Goal: Task Accomplishment & Management: Use online tool/utility

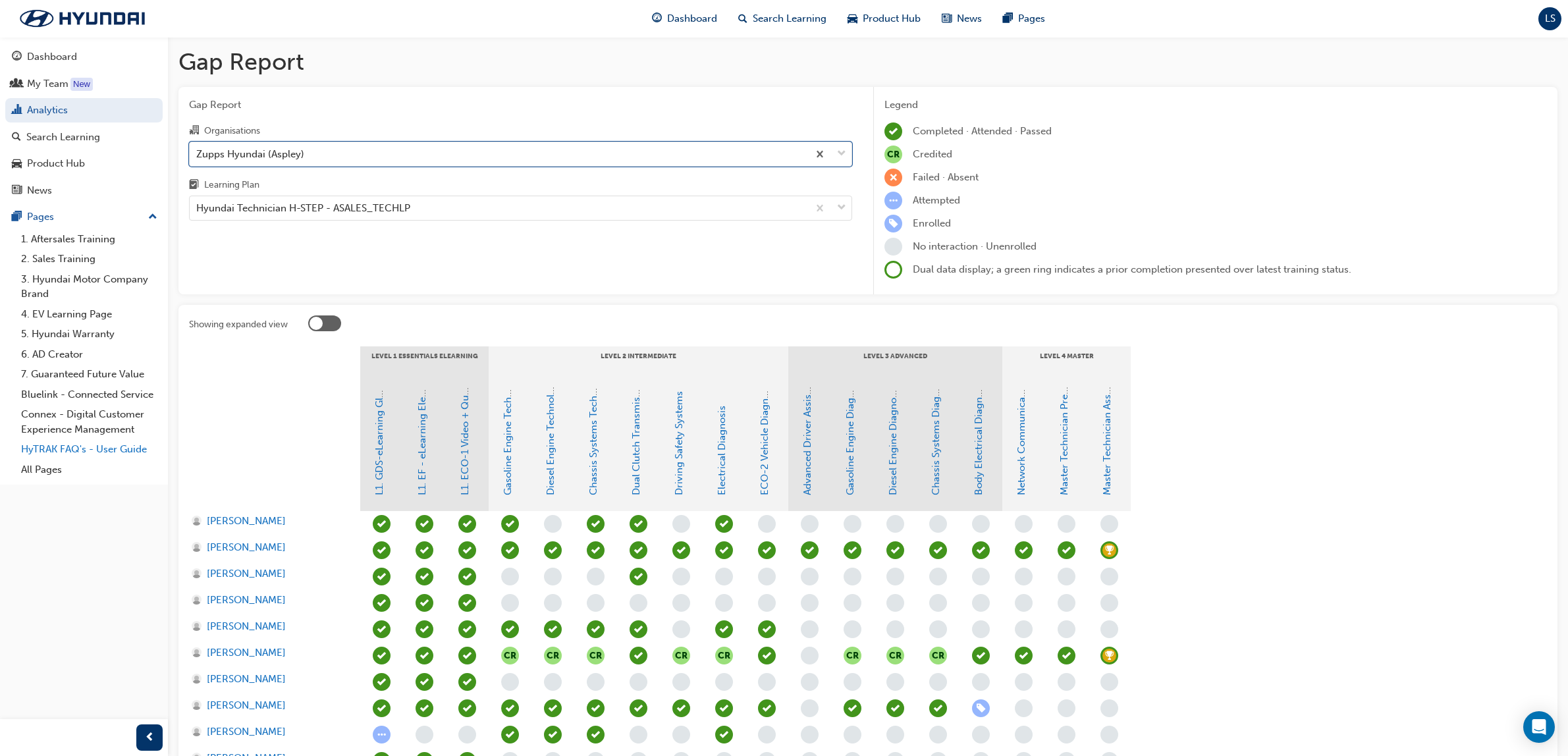
scroll to position [4, 0]
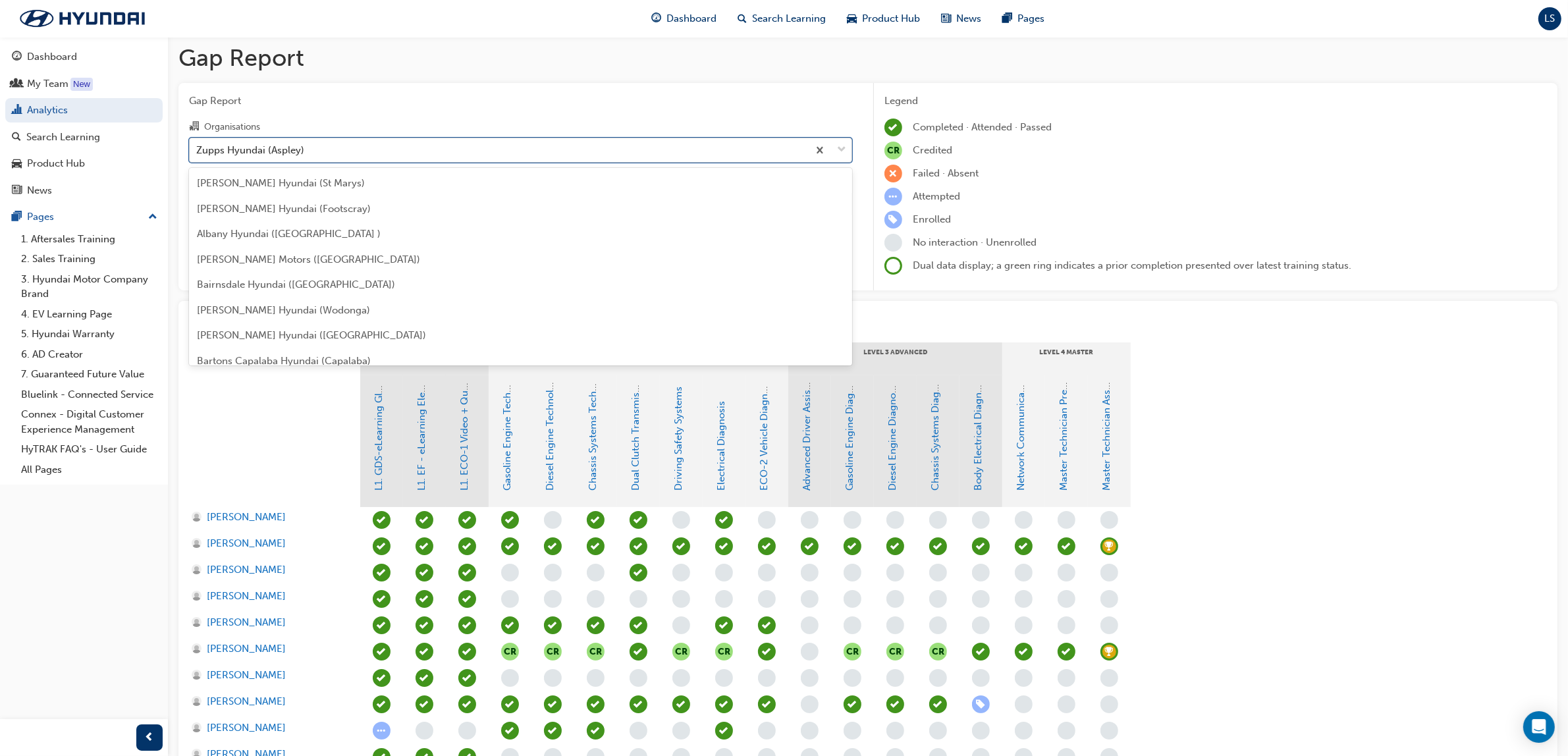
click at [262, 153] on div "Zupps Hyundai (Aspley)" at bounding box center [250, 150] width 108 height 16
click at [197, 153] on input "Organisations option Zupps Hyundai (Aspley) focused, 182 of 182. 182 results av…" at bounding box center [197, 149] width 2 height 11
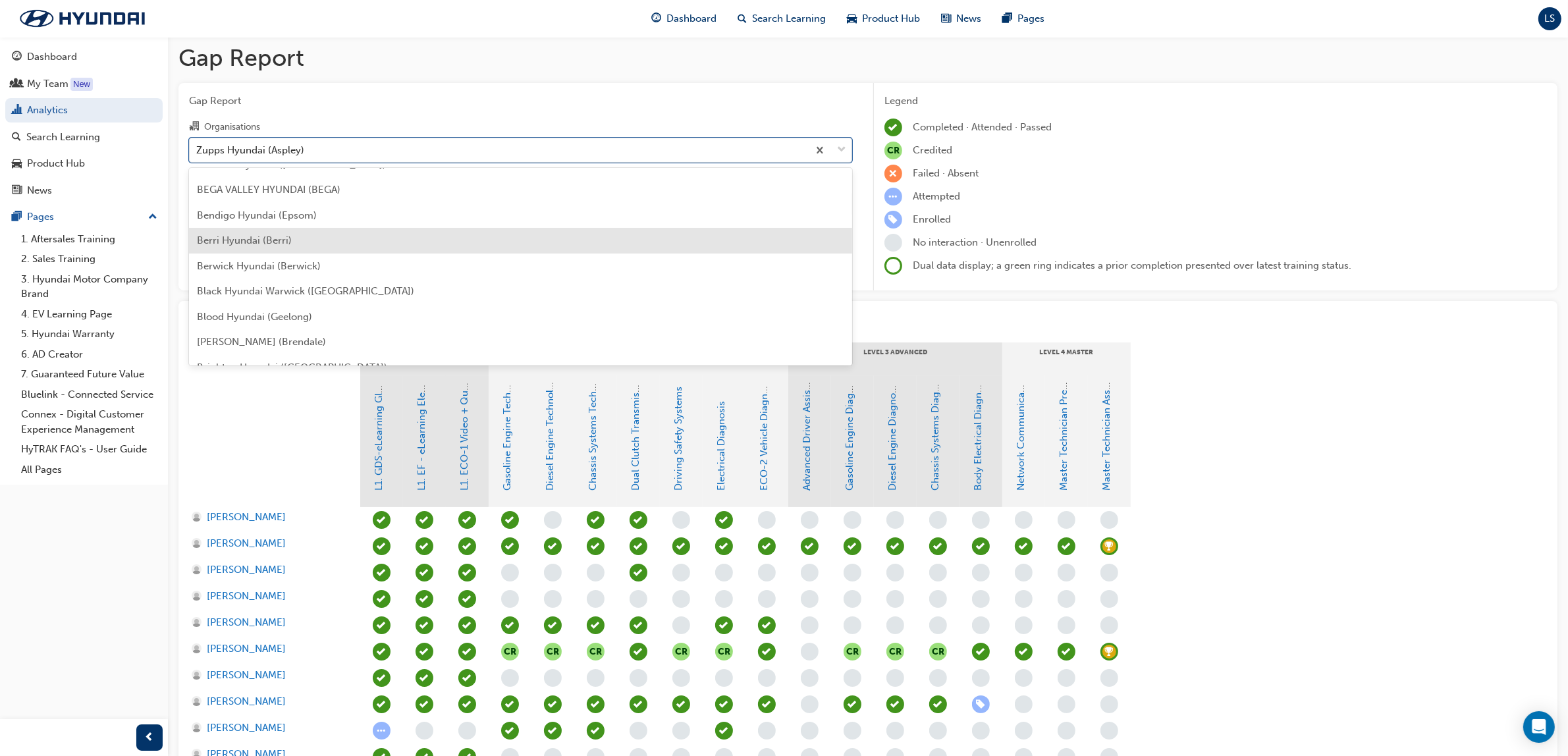
scroll to position [165, 0]
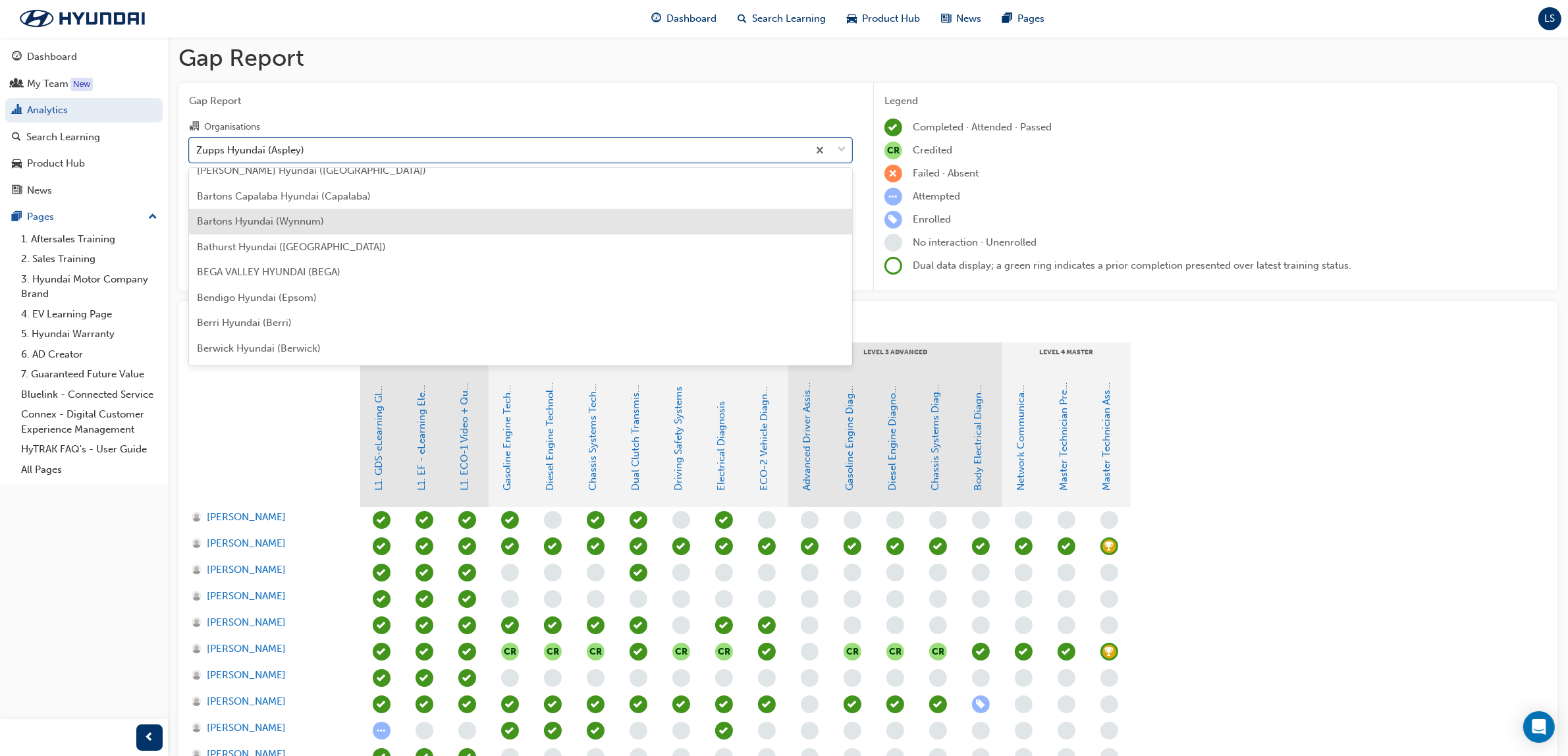
click at [313, 228] on div "Bartons Hyundai (Wynnum)" at bounding box center [520, 222] width 663 height 26
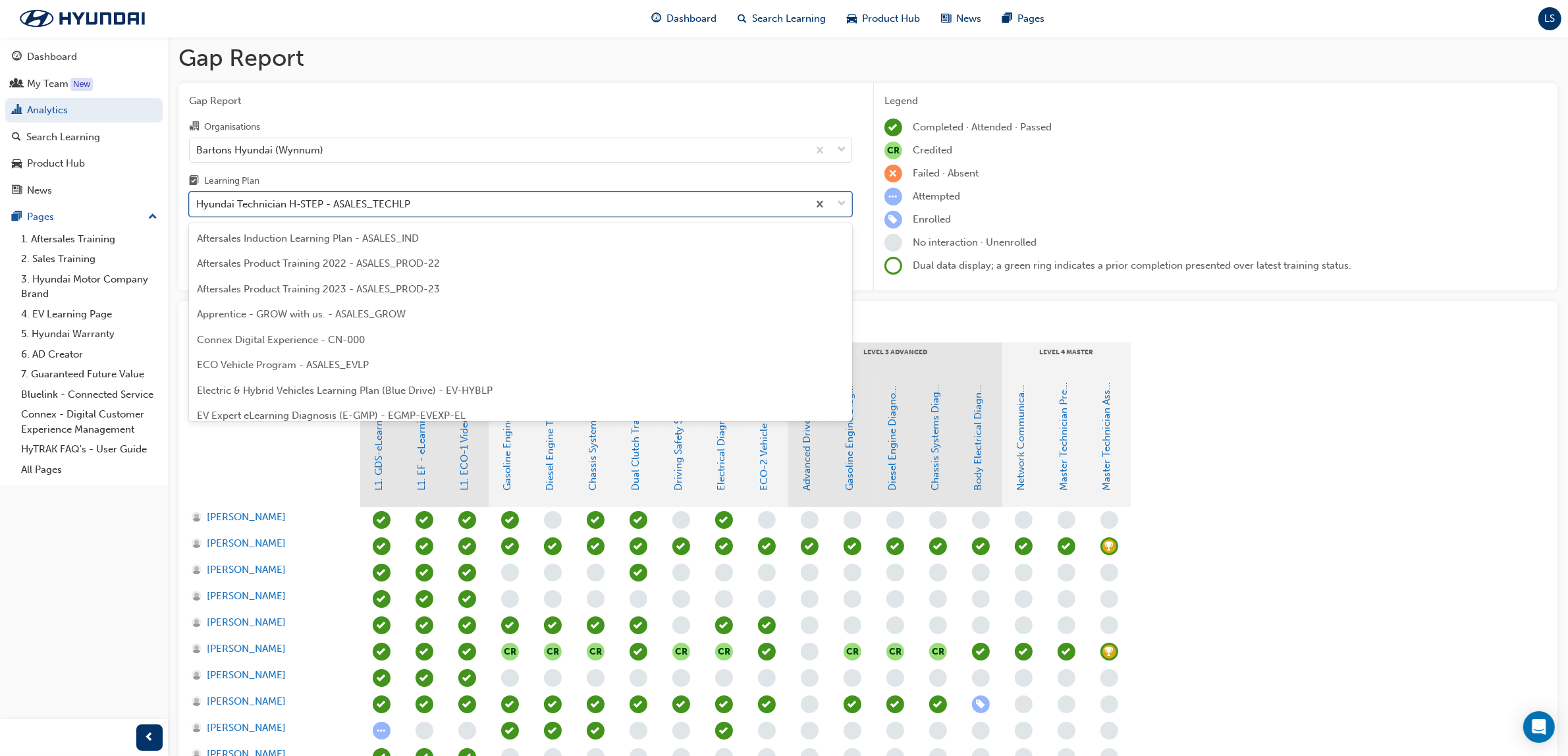
click at [367, 198] on div "Hyundai Technician H-STEP - ASALES_TECHLP" at bounding box center [303, 204] width 214 height 16
click at [197, 198] on input "Learning Plan option Hyundai Technician H-STEP - ASALES_TECHLP, selected. optio…" at bounding box center [197, 203] width 2 height 11
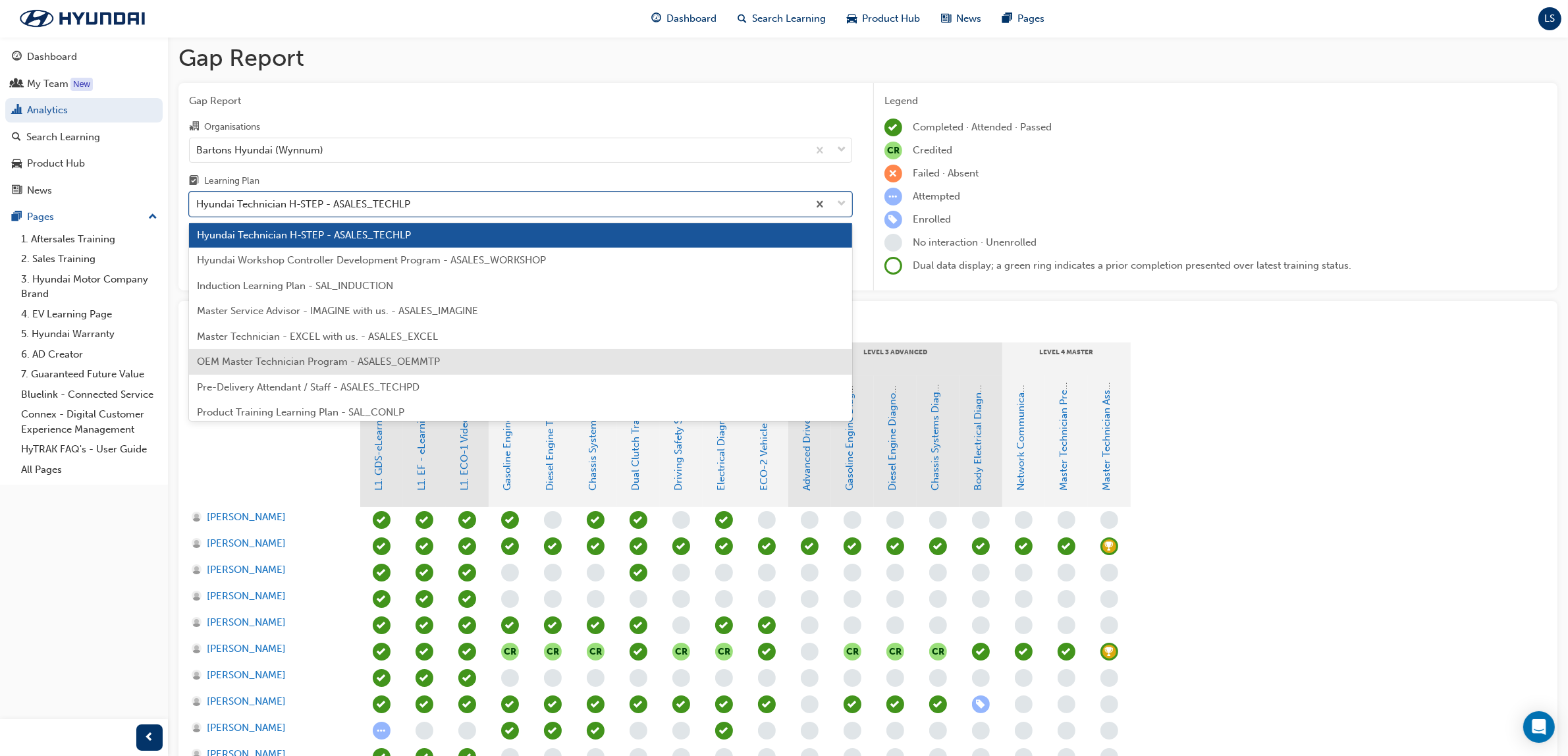
scroll to position [617, 0]
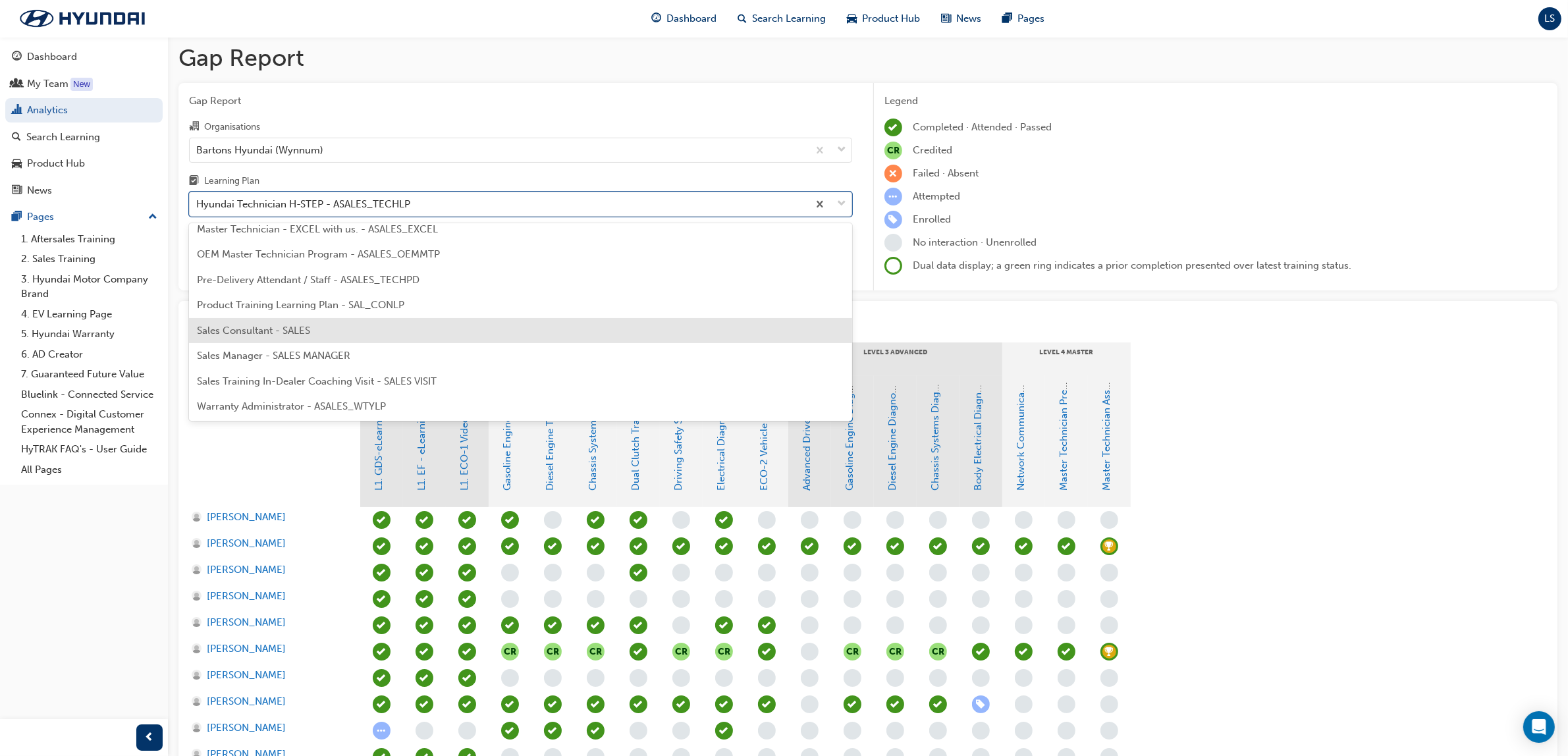
click at [316, 339] on div "Sales Consultant - SALES" at bounding box center [520, 331] width 663 height 26
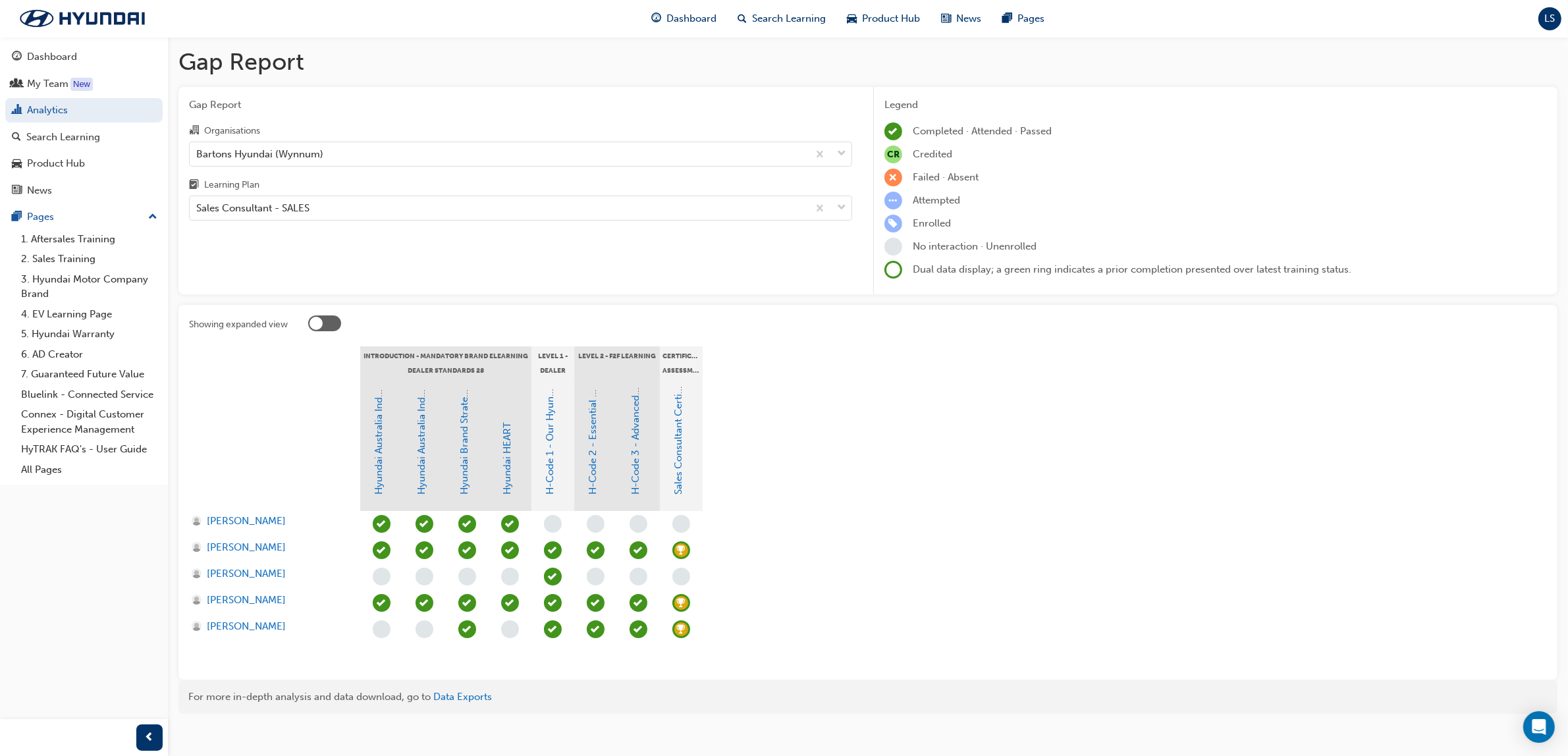
click at [683, 553] on span "learningRecordVerb_ACHIEVE-icon" at bounding box center [681, 550] width 18 height 18
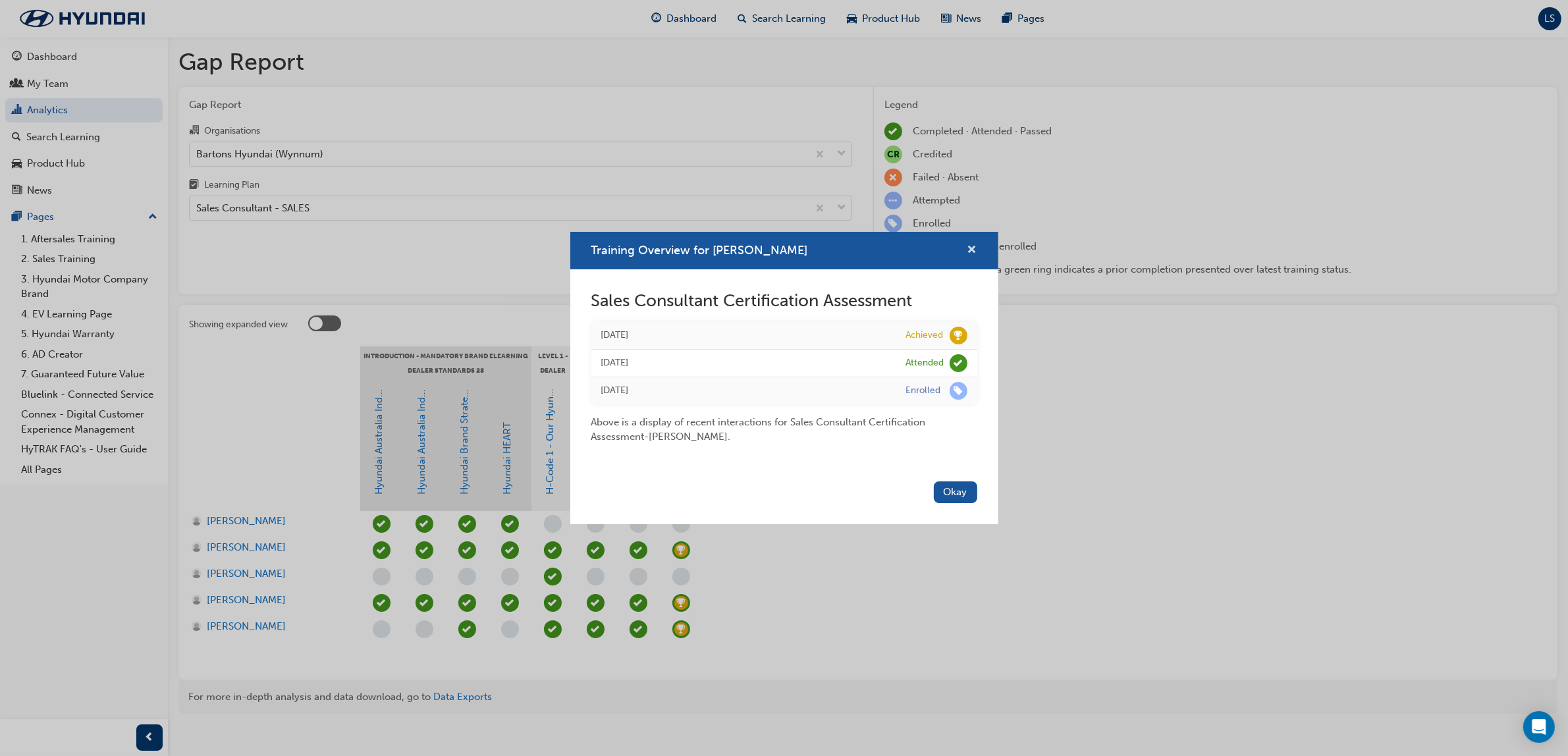
click at [971, 255] on span "cross-icon" at bounding box center [971, 251] width 9 height 12
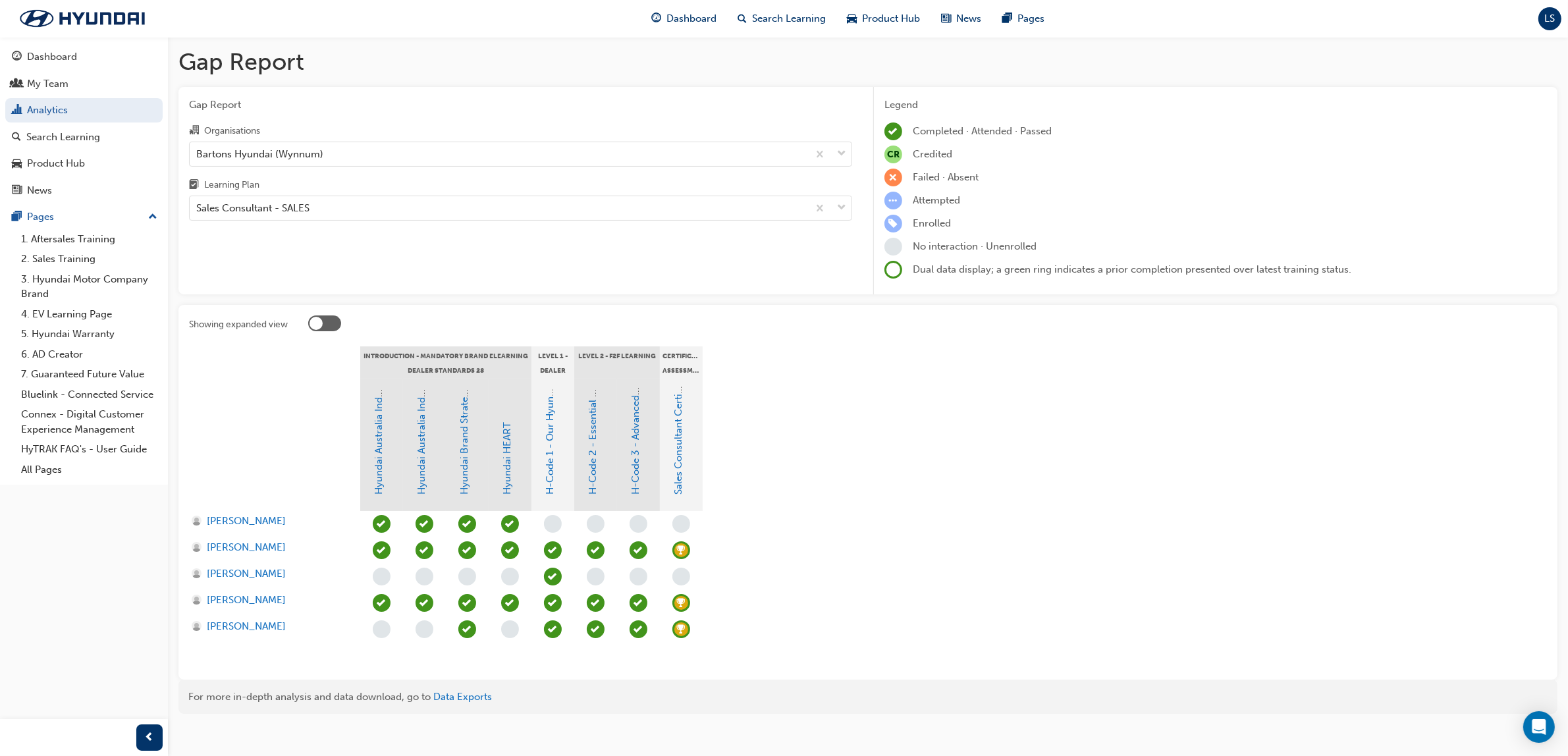
click at [672, 598] on span "learningRecordVerb_ACHIEVE-icon" at bounding box center [681, 603] width 18 height 18
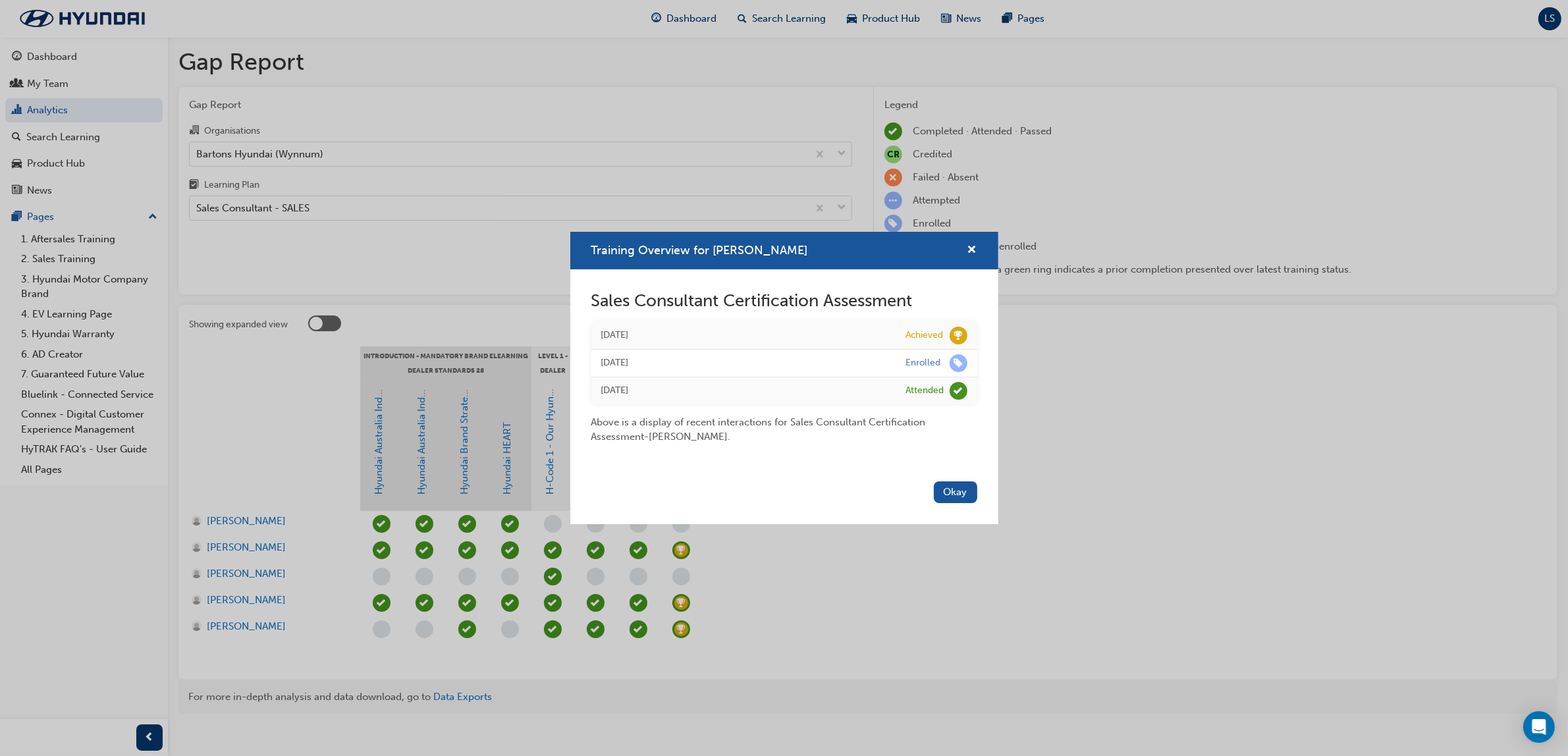
click at [978, 247] on div "Training Overview for Tommi Jacobson" at bounding box center [784, 251] width 428 height 38
drag, startPoint x: 969, startPoint y: 250, endPoint x: 916, endPoint y: 310, distance: 80.1
click at [969, 250] on span "cross-icon" at bounding box center [971, 251] width 9 height 12
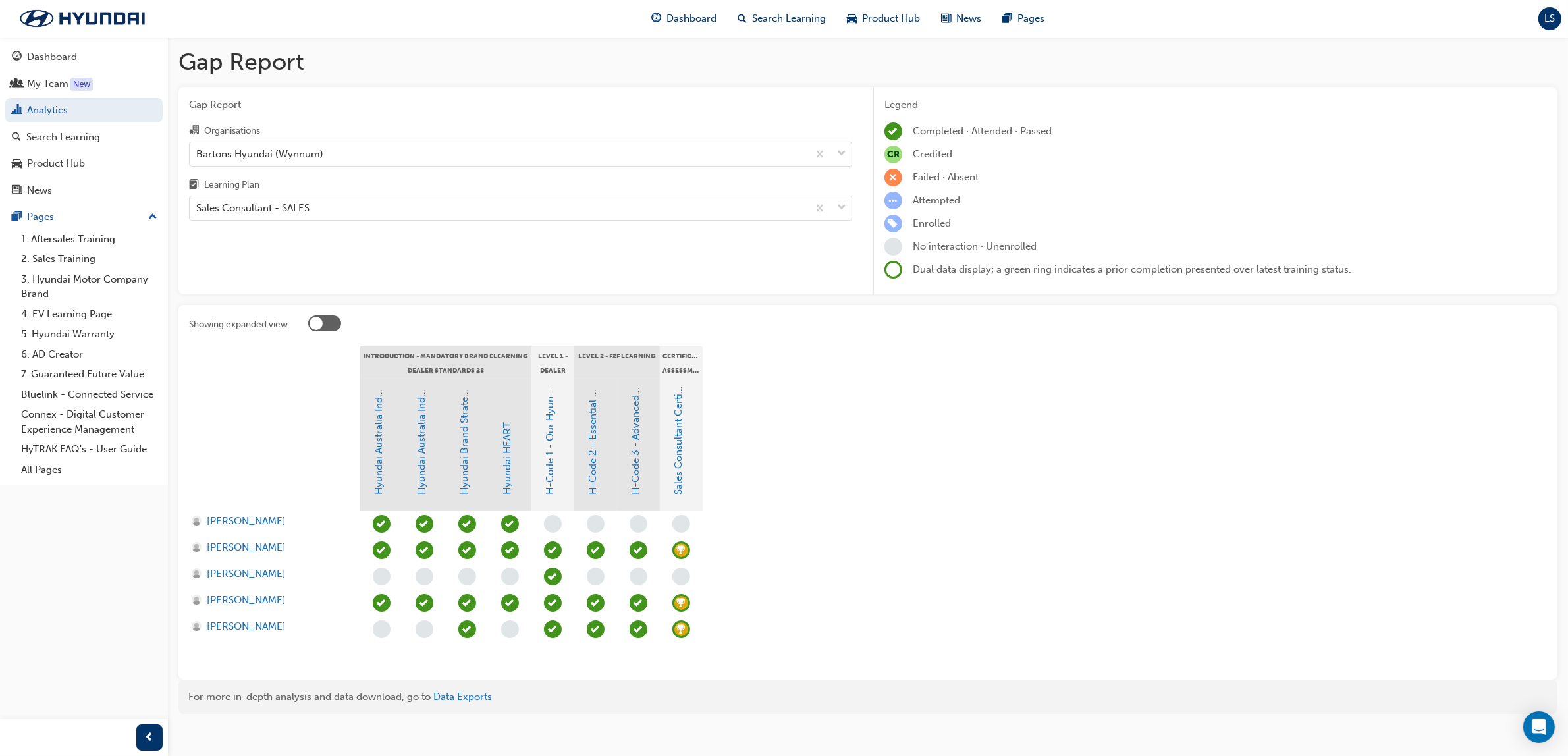
click at [683, 628] on span "learningRecordVerb_ACHIEVE-icon" at bounding box center [681, 629] width 18 height 18
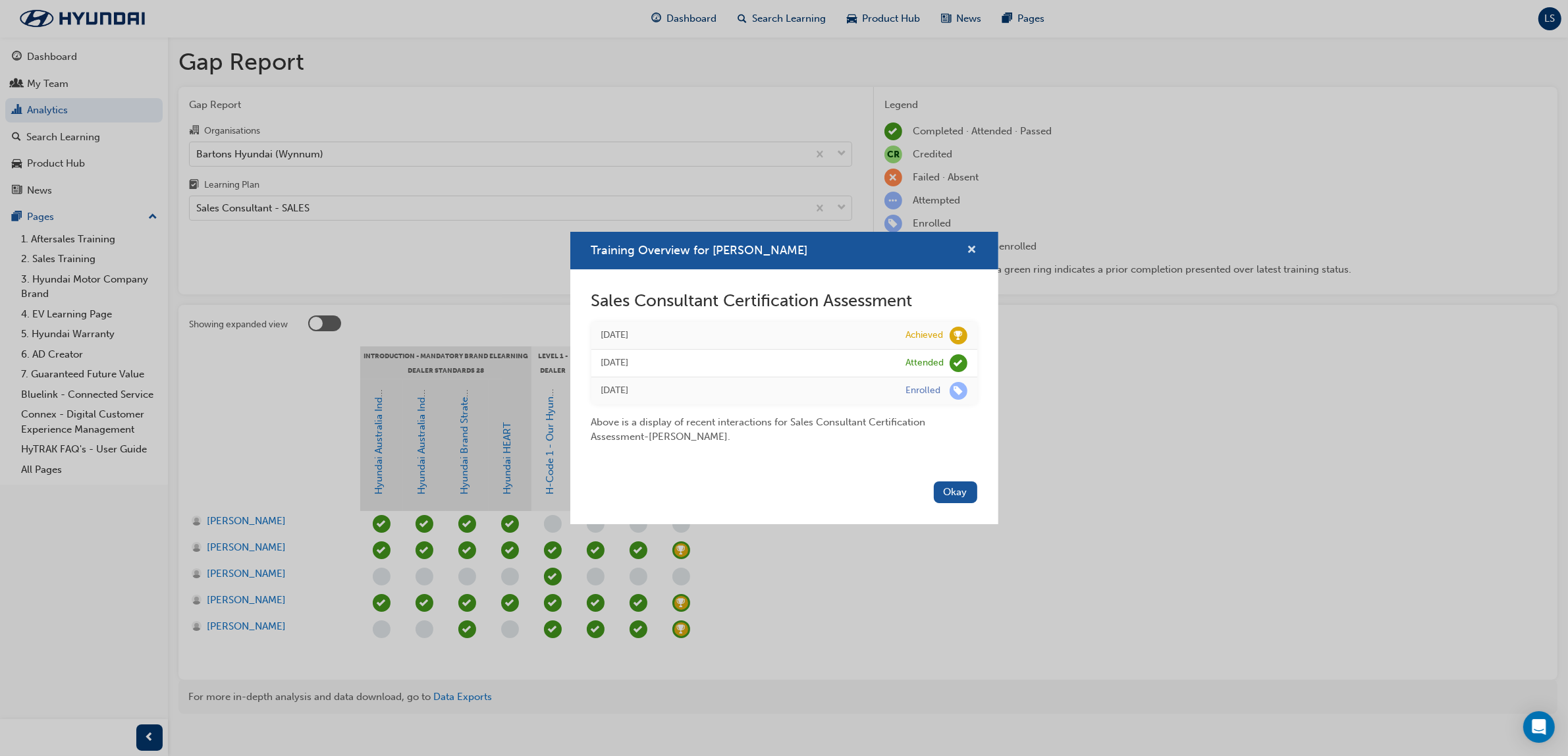
click at [971, 249] on span "cross-icon" at bounding box center [971, 251] width 9 height 12
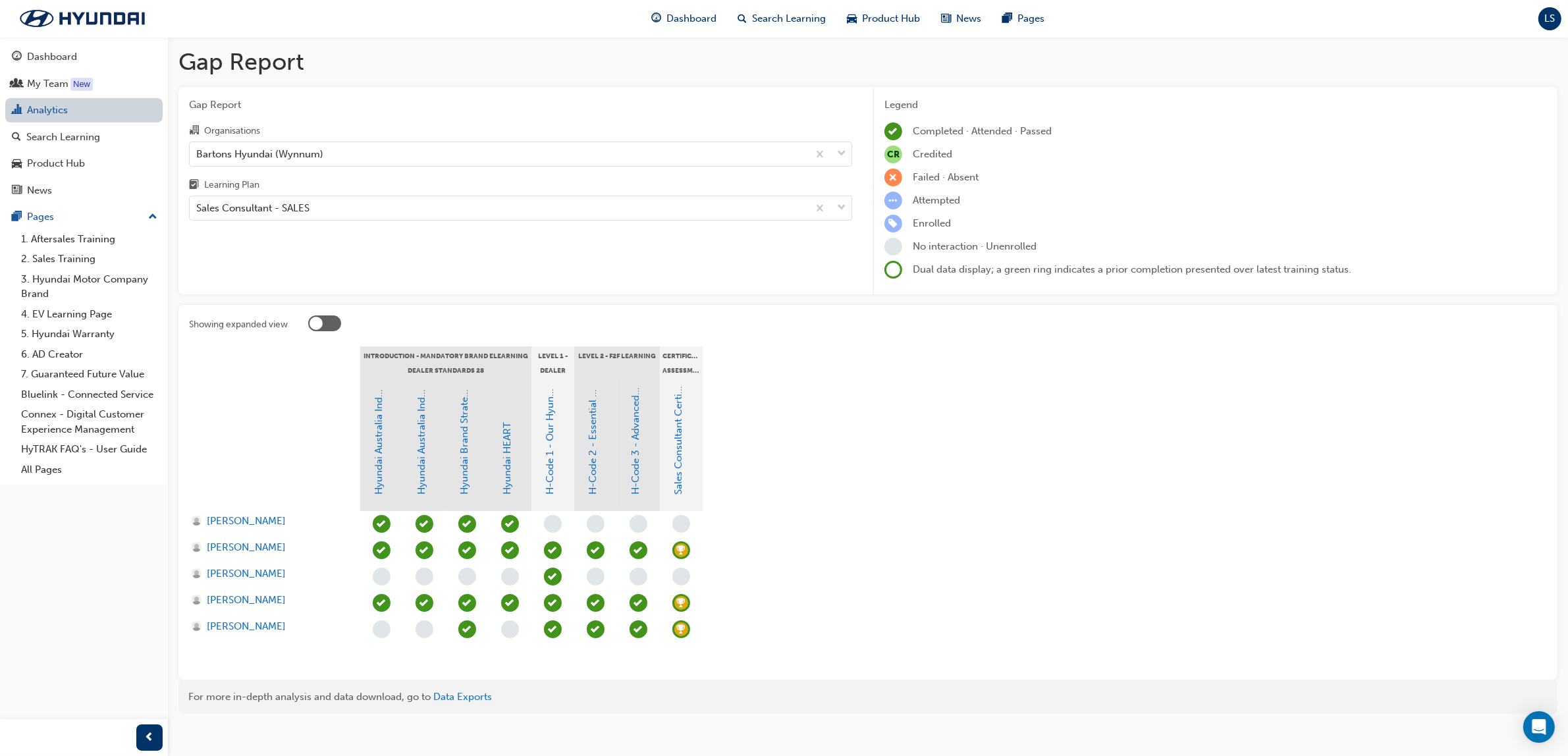
click at [41, 107] on link "Analytics" at bounding box center [84, 110] width 158 height 24
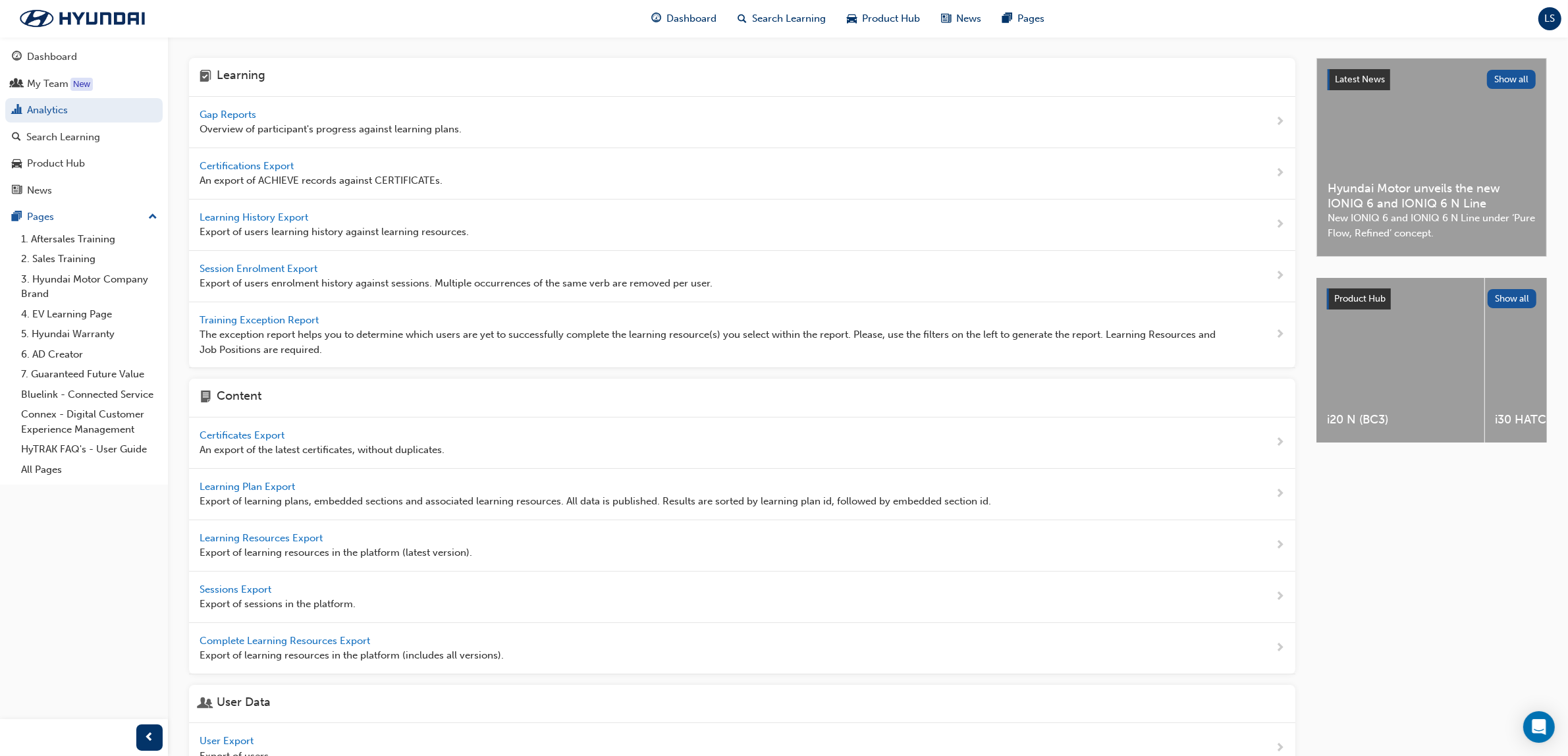
click at [237, 216] on span "Learning History Export" at bounding box center [254, 217] width 111 height 12
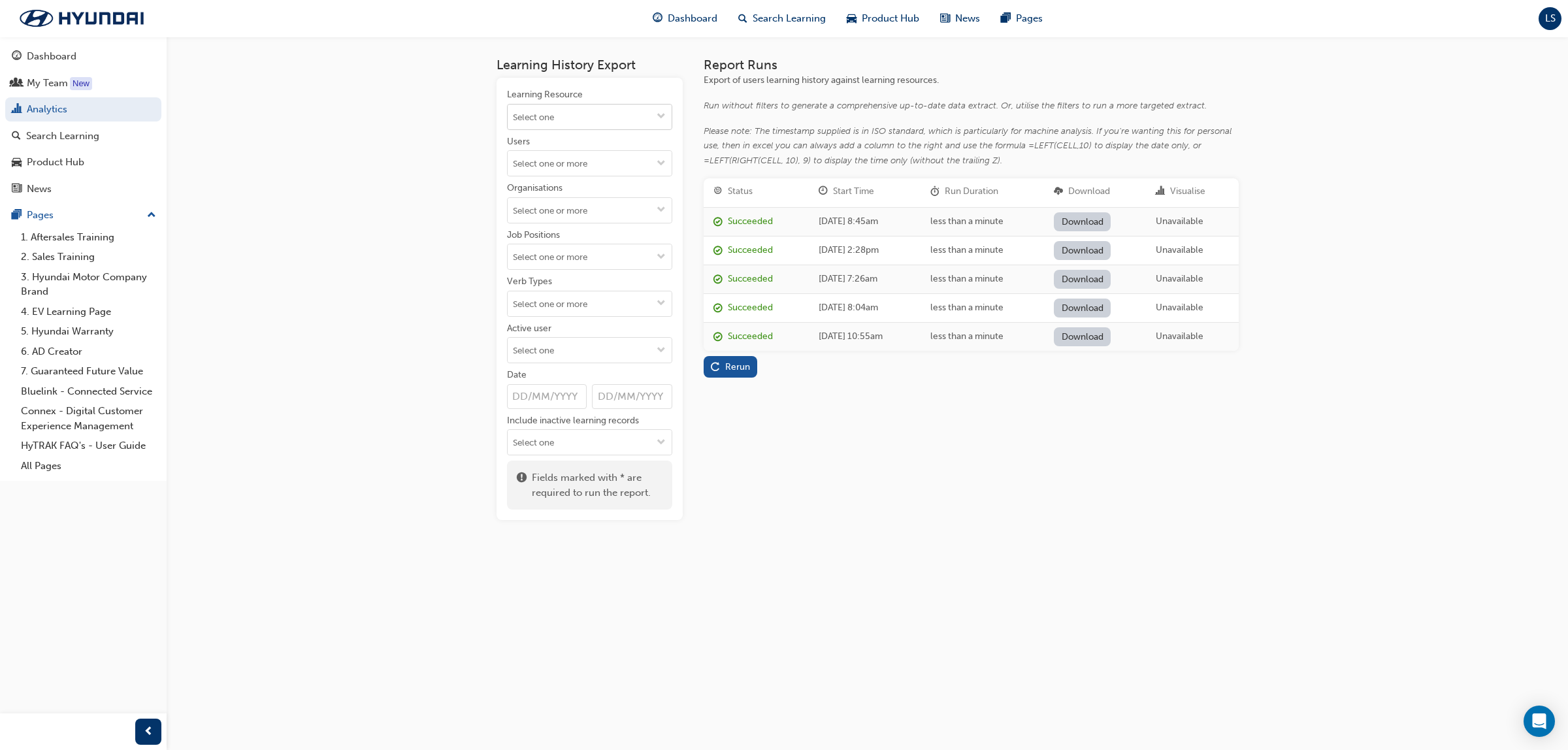
click at [563, 109] on input "Learning Resource" at bounding box center [589, 116] width 164 height 25
click at [593, 116] on input "Sales Cert" at bounding box center [589, 116] width 164 height 25
type input "Sales Cert"
click at [557, 256] on input "Job Positions" at bounding box center [589, 257] width 164 height 25
click at [1108, 307] on link "Download" at bounding box center [1082, 308] width 56 height 19
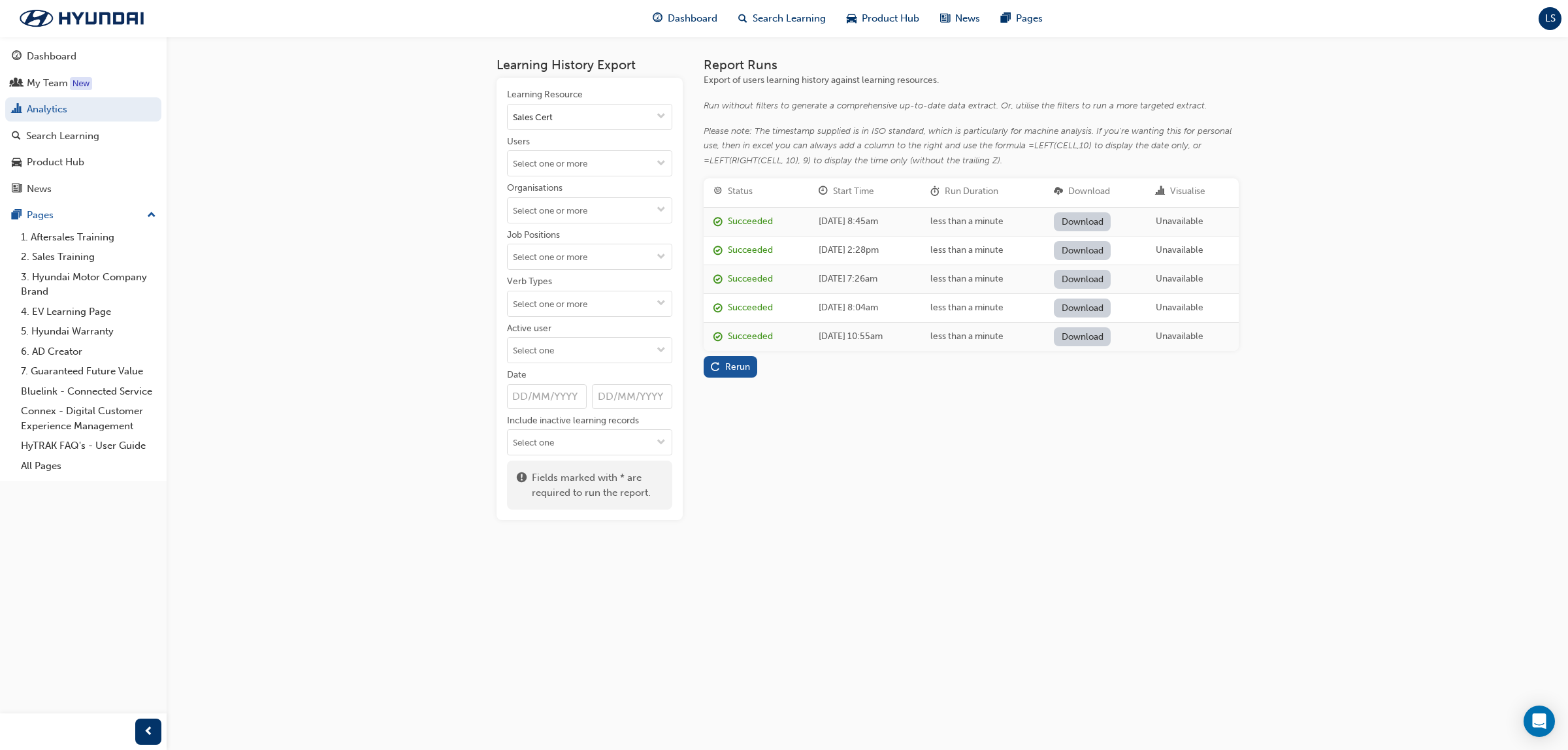
click at [1090, 298] on link "Download" at bounding box center [1082, 308] width 56 height 19
drag, startPoint x: 84, startPoint y: 131, endPoint x: 90, endPoint y: 132, distance: 6.1
click at [85, 132] on div "Search Learning" at bounding box center [63, 136] width 74 height 15
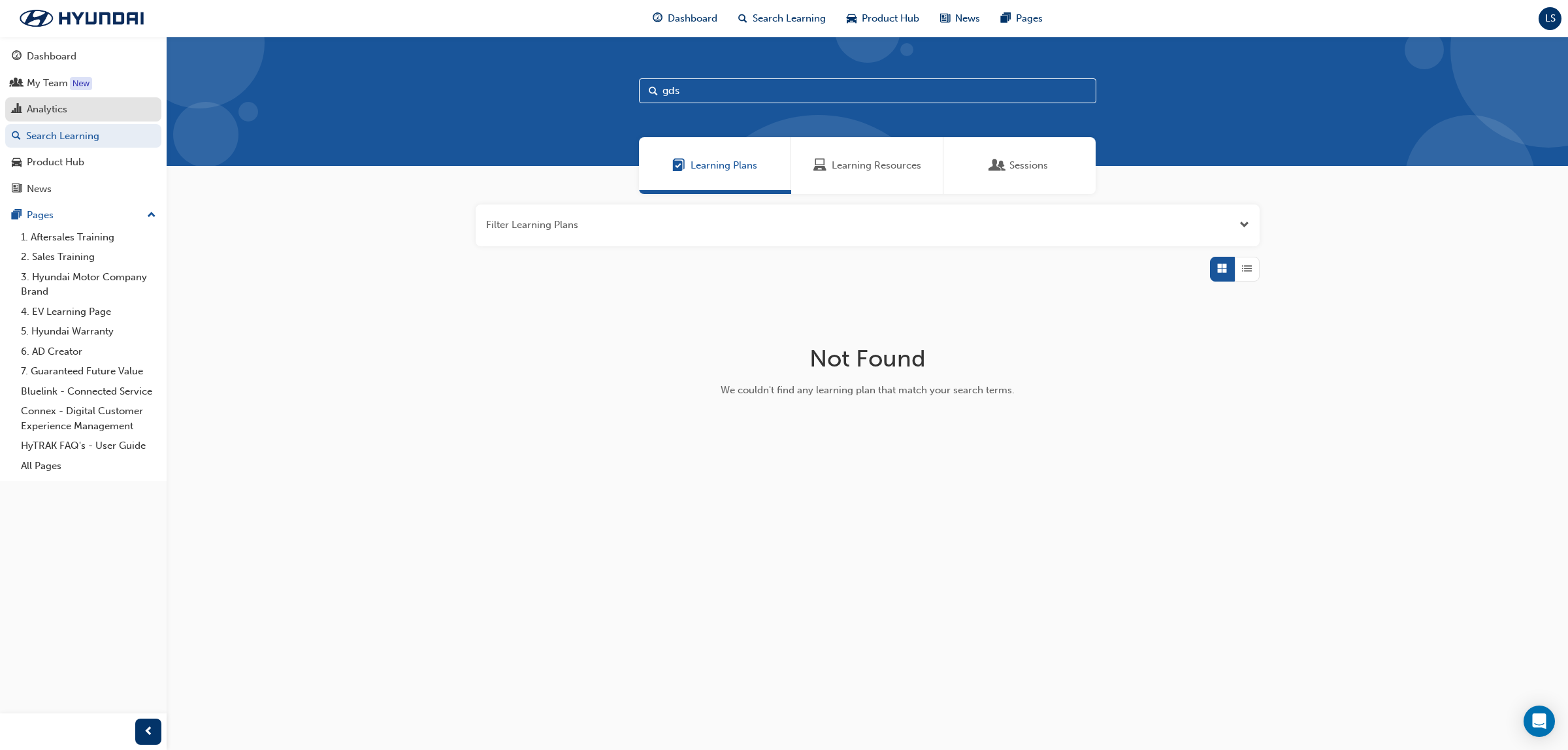
click at [77, 112] on div "Analytics" at bounding box center [83, 109] width 143 height 16
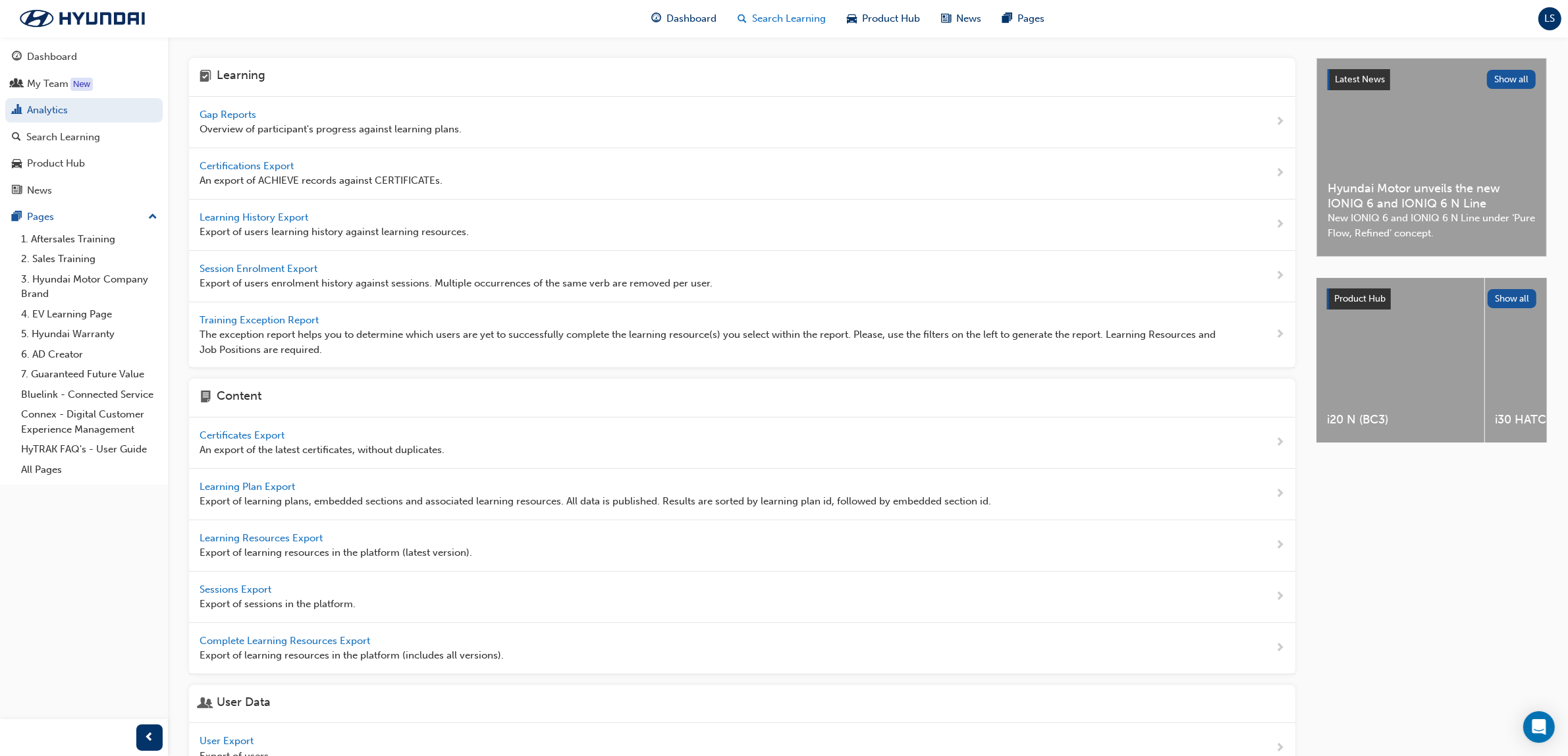
click at [798, 22] on span "Search Learning" at bounding box center [790, 19] width 74 height 16
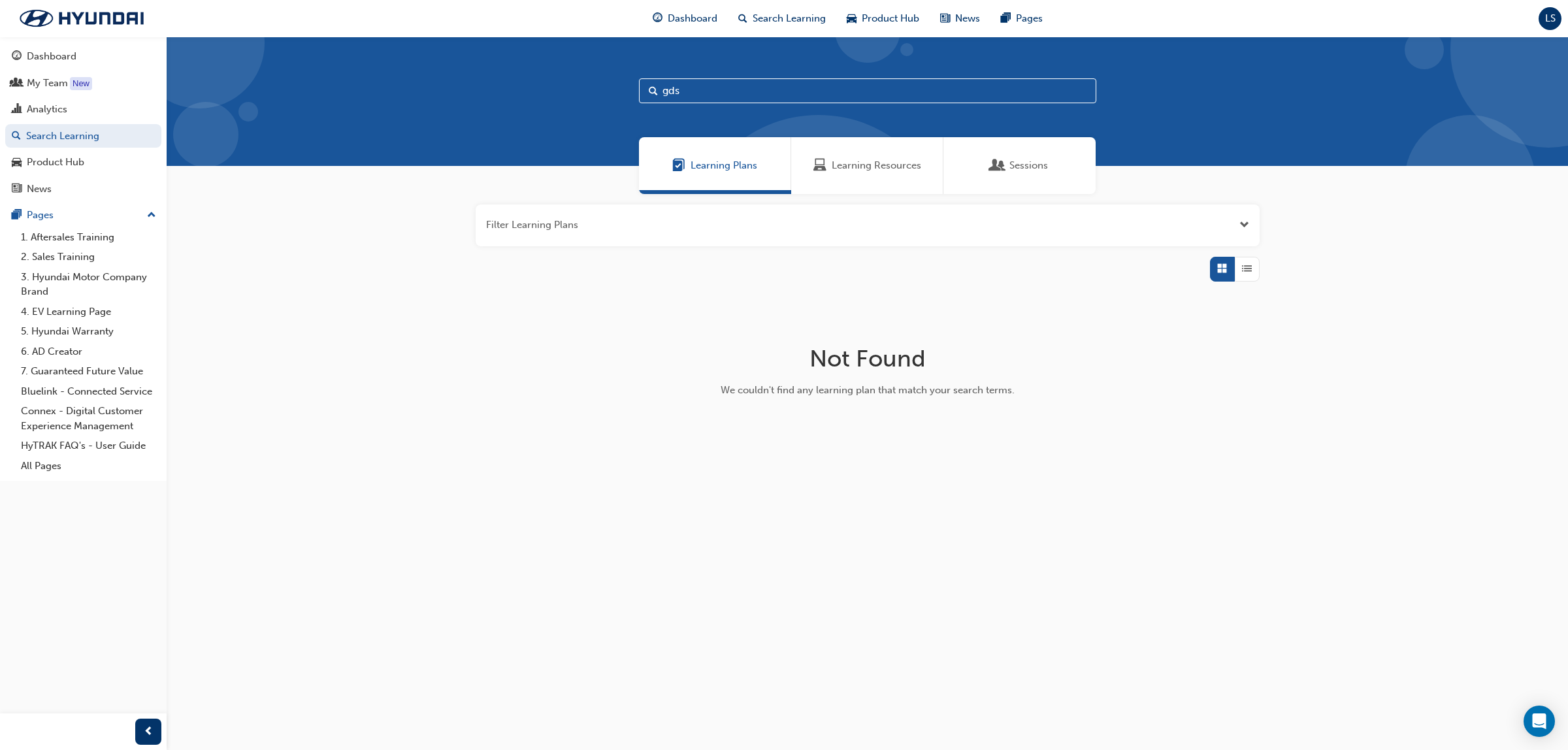
click at [867, 163] on span "Learning Resources" at bounding box center [876, 166] width 90 height 15
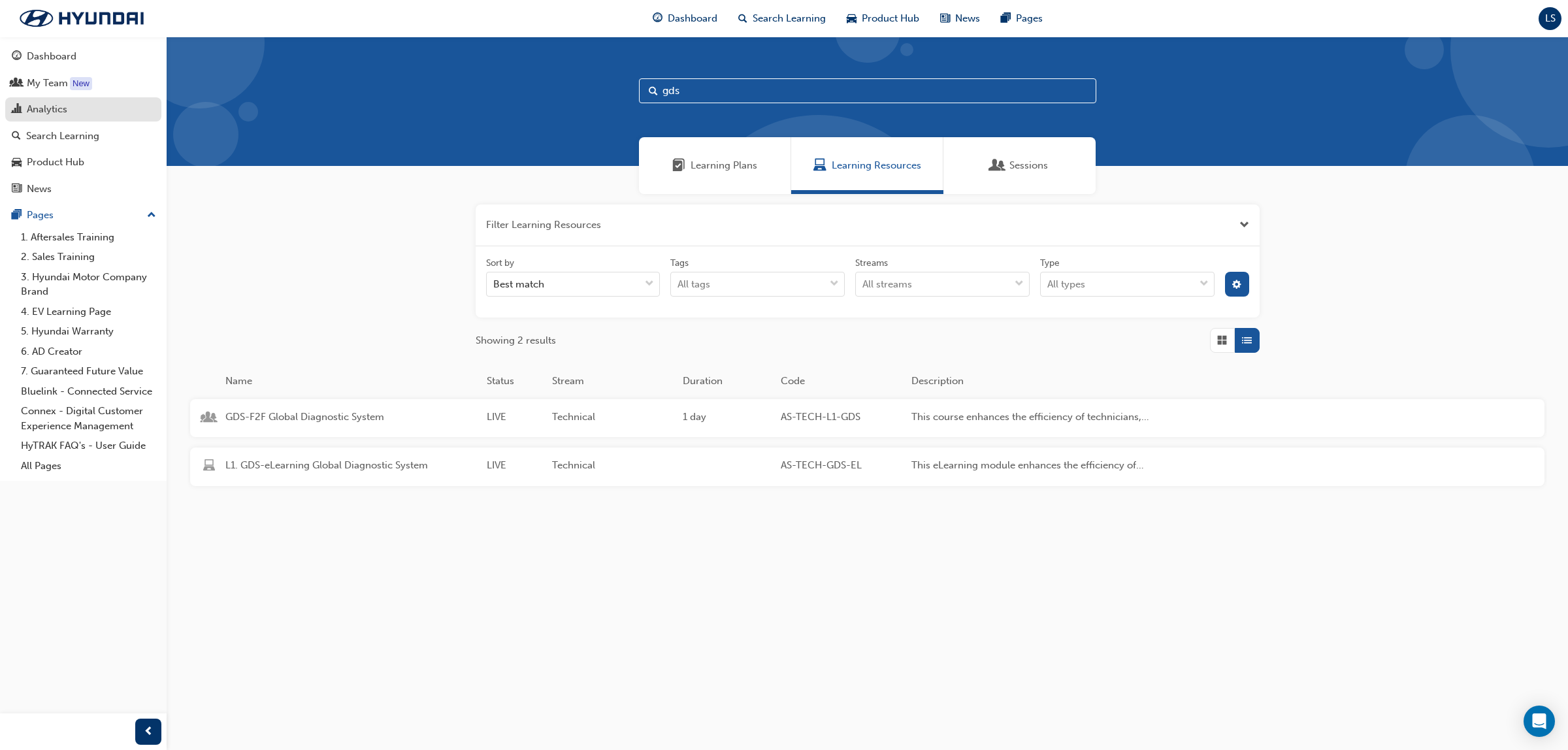
click at [66, 104] on div "Analytics" at bounding box center [46, 109] width 40 height 15
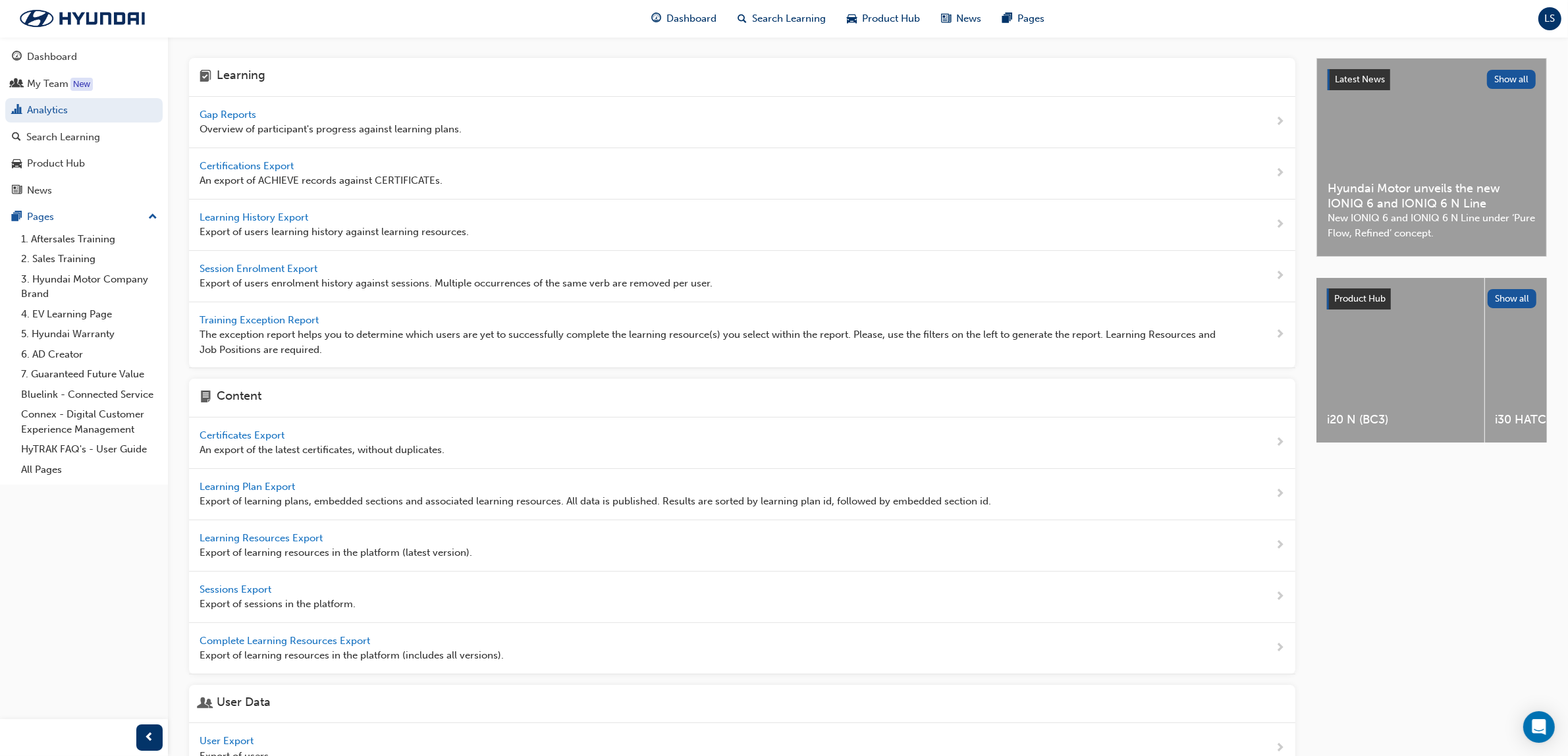
click at [225, 109] on span "Gap Reports" at bounding box center [228, 115] width 59 height 12
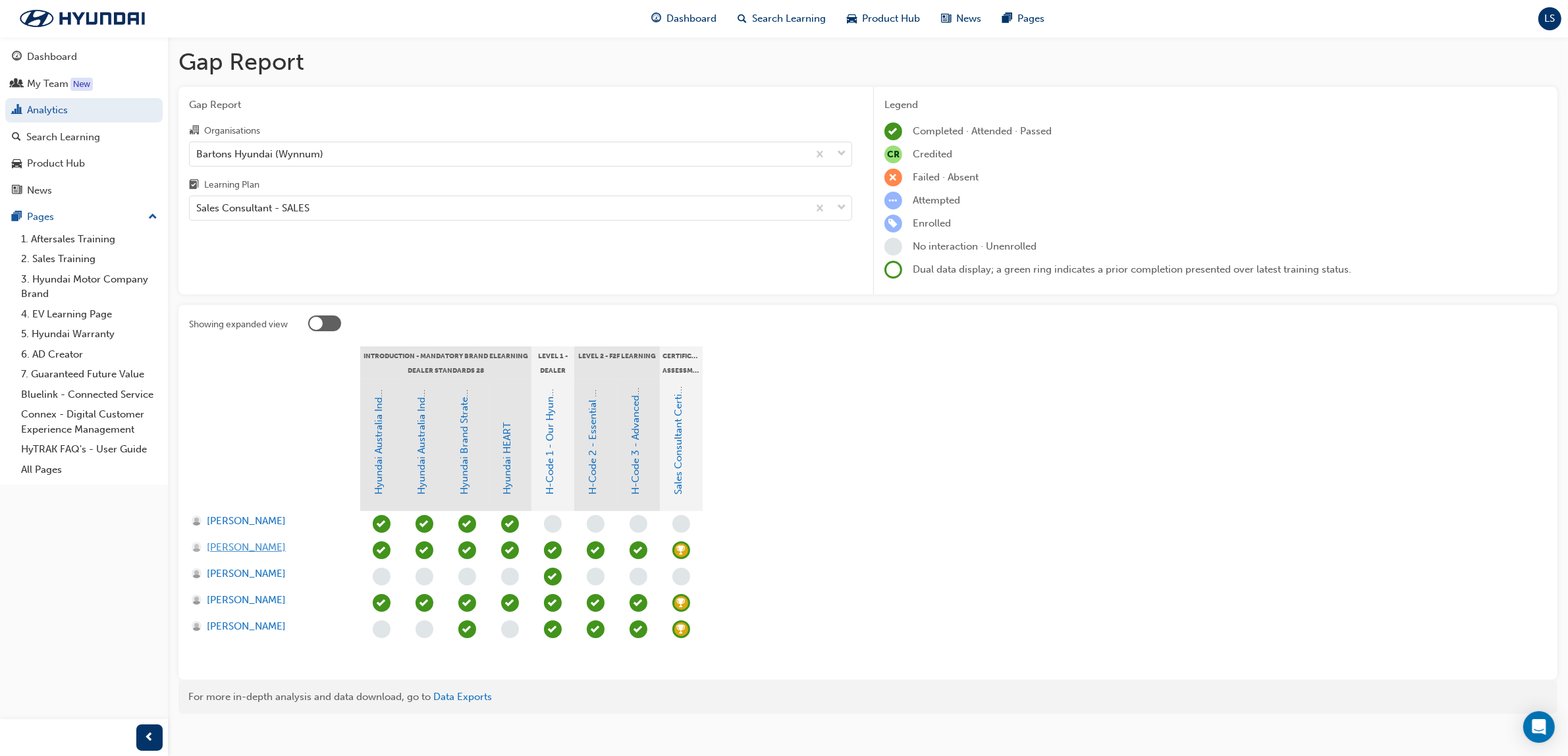
click at [241, 544] on div "[PERSON_NAME]" at bounding box center [269, 547] width 156 height 16
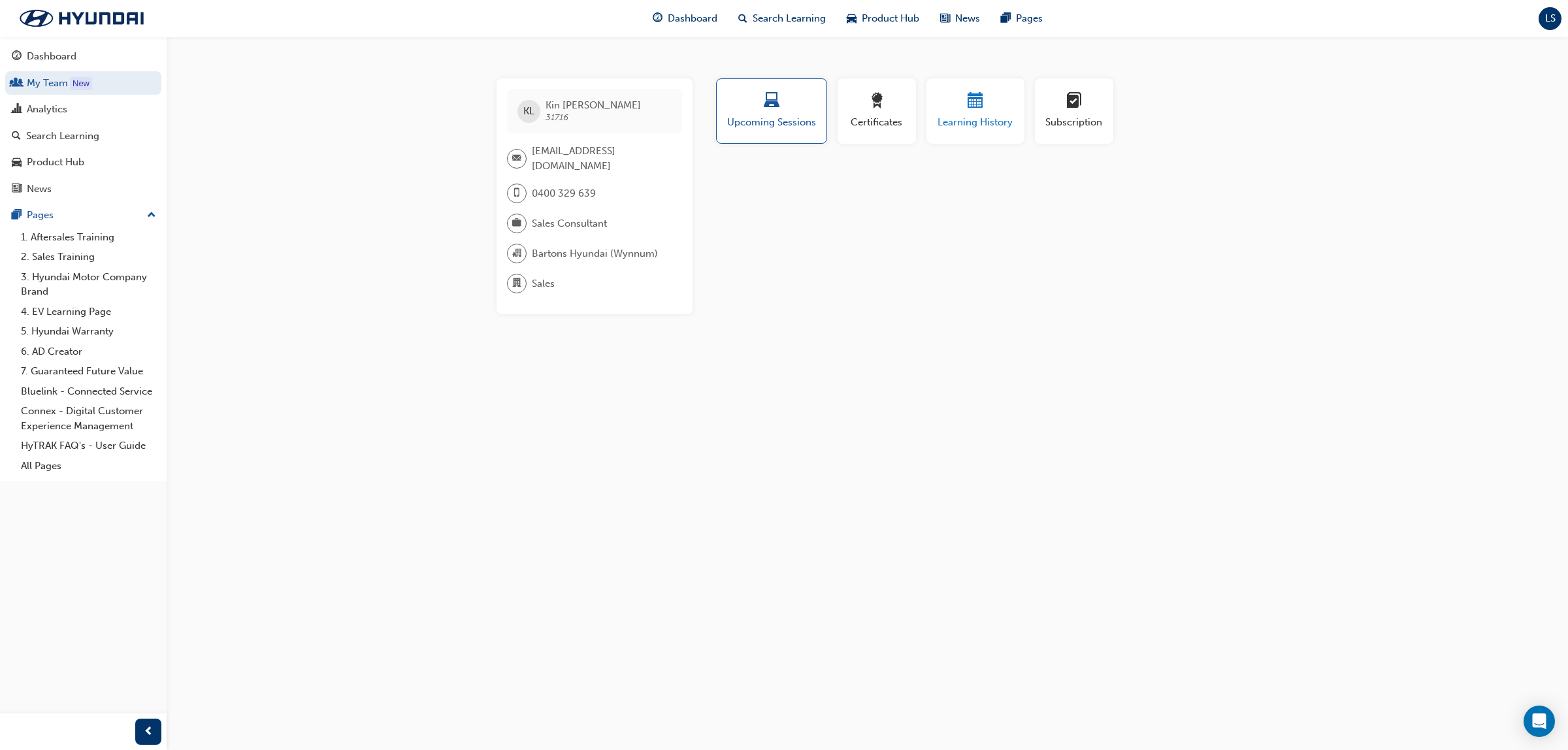
click at [968, 118] on span "Learning History" at bounding box center [976, 122] width 79 height 15
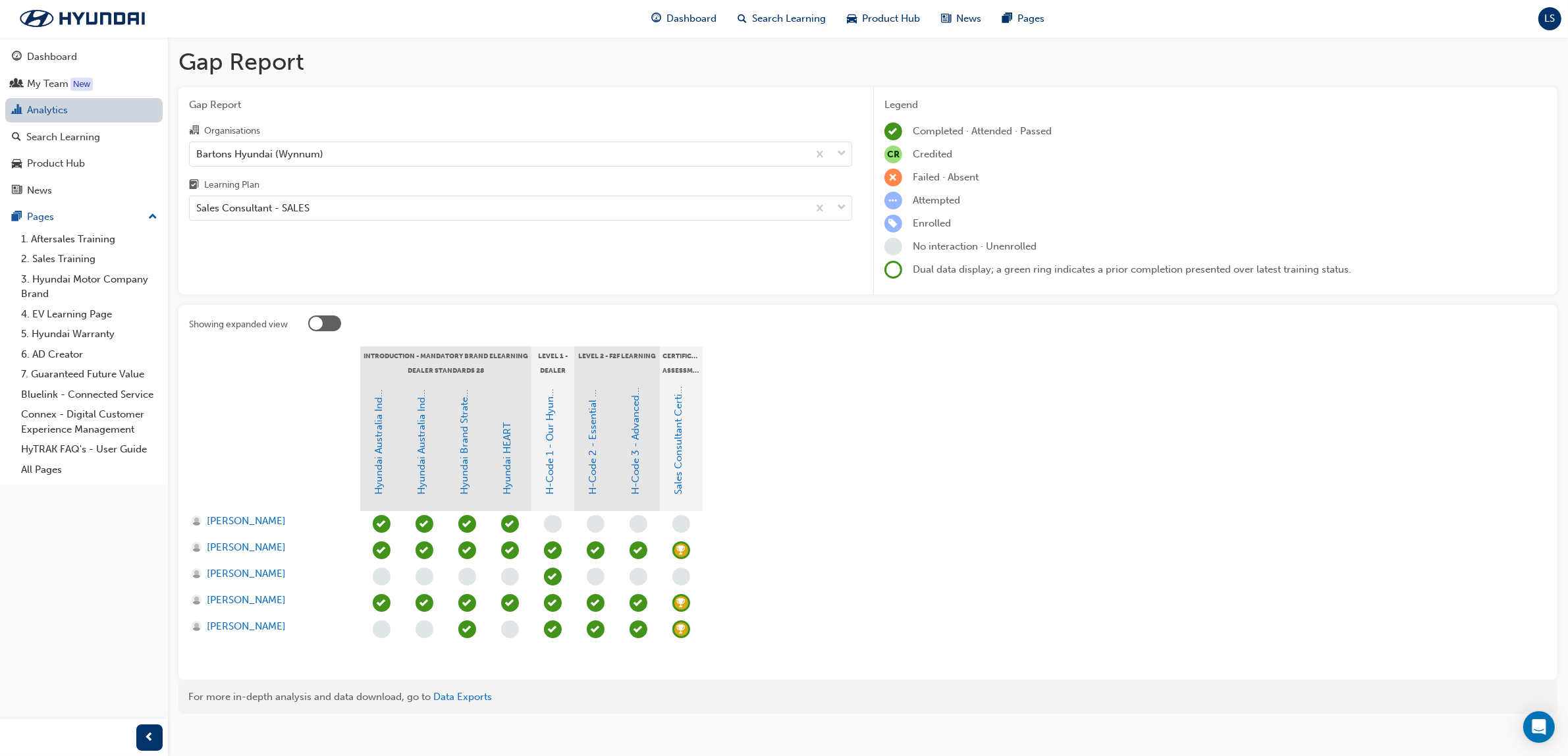
click at [45, 112] on link "Analytics" at bounding box center [84, 110] width 158 height 24
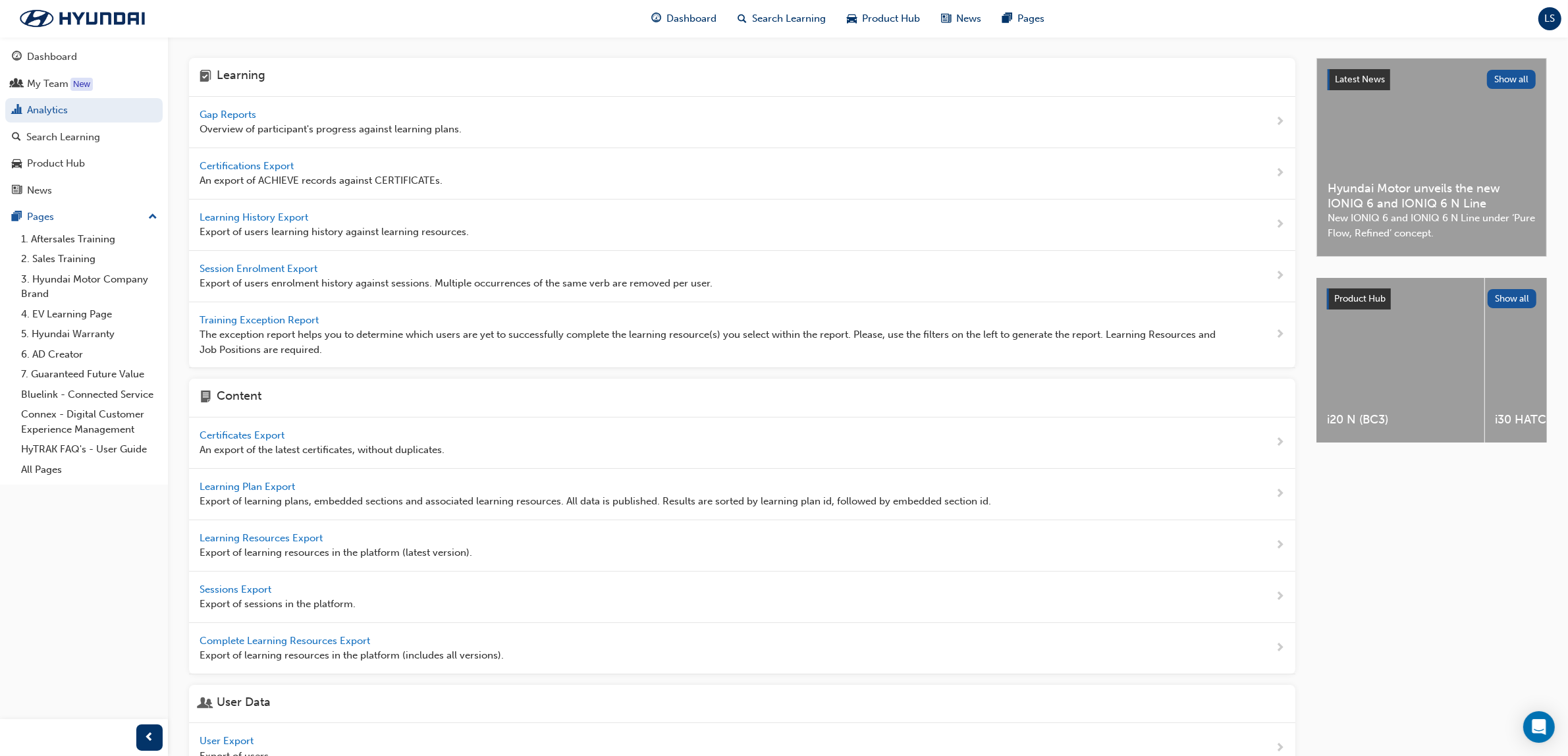
click at [285, 217] on span "Learning History Export" at bounding box center [254, 217] width 111 height 12
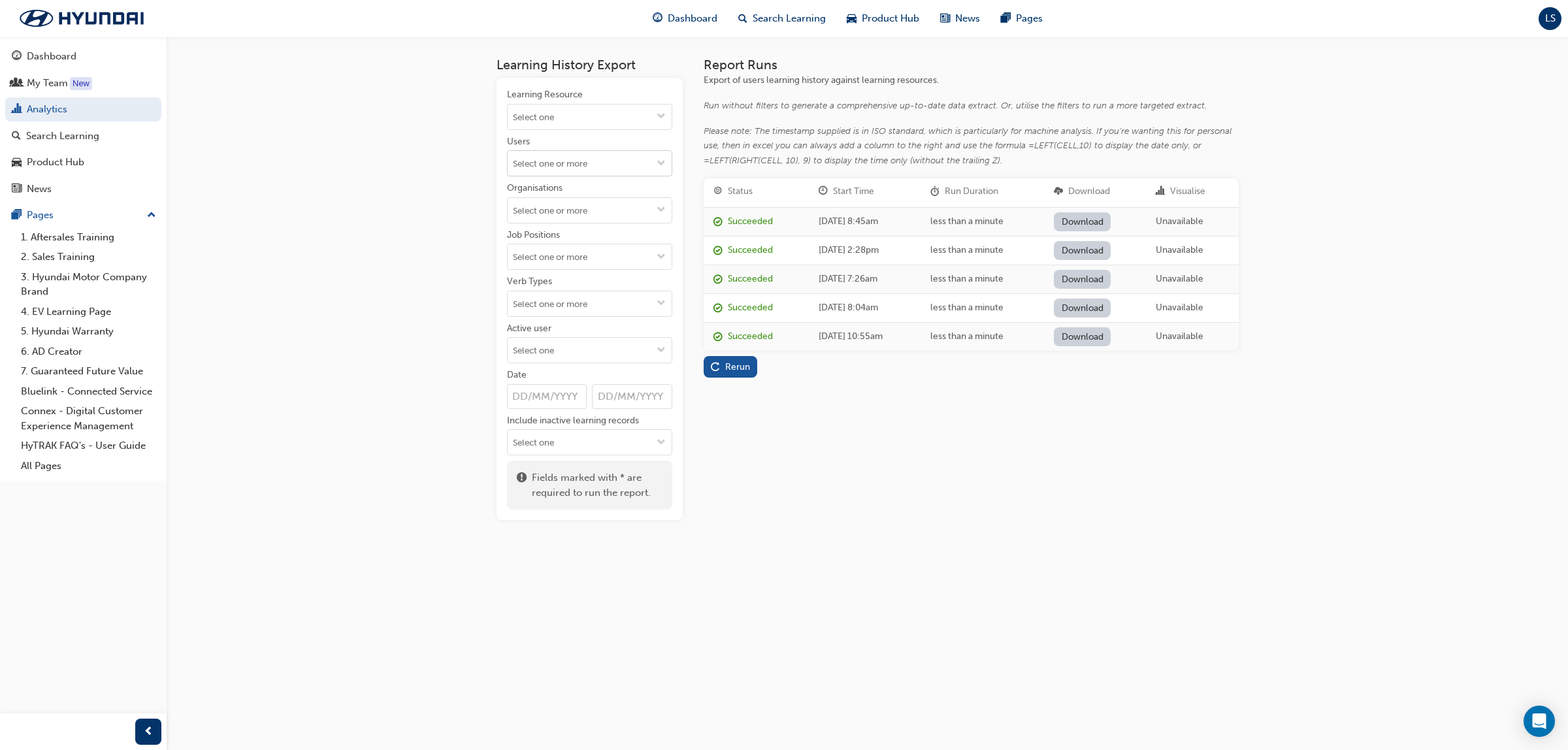
click at [552, 160] on input "Users" at bounding box center [589, 162] width 164 height 25
click at [566, 109] on input "Learning Resource" at bounding box center [589, 116] width 164 height 25
click at [607, 117] on input "Sales certification" at bounding box center [589, 116] width 164 height 25
click at [566, 220] on input "Organisations" at bounding box center [589, 210] width 164 height 25
drag, startPoint x: 616, startPoint y: 109, endPoint x: 601, endPoint y: 125, distance: 21.9
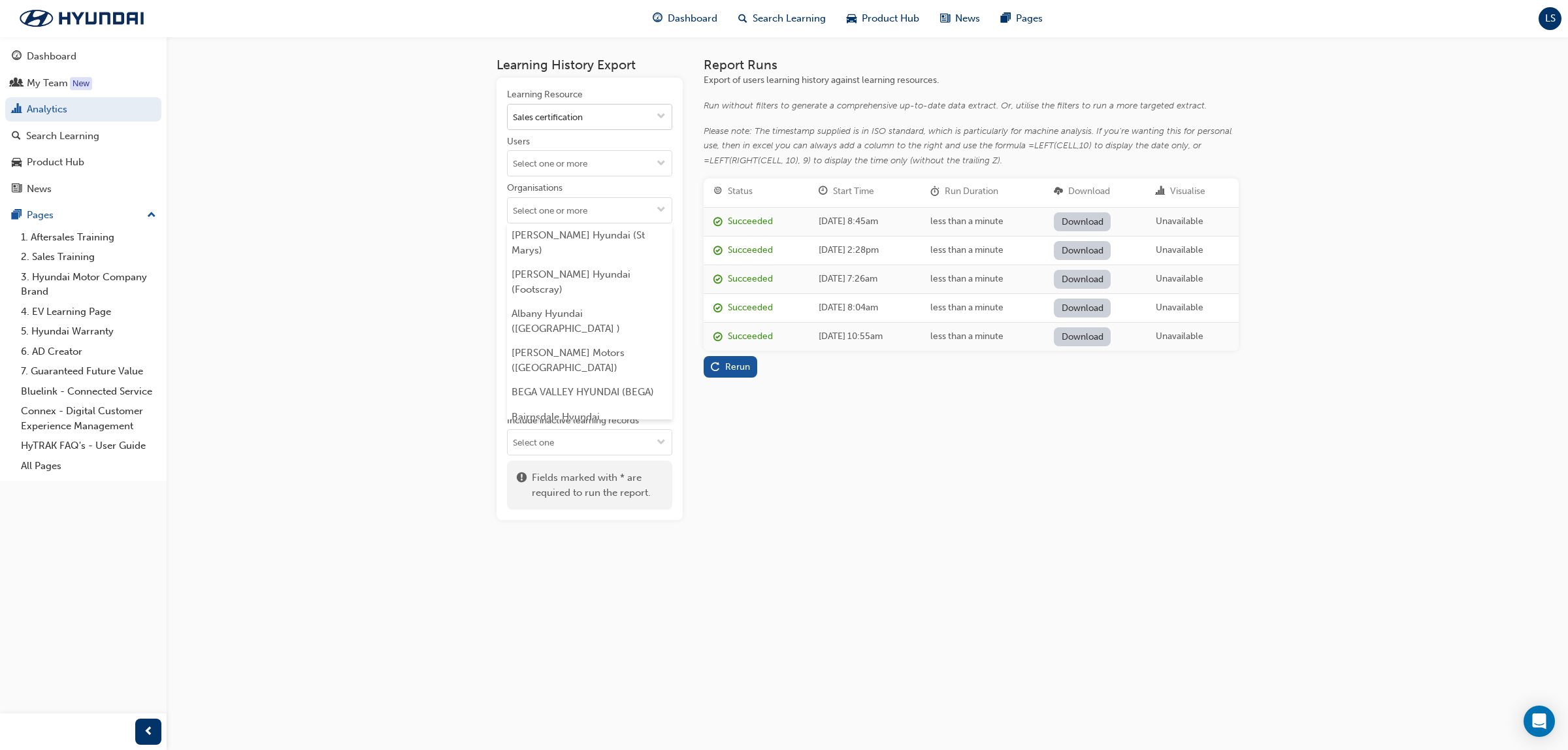
click at [609, 116] on input "Sales certification" at bounding box center [589, 116] width 164 height 25
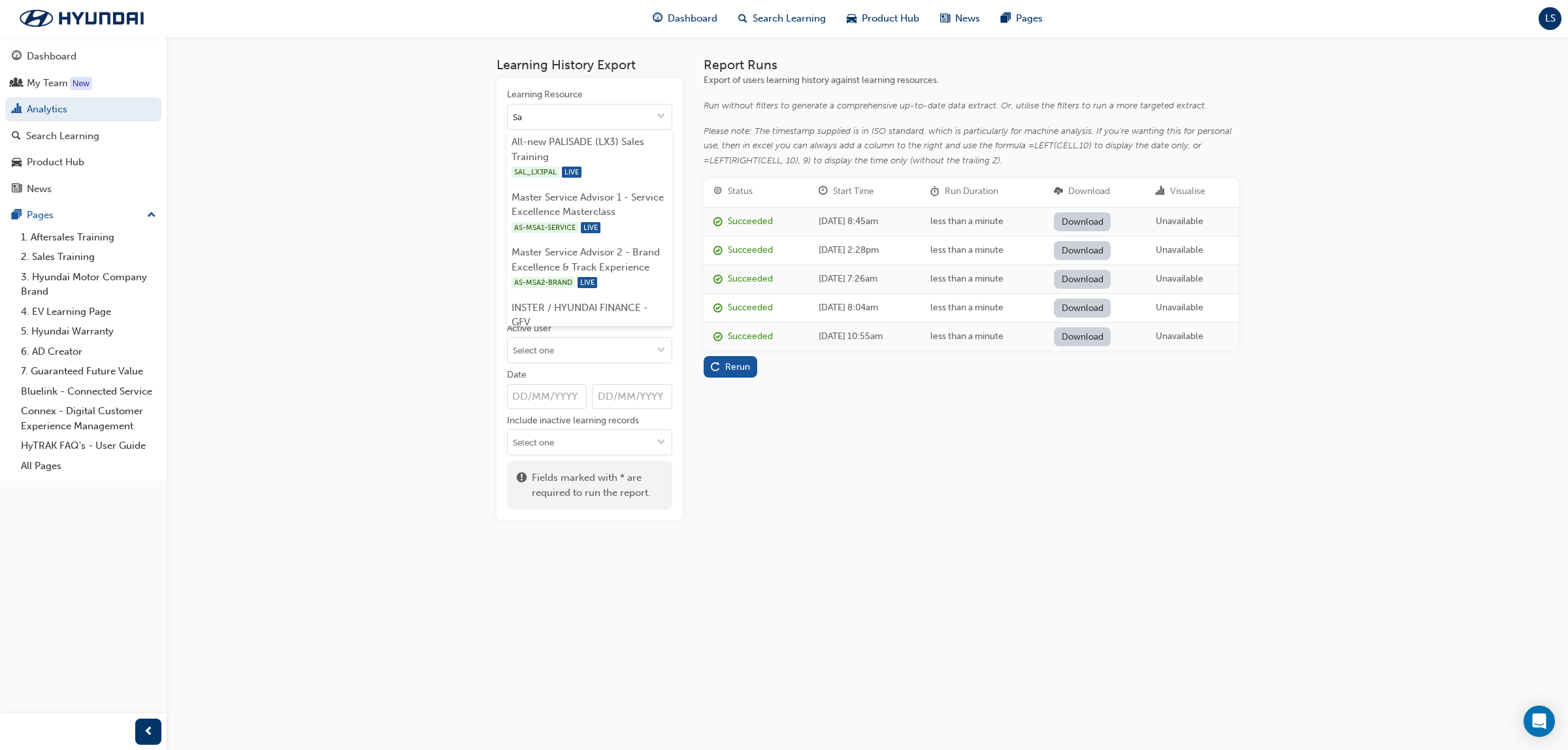
type input "S"
type input "Sales"
click at [569, 191] on li "Certified Sales Consultant Event 2025 SALES_CSAE2025 LIVE" at bounding box center [589, 212] width 165 height 56
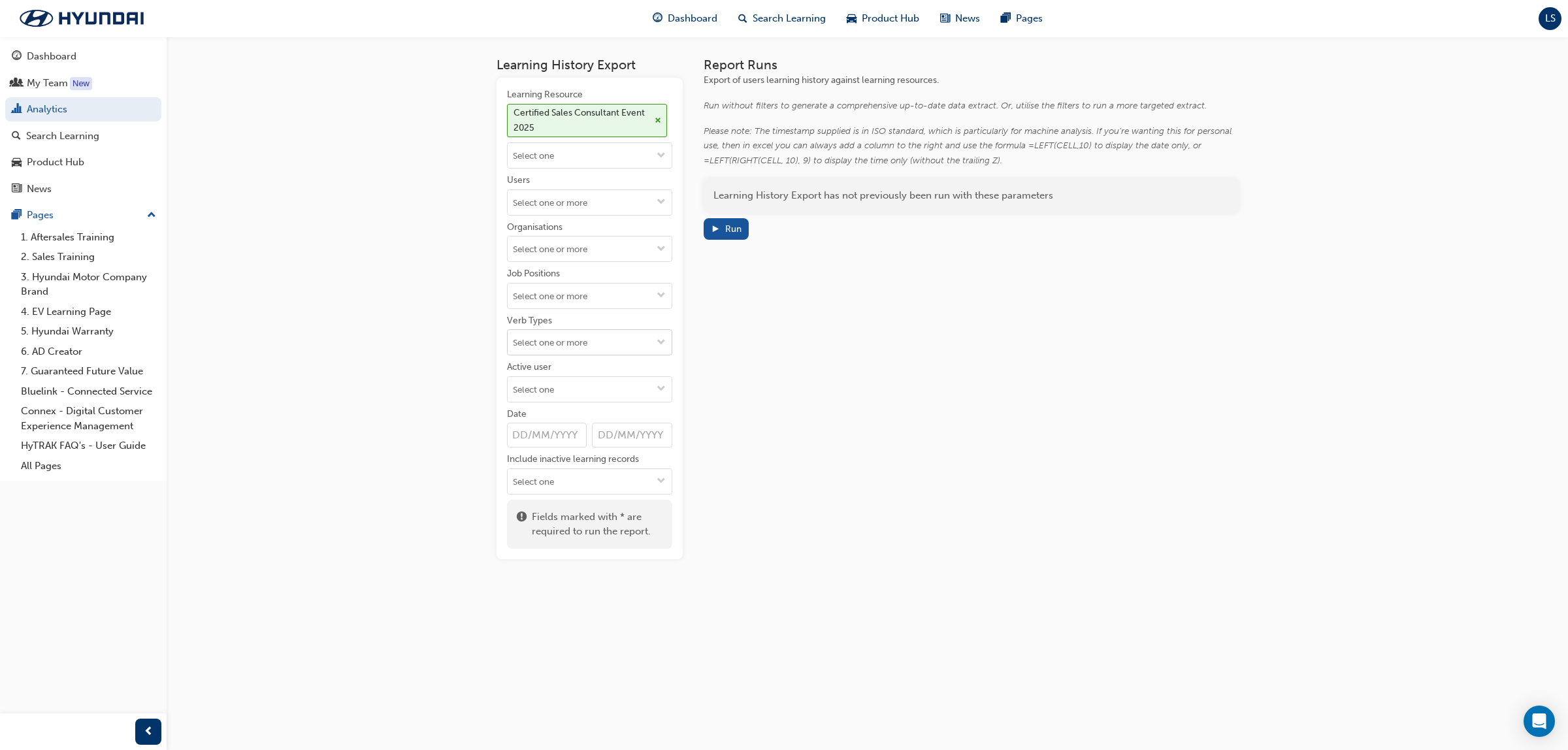
click at [566, 344] on input "Verb Types" at bounding box center [589, 342] width 164 height 25
drag, startPoint x: 536, startPoint y: 467, endPoint x: 546, endPoint y: 460, distance: 12.2
click at [538, 465] on li "ACHIEVE" at bounding box center [589, 465] width 165 height 25
click at [726, 233] on div "Run" at bounding box center [733, 228] width 16 height 11
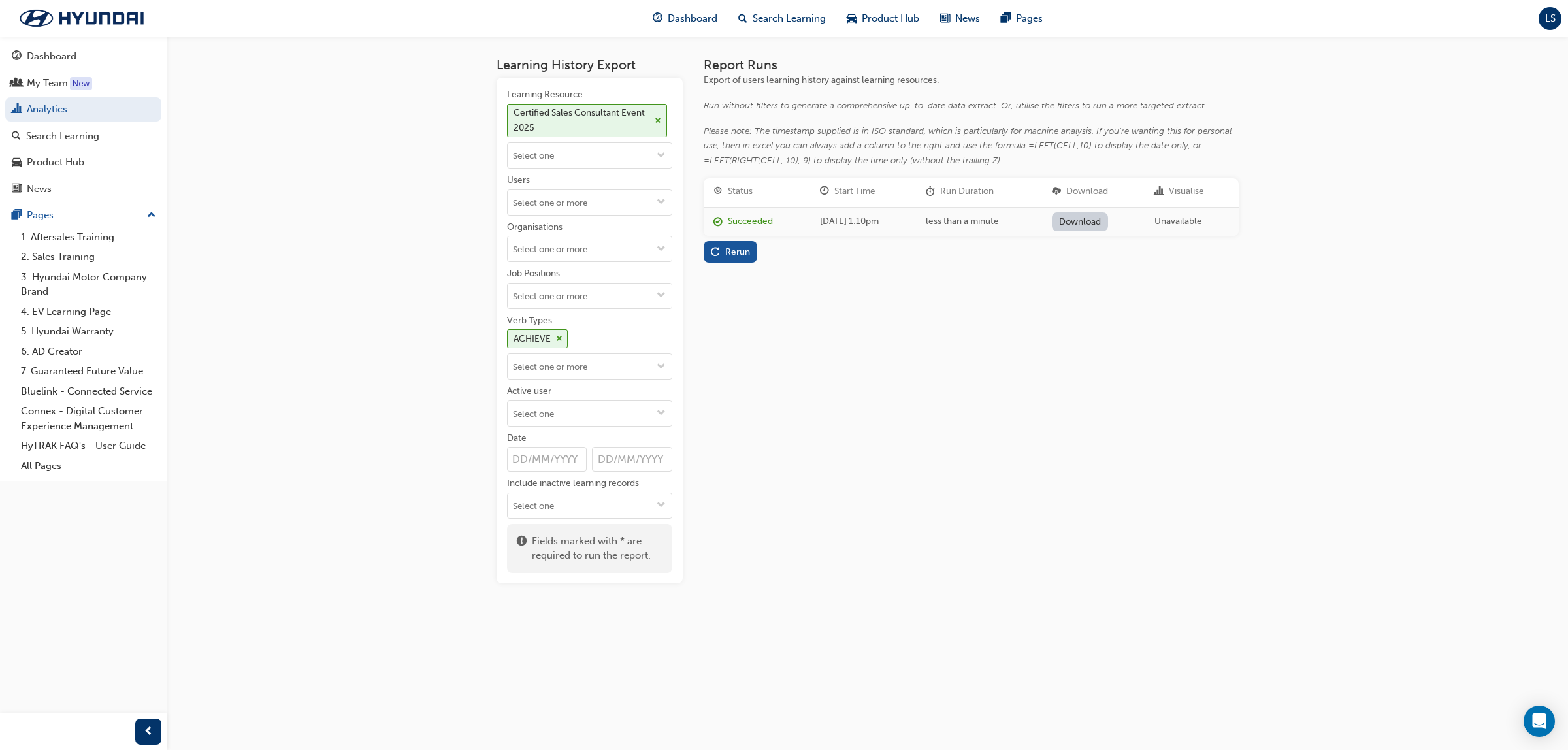
click at [1102, 210] on td "Download" at bounding box center [1093, 221] width 104 height 29
click at [1097, 222] on link "Download" at bounding box center [1080, 221] width 56 height 19
click at [560, 340] on span "cross-icon" at bounding box center [559, 339] width 7 height 8
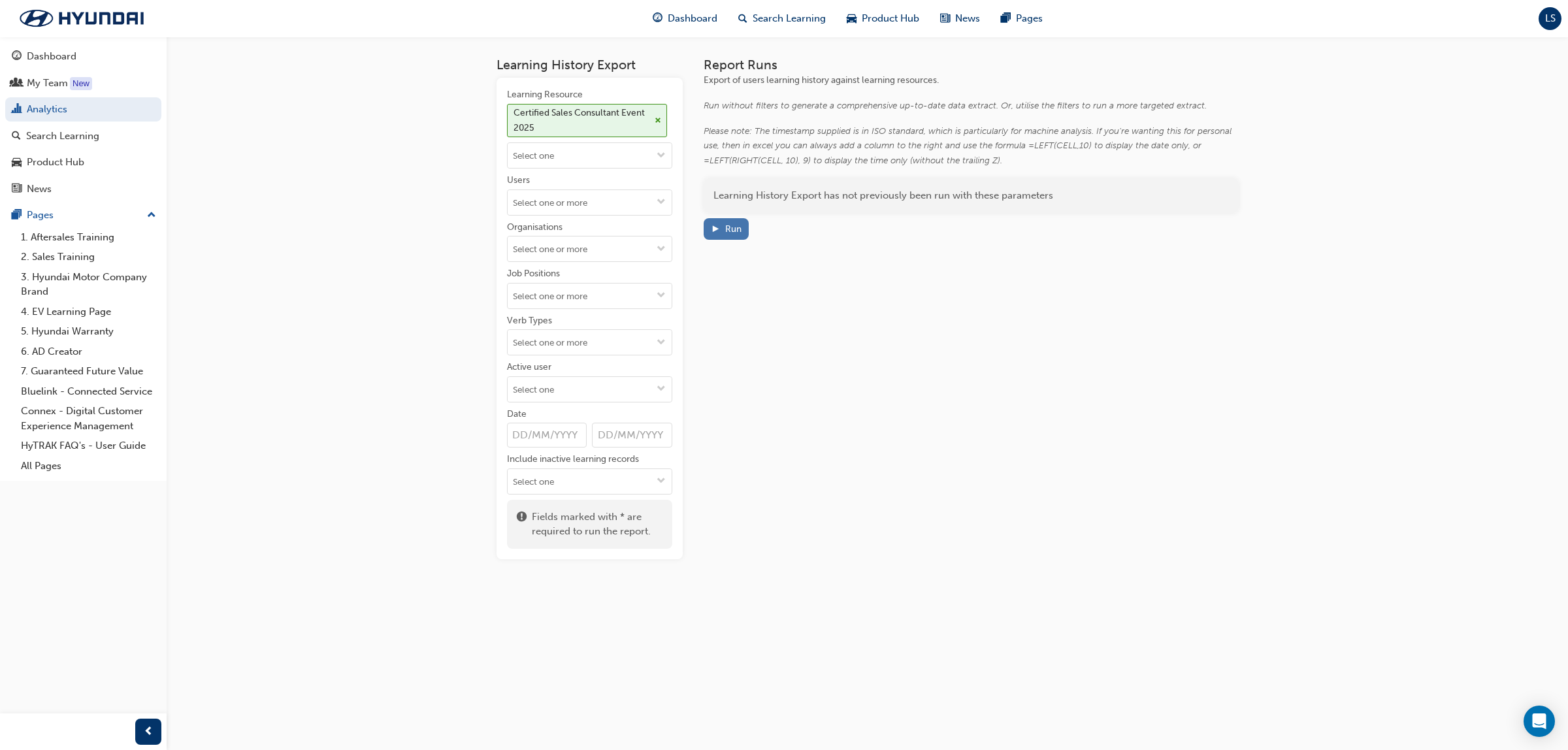
click at [729, 227] on div "Run" at bounding box center [733, 228] width 16 height 11
click at [654, 121] on span "cross-icon" at bounding box center [658, 121] width 7 height 8
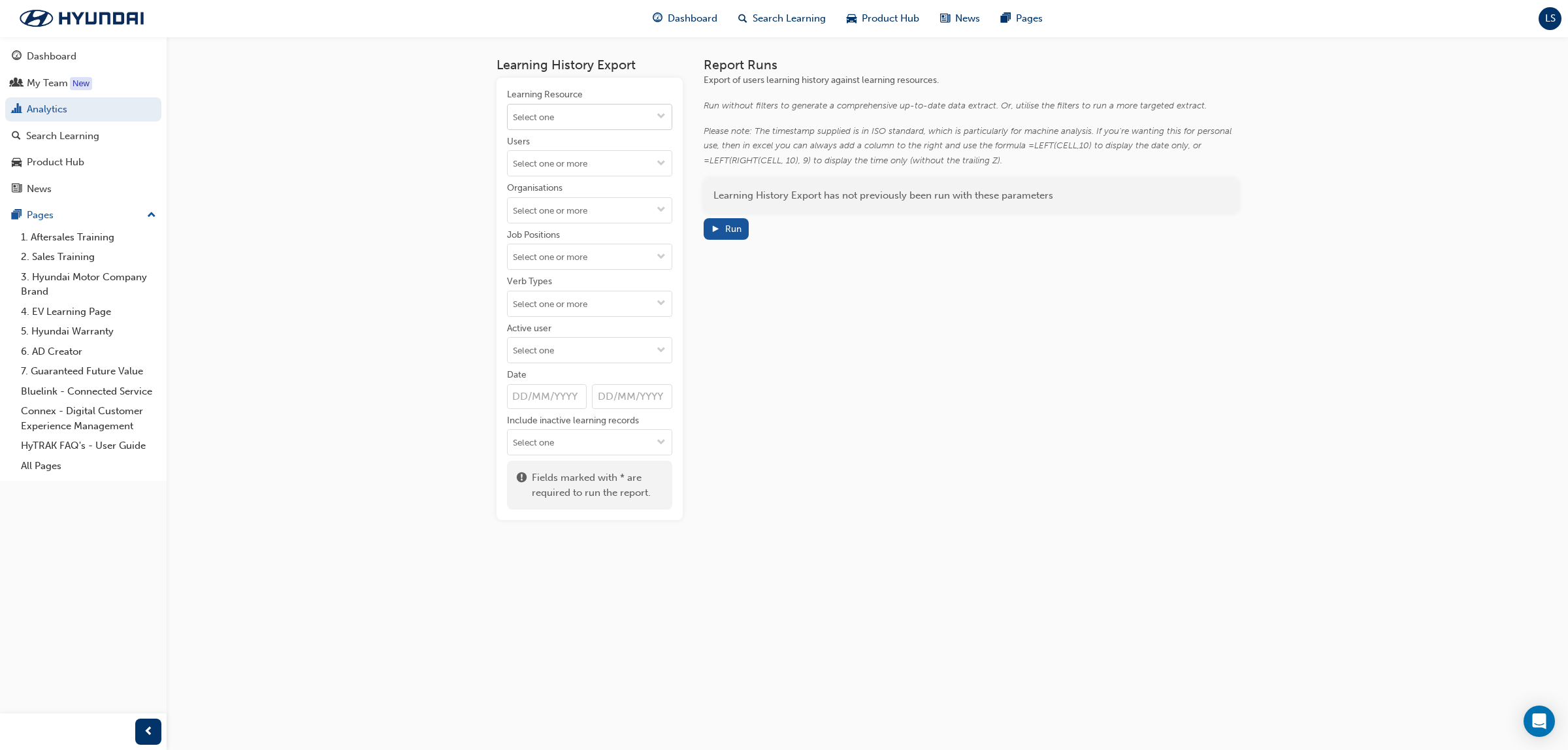
click at [569, 115] on input "Learning Resource" at bounding box center [589, 116] width 164 height 25
type input "C"
type input "Sales Consultant"
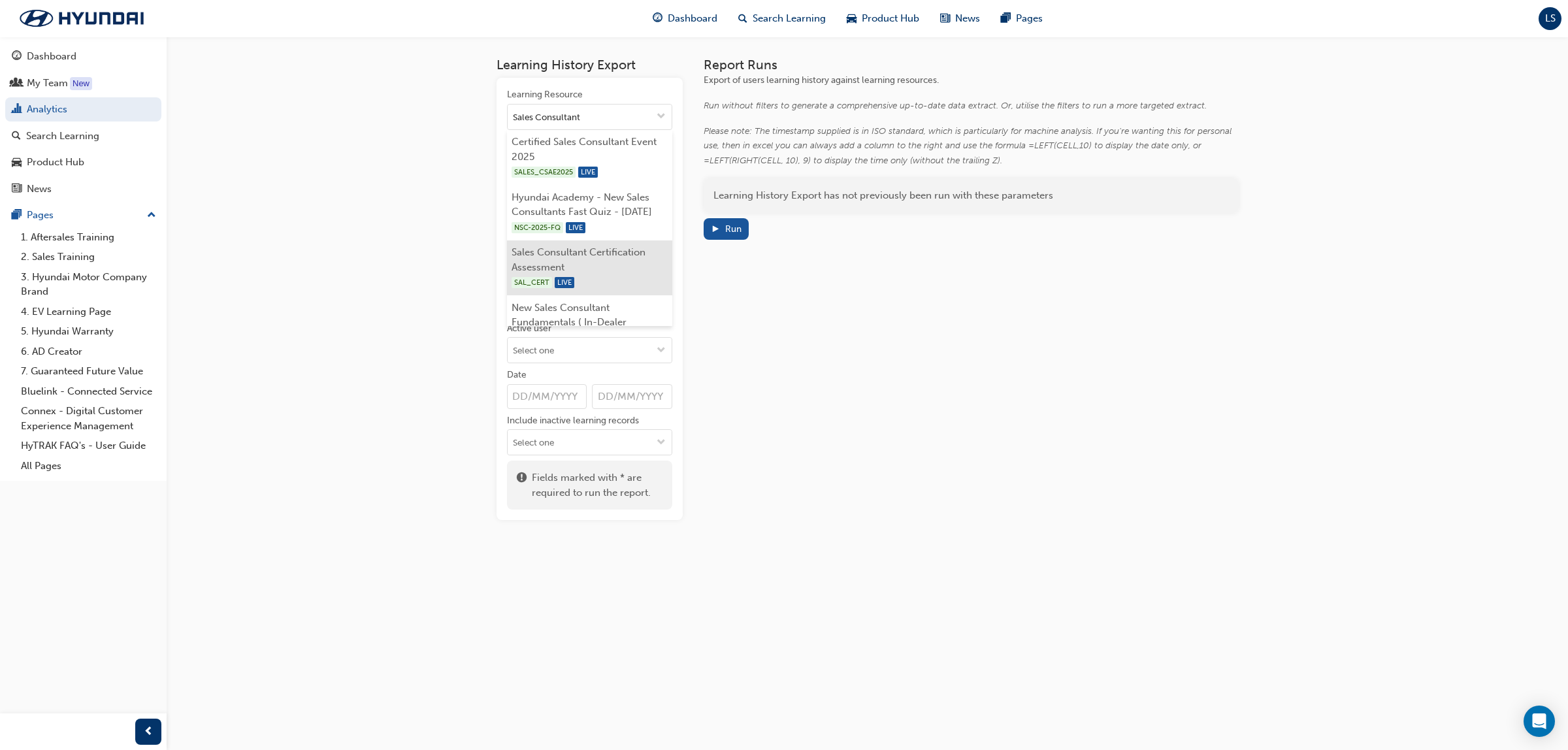
click at [580, 268] on li "Sales Consultant Certification Assessment SAL_CERT LIVE" at bounding box center [589, 268] width 165 height 56
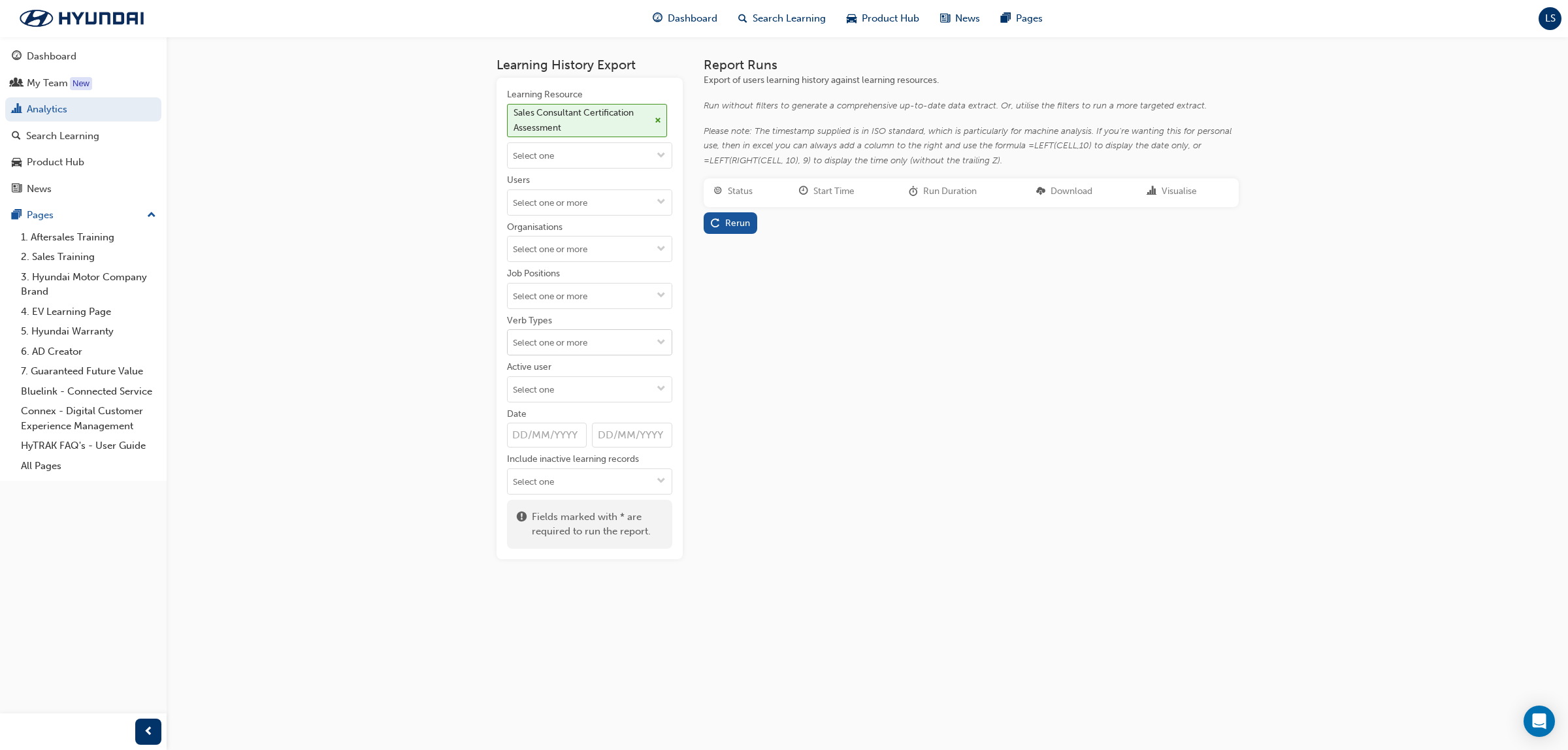
click at [560, 347] on input "Verb Types" at bounding box center [589, 342] width 164 height 25
click at [544, 471] on li "ACHIEVE" at bounding box center [589, 465] width 165 height 25
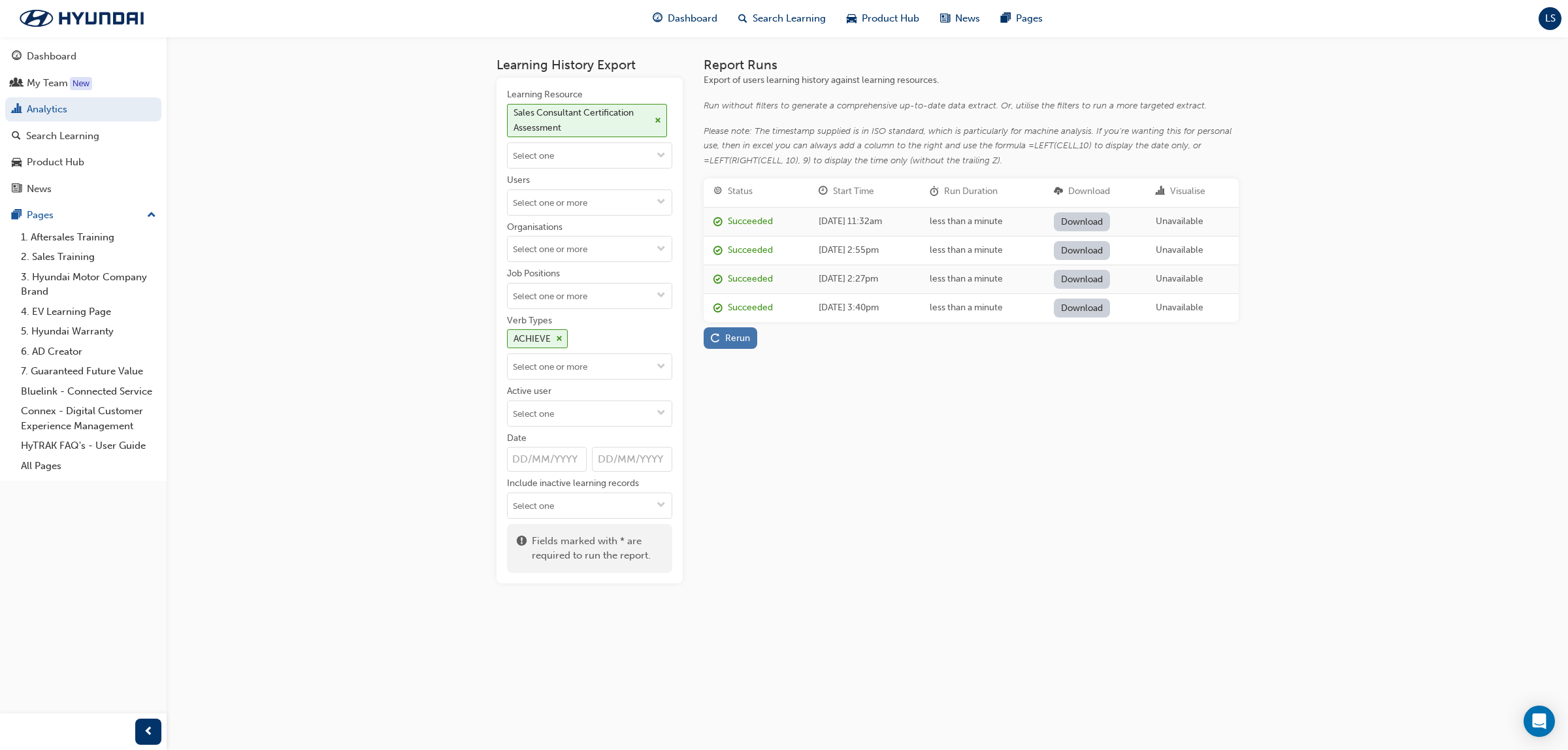
click at [725, 341] on div "Rerun" at bounding box center [737, 338] width 25 height 11
click at [559, 340] on span "cross-icon" at bounding box center [559, 339] width 7 height 8
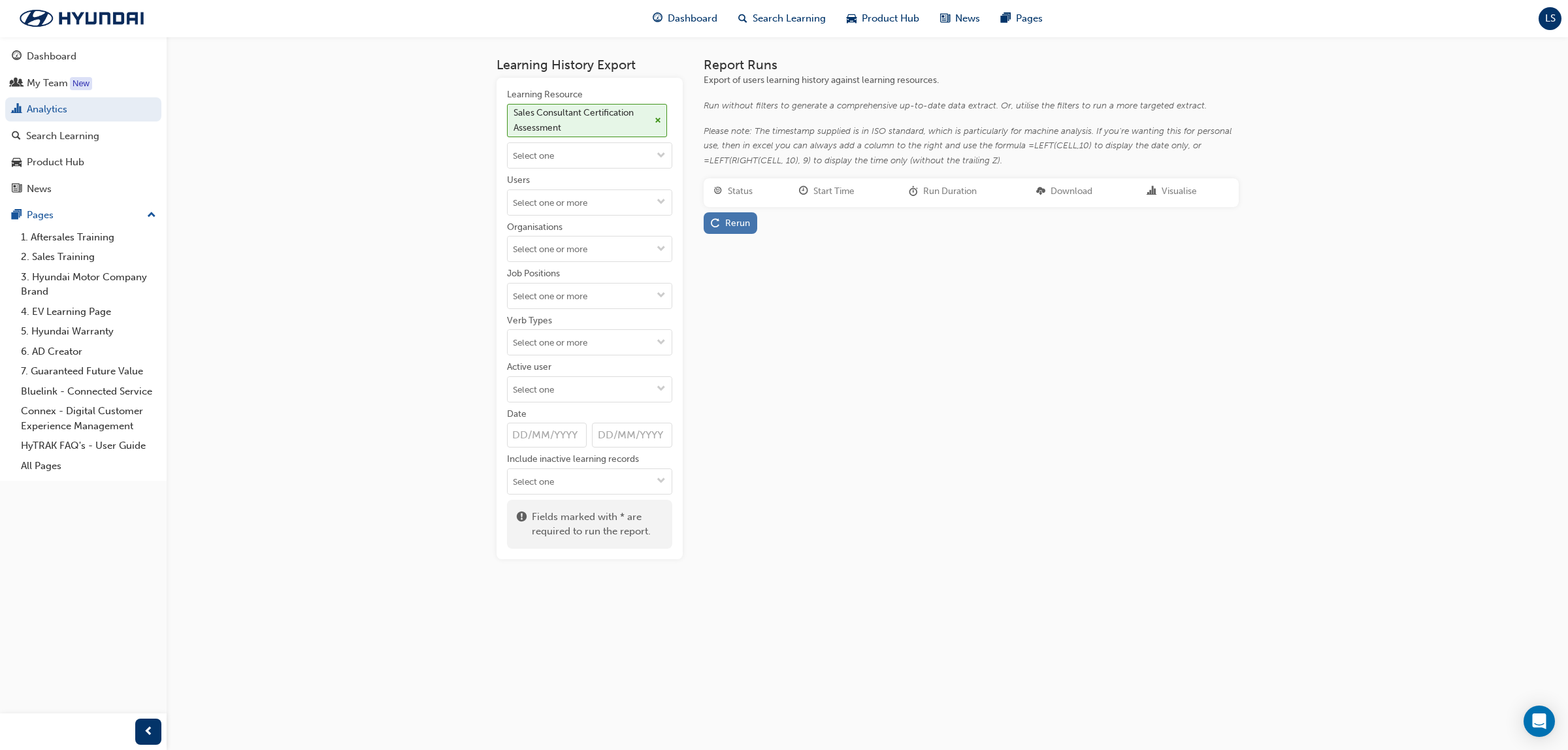
click at [737, 220] on div "Rerun" at bounding box center [737, 222] width 25 height 11
click at [1090, 217] on link "Download" at bounding box center [1080, 221] width 56 height 19
click at [56, 106] on link "Analytics" at bounding box center [83, 109] width 157 height 24
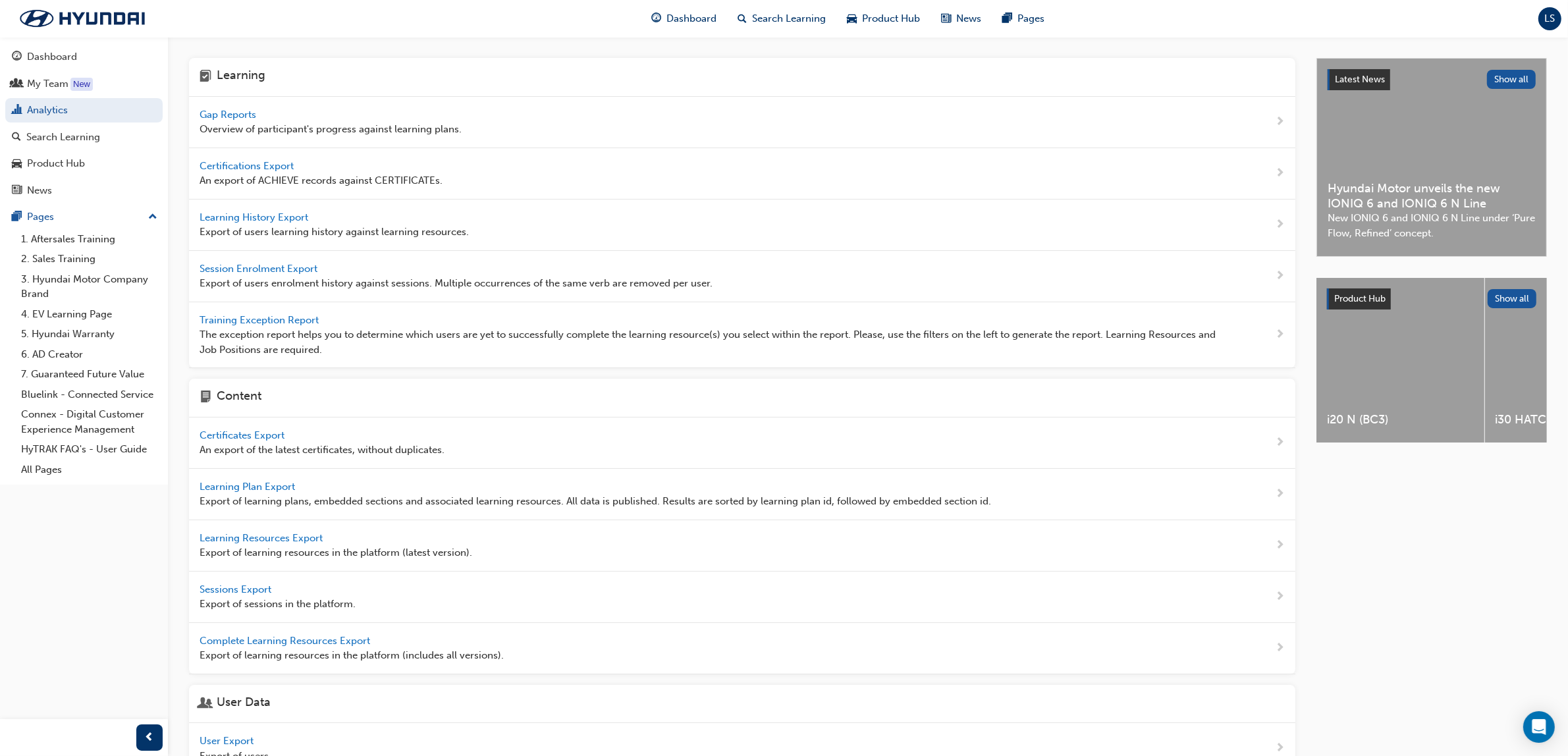
click at [253, 110] on span "Gap Reports" at bounding box center [228, 115] width 59 height 12
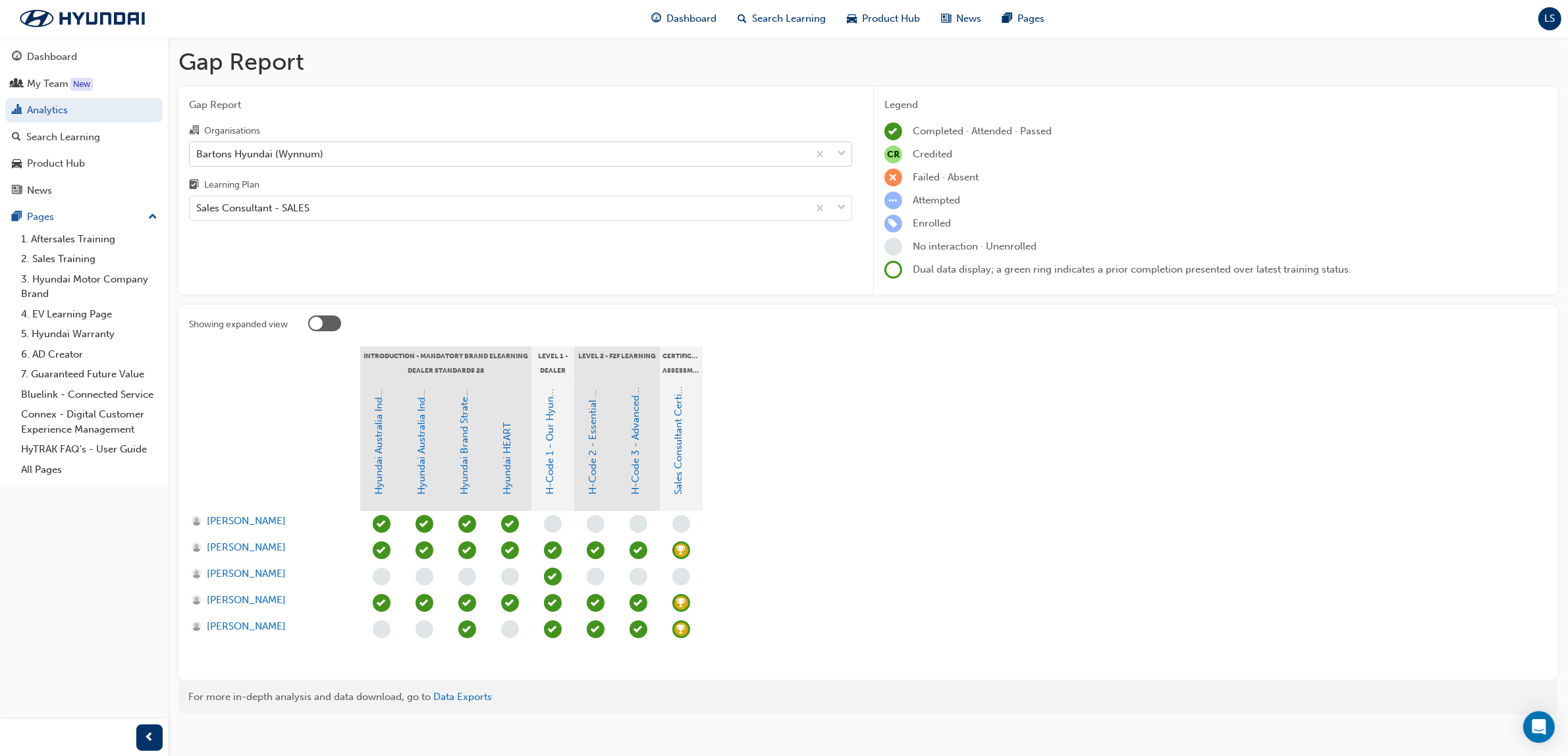
click at [294, 152] on div "Bartons Hyundai (Wynnum)" at bounding box center [259, 154] width 127 height 16
click at [197, 152] on input "Organisations Bartons Hyundai (Wynnum)" at bounding box center [197, 153] width 2 height 11
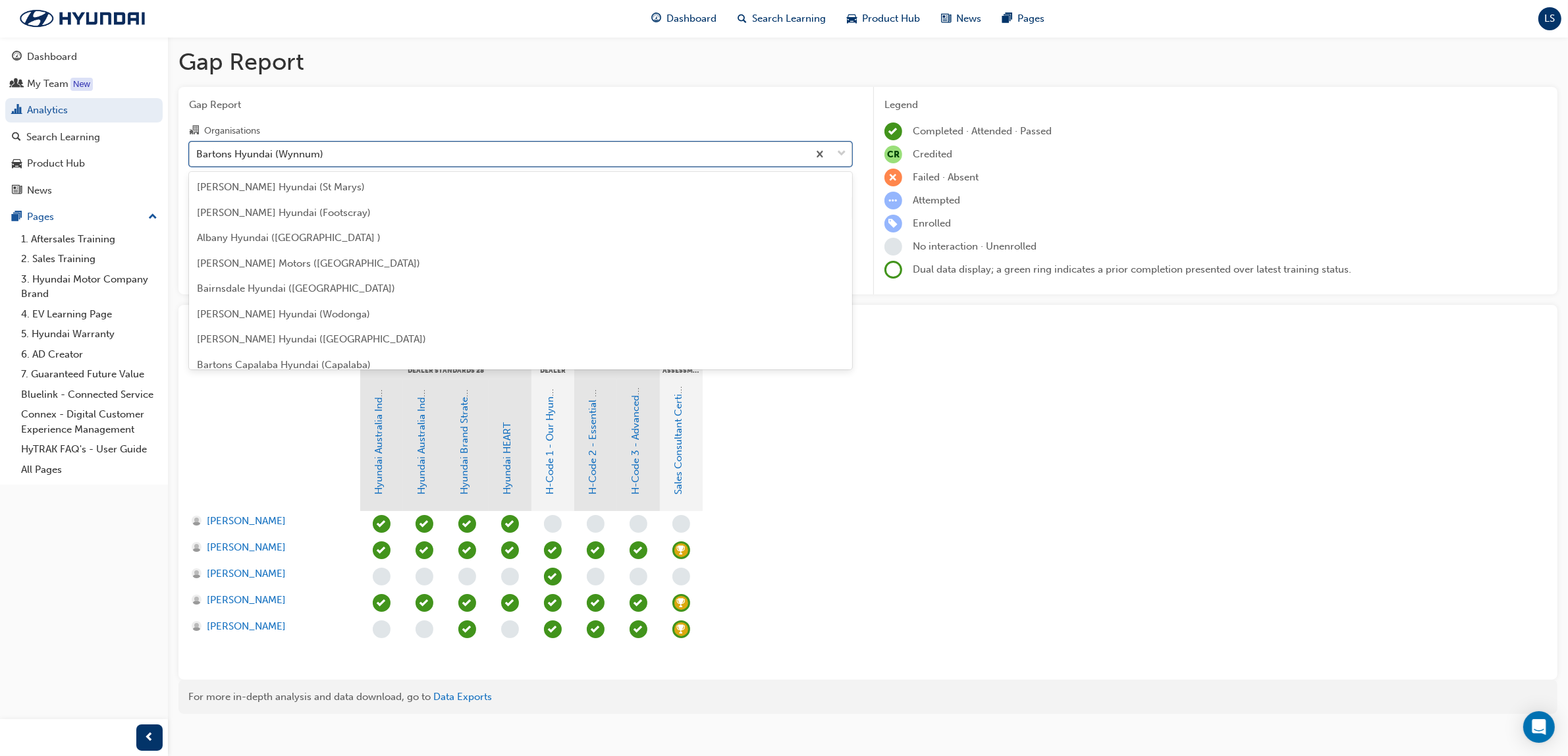
scroll to position [41, 0]
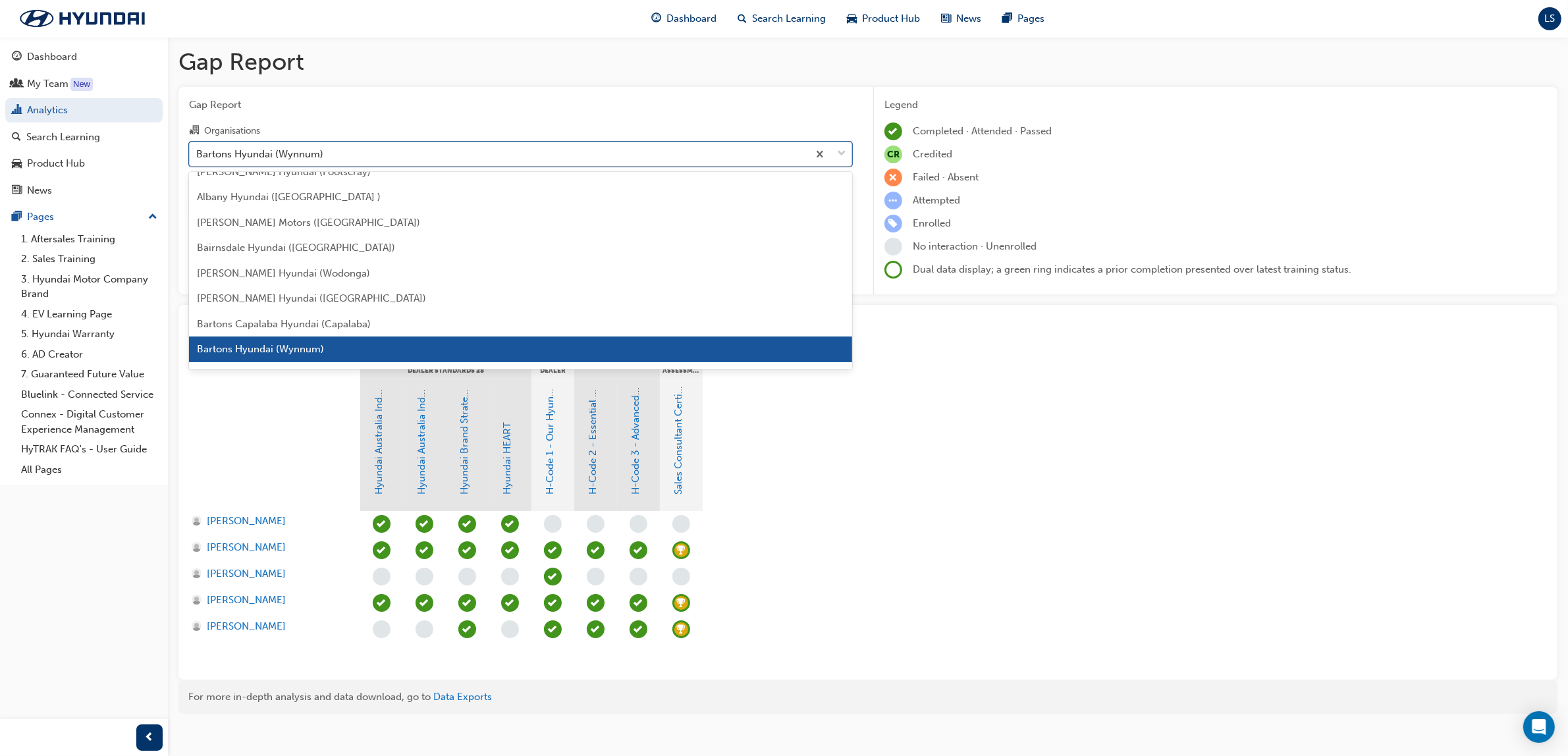
click at [294, 152] on div "Bartons Hyundai (Wynnum)" at bounding box center [259, 154] width 127 height 16
click at [197, 152] on input "Organisations option Adrian Brien Hyundai (St Marys) focused, 1 of 182. 182 res…" at bounding box center [197, 153] width 2 height 11
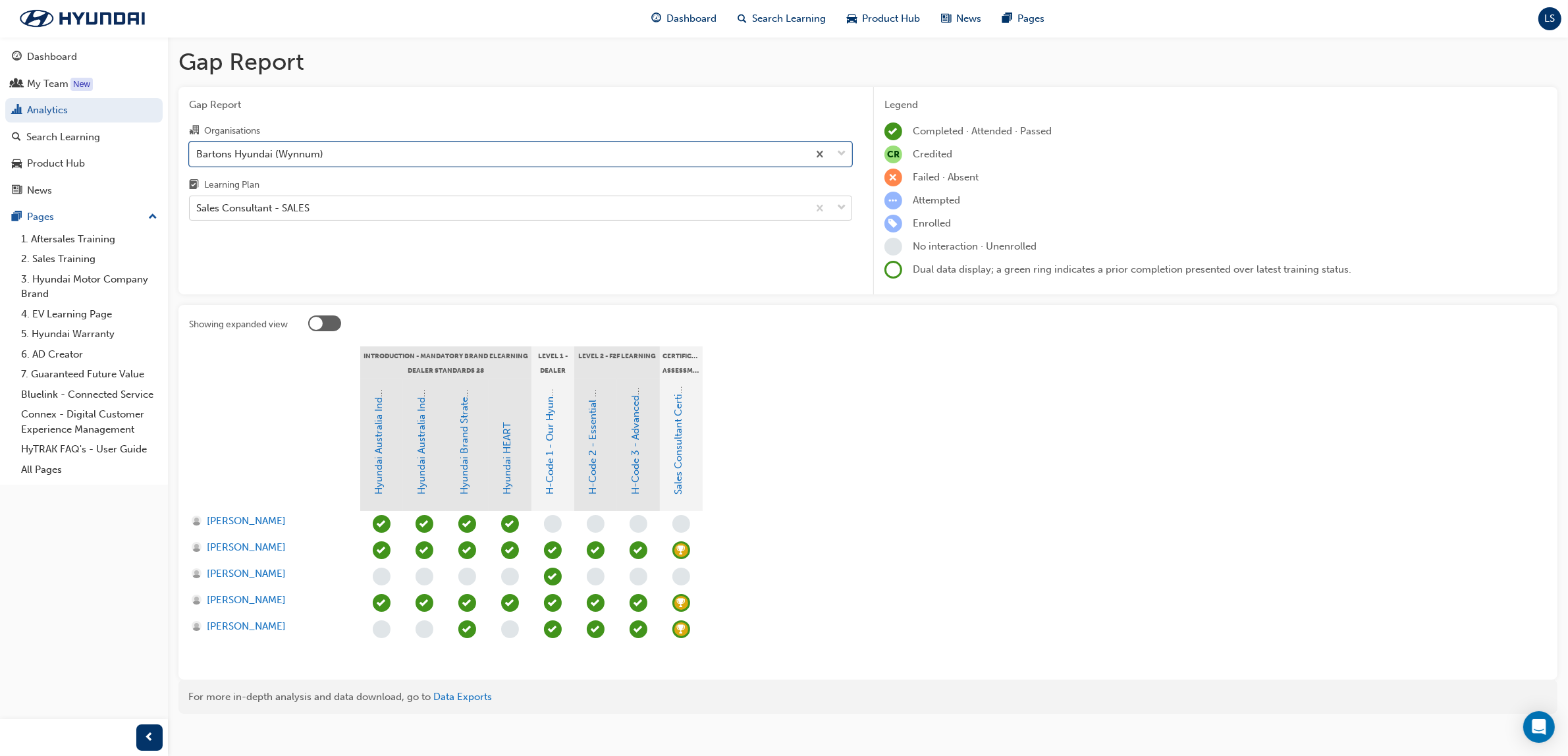
click at [316, 208] on div "Sales Consultant - SALES" at bounding box center [498, 208] width 618 height 23
click at [197, 208] on input "Learning Plan Sales Consultant - SALES" at bounding box center [197, 207] width 2 height 11
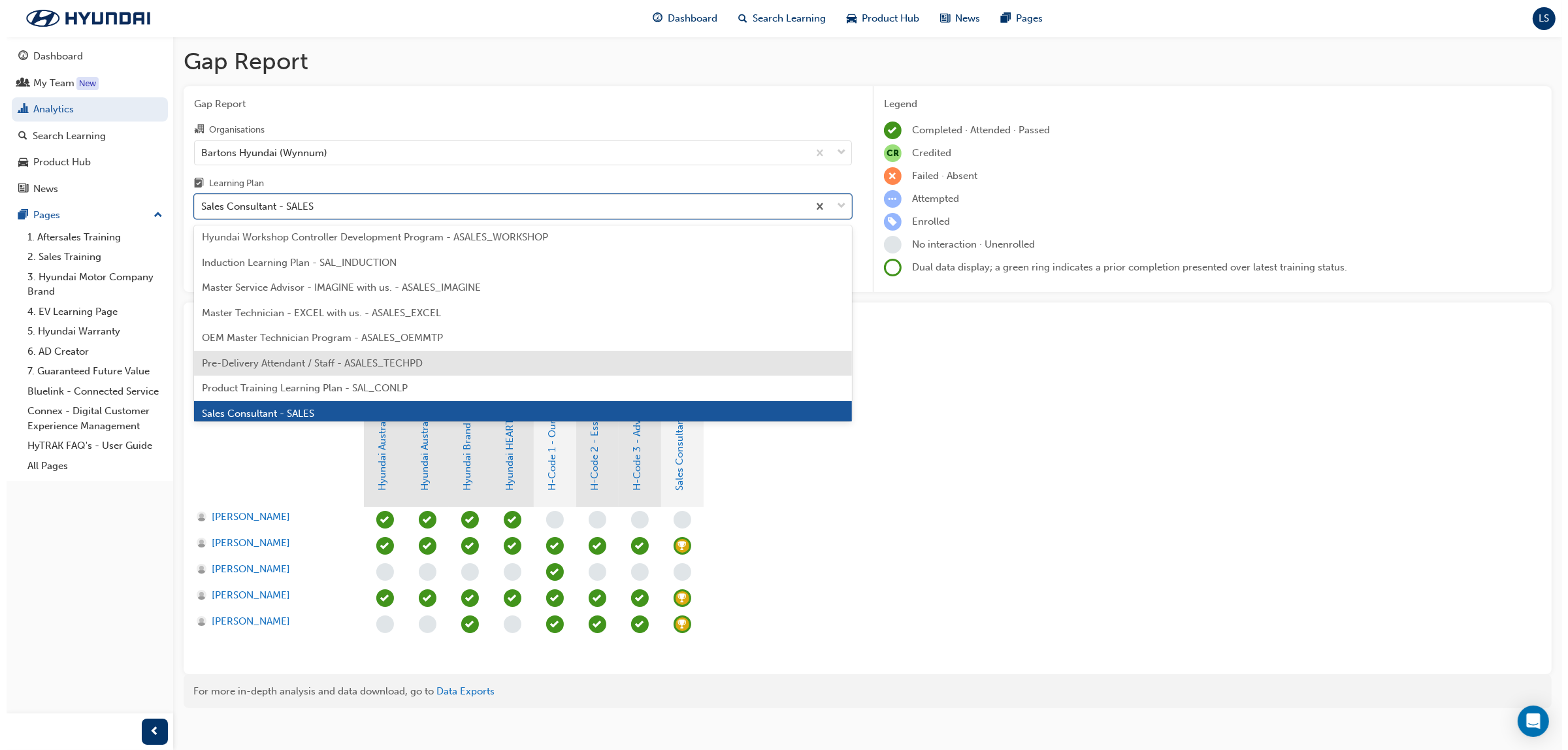
scroll to position [612, 0]
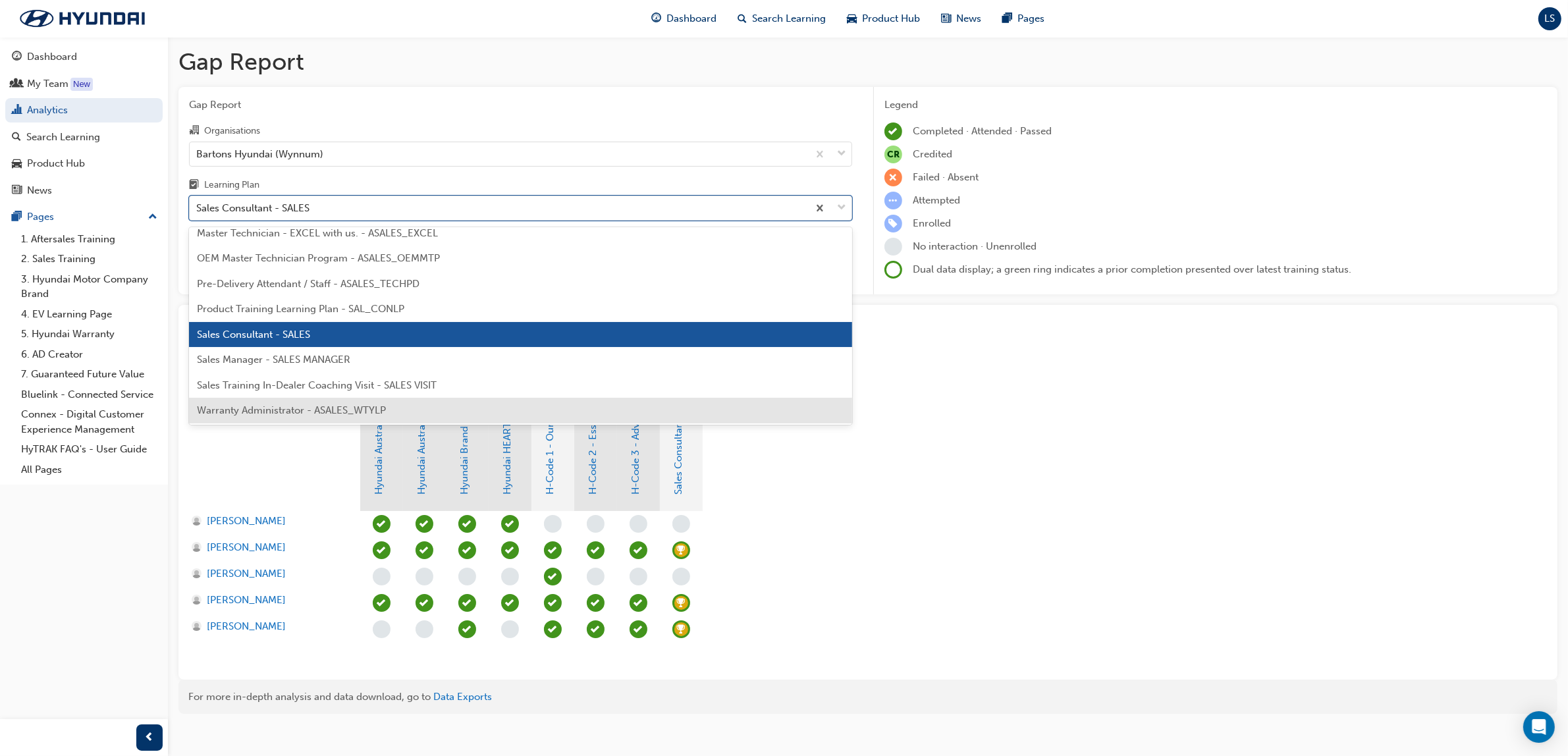
drag, startPoint x: 983, startPoint y: 553, endPoint x: 684, endPoint y: 551, distance: 299.0
click at [983, 553] on section "Introduction - Mandatory Brand eLearning Dealer Standards 28 Level 1 - Dealer S…" at bounding box center [867, 508] width 1358 height 322
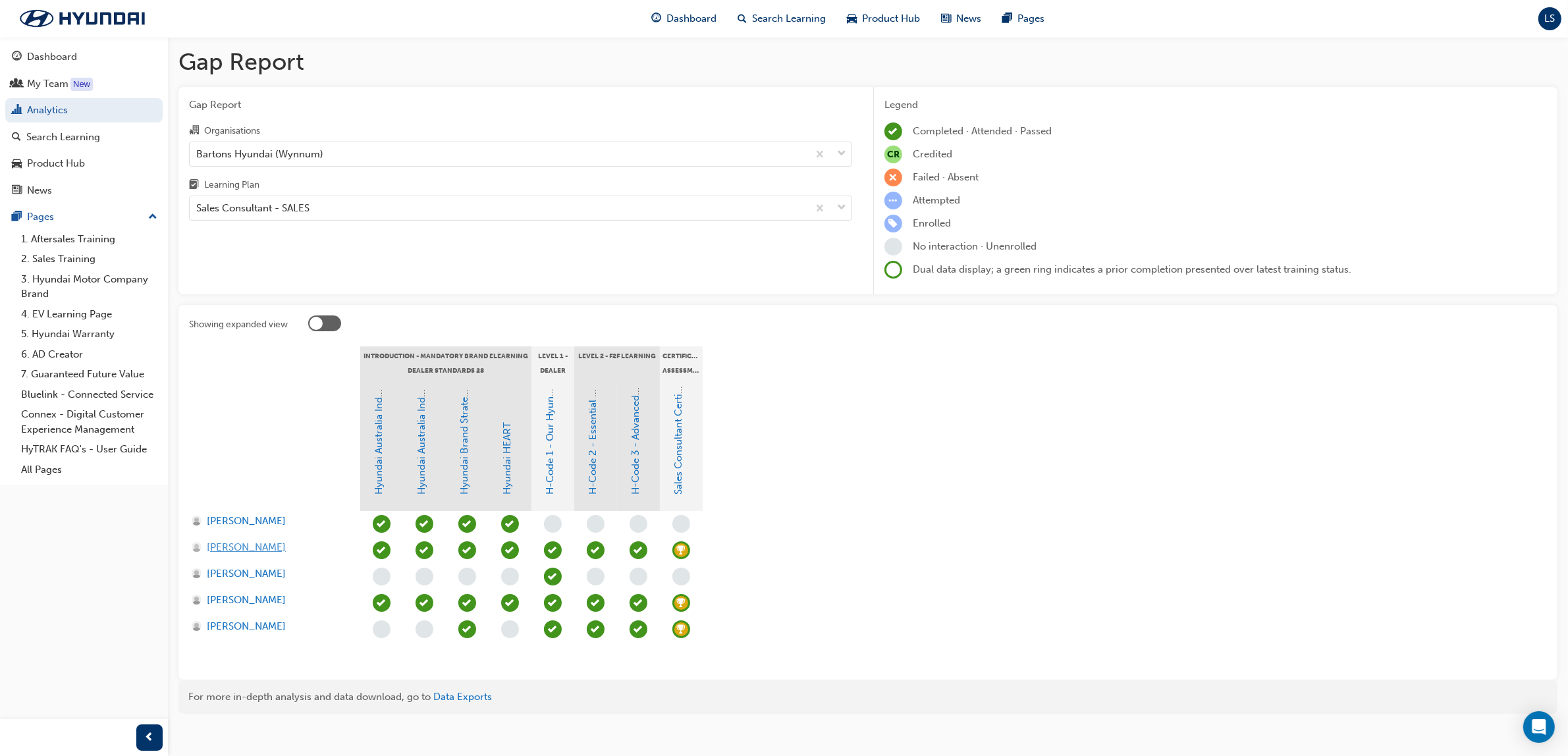
click at [215, 541] on span "[PERSON_NAME]" at bounding box center [247, 547] width 79 height 16
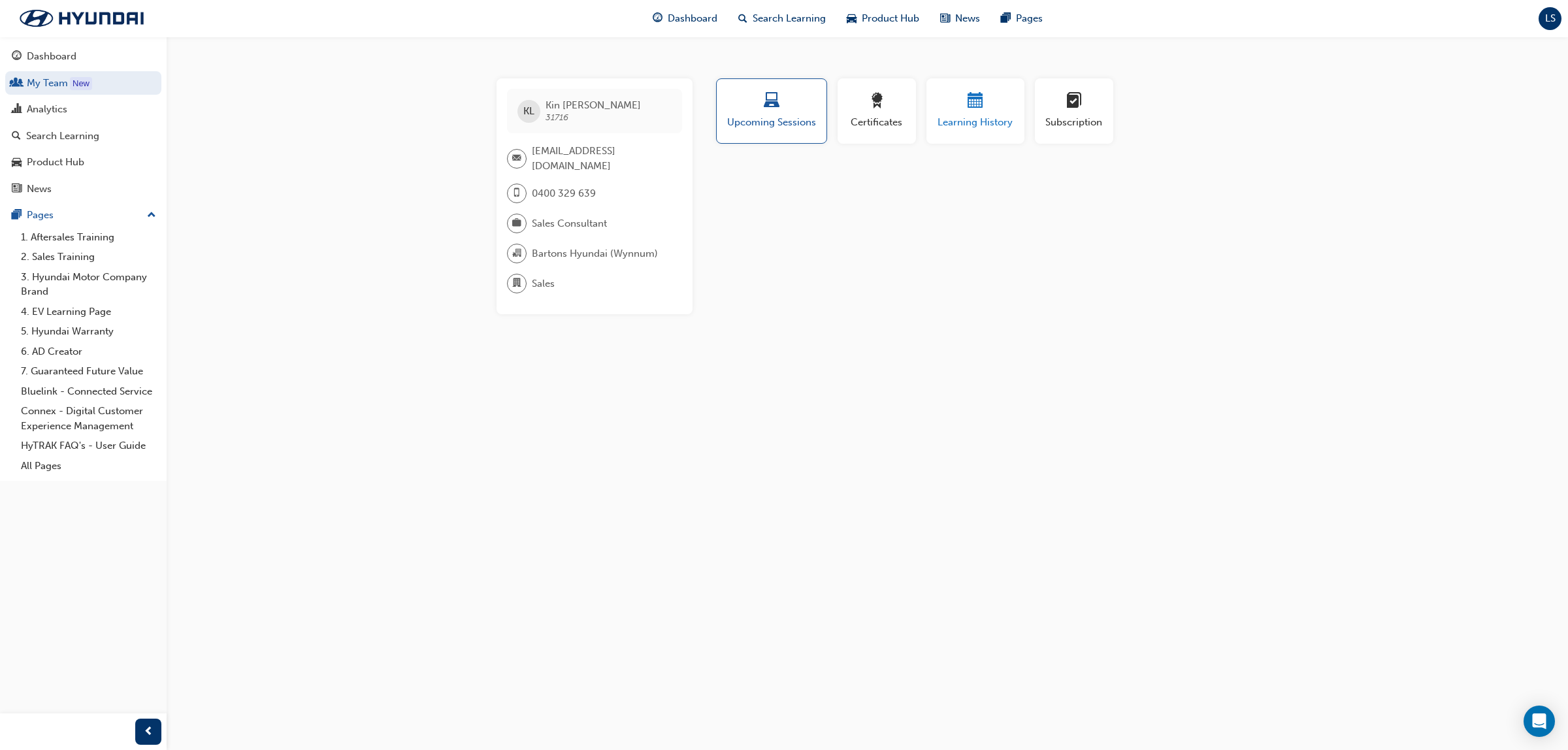
click at [1000, 99] on div "button" at bounding box center [976, 103] width 79 height 21
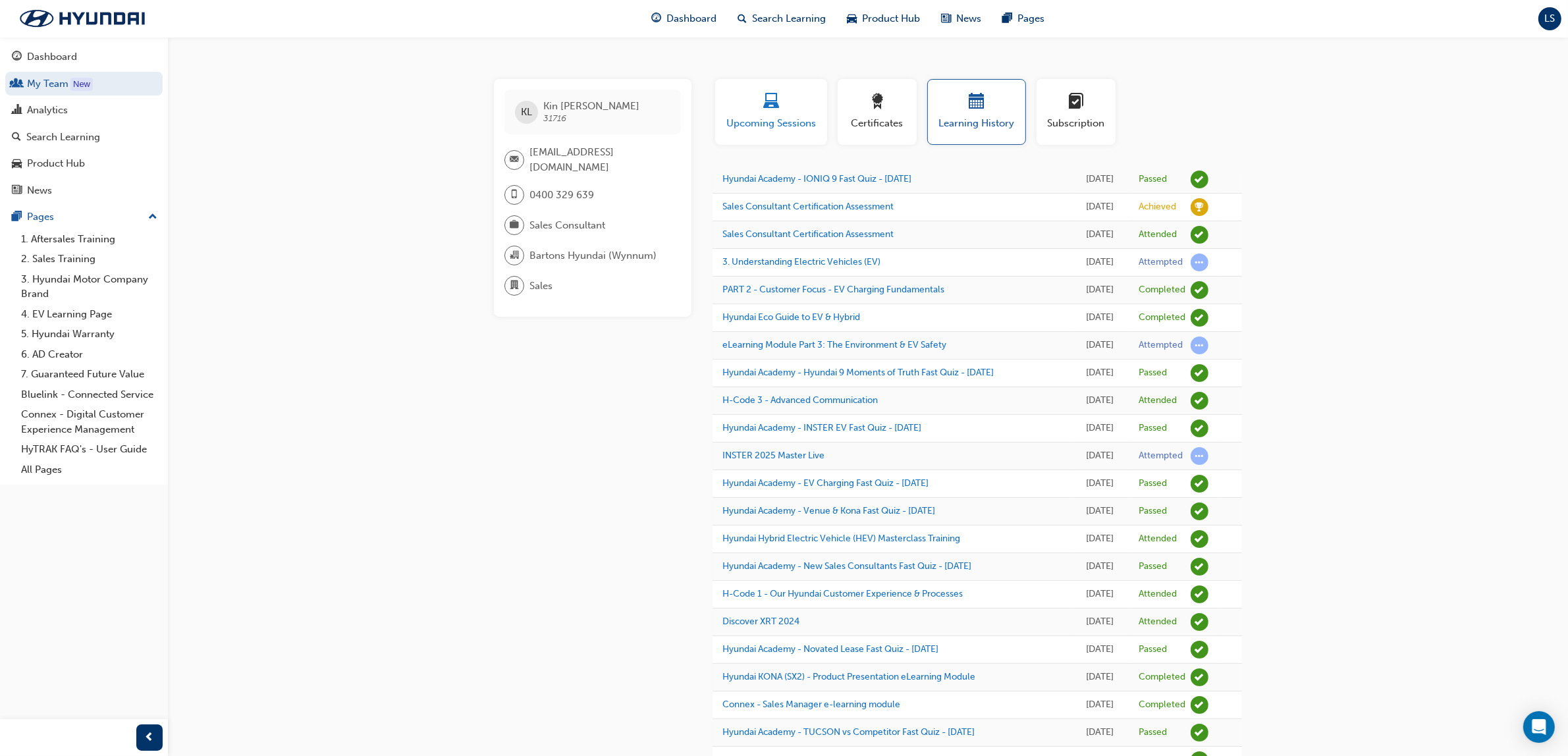
click at [774, 107] on span "laptop-icon" at bounding box center [771, 102] width 16 height 18
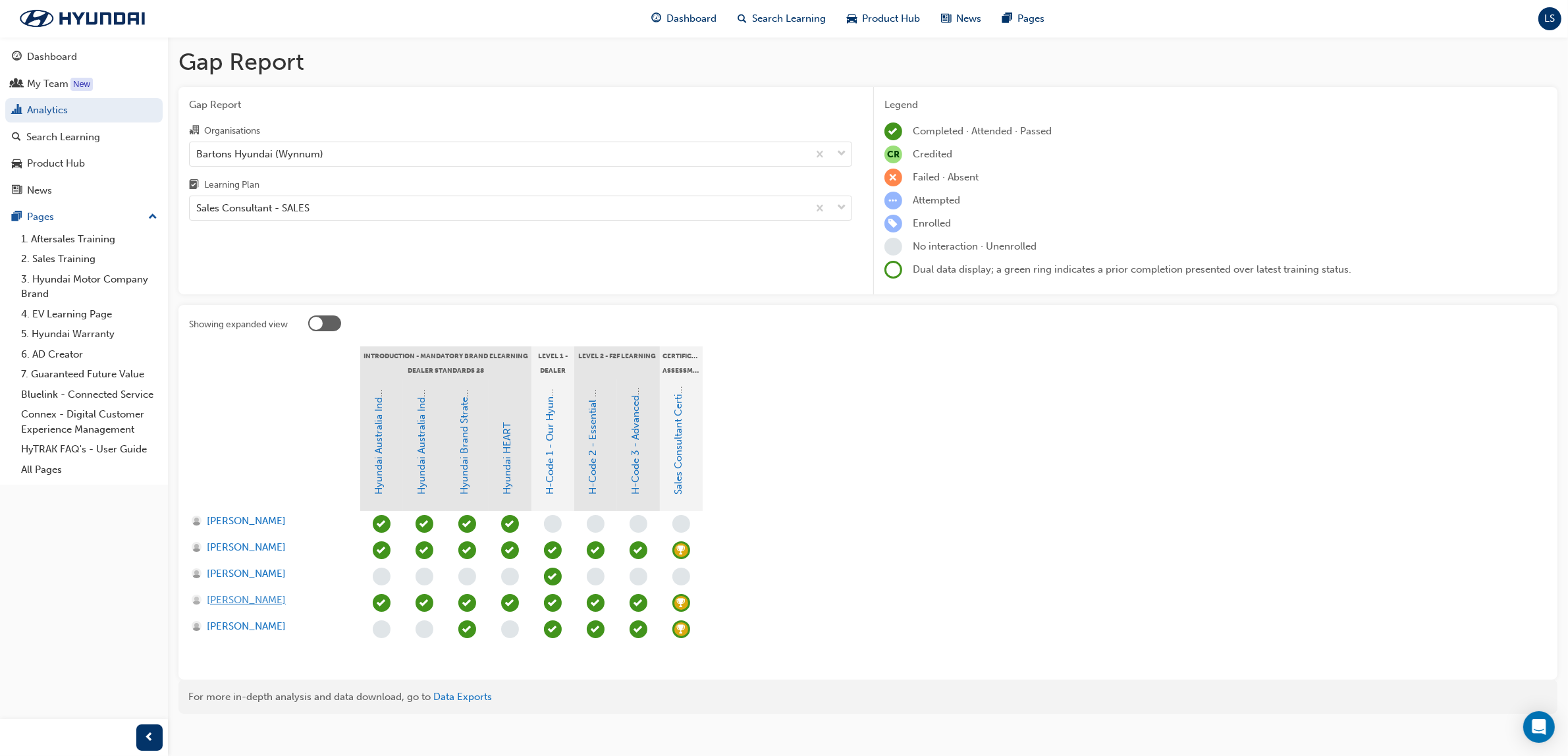
click at [274, 596] on span "[PERSON_NAME]" at bounding box center [247, 600] width 79 height 16
click at [231, 628] on span "[PERSON_NAME]" at bounding box center [247, 627] width 79 height 16
click at [250, 596] on span "[PERSON_NAME]" at bounding box center [247, 600] width 79 height 16
click at [233, 545] on span "[PERSON_NAME]" at bounding box center [247, 547] width 79 height 16
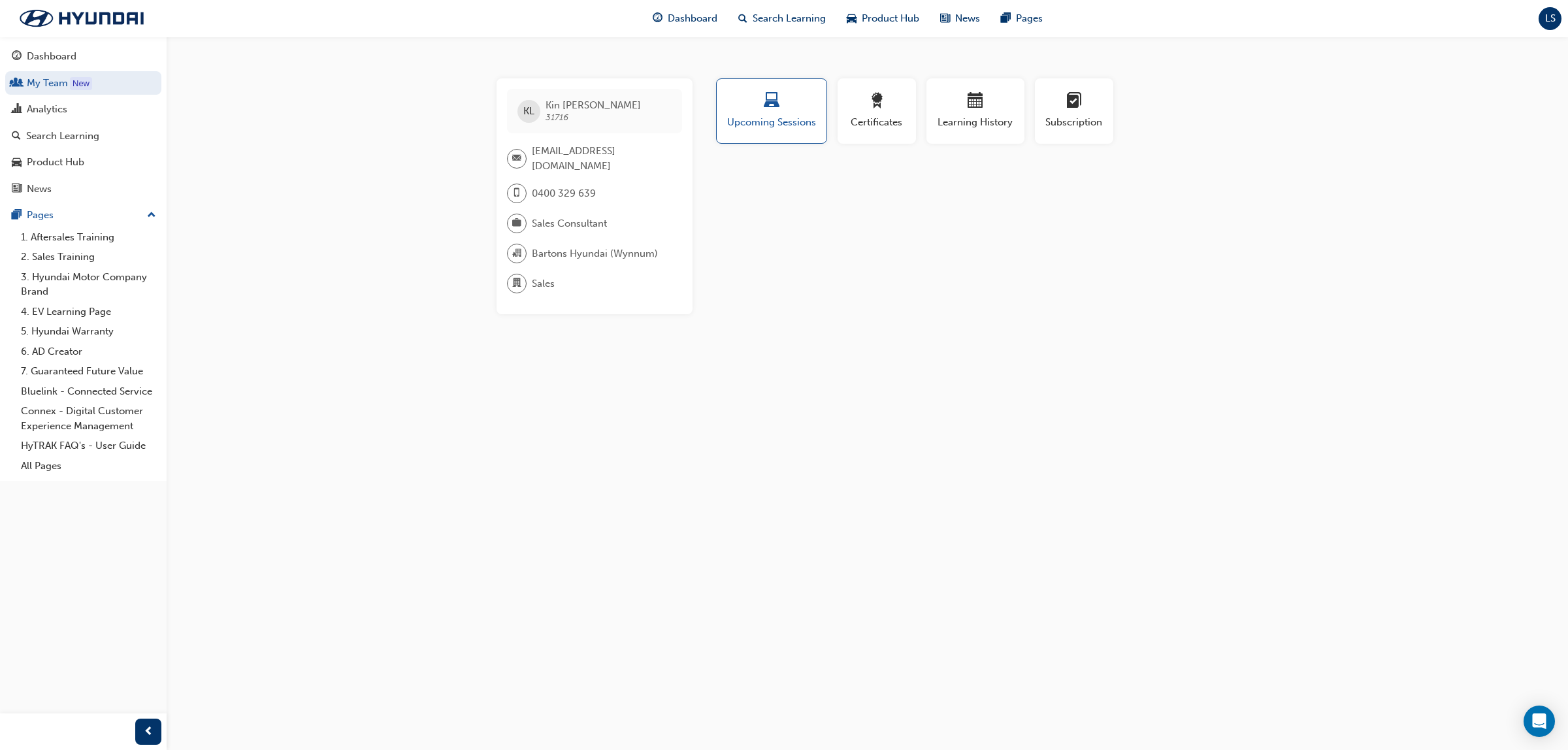
click at [765, 474] on div "KL Kin Loy 31716 kinl@bartons.net.au 0400 329 639 Sales Consultant Bartons Hyun…" at bounding box center [784, 375] width 1568 height 750
click at [73, 129] on div "Search Learning" at bounding box center [63, 136] width 74 height 15
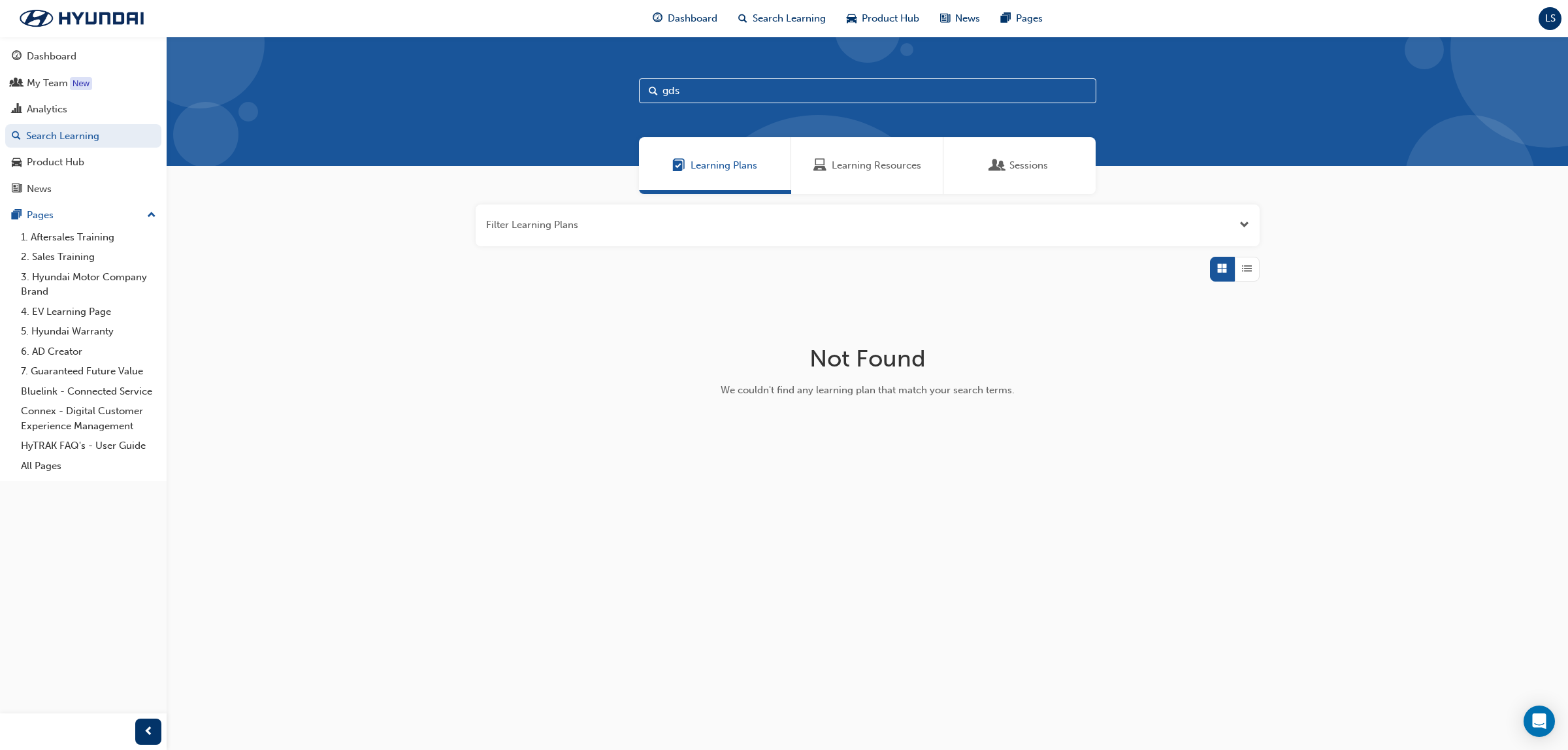
click at [854, 161] on span "Learning Resources" at bounding box center [876, 166] width 90 height 15
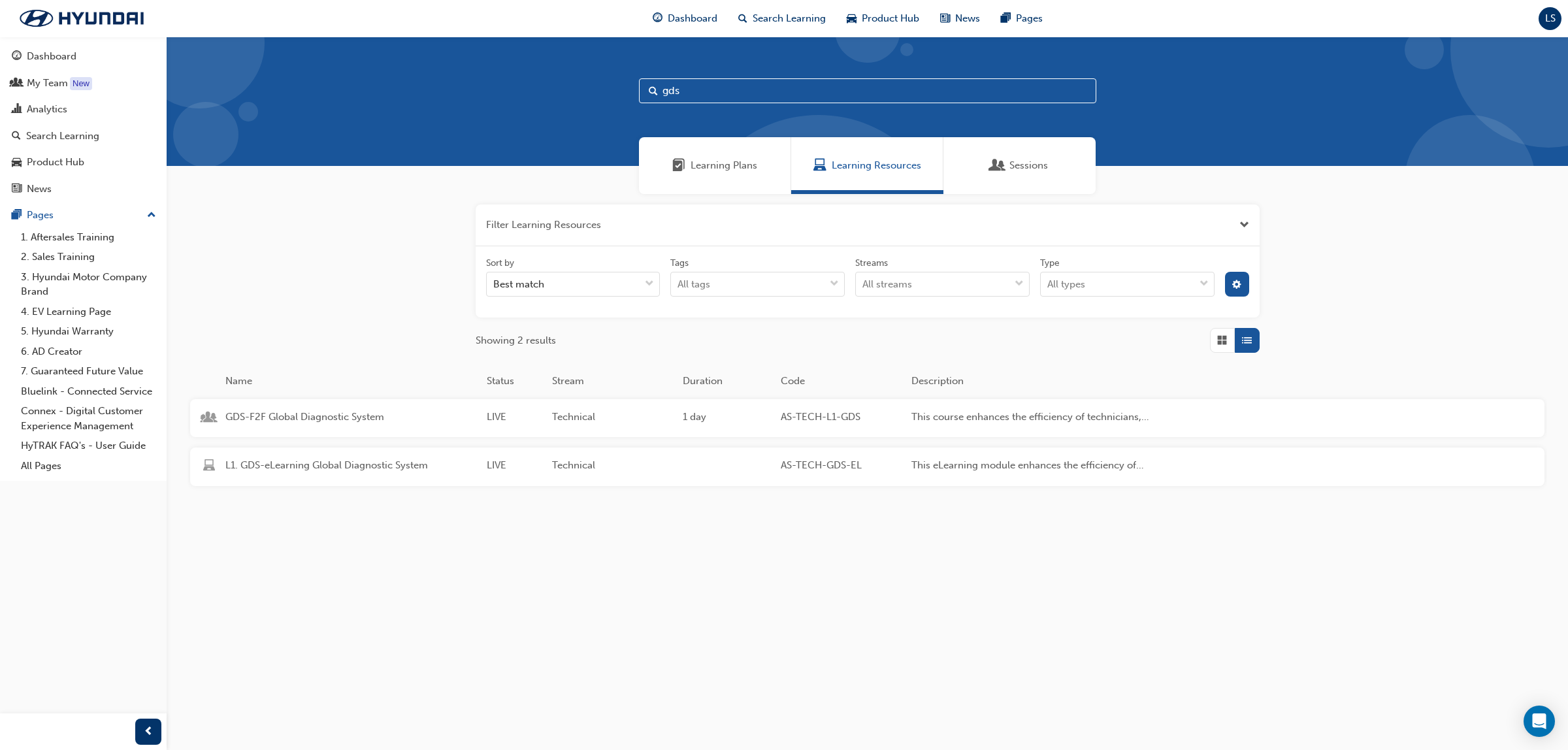
click at [713, 97] on input "gds" at bounding box center [867, 91] width 458 height 25
type input "g"
type input "AS-MSA"
click at [391, 464] on span "Master Service Advisor 1 - Service Excellence Masterclass" at bounding box center [351, 465] width 251 height 15
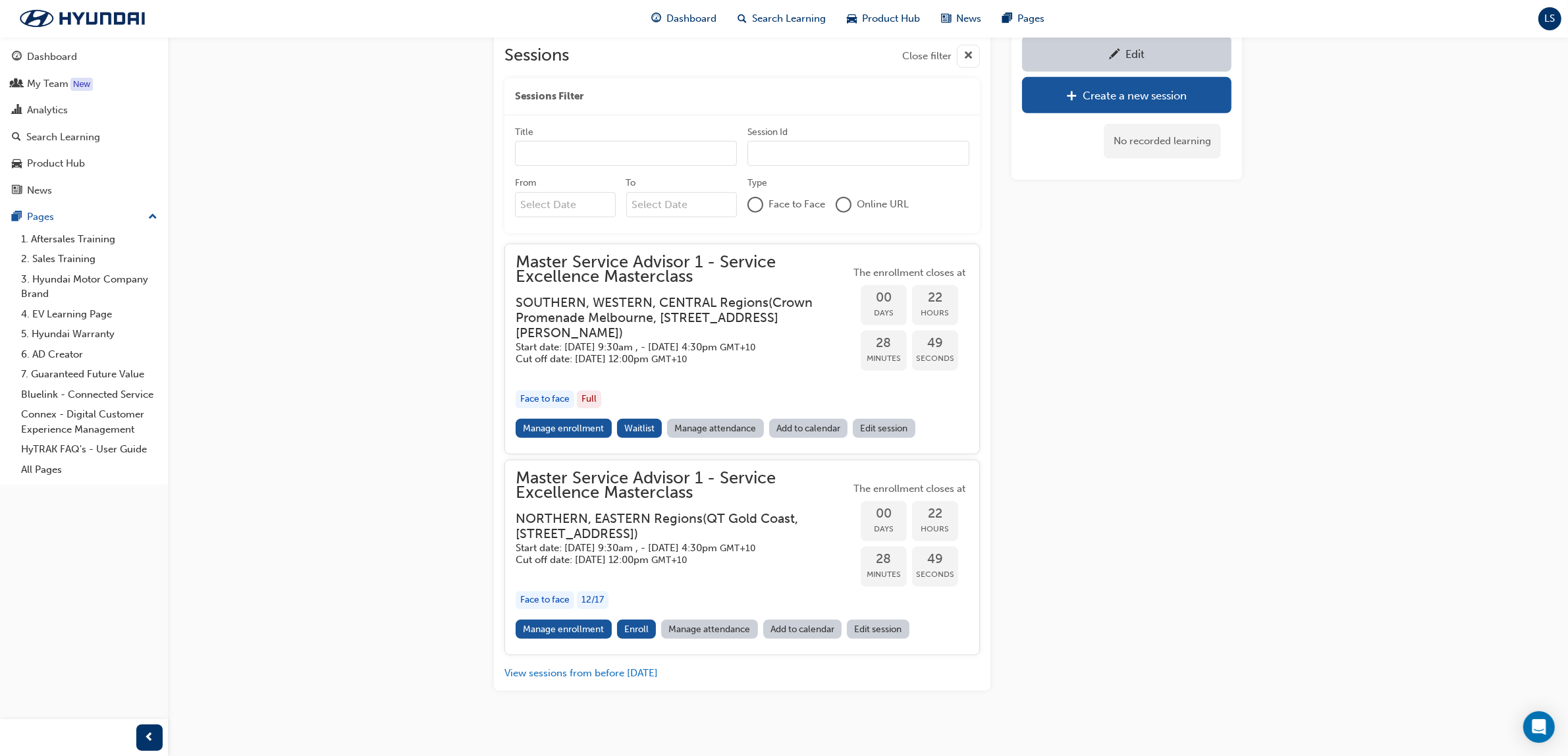
scroll to position [1161, 0]
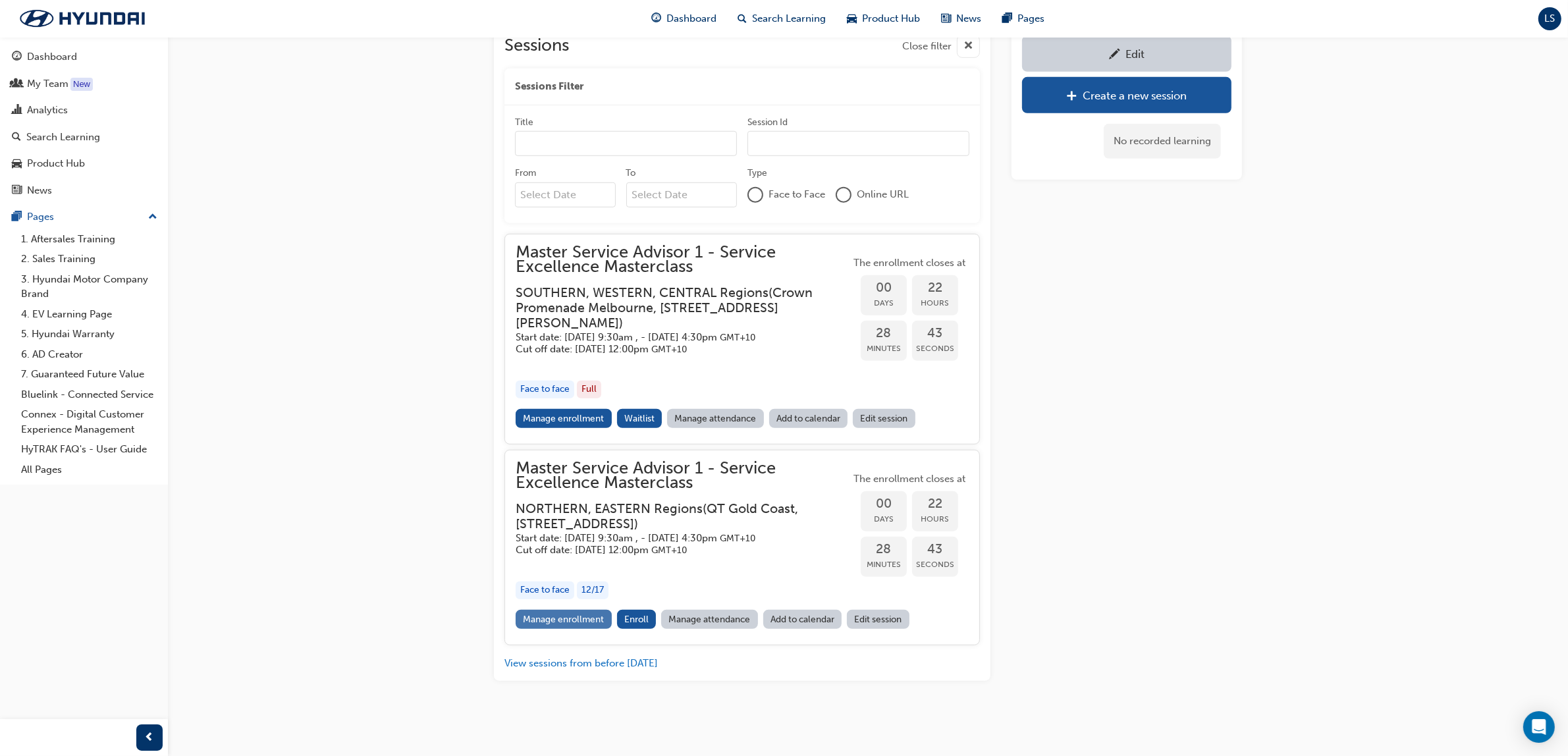
click at [574, 619] on link "Manage enrollment" at bounding box center [564, 619] width 97 height 19
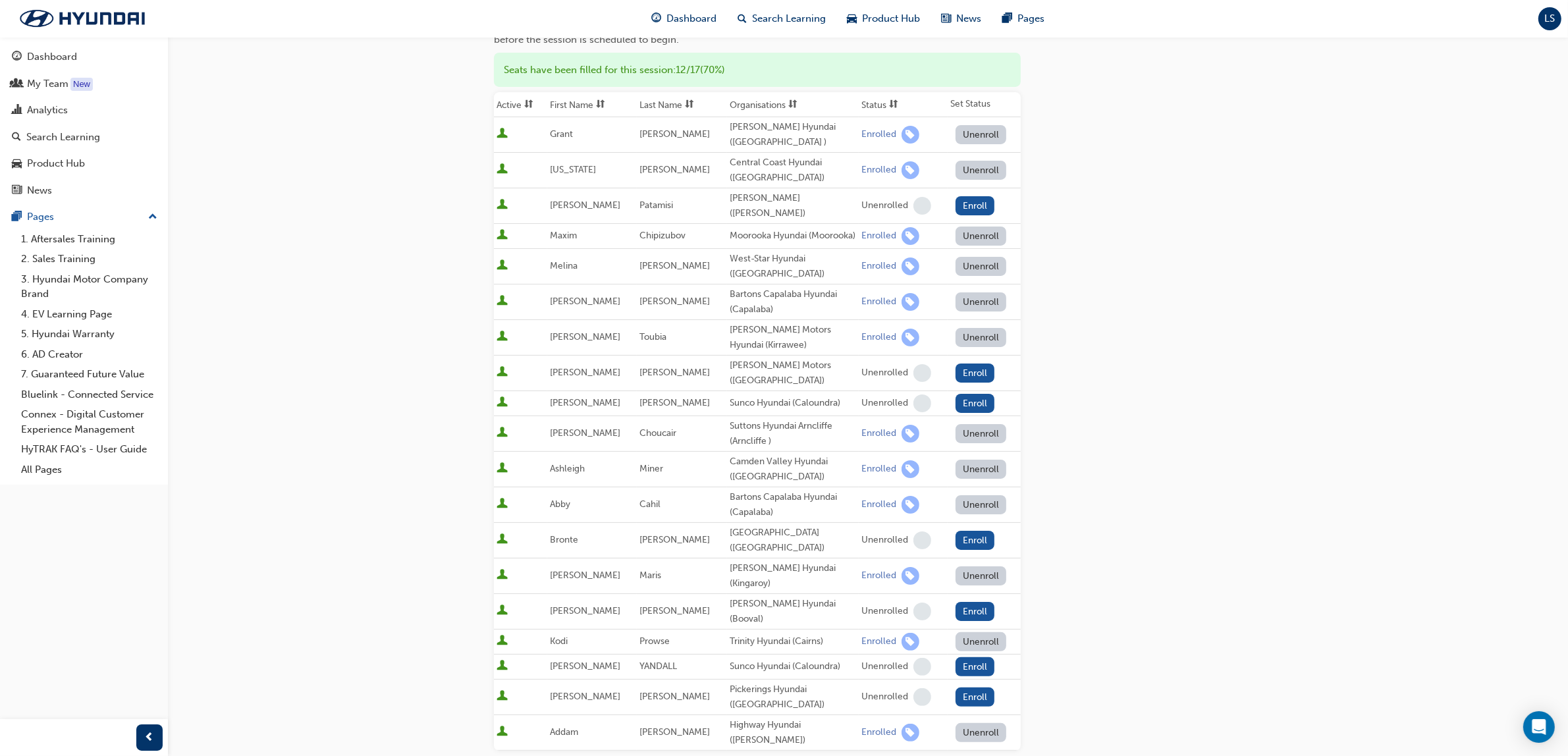
scroll to position [165, 0]
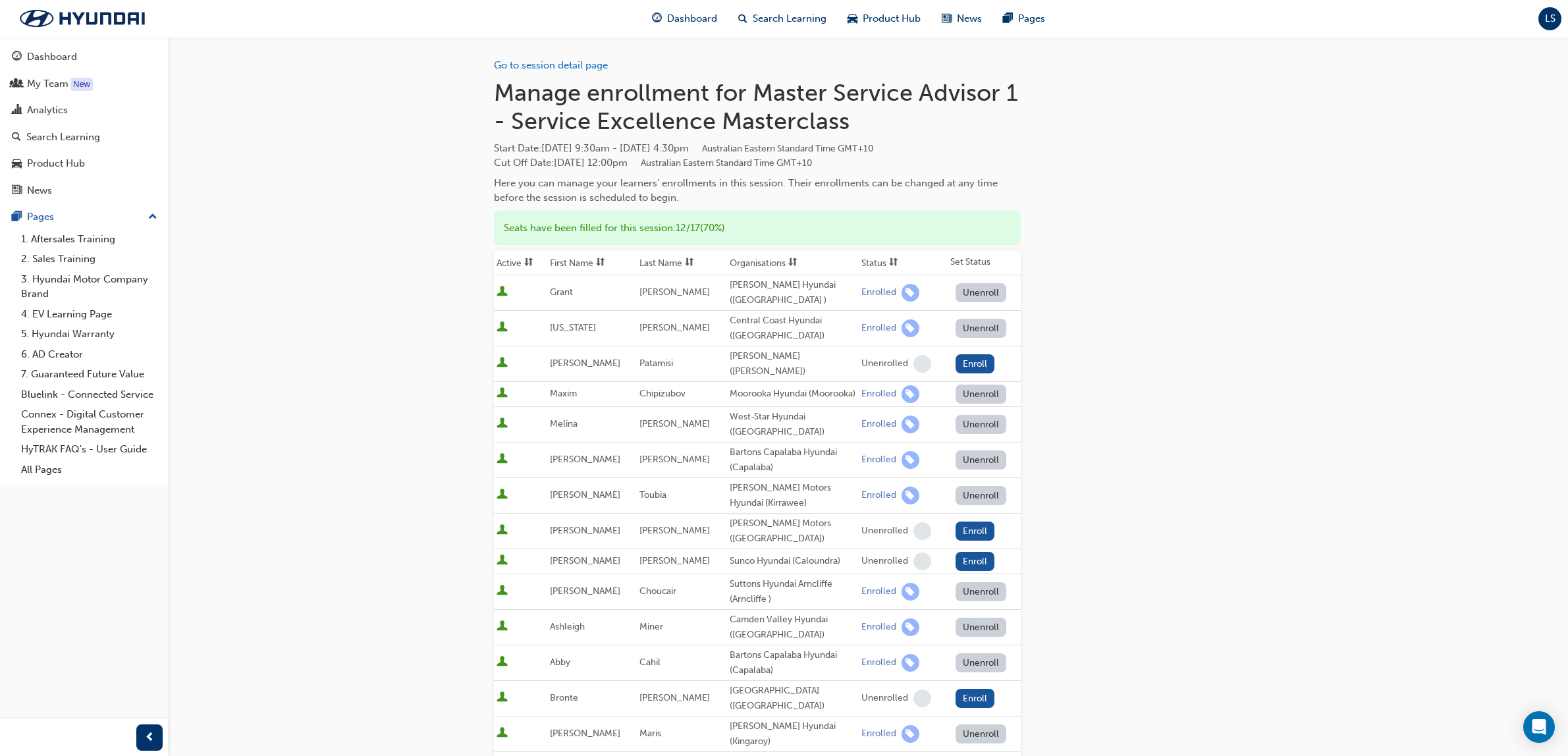
scroll to position [165, 0]
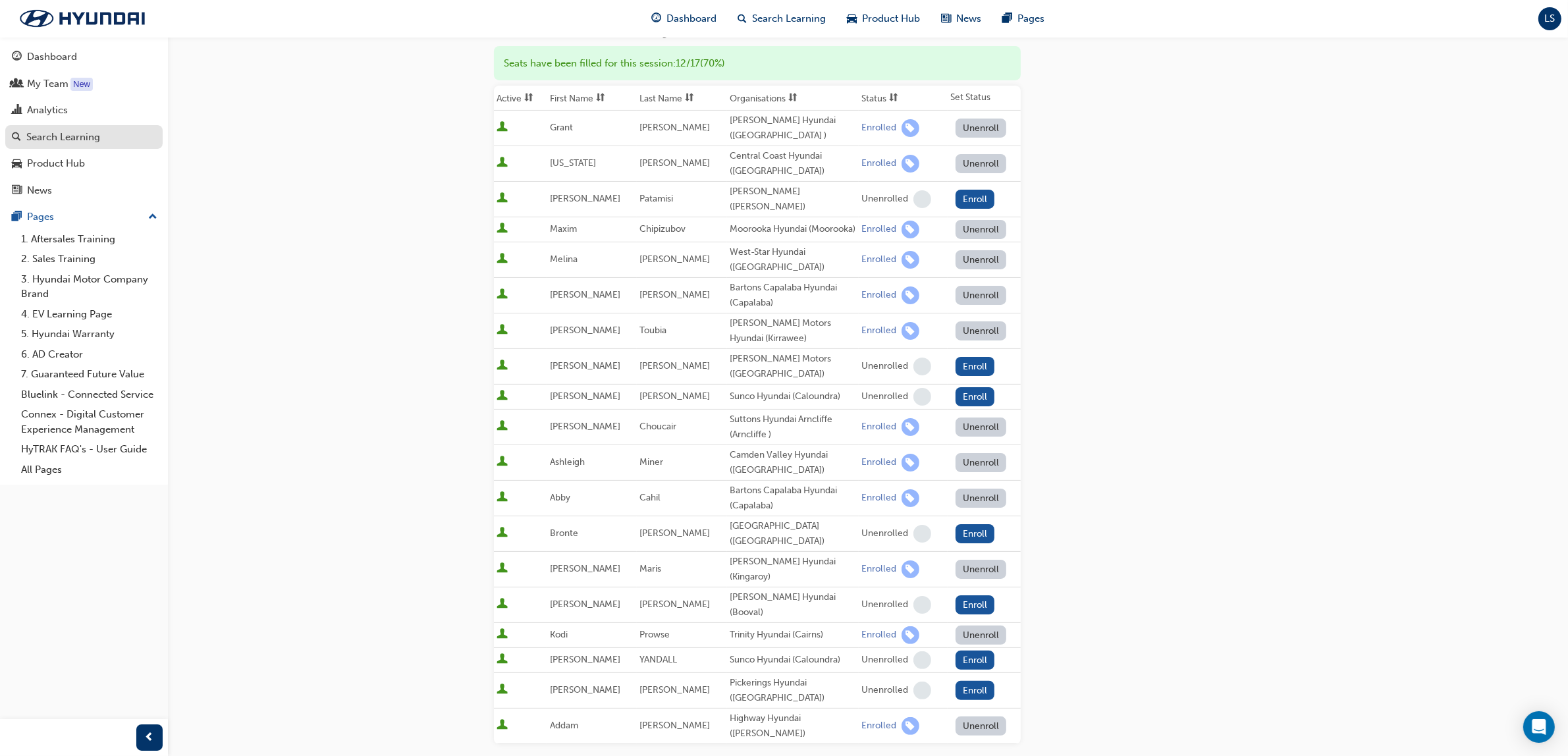
click at [66, 143] on div "Search Learning" at bounding box center [64, 137] width 74 height 16
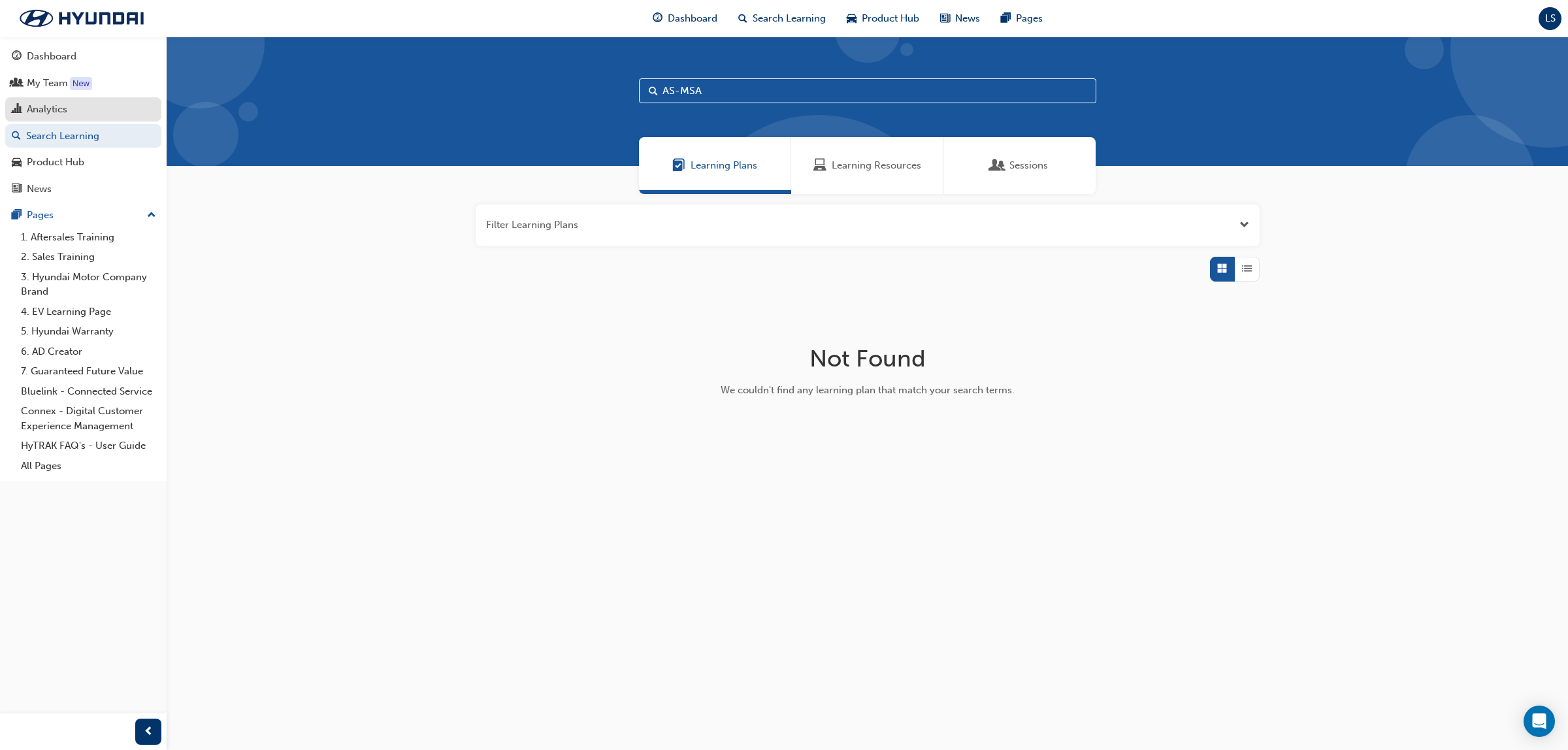
click at [50, 109] on div "Analytics" at bounding box center [46, 109] width 40 height 15
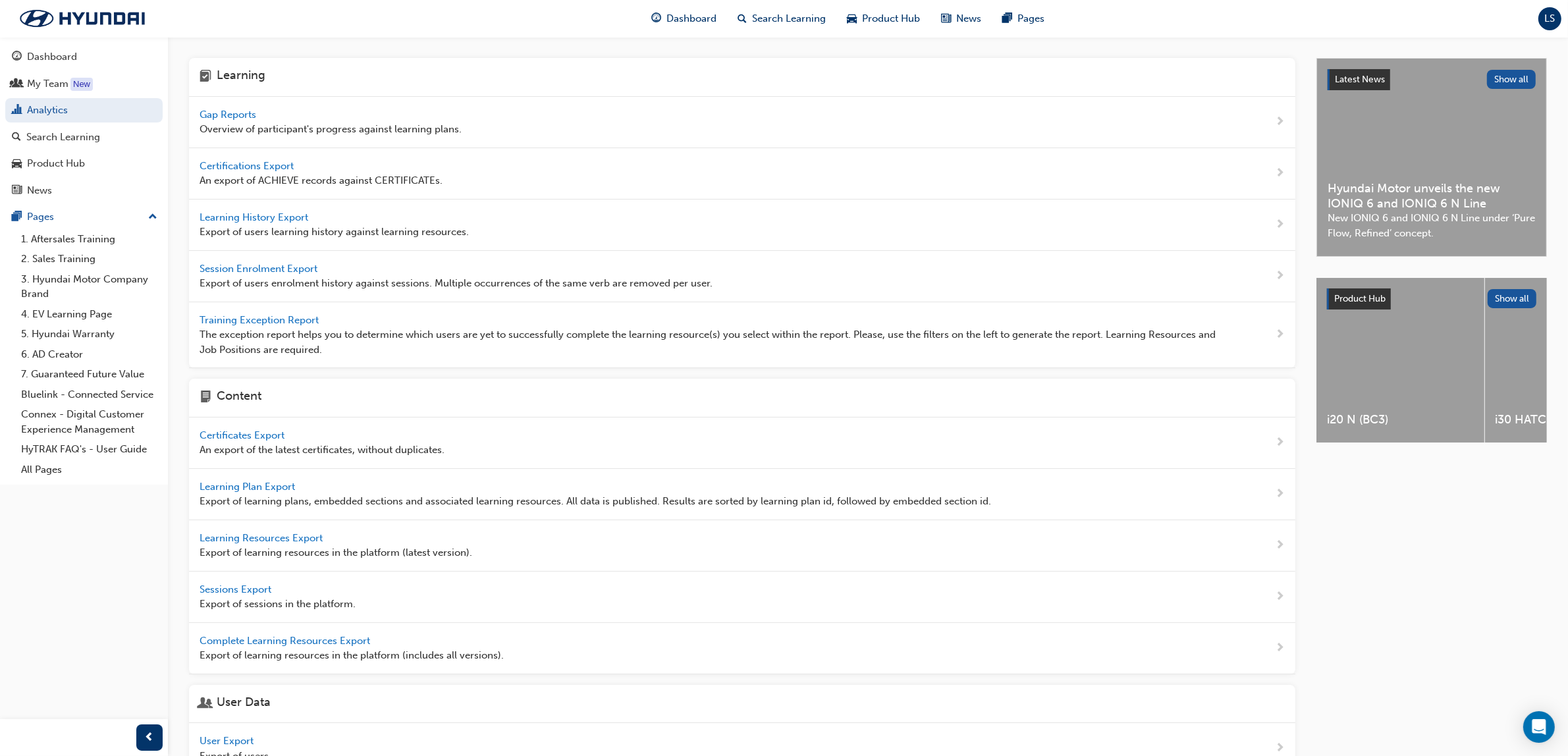
click at [244, 110] on span "Gap Reports" at bounding box center [228, 115] width 59 height 12
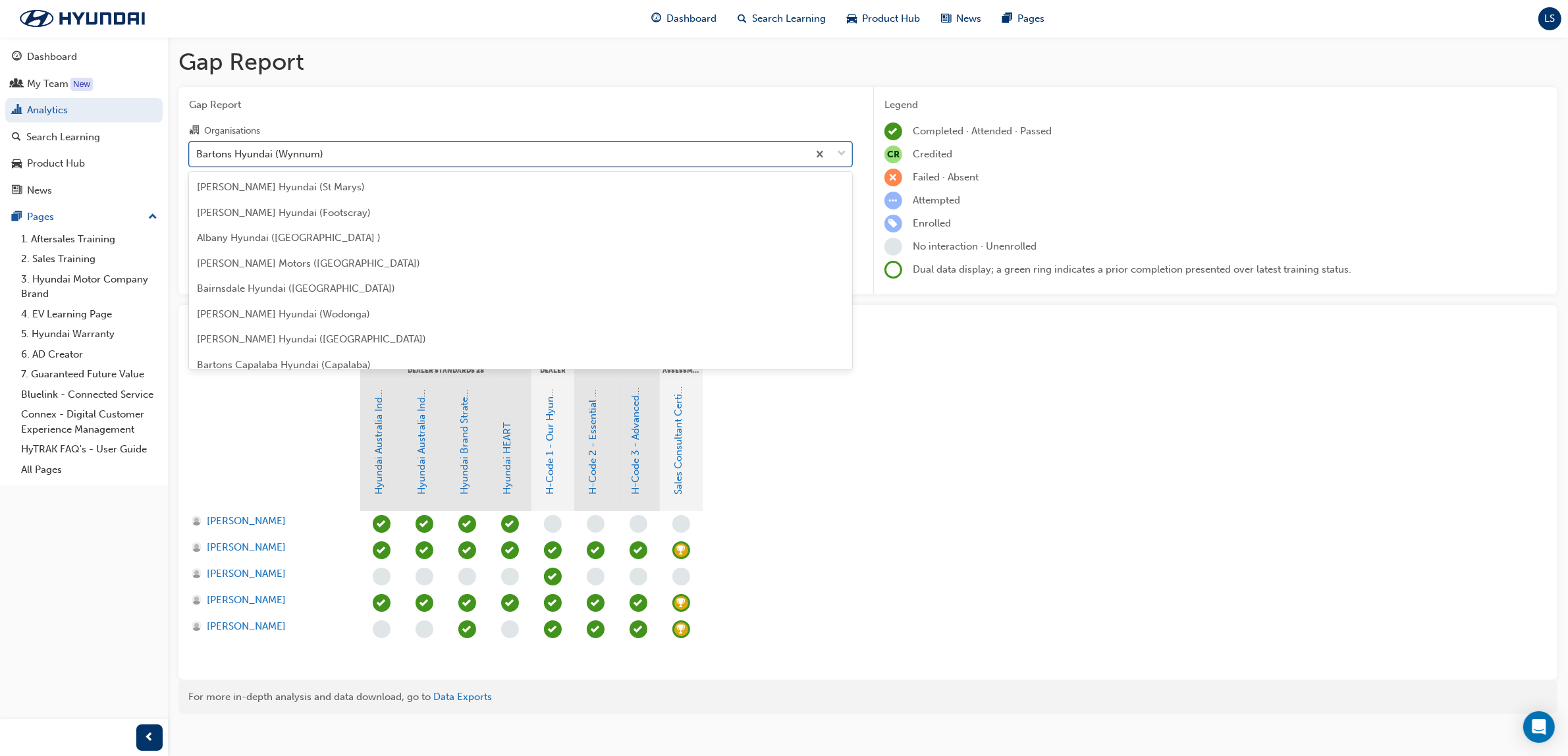
click at [315, 149] on div "Bartons Hyundai (Wynnum)" at bounding box center [259, 154] width 127 height 16
click at [197, 149] on input "Organisations option Bartons Hyundai (Wynnum) focused, 9 of 182. 182 results av…" at bounding box center [197, 153] width 2 height 11
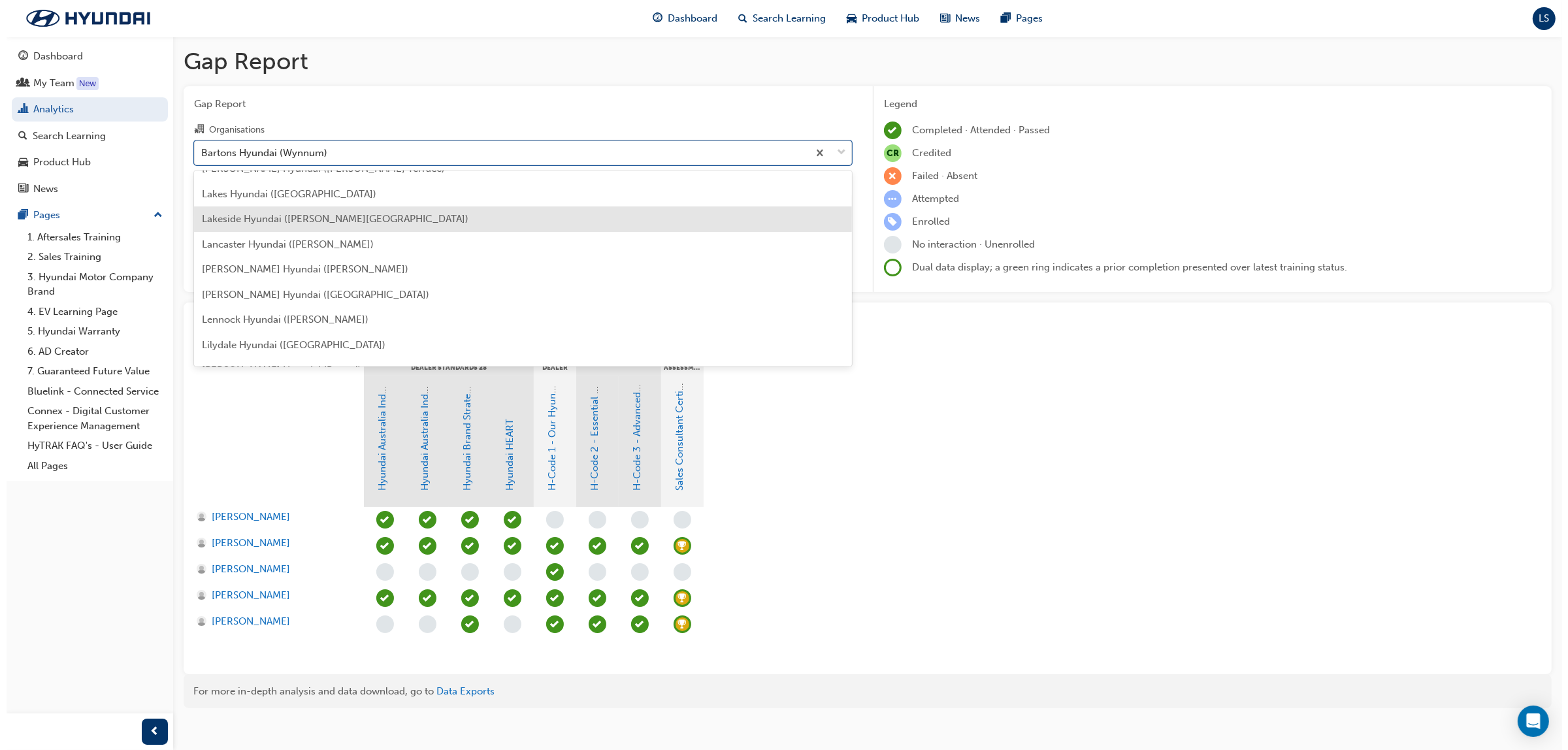
scroll to position [2164, 0]
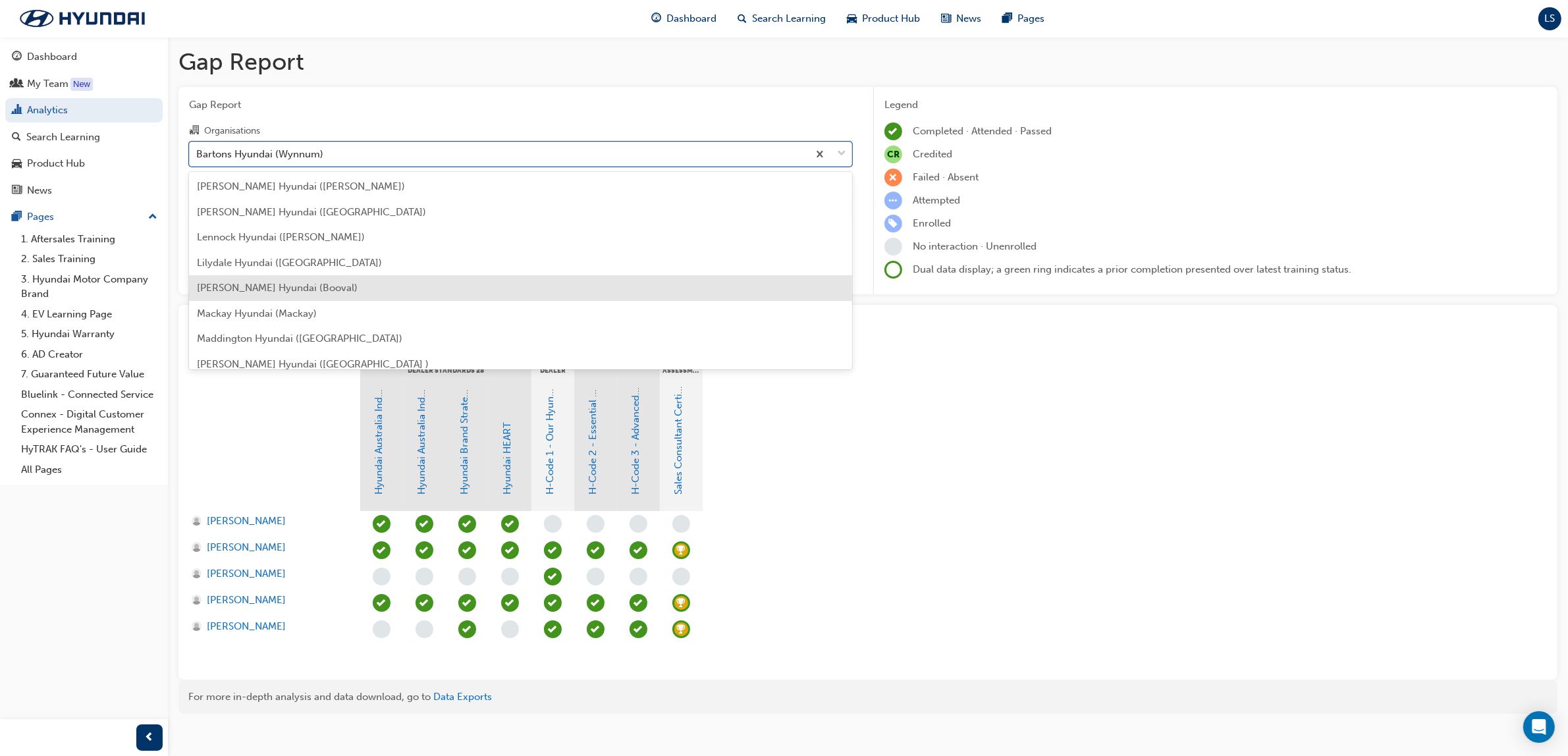
click at [322, 295] on div "[PERSON_NAME] Hyundai (Booval)" at bounding box center [520, 288] width 663 height 26
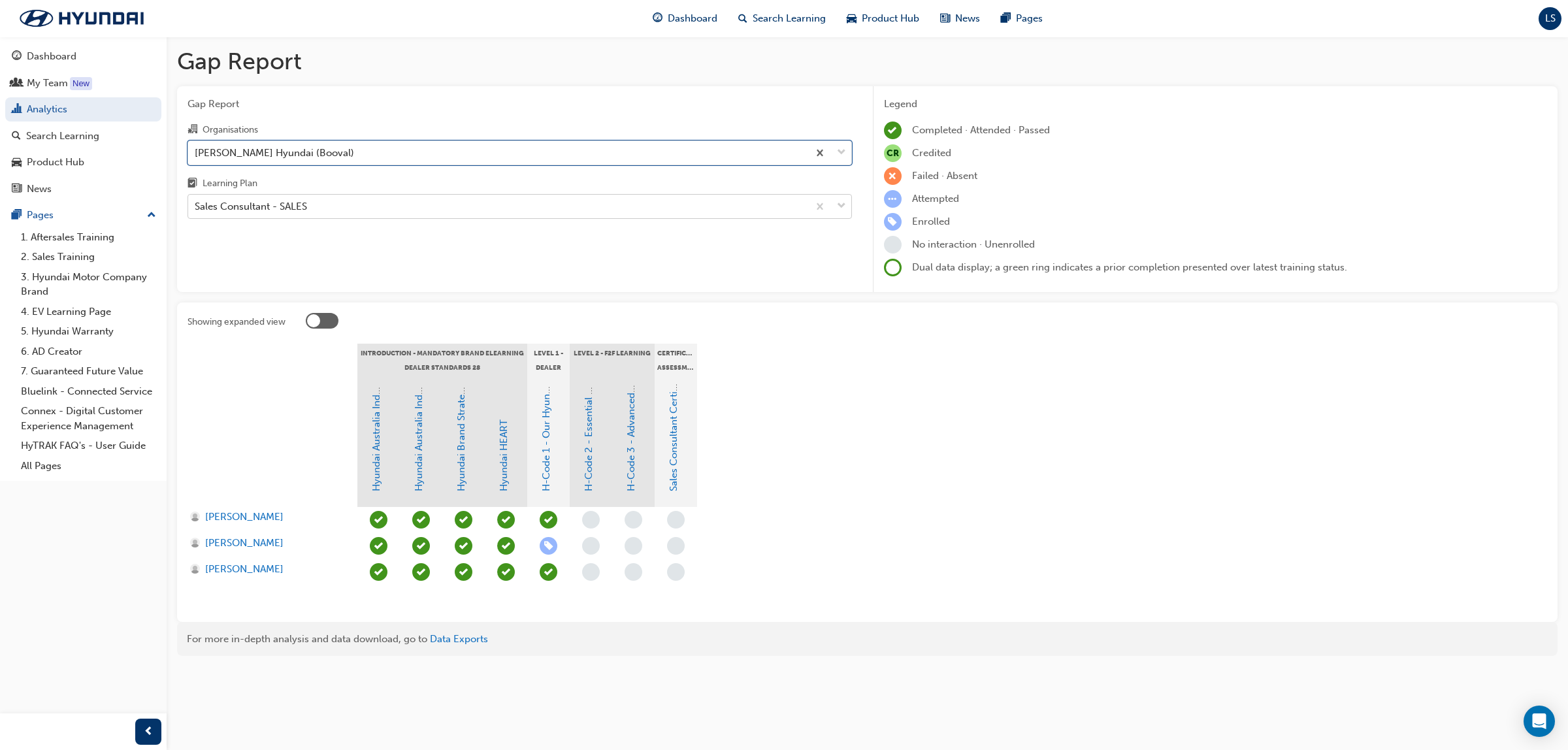
click at [318, 212] on div "Sales Consultant - SALES" at bounding box center [498, 206] width 620 height 23
click at [196, 211] on input "Learning Plan Sales Consultant - SALES" at bounding box center [196, 205] width 2 height 11
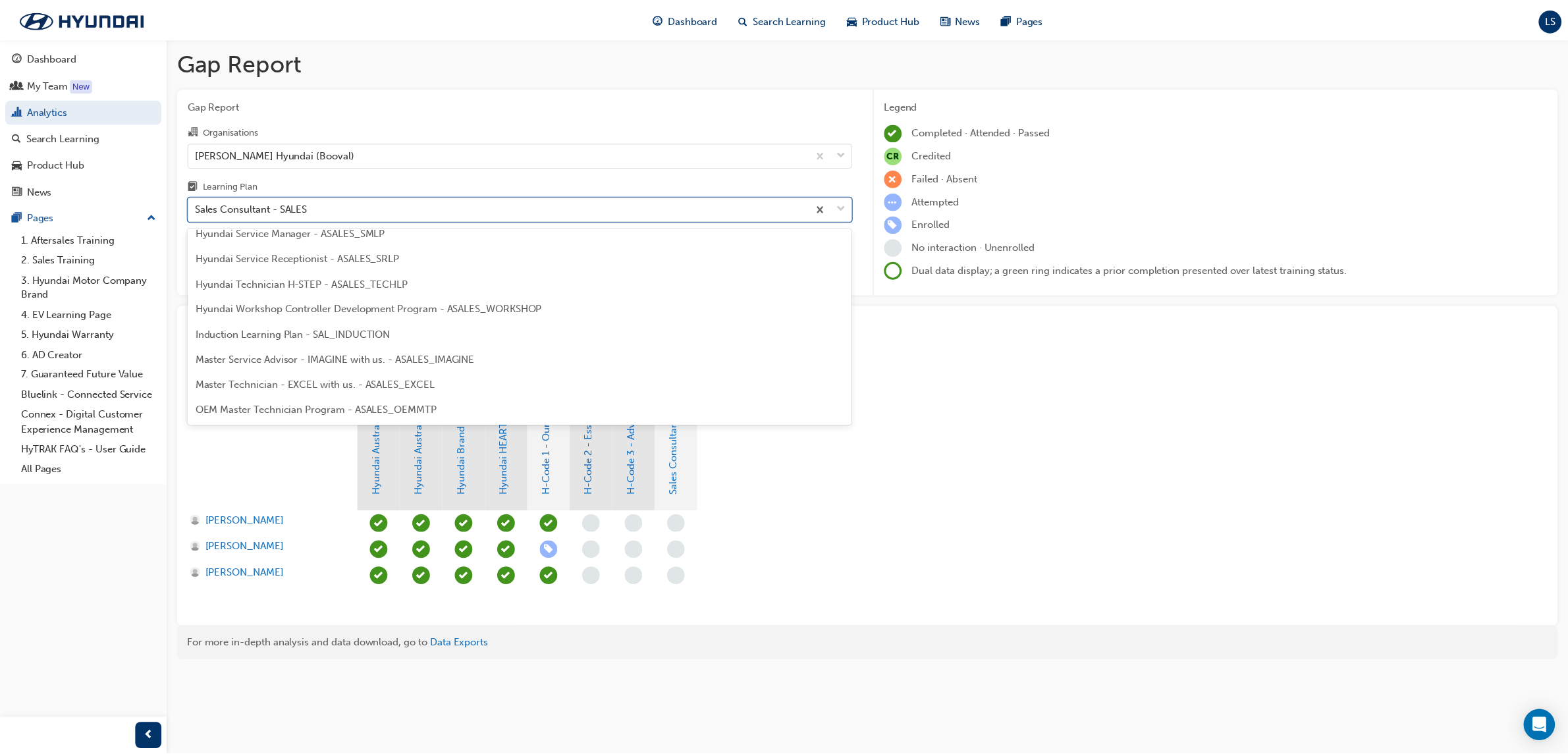
scroll to position [453, 0]
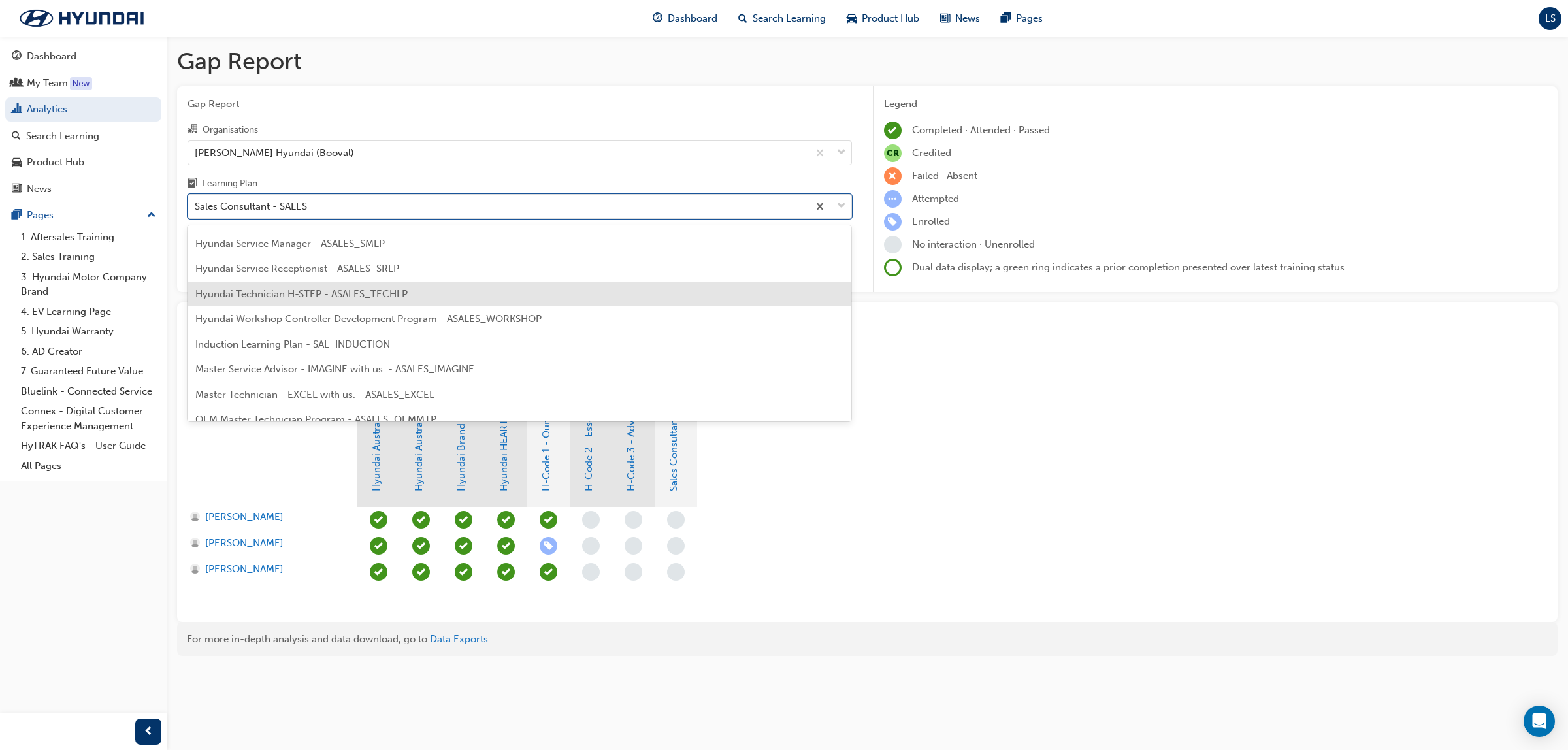
click at [350, 302] on div "Hyundai Technician H-STEP - ASALES_TECHLP" at bounding box center [519, 294] width 665 height 26
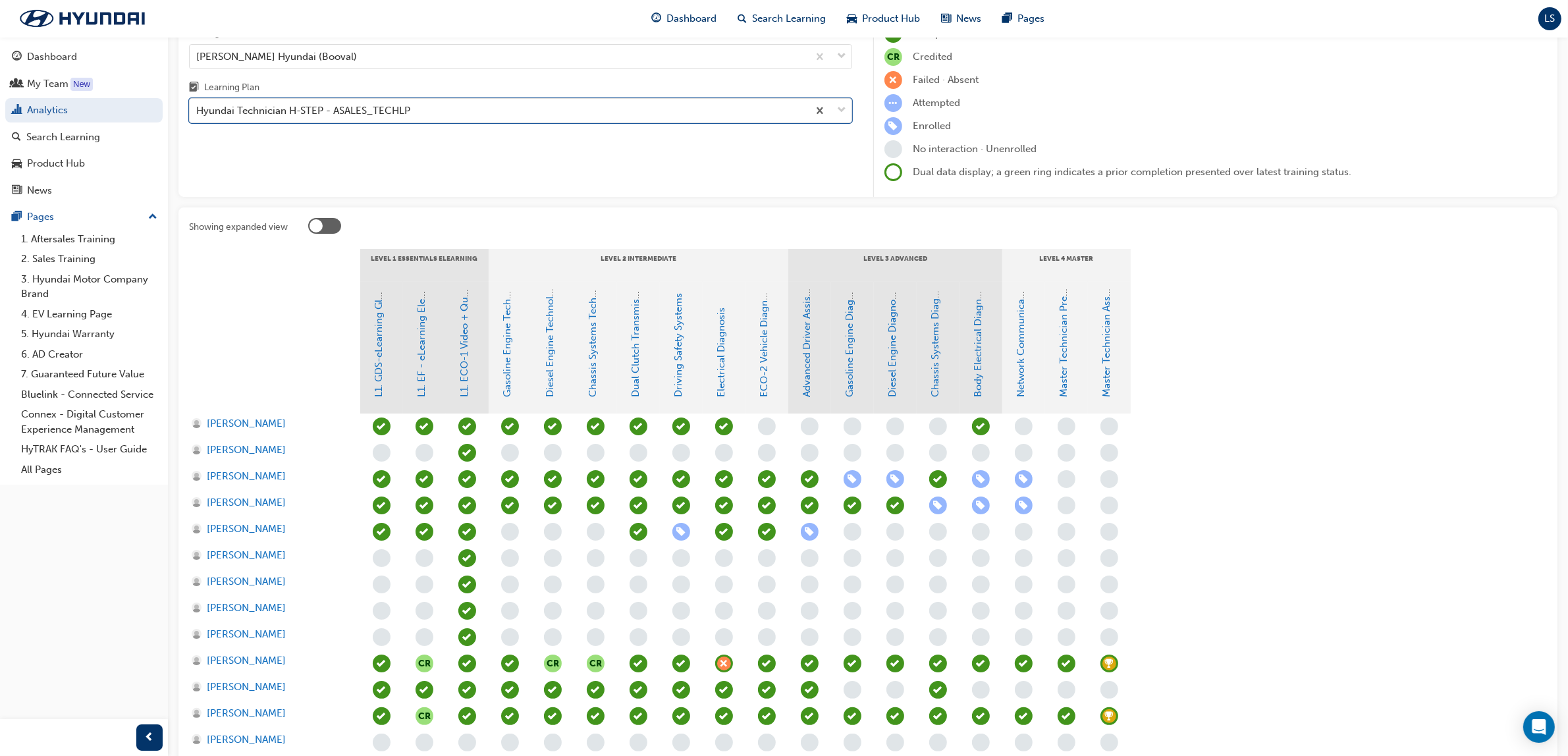
scroll to position [247, 0]
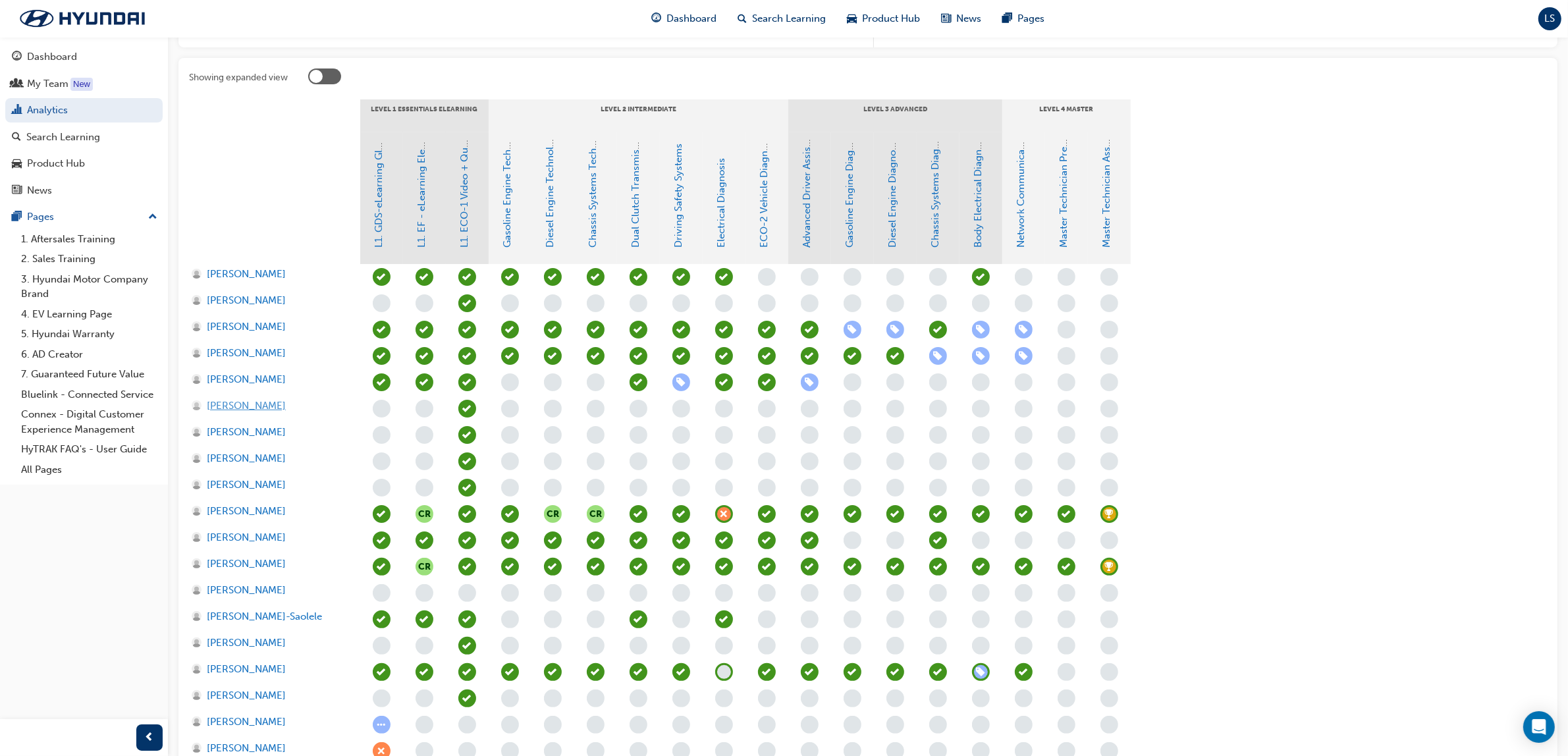
click at [274, 405] on span "[PERSON_NAME]" at bounding box center [247, 406] width 79 height 16
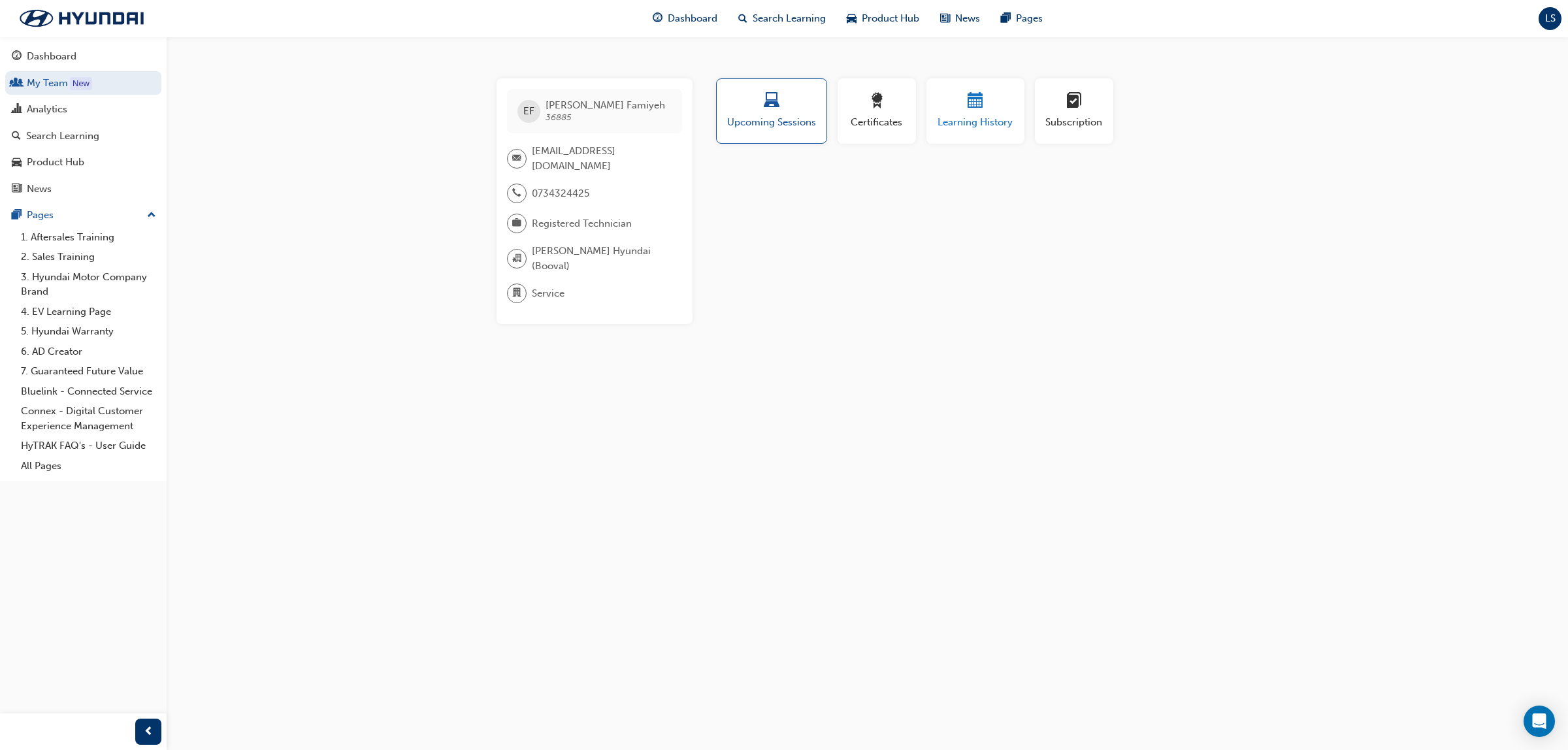
click at [952, 109] on div "button" at bounding box center [976, 103] width 79 height 21
click at [64, 134] on div "Search Learning" at bounding box center [63, 136] width 74 height 15
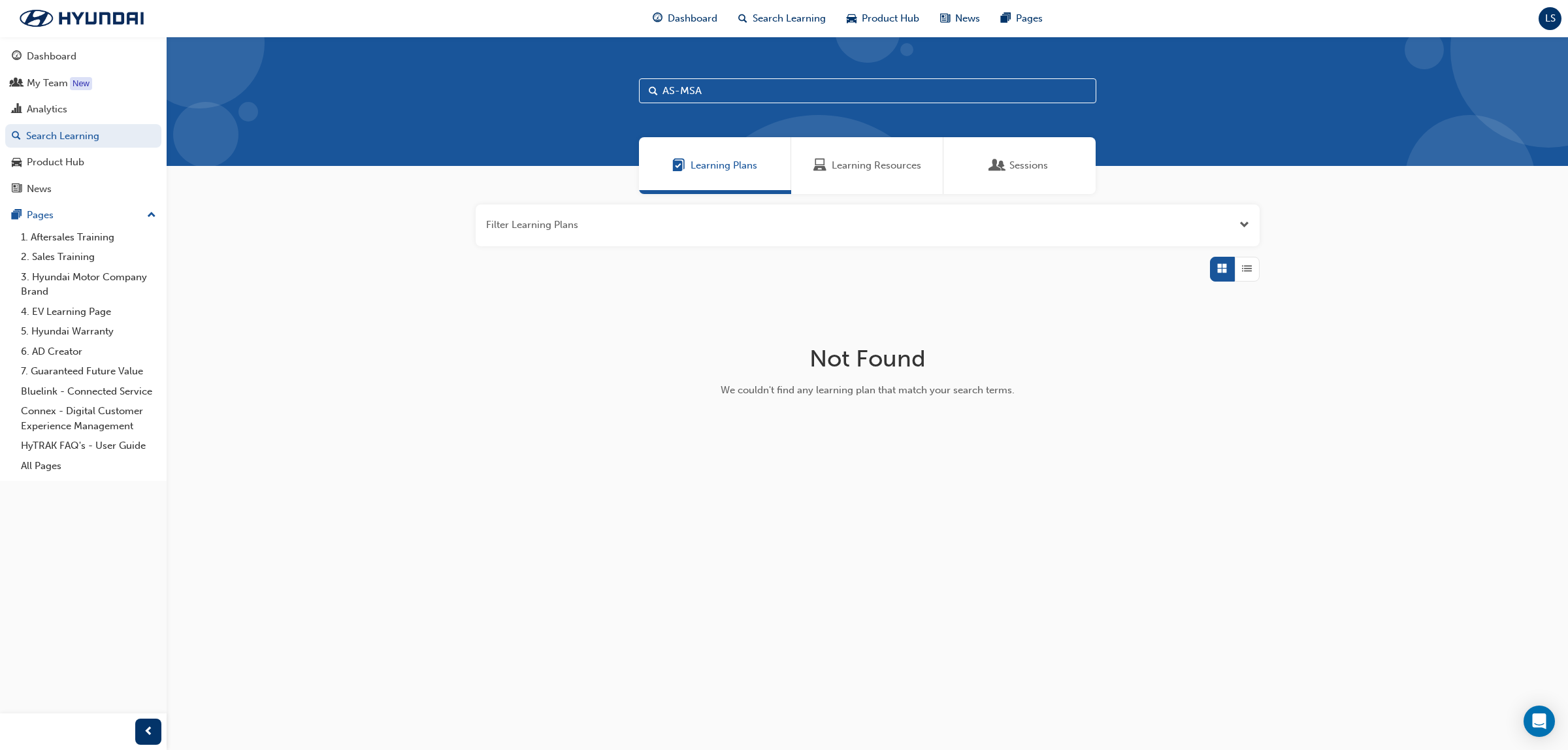
click at [834, 165] on span "Learning Resources" at bounding box center [876, 166] width 90 height 15
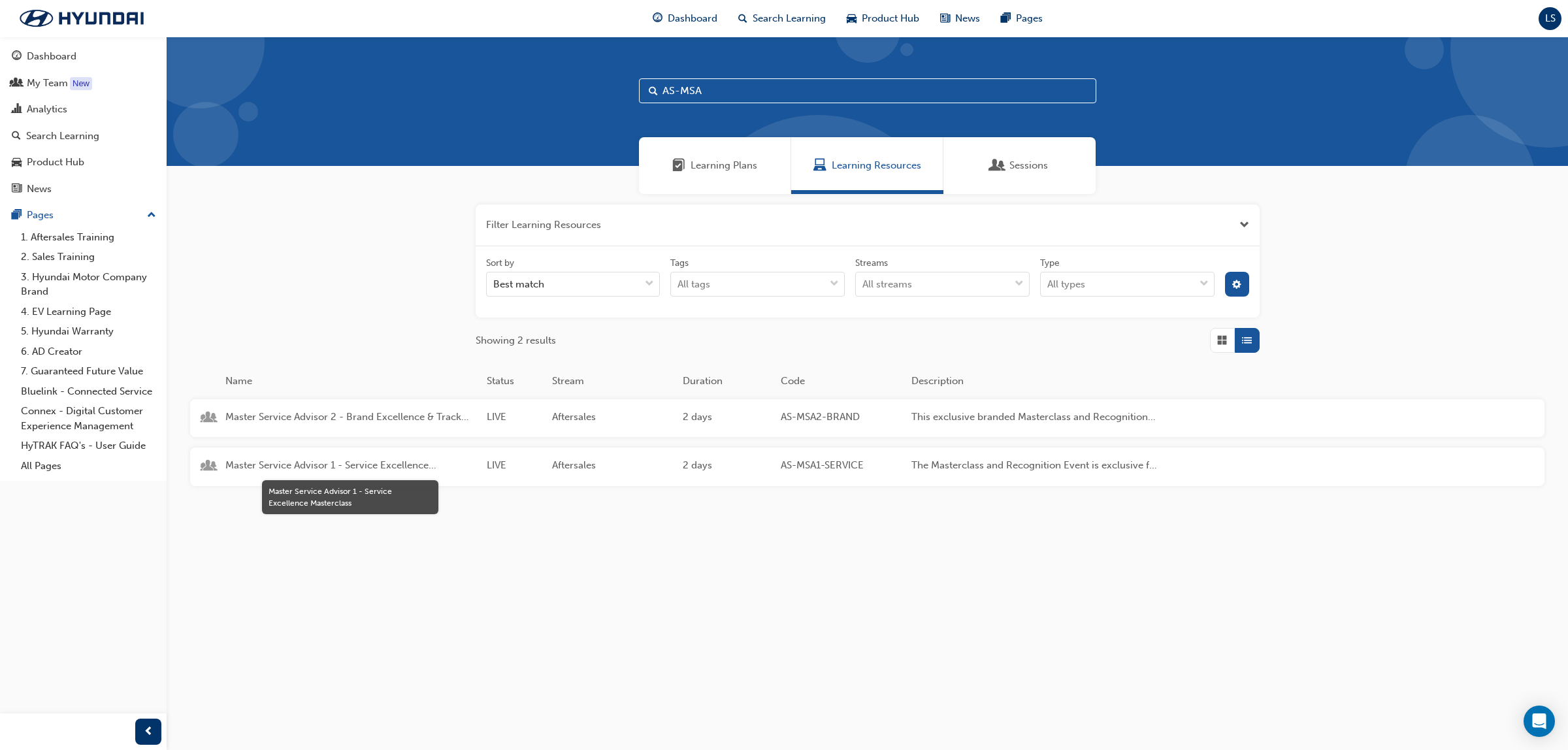
click at [391, 458] on span "Master Service Advisor 1 - Service Excellence Masterclass" at bounding box center [351, 465] width 251 height 15
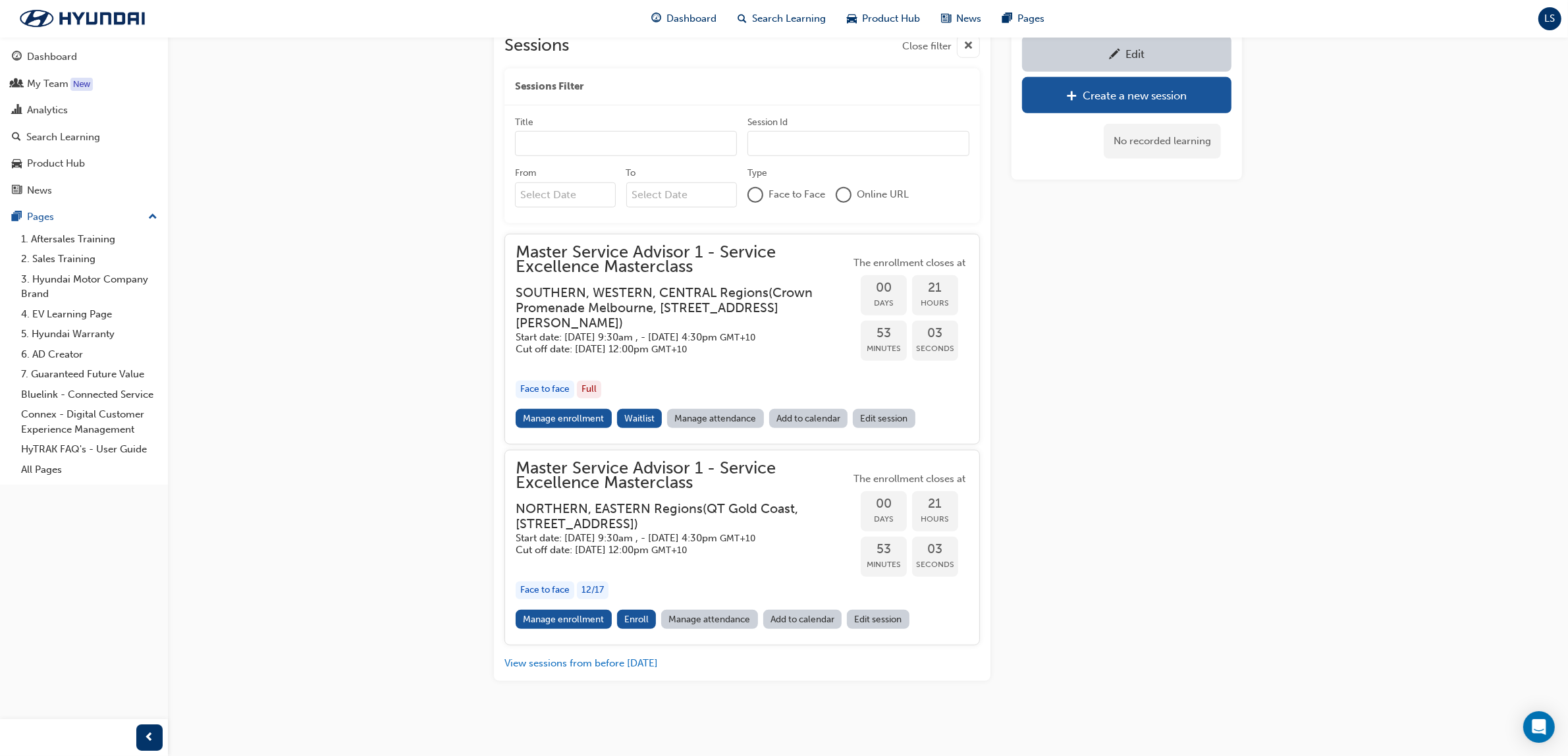
scroll to position [1161, 0]
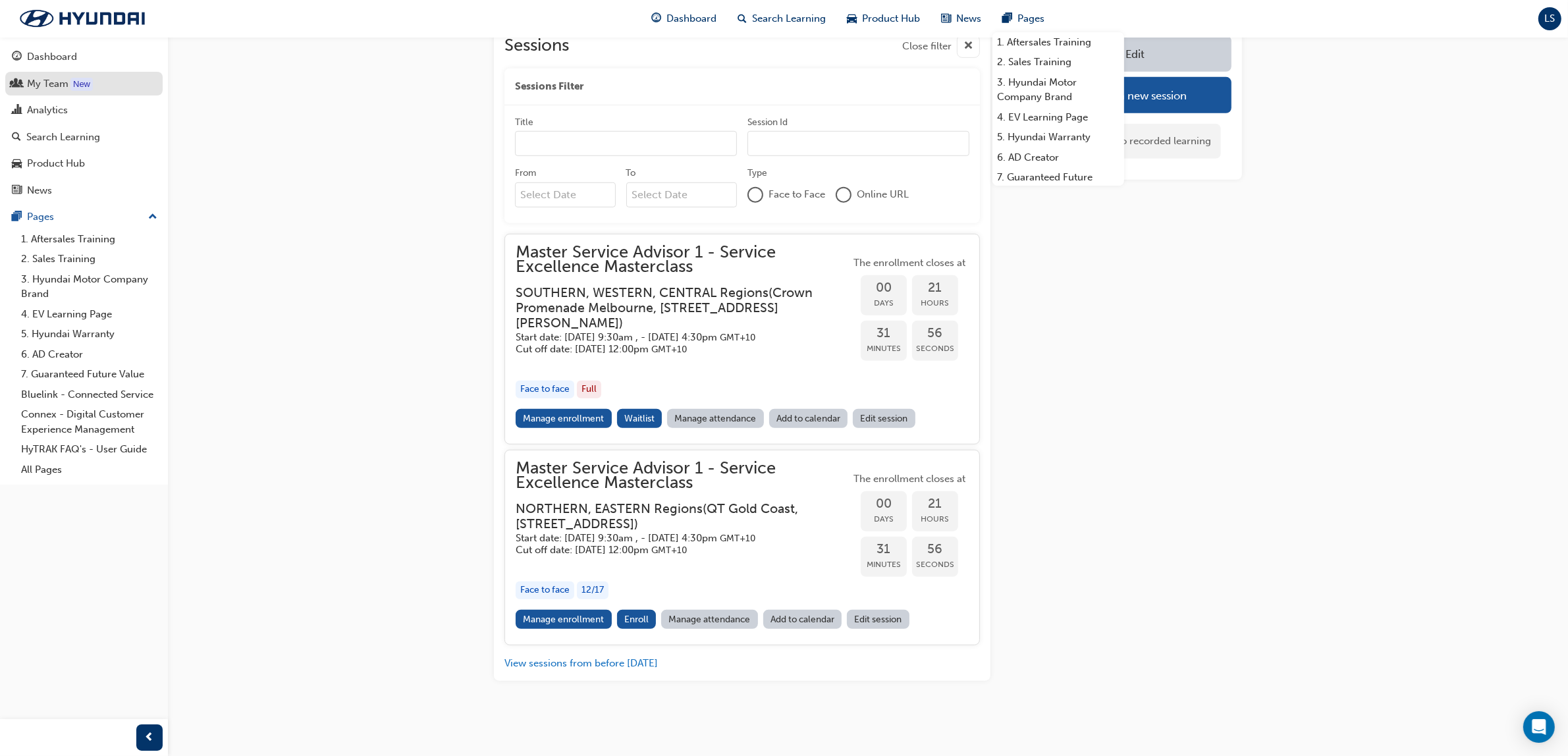
drag, startPoint x: 51, startPoint y: 113, endPoint x: 117, endPoint y: 92, distance: 69.3
click at [51, 113] on div "Analytics" at bounding box center [47, 110] width 41 height 16
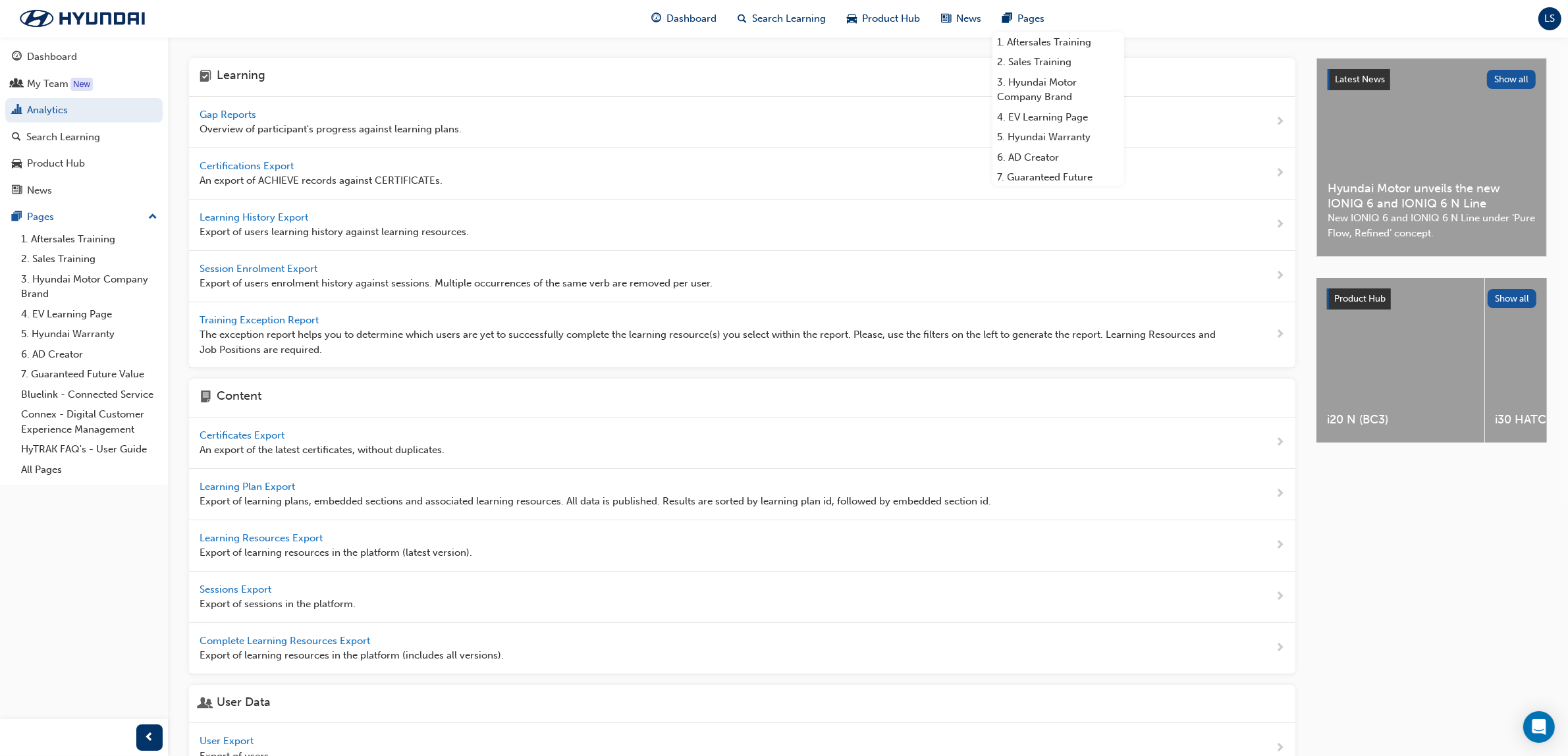
click at [225, 113] on span "Gap Reports" at bounding box center [228, 115] width 59 height 12
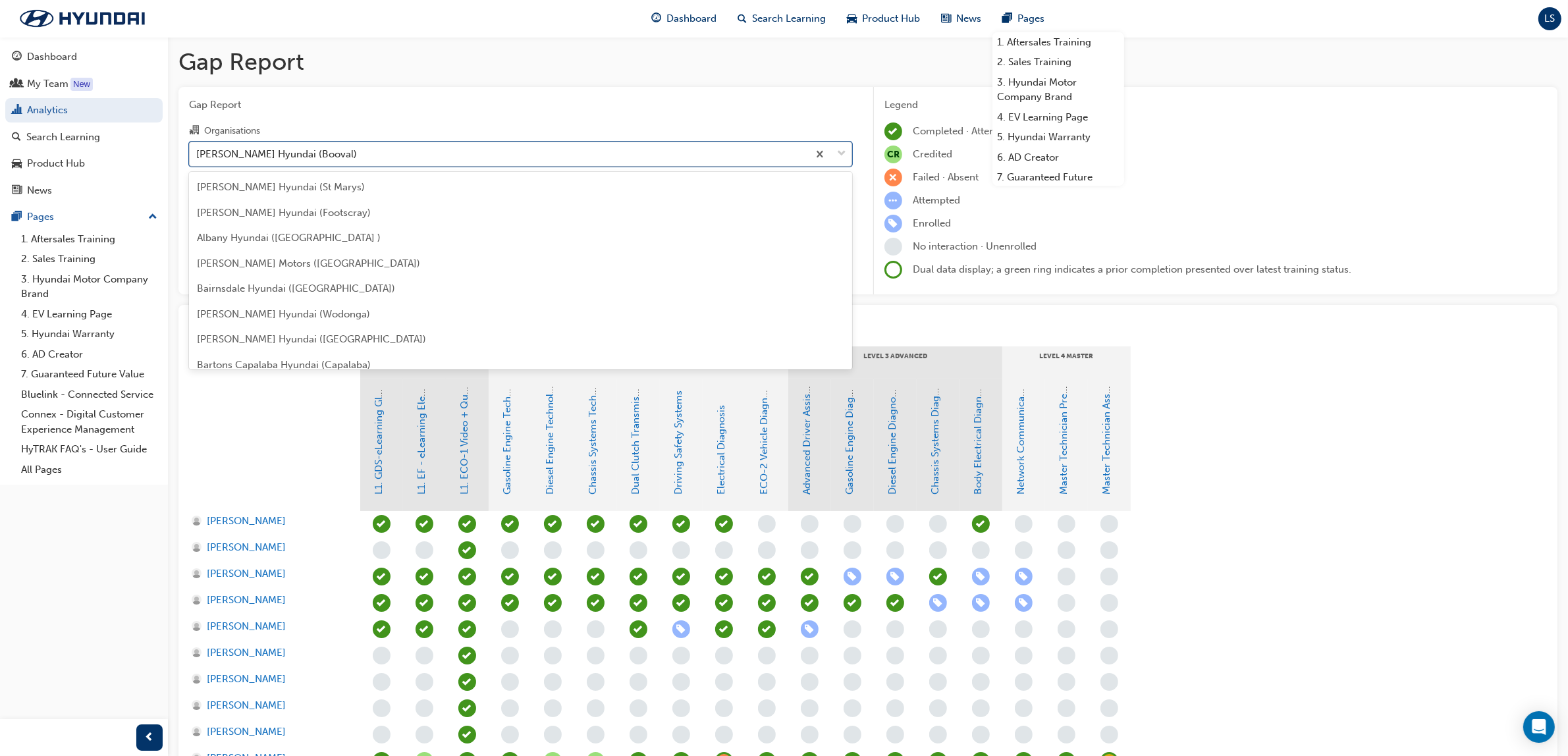
click at [274, 147] on div "[PERSON_NAME] Hyundai (Booval)" at bounding box center [277, 154] width 160 height 16
click at [197, 147] on input "Organisations option [PERSON_NAME] Hyundai (Booval) focused, 91 of 182. 182 res…" at bounding box center [197, 153] width 2 height 11
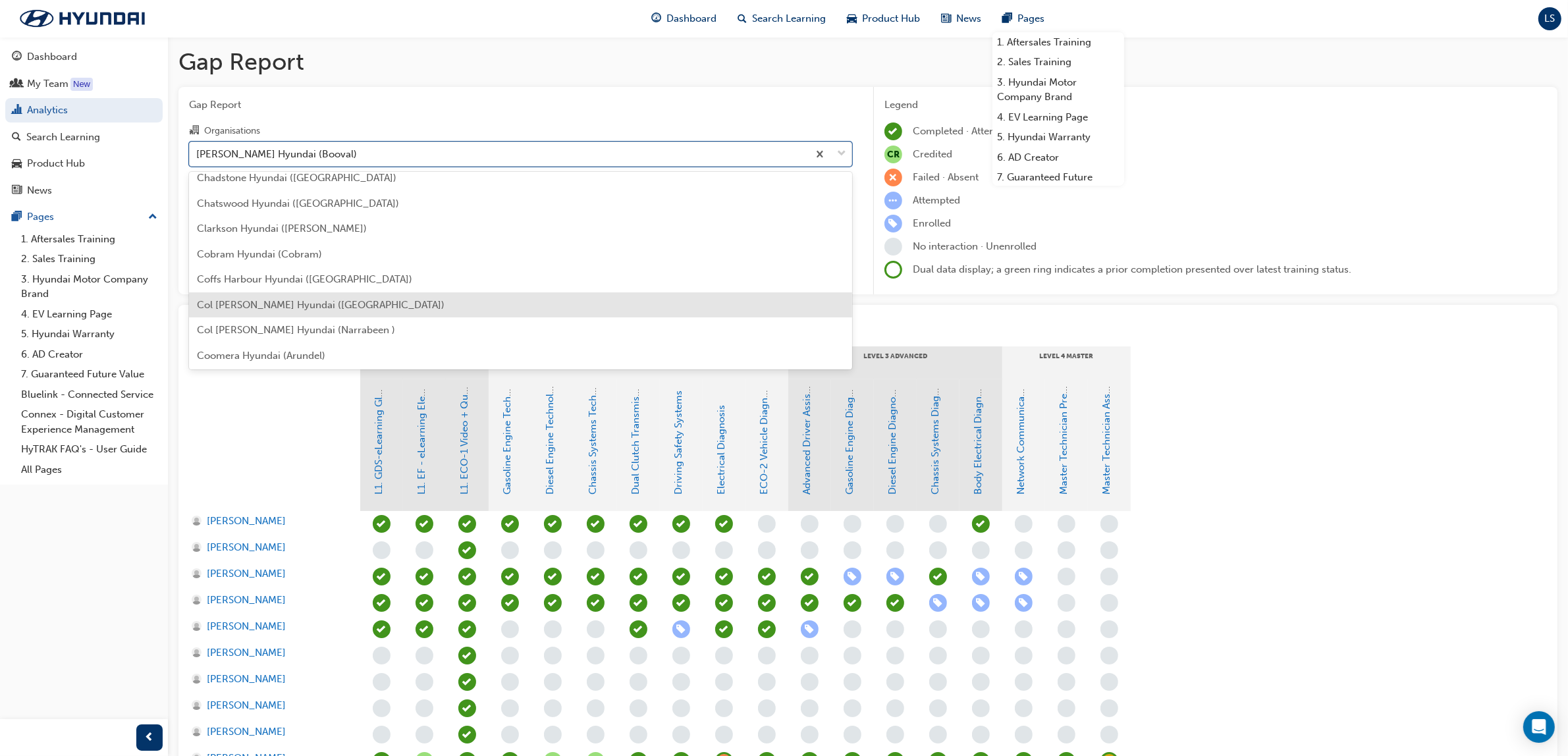
click at [252, 314] on div "Col [PERSON_NAME] Hyundai ([GEOGRAPHIC_DATA])" at bounding box center [520, 305] width 663 height 26
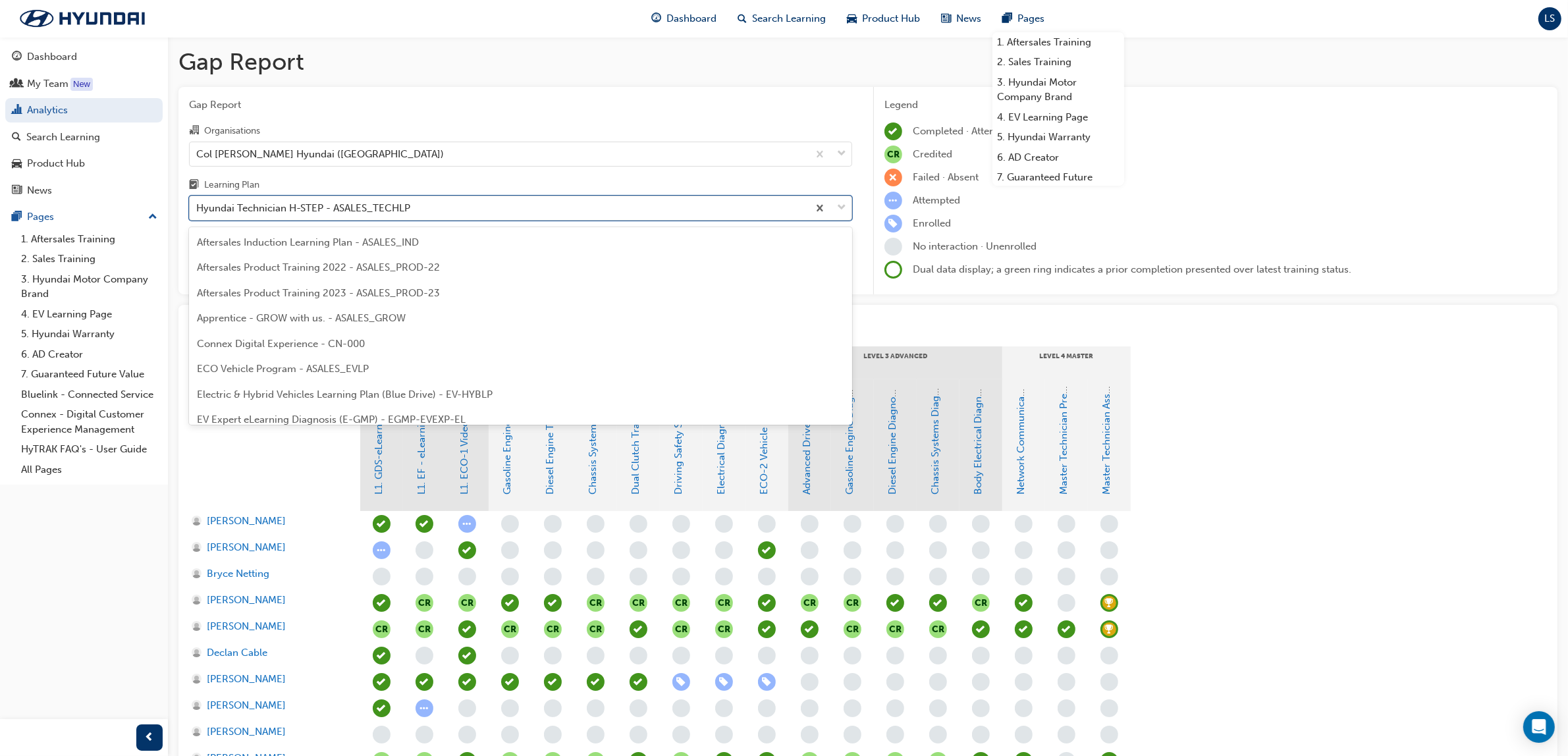
click at [330, 216] on div "Hyundai Technician H-STEP - ASALES_TECHLP" at bounding box center [303, 209] width 214 height 16
click at [197, 213] on input "Learning Plan option Hyundai Technician H-STEP - ASALES_TECHLP focused, 21 of 3…" at bounding box center [197, 207] width 2 height 11
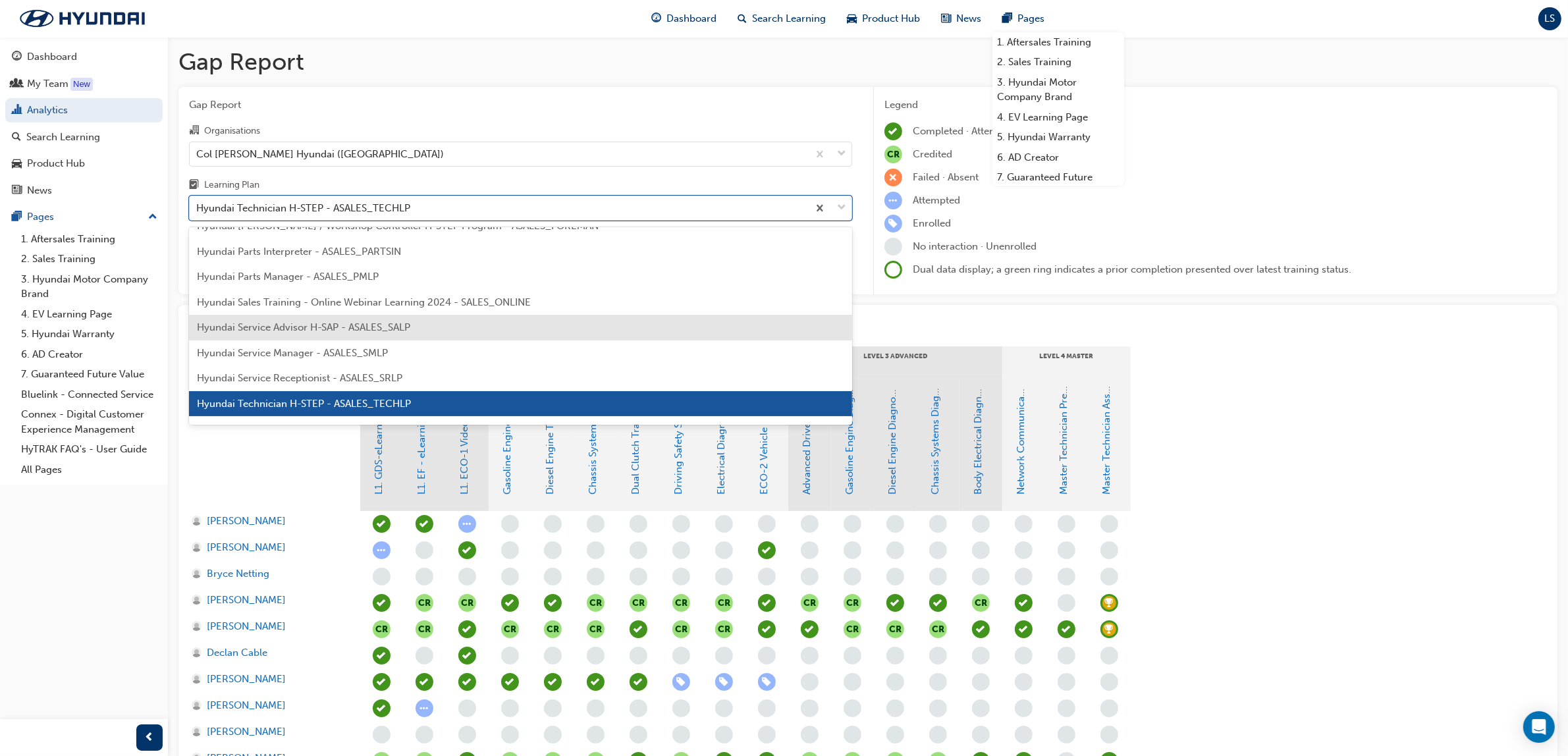
click at [361, 318] on div "Hyundai Service Advisor H-SAP - ASALES_SALP" at bounding box center [520, 328] width 663 height 26
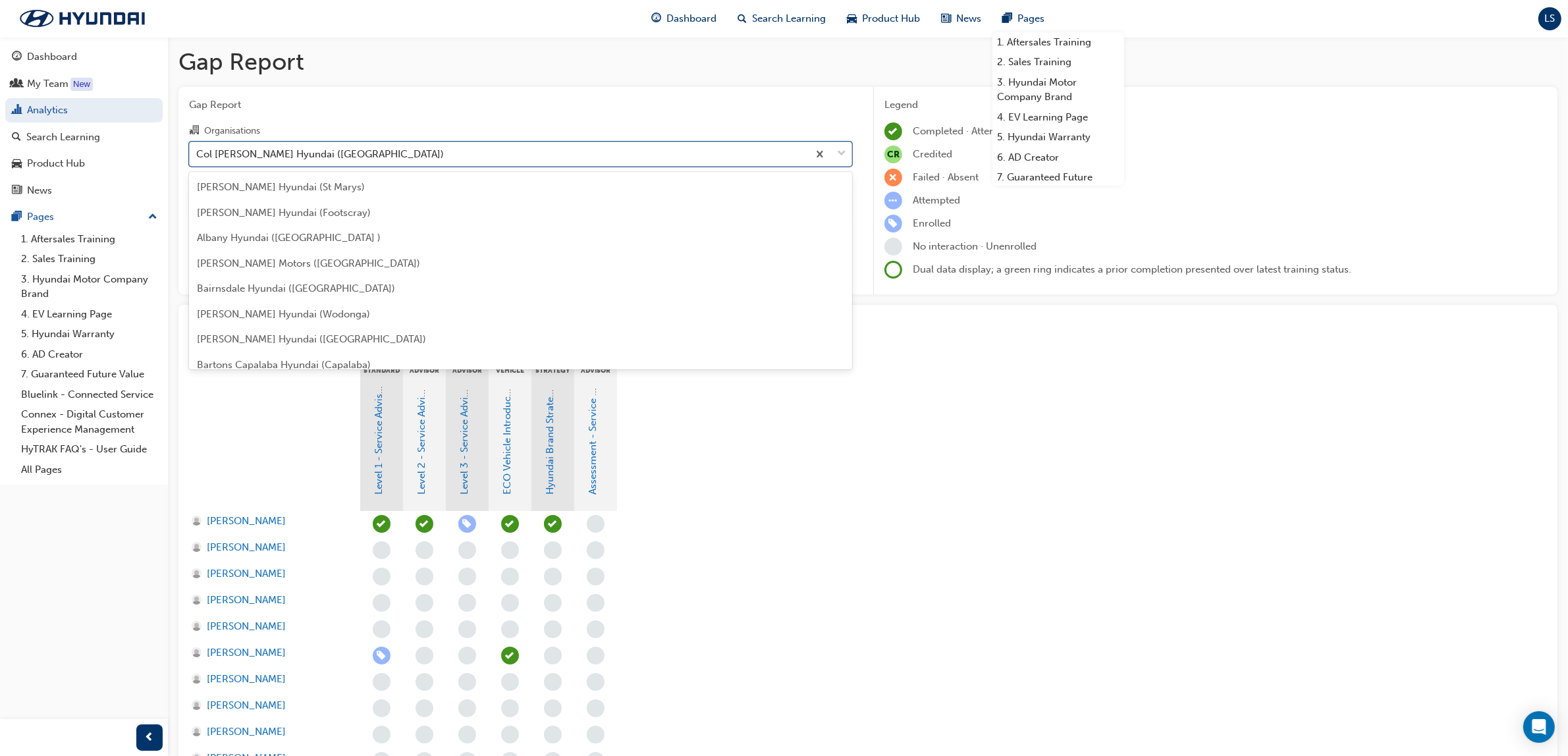
click at [327, 157] on div "Col [PERSON_NAME] Hyundai ([GEOGRAPHIC_DATA])" at bounding box center [320, 154] width 247 height 16
click at [197, 157] on input "Organisations option Col [PERSON_NAME] Hyundai ([GEOGRAPHIC_DATA]), selected. o…" at bounding box center [197, 153] width 2 height 11
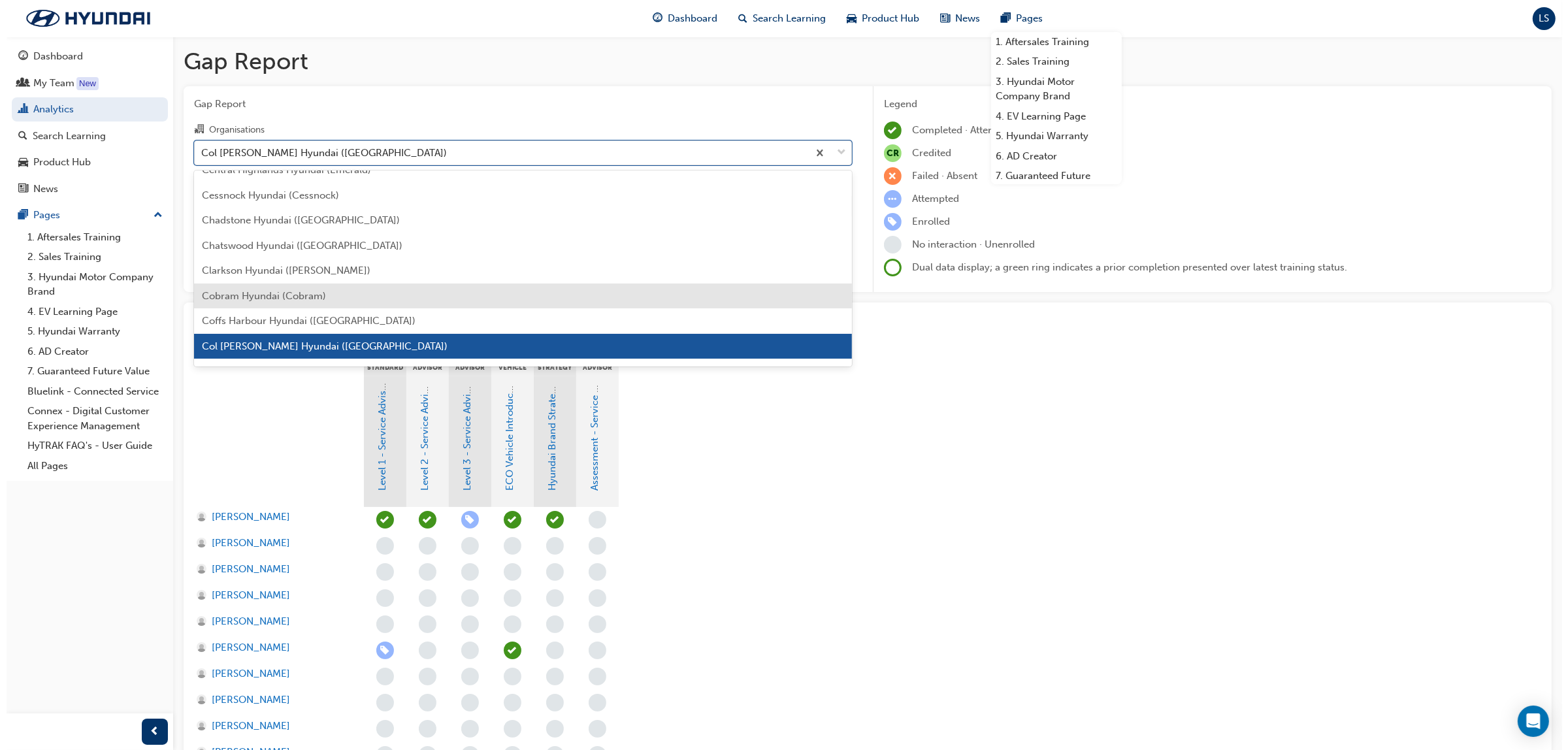
scroll to position [751, 0]
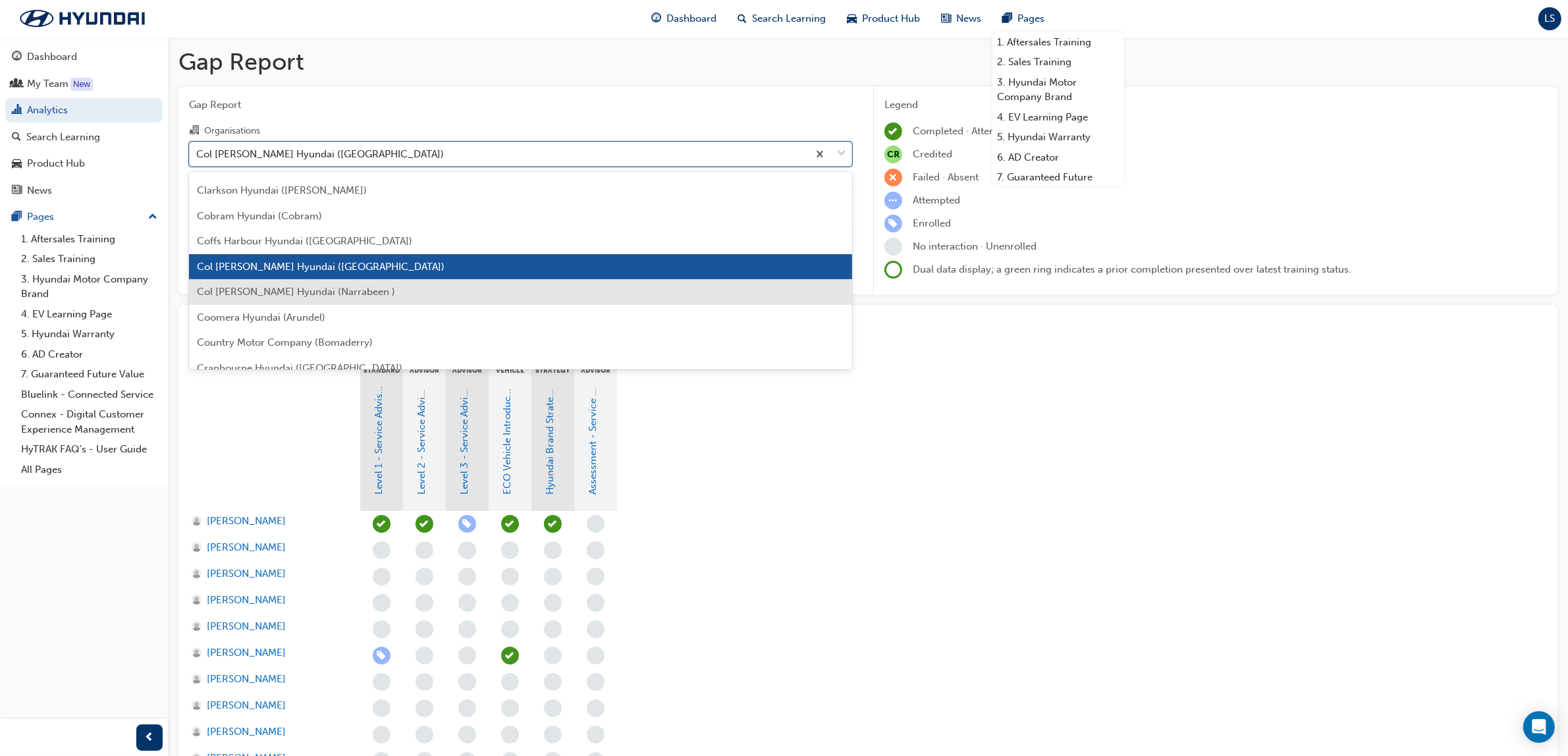
click at [334, 286] on span "Col [PERSON_NAME] Hyundai (Narrabeen )" at bounding box center [296, 291] width 198 height 12
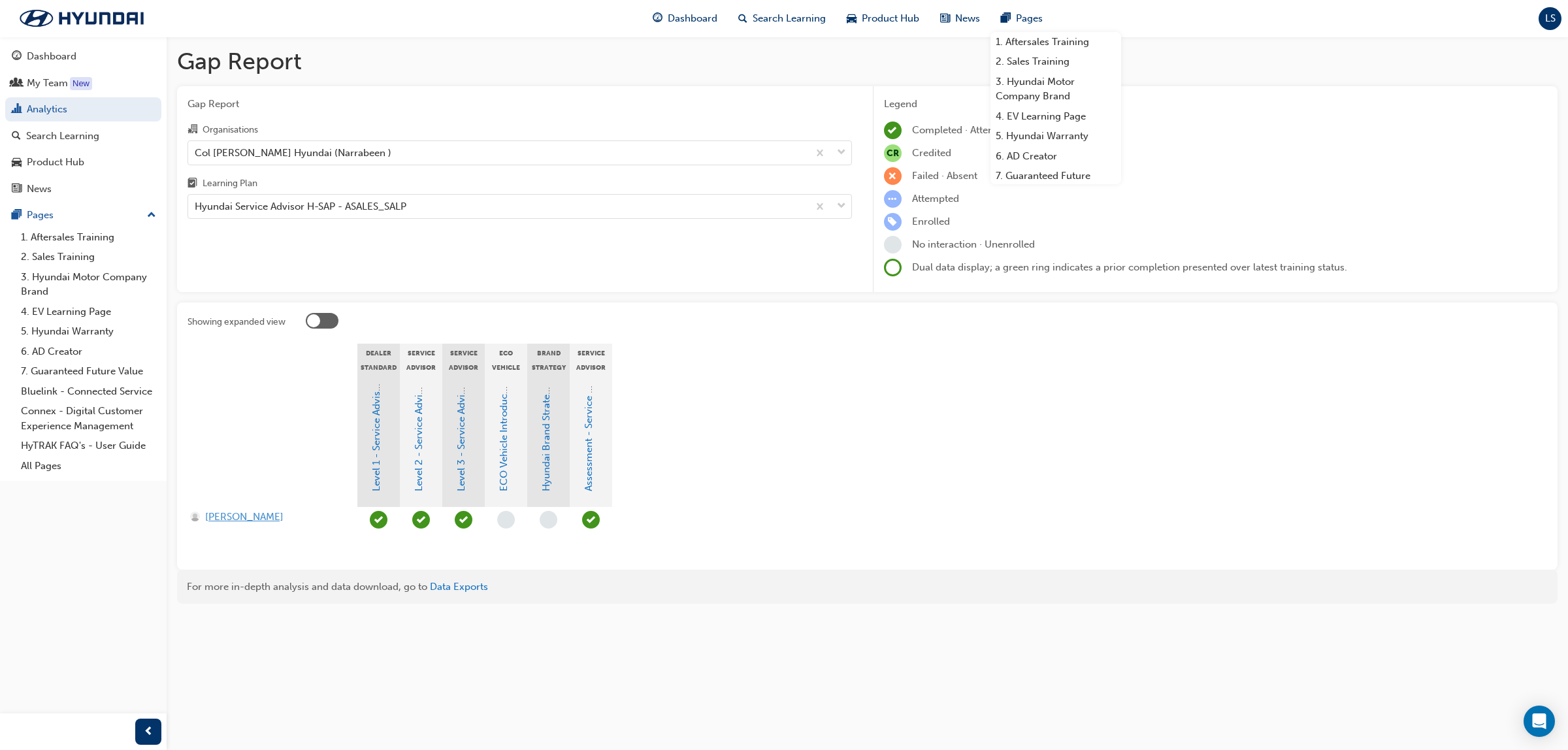
click at [253, 513] on span "[PERSON_NAME]" at bounding box center [245, 517] width 79 height 15
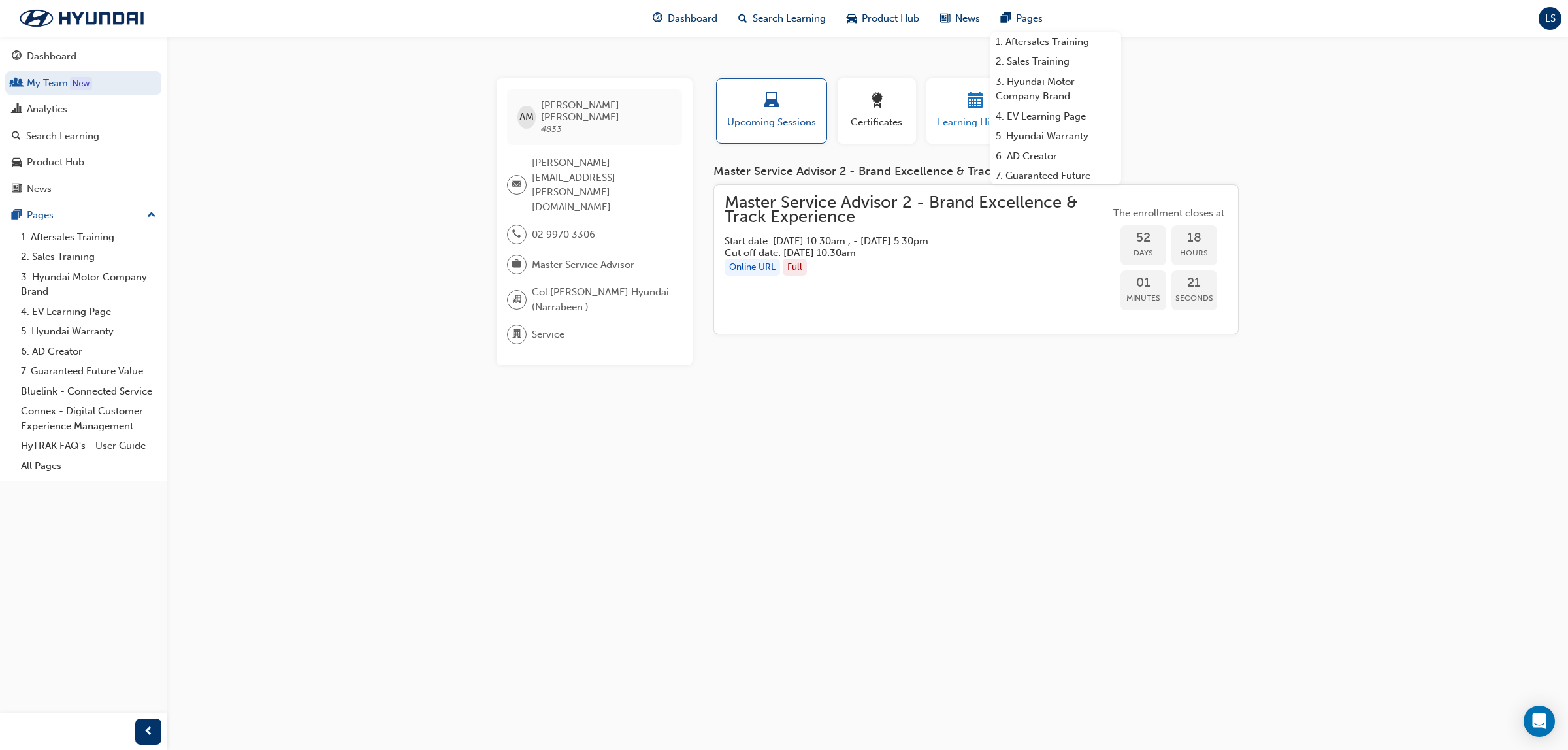
click at [958, 135] on button "Learning History" at bounding box center [975, 111] width 98 height 65
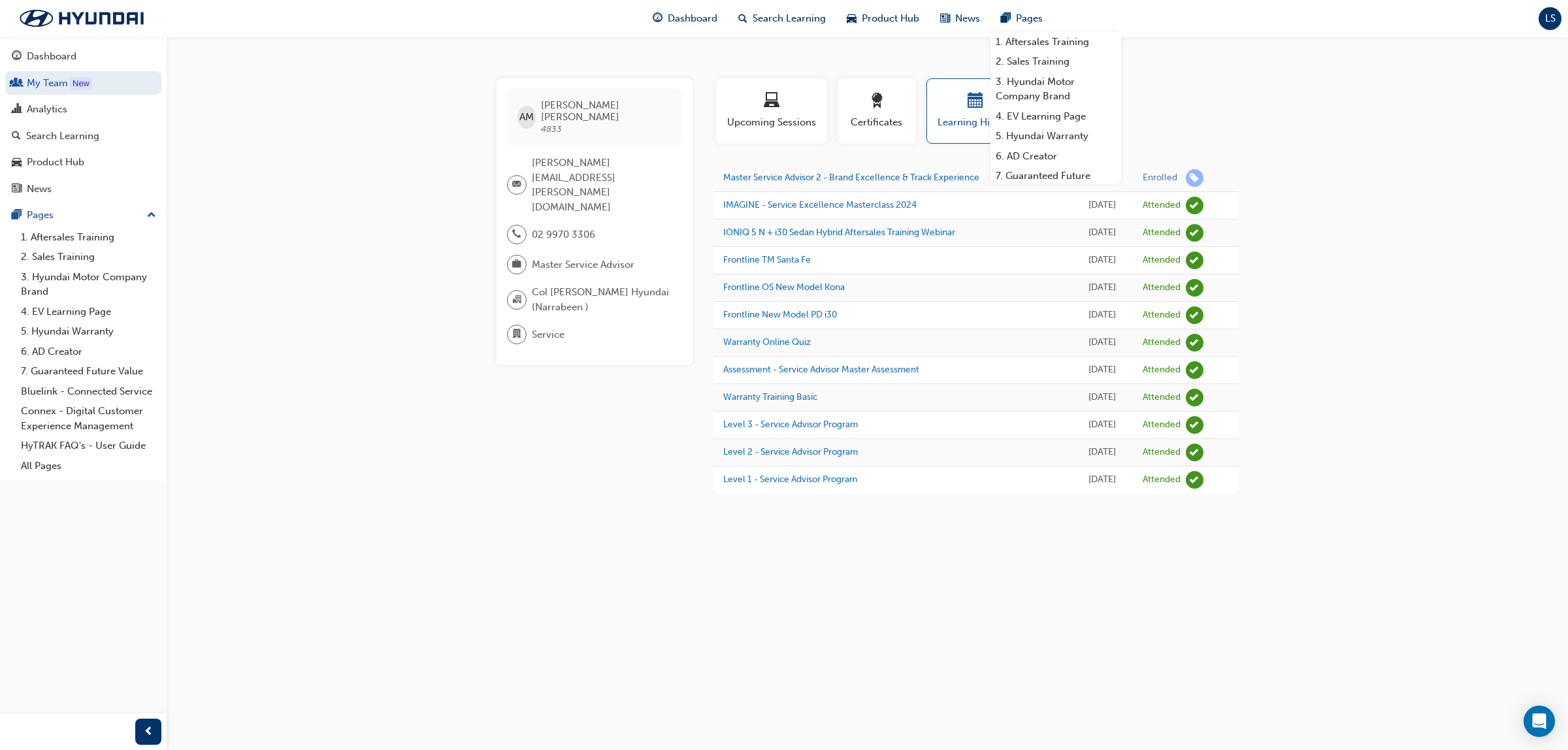
click at [269, 96] on div "AM [PERSON_NAME] 4833 [PERSON_NAME][EMAIL_ADDRESS][PERSON_NAME][DOMAIN_NAME] 02…" at bounding box center [784, 375] width 1568 height 750
click at [68, 120] on link "Analytics" at bounding box center [83, 109] width 157 height 24
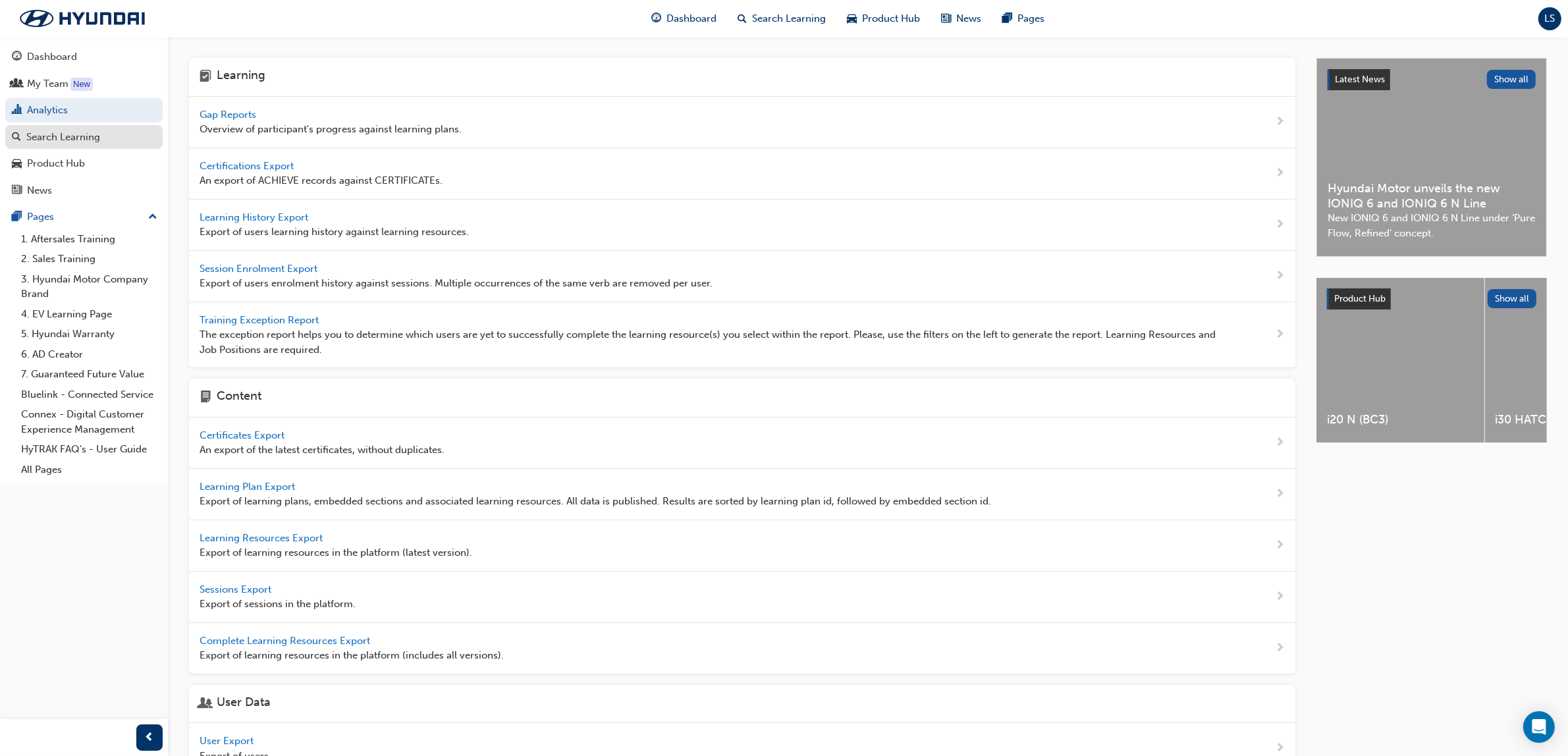
click at [97, 139] on div "Search Learning" at bounding box center [64, 137] width 74 height 16
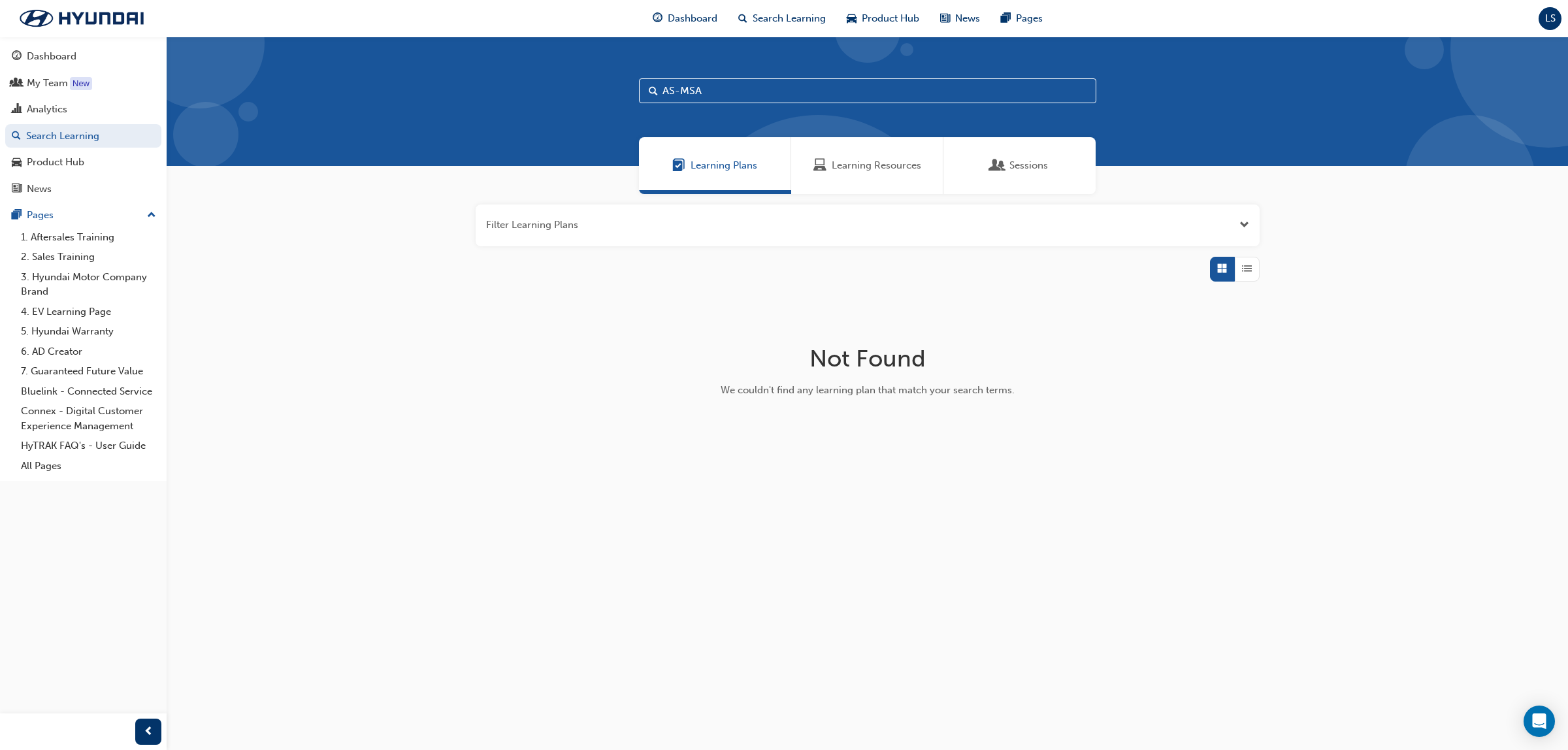
click at [873, 170] on span "Learning Resources" at bounding box center [876, 166] width 90 height 15
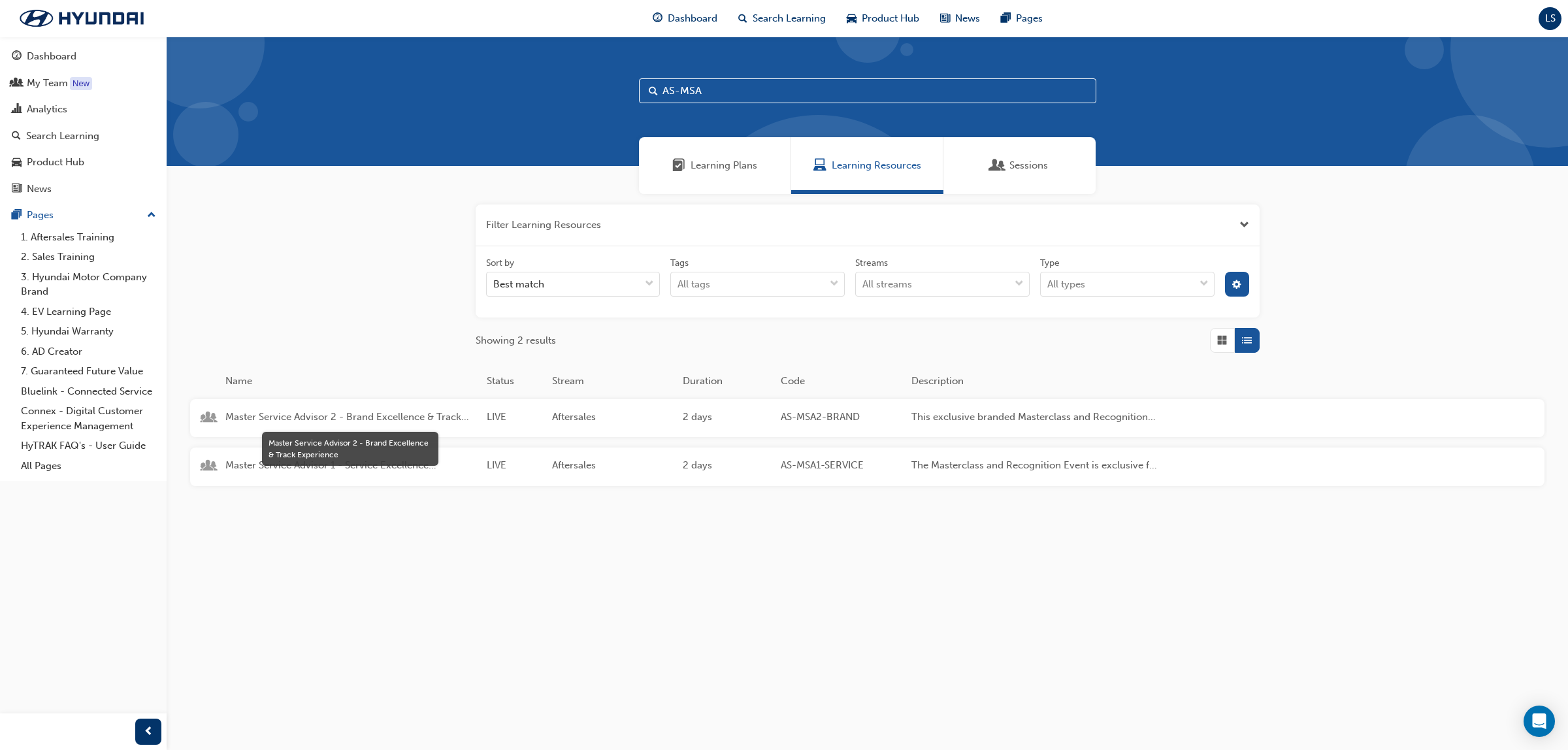
click at [364, 419] on span "Master Service Advisor 2 - Brand Excellence & Track Experience" at bounding box center [351, 417] width 251 height 15
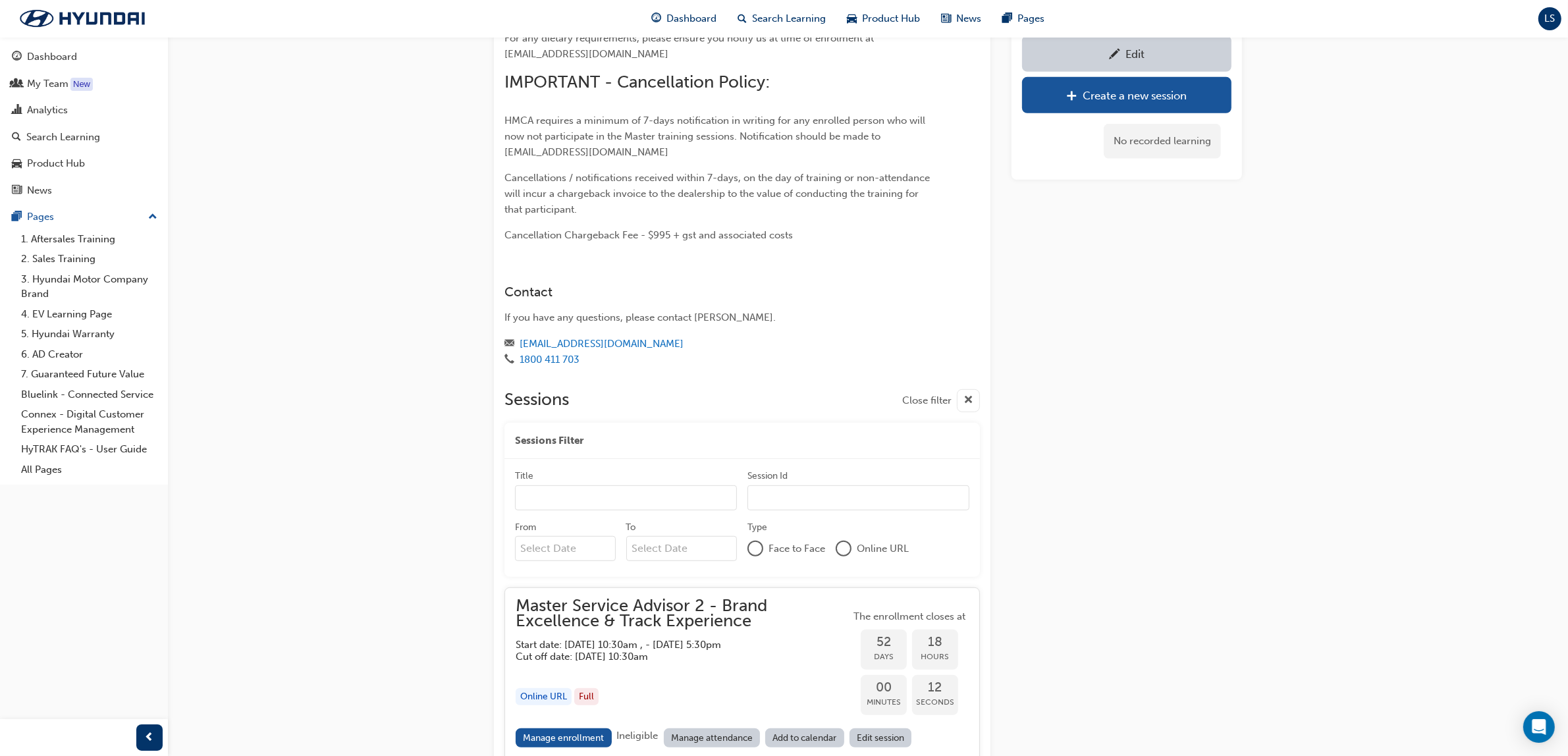
scroll to position [919, 0]
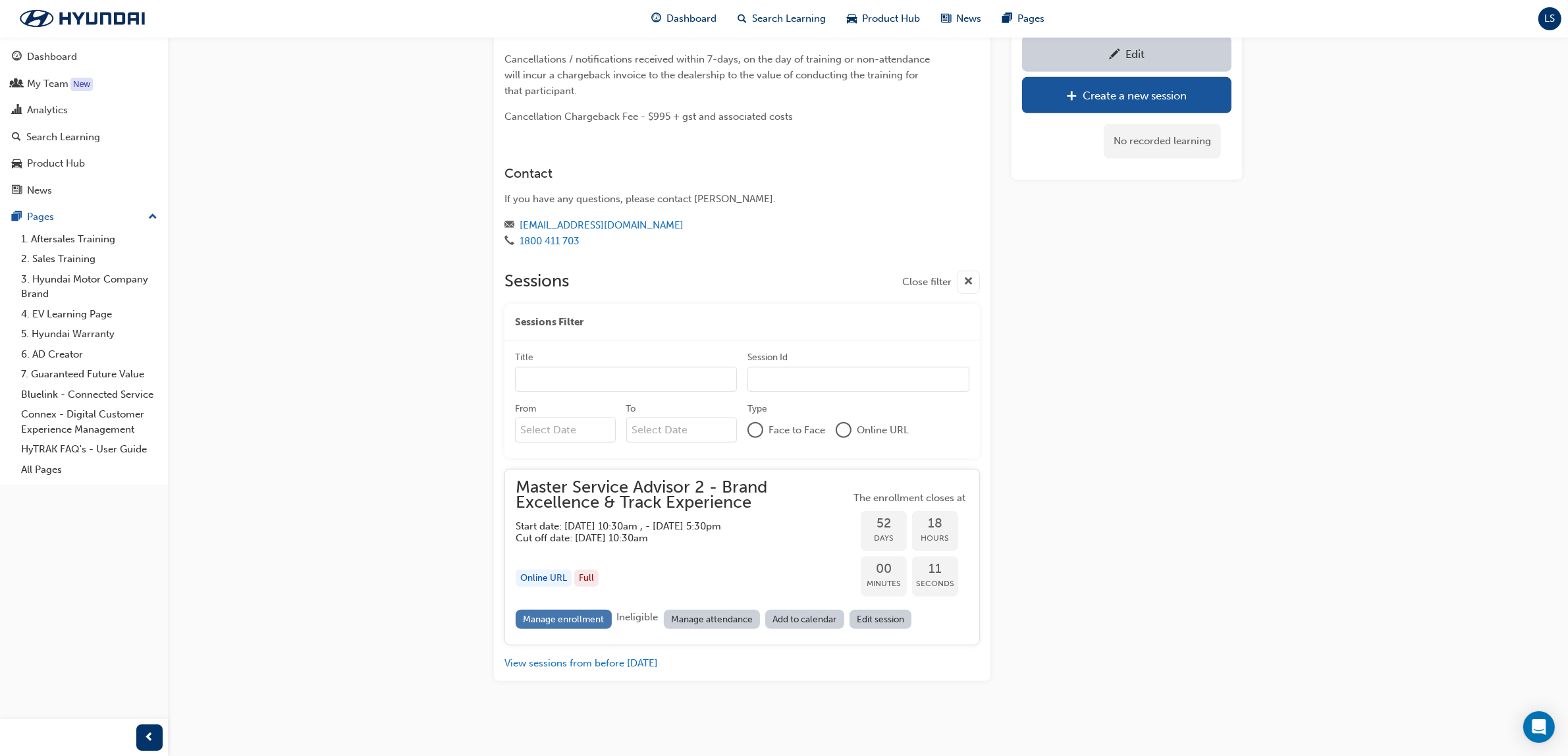
click at [576, 622] on link "Manage enrollment" at bounding box center [564, 619] width 97 height 19
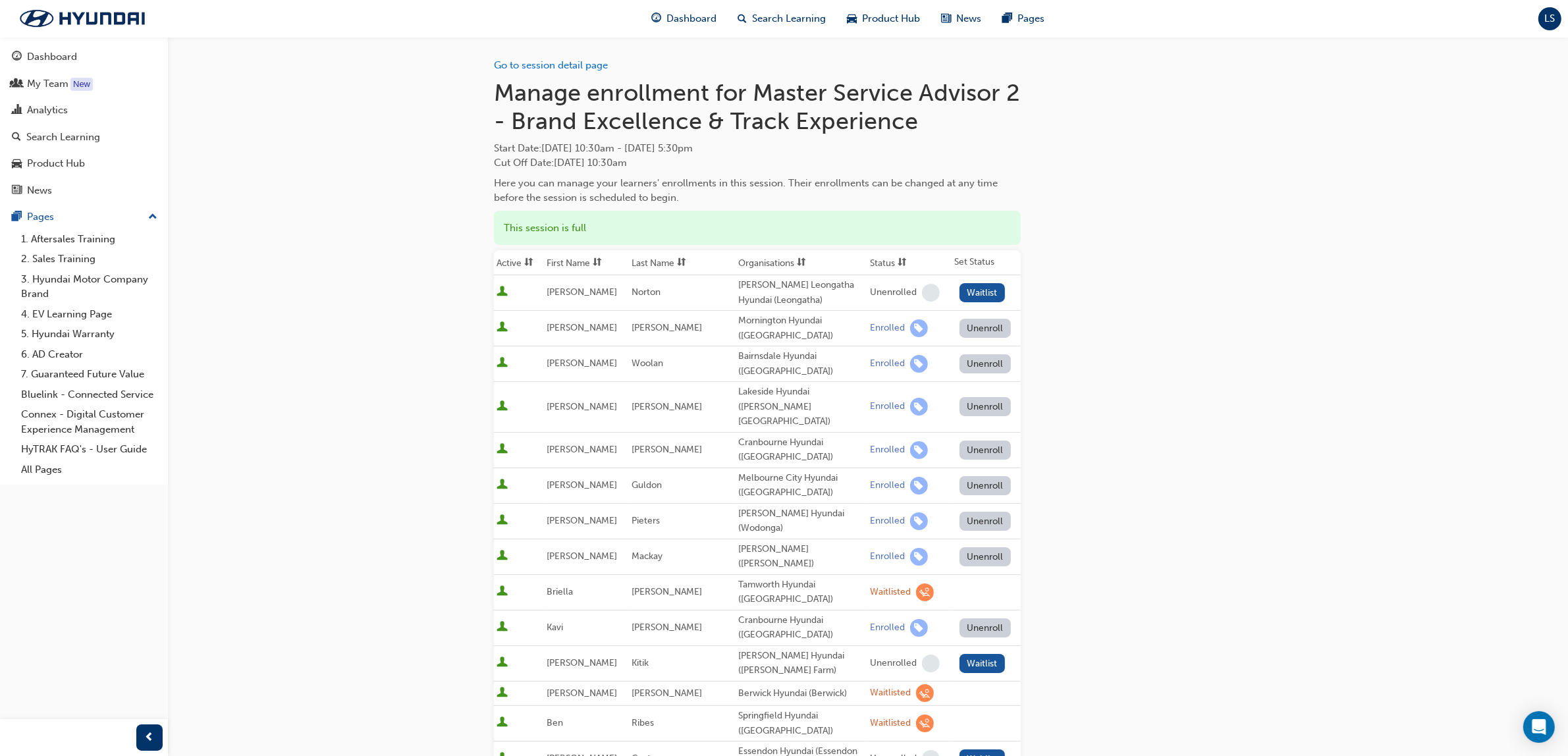
click at [54, 113] on div "Analytics" at bounding box center [47, 110] width 41 height 16
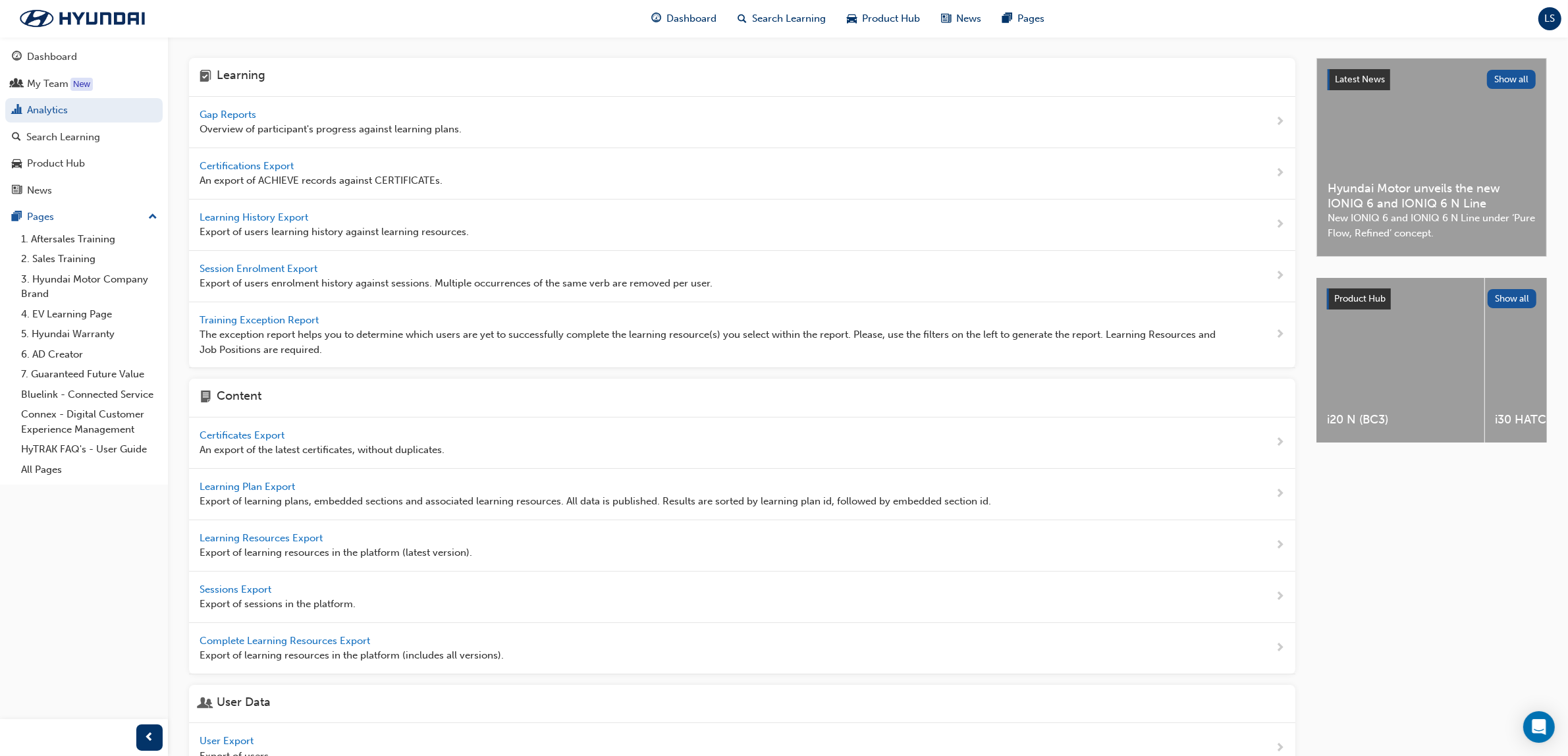
click at [239, 120] on div "Gap Reports Overview of participant's progress against learning plans." at bounding box center [330, 122] width 262 height 29
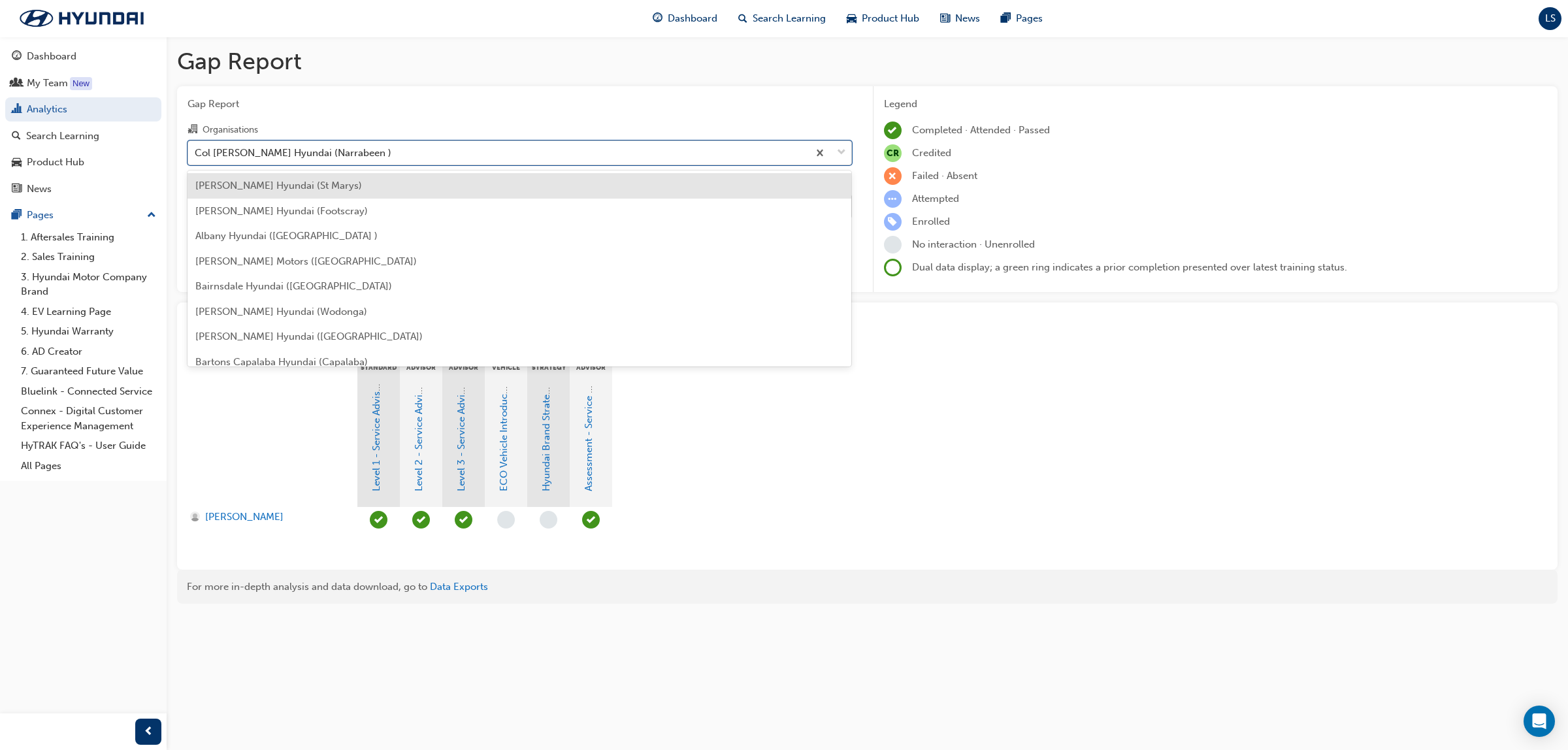
click at [311, 151] on div "Col [PERSON_NAME] Hyundai (Narrabeen )" at bounding box center [293, 153] width 197 height 15
click at [196, 151] on input "Organisations option [PERSON_NAME] Hyundai (St Marys) focused, 1 of 182. 182 re…" at bounding box center [196, 151] width 2 height 11
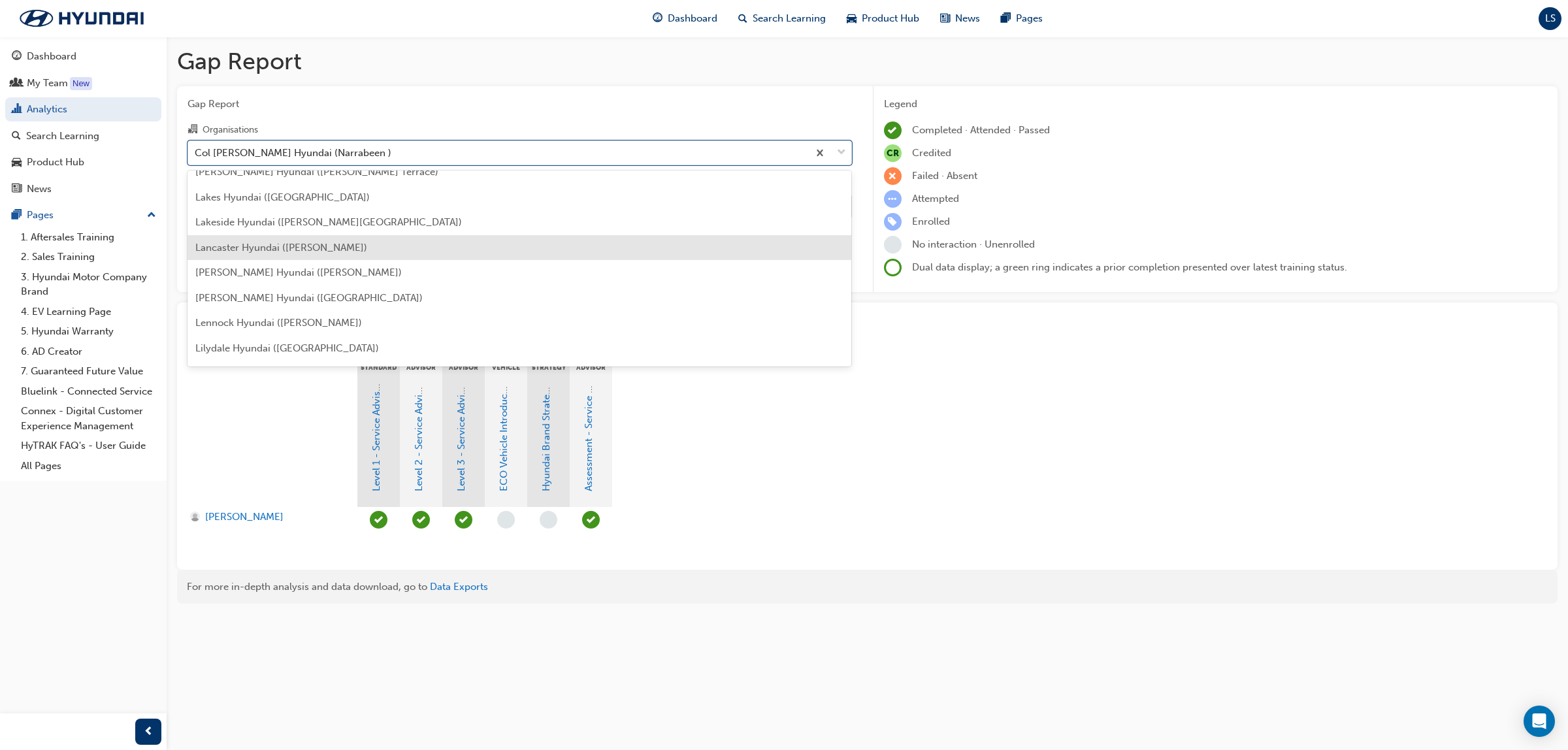
scroll to position [2164, 0]
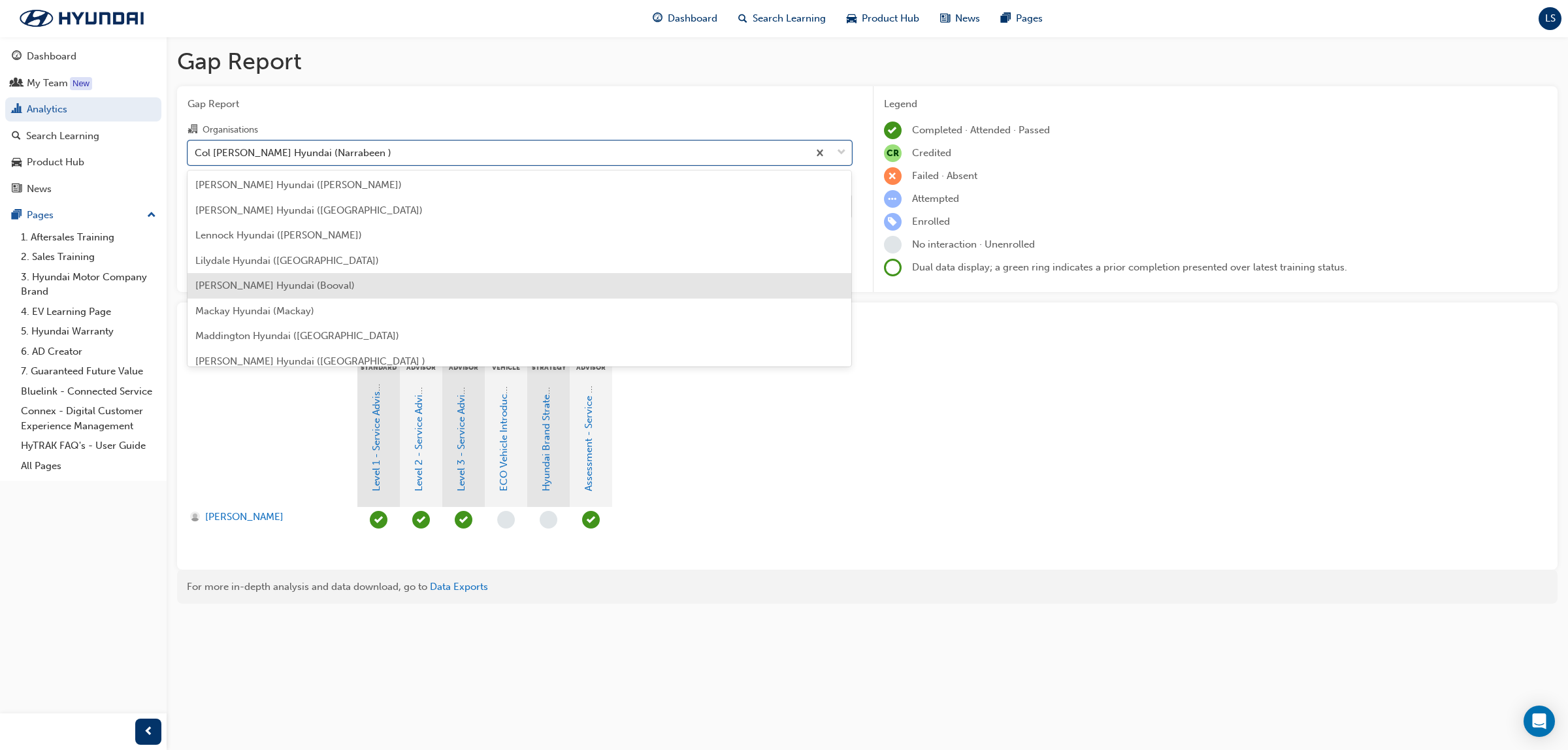
click at [258, 286] on span "[PERSON_NAME] Hyundai (Booval)" at bounding box center [275, 286] width 159 height 12
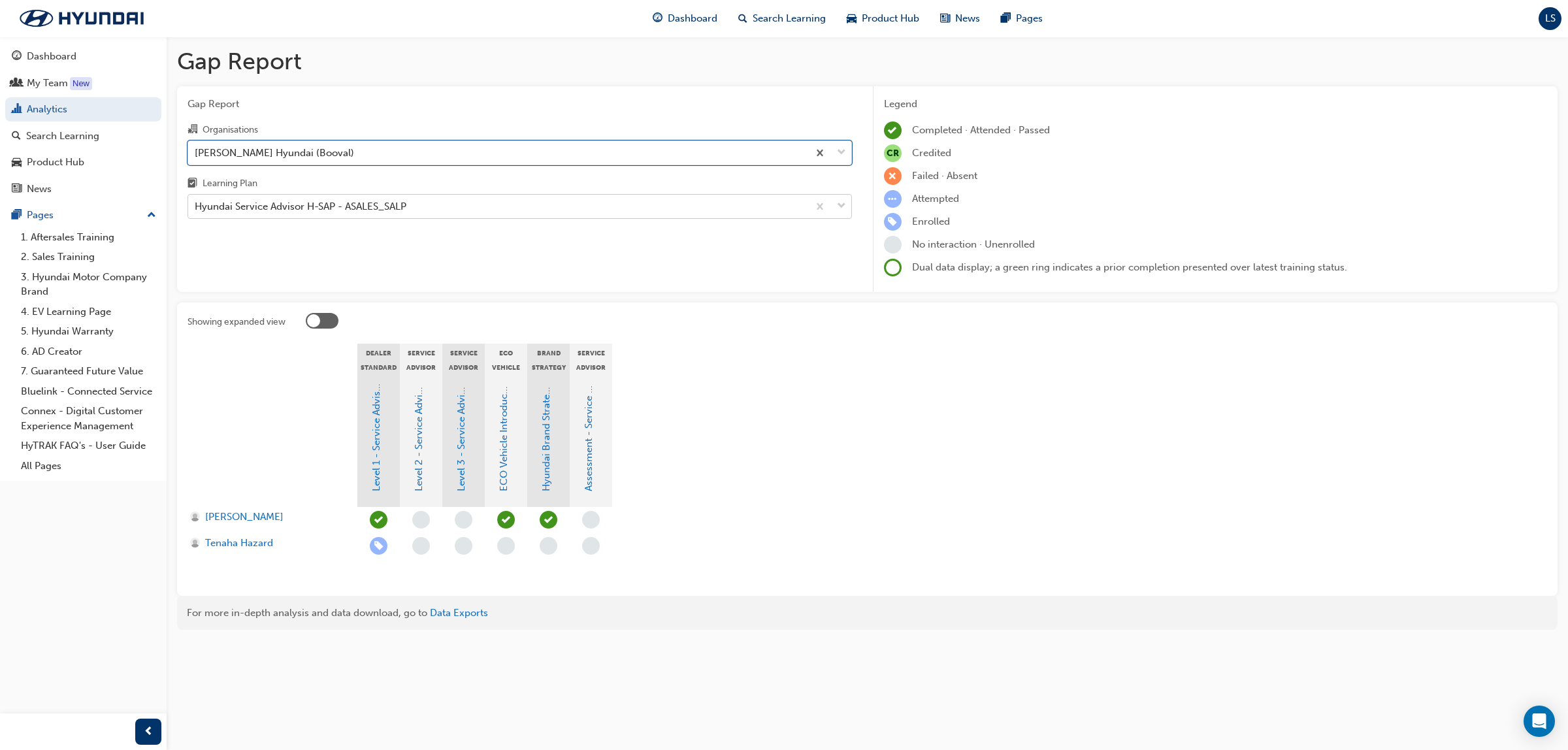
click at [334, 212] on div "Hyundai Service Advisor H-SAP - ASALES_SALP" at bounding box center [300, 207] width 211 height 15
click at [196, 211] on input "Learning Plan Hyundai Service Advisor H-SAP - ASALES_SALP" at bounding box center [196, 205] width 2 height 11
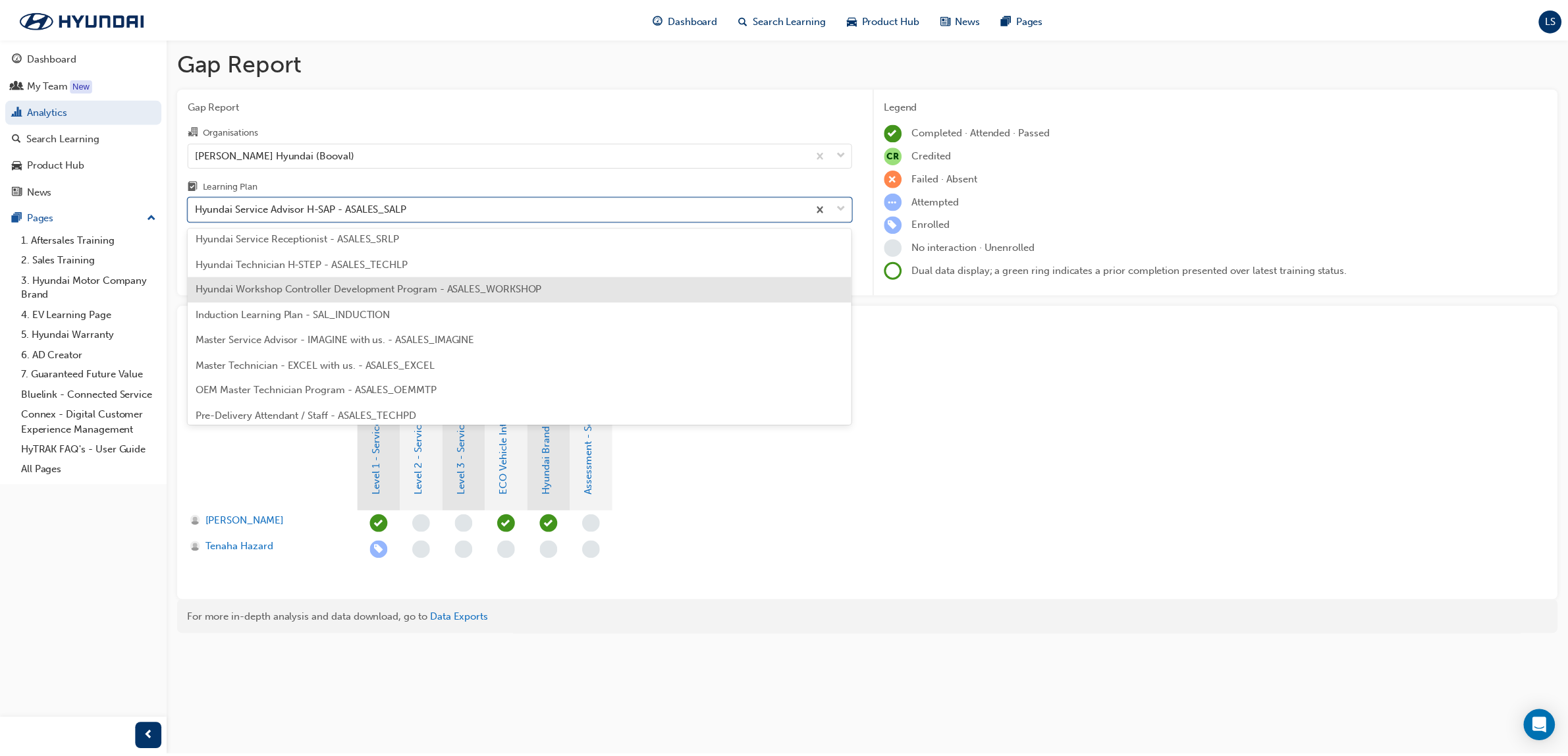
scroll to position [453, 0]
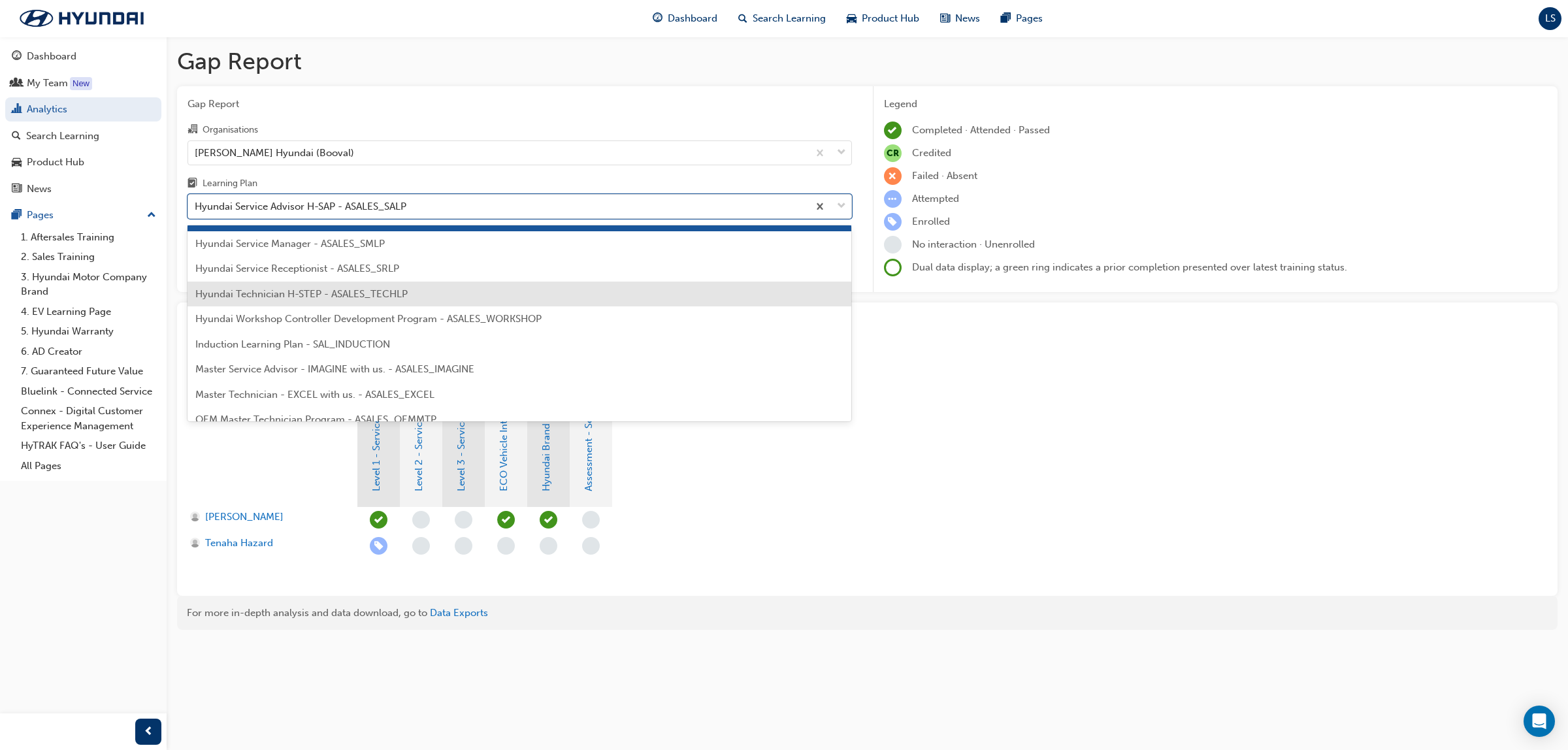
click at [330, 296] on span "Hyundai Technician H-STEP - ASALES_TECHLP" at bounding box center [301, 294] width 212 height 12
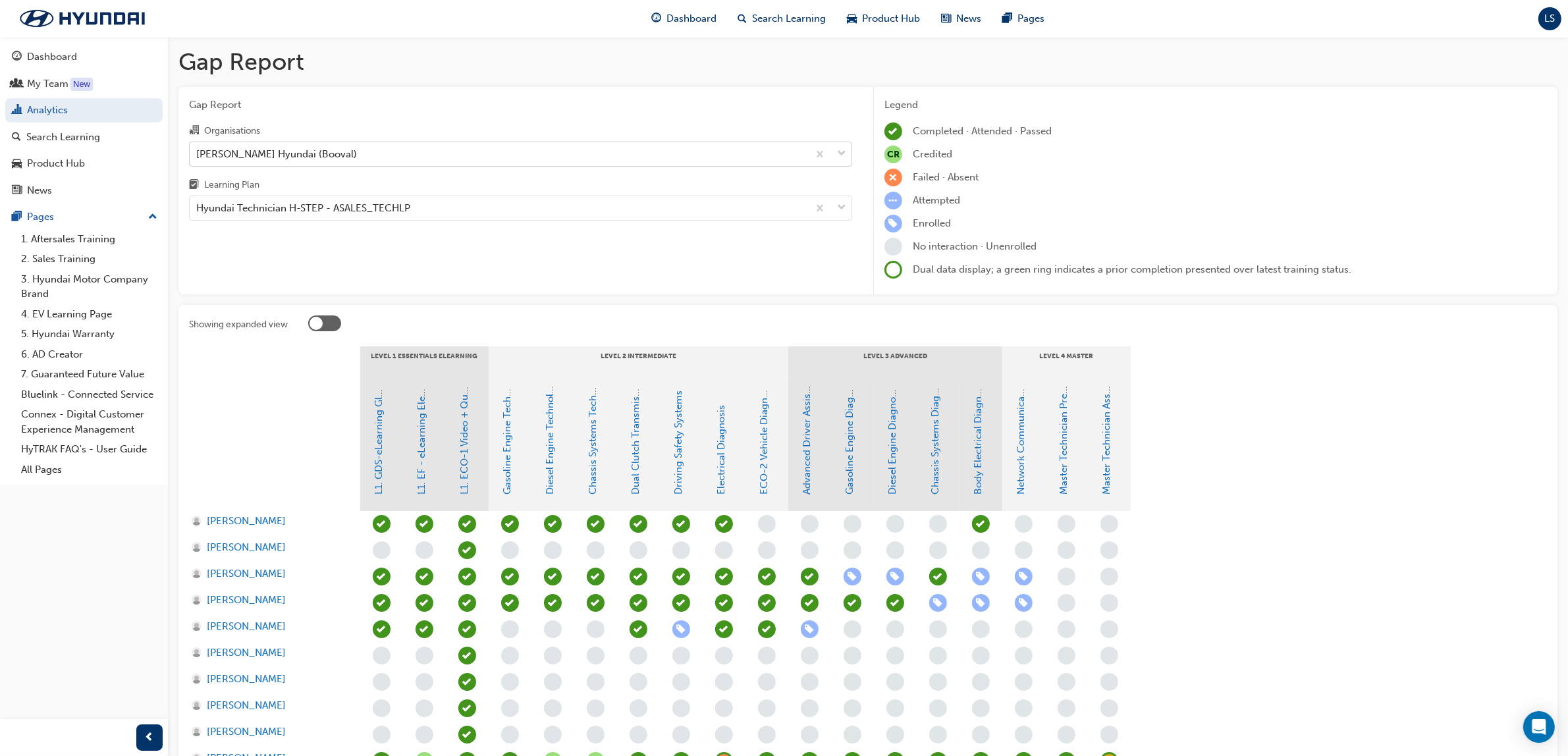
click at [314, 145] on div "[PERSON_NAME] Hyundai (Booval)" at bounding box center [498, 153] width 618 height 23
click at [197, 147] on input "Organisations [PERSON_NAME] Hyundai (Booval)" at bounding box center [197, 153] width 2 height 11
click at [78, 135] on div "Search Learning" at bounding box center [64, 137] width 74 height 16
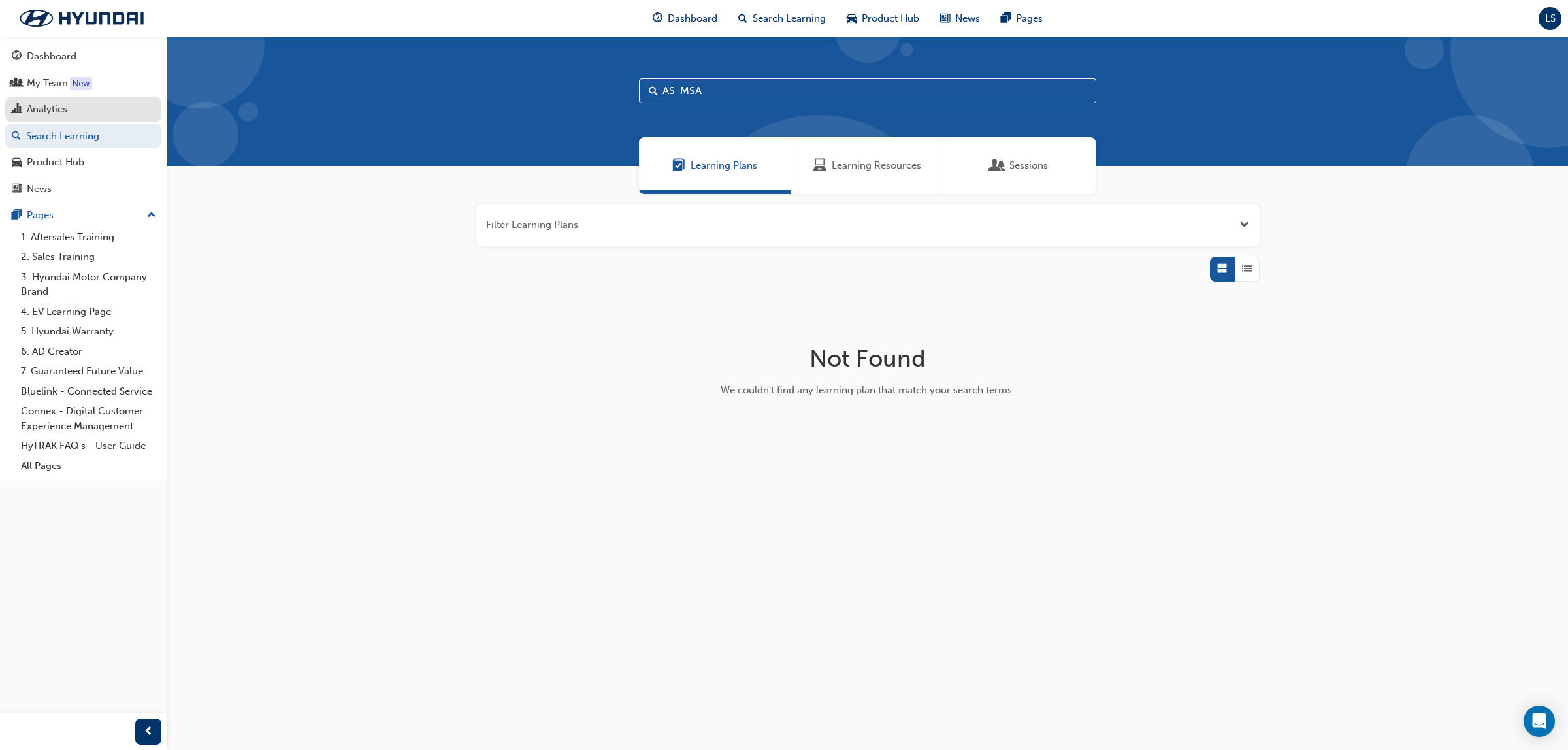
click at [73, 104] on div "Analytics" at bounding box center [83, 109] width 143 height 16
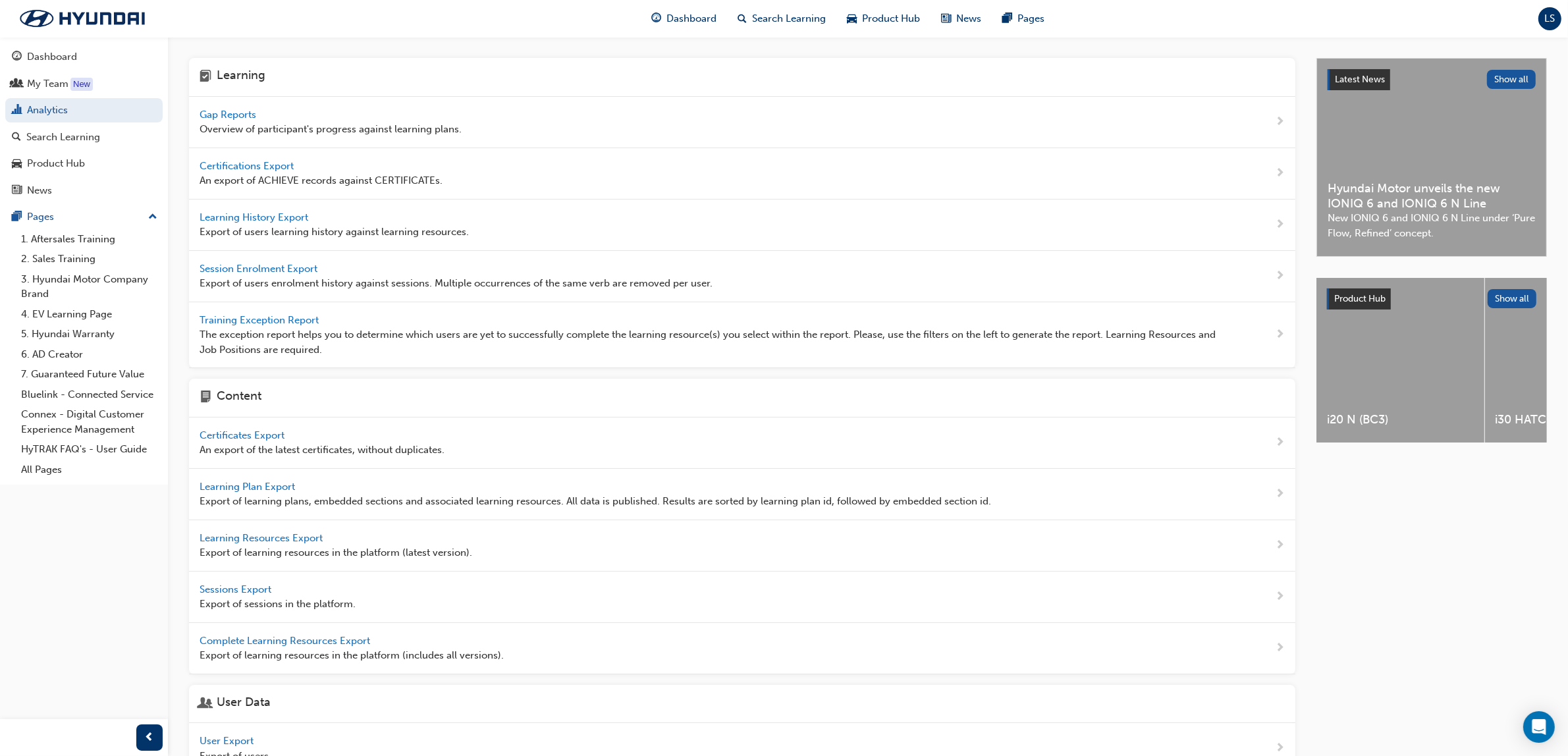
click at [221, 107] on div "Gap Reports Overview of participant's progress against learning plans." at bounding box center [330, 122] width 262 height 29
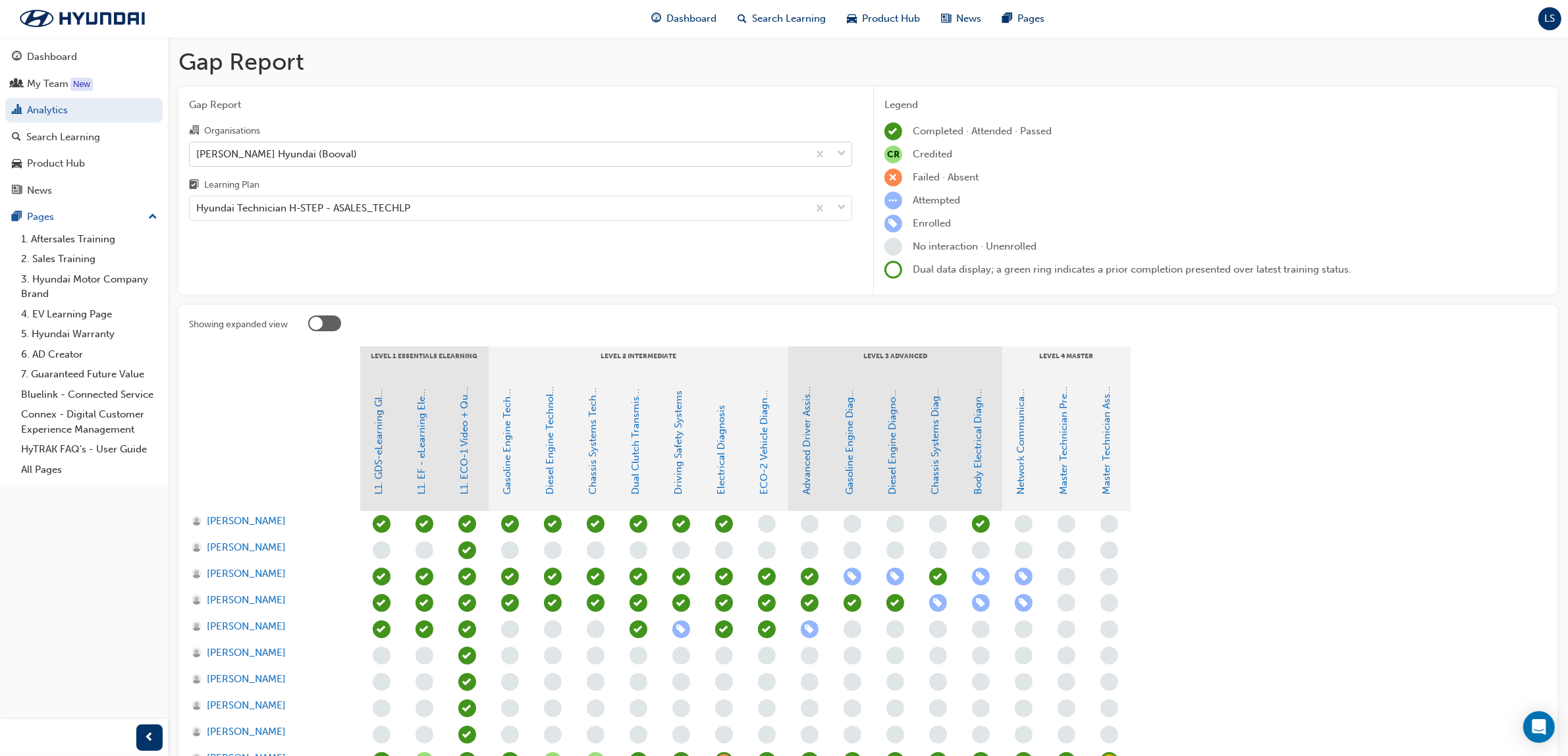
click at [308, 153] on div "[PERSON_NAME] Hyundai (Booval)" at bounding box center [277, 154] width 160 height 16
click at [197, 153] on input "Organisations [PERSON_NAME] Hyundai (Booval)" at bounding box center [197, 153] width 2 height 11
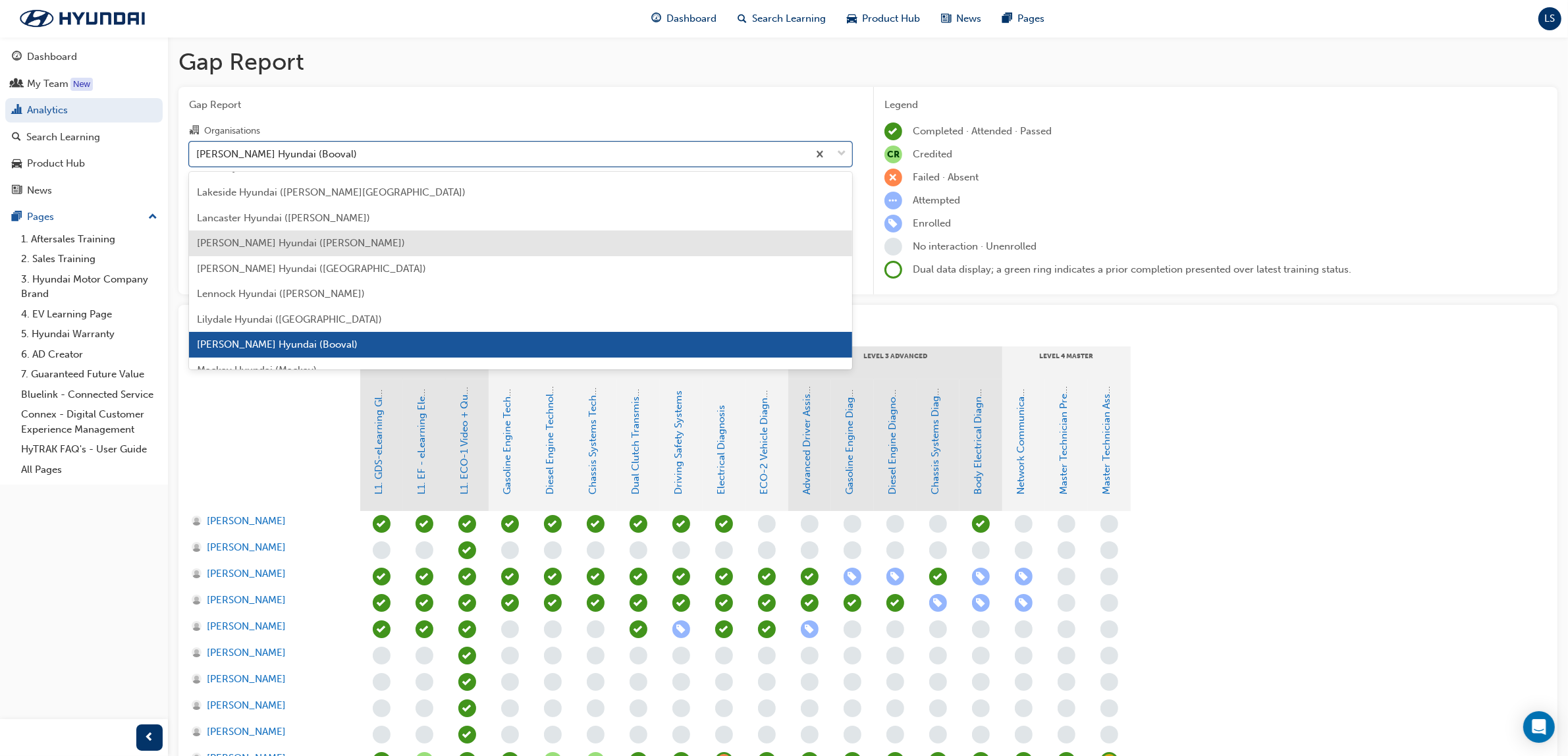
scroll to position [2118, 0]
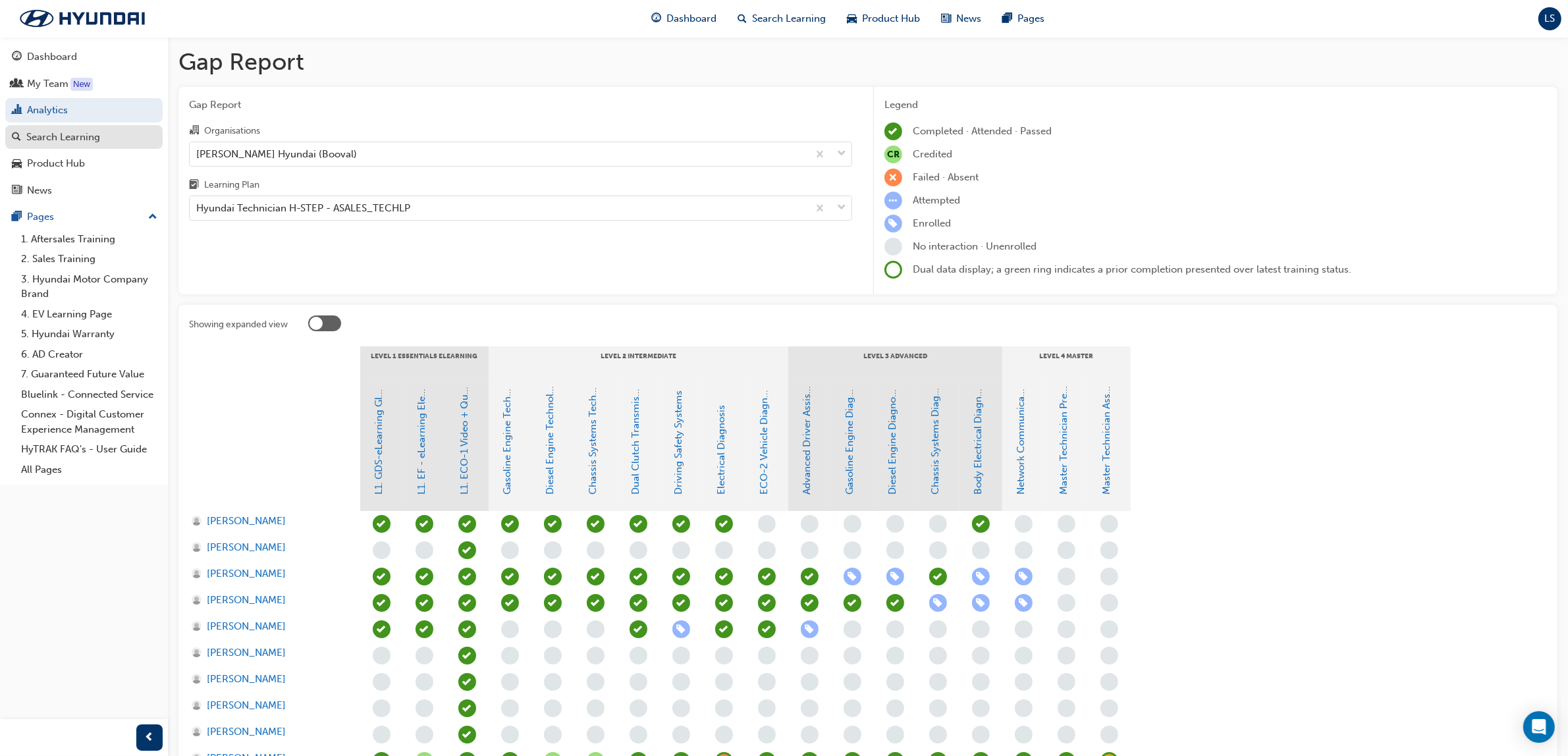
click at [72, 133] on div "Search Learning" at bounding box center [64, 137] width 74 height 16
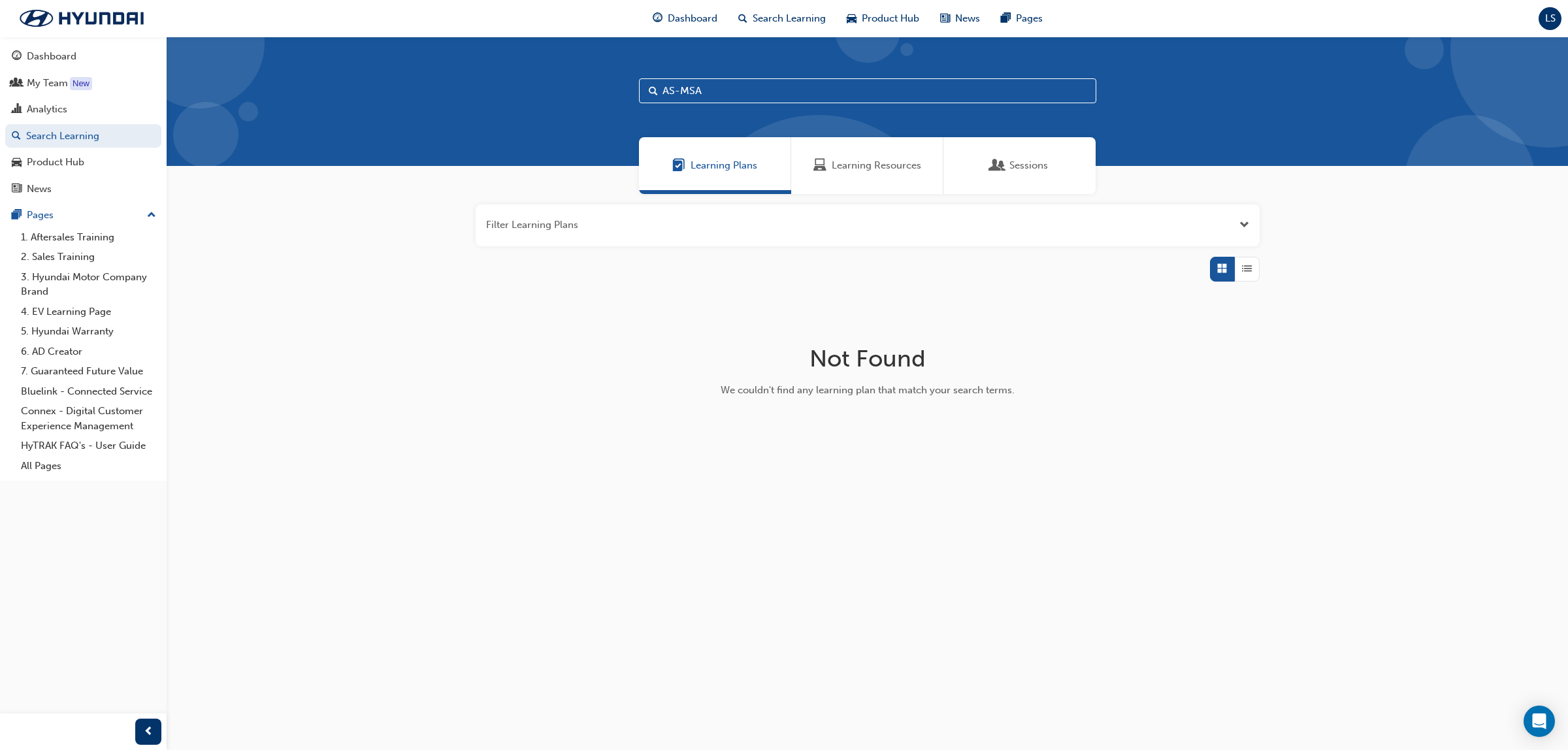
click at [865, 159] on span "Learning Resources" at bounding box center [876, 166] width 90 height 15
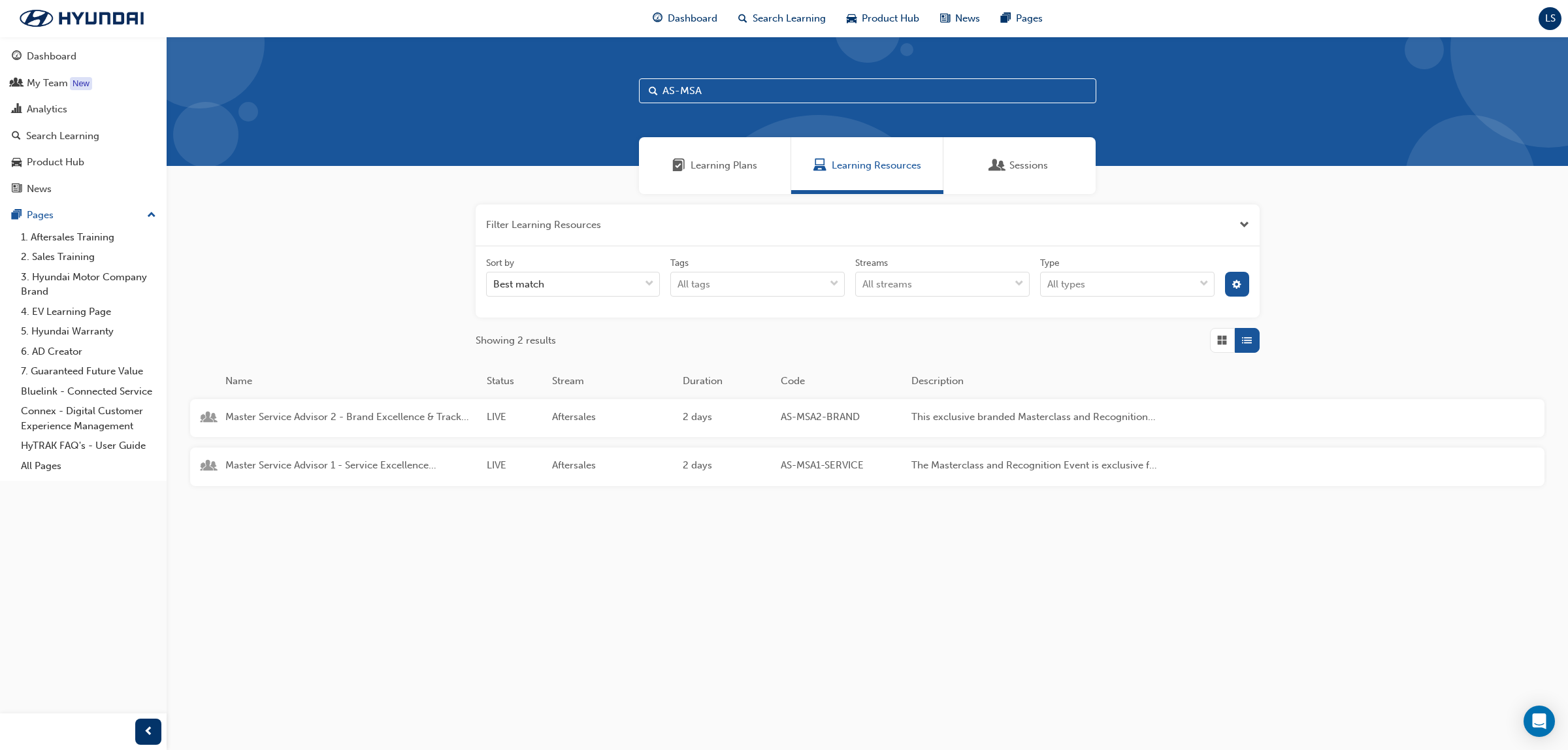
click at [727, 87] on input "AS-MSA" at bounding box center [867, 91] width 458 height 25
type input "A"
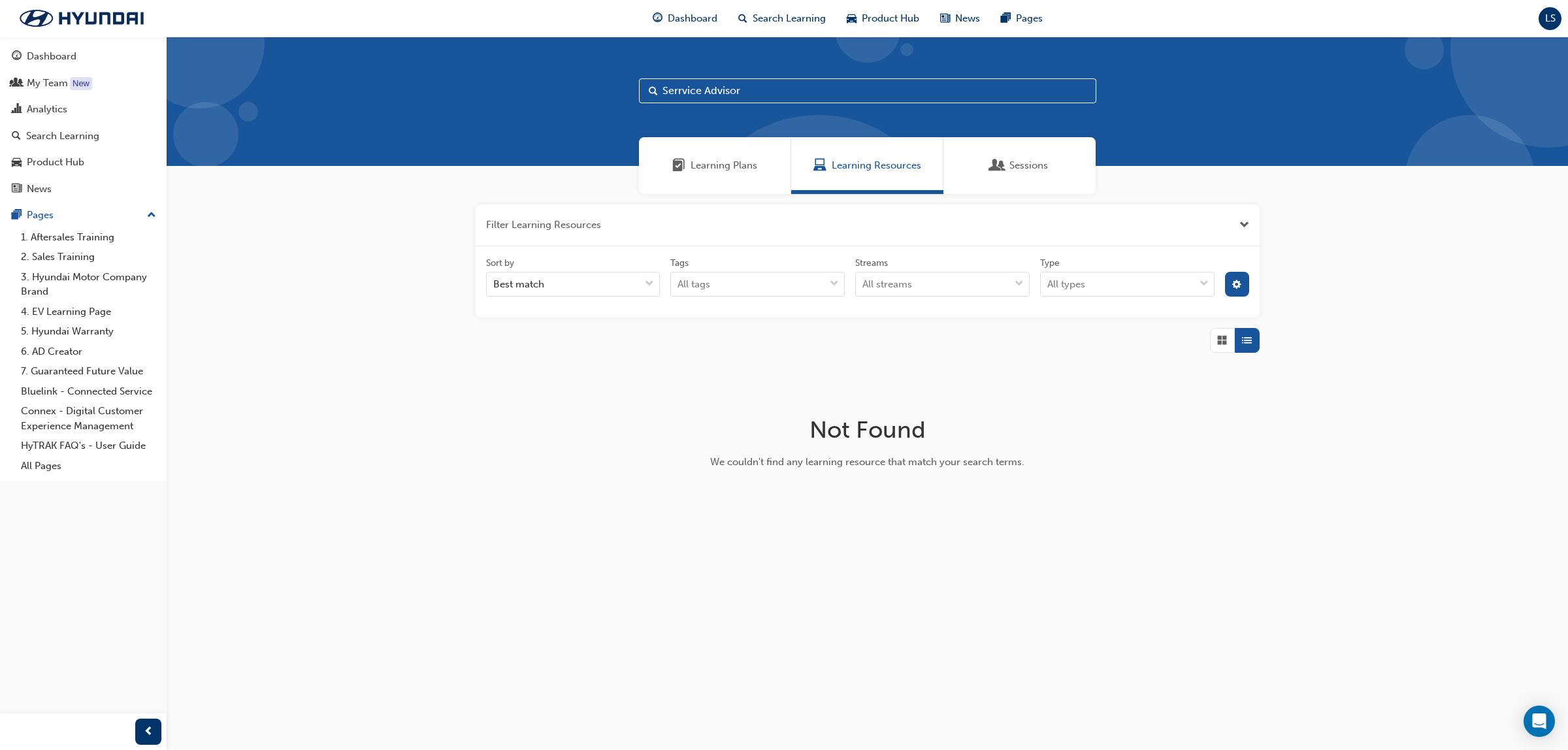
click at [687, 92] on input "Serrvice Advisor" at bounding box center [867, 91] width 458 height 25
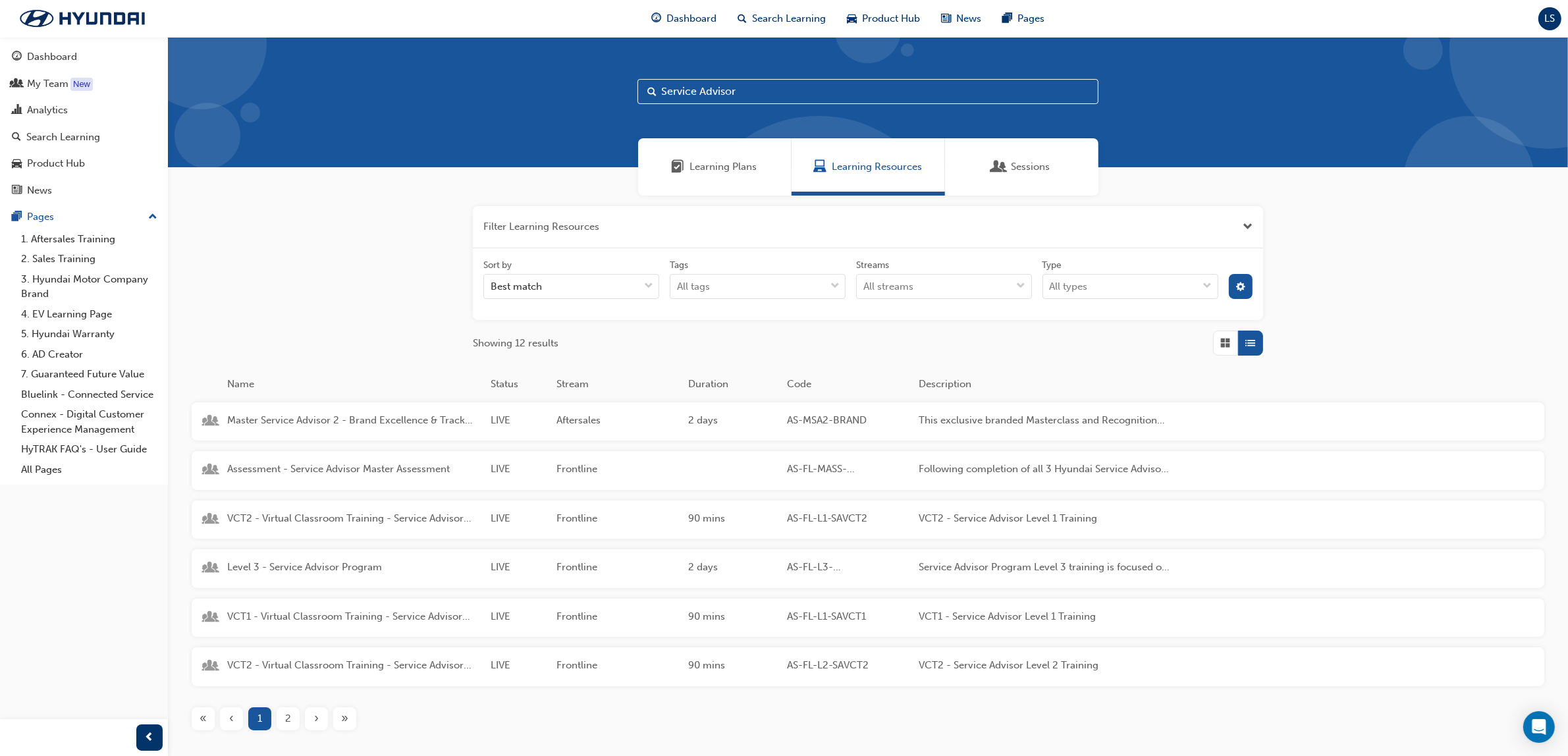
type input "Service Advisor"
click at [288, 718] on span "2" at bounding box center [288, 719] width 6 height 16
click at [340, 515] on span "Level 2 - Service Advisor Program" at bounding box center [353, 519] width 253 height 16
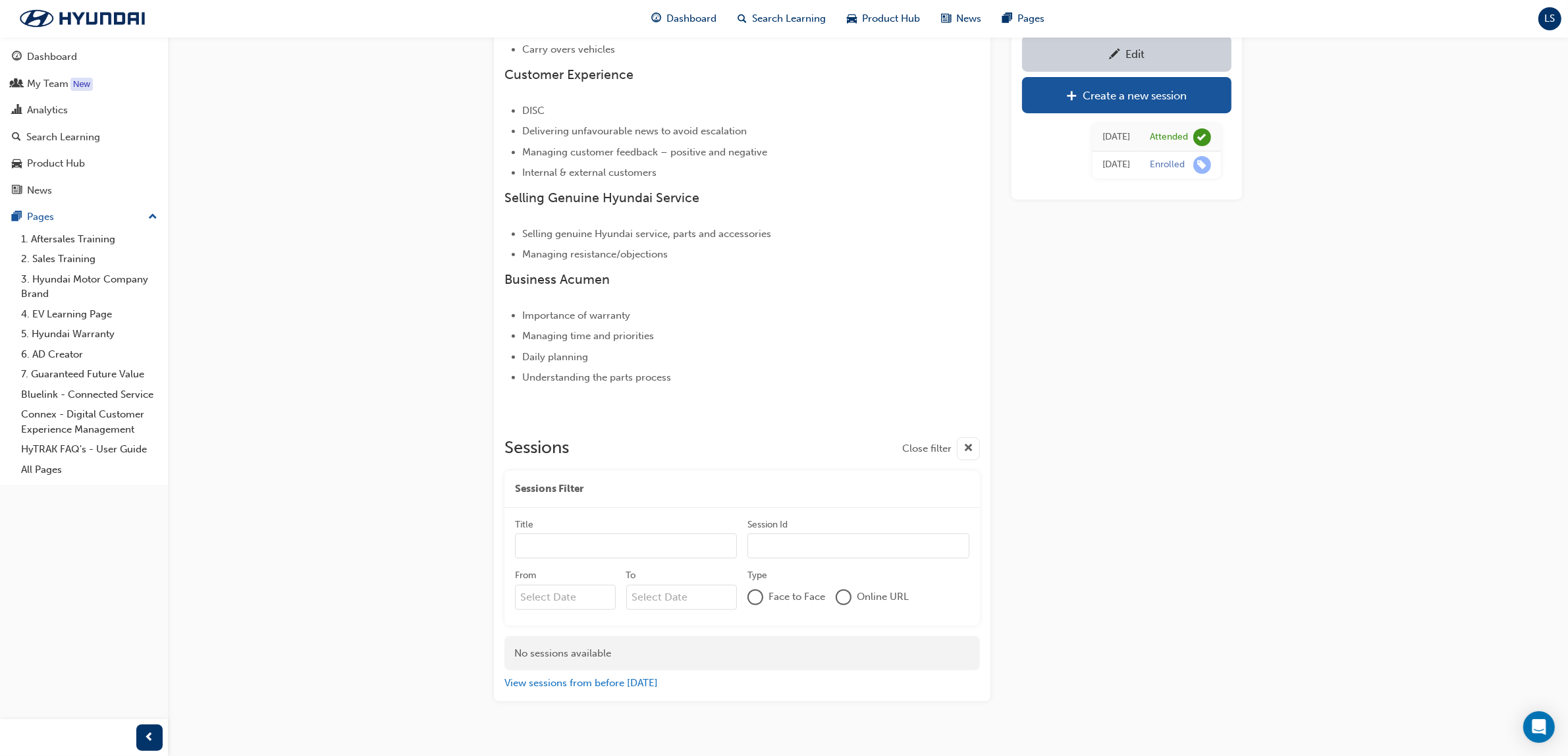
scroll to position [500, 0]
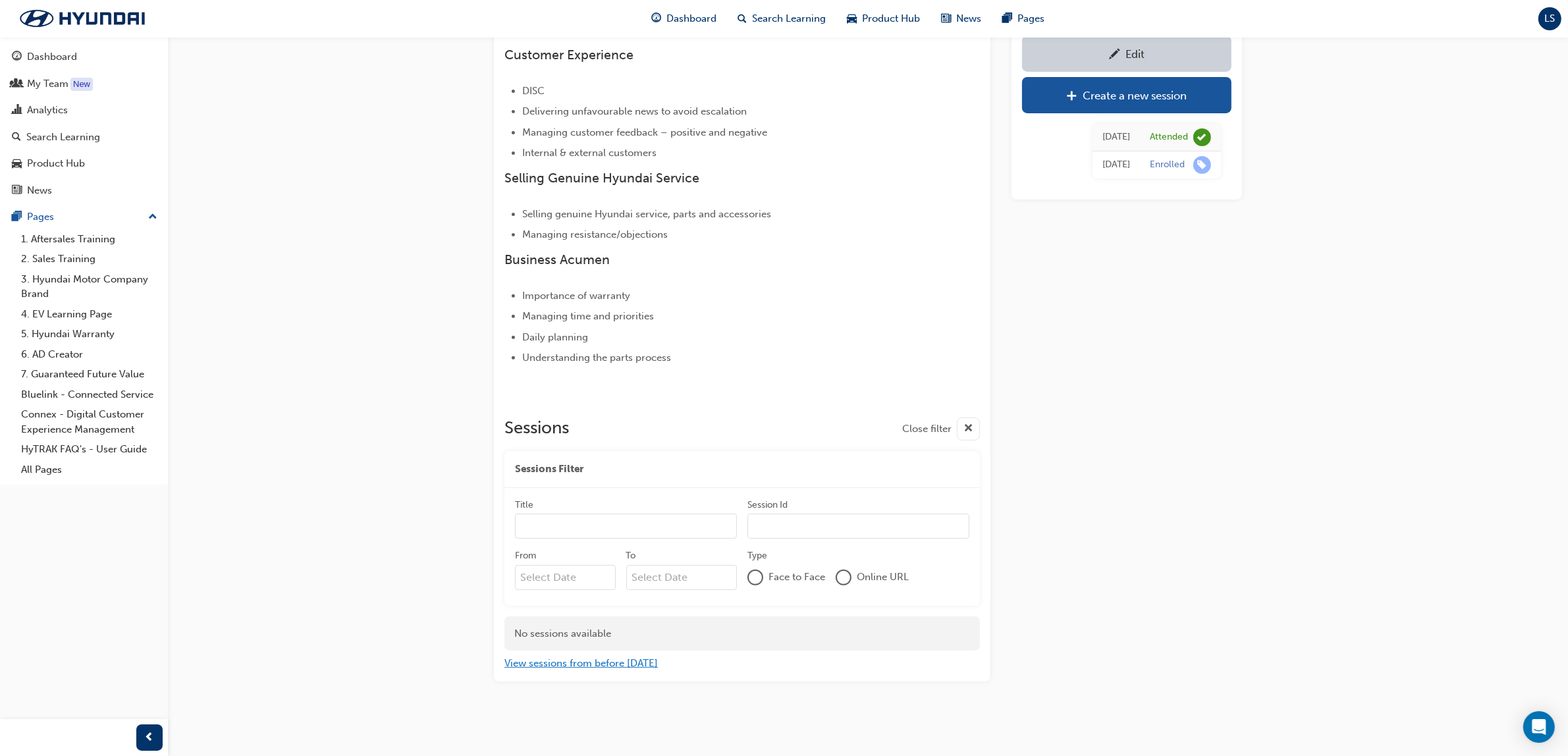
click at [619, 659] on button "View sessions from before [DATE]" at bounding box center [581, 664] width 153 height 16
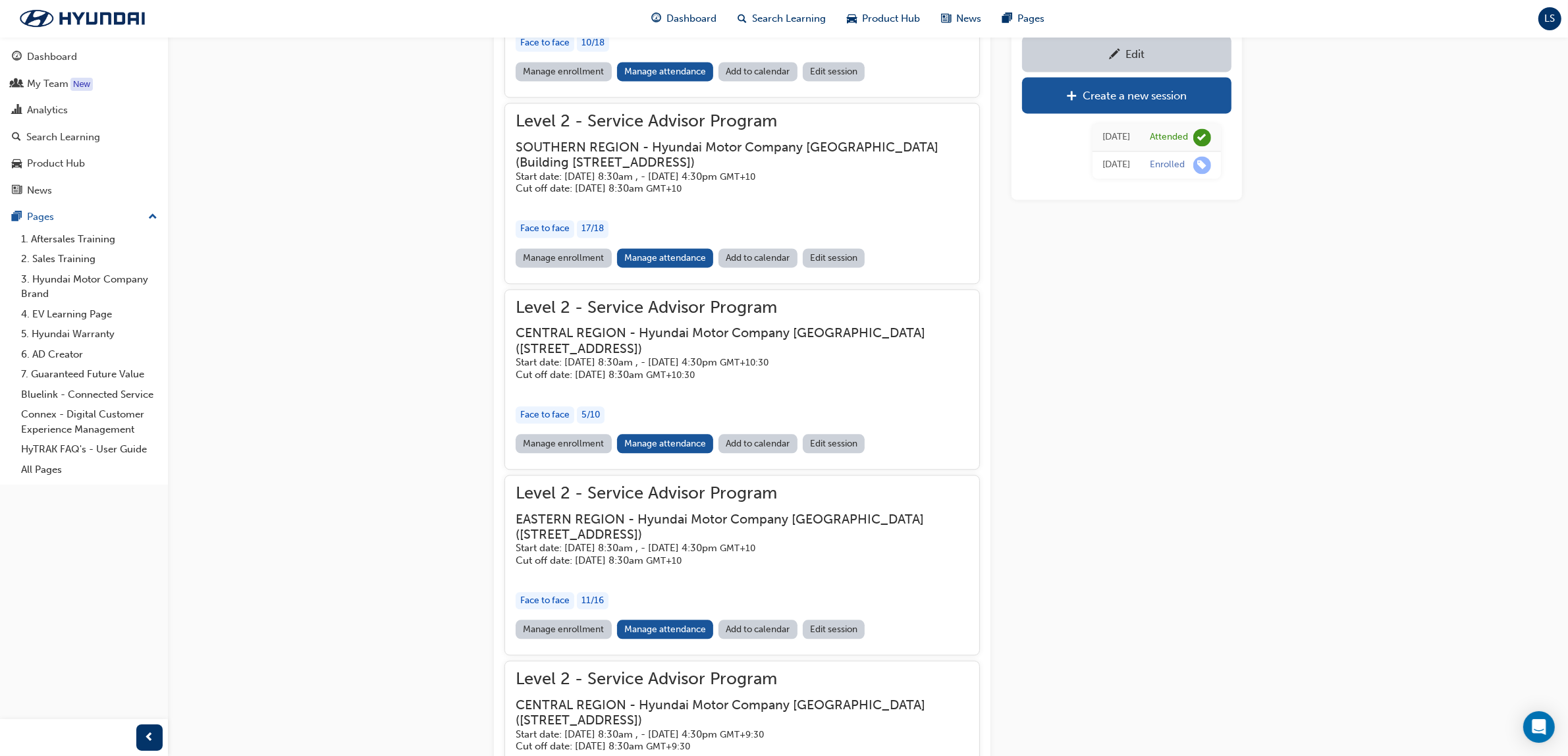
scroll to position [4375, 0]
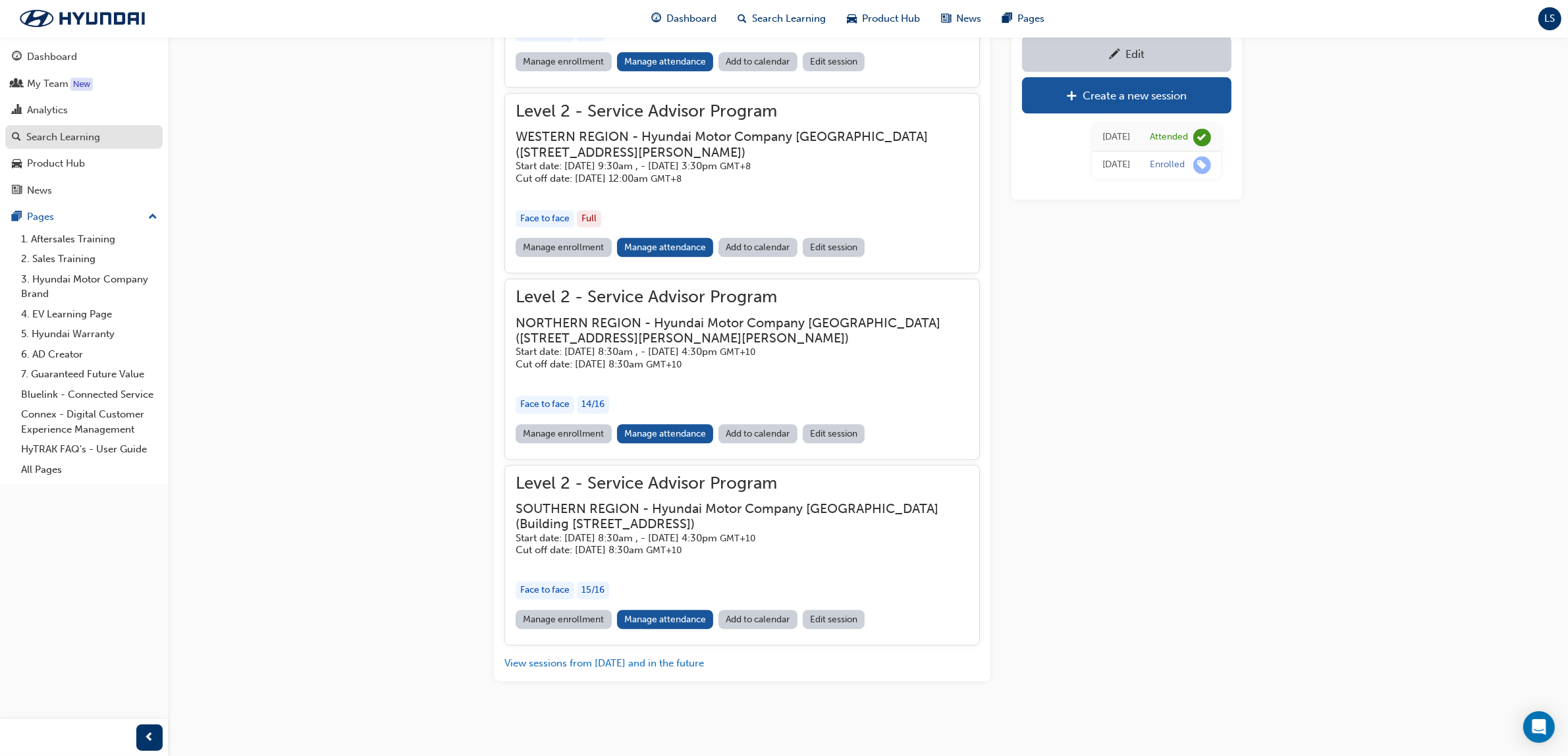
click at [93, 137] on div "Search Learning" at bounding box center [64, 137] width 74 height 16
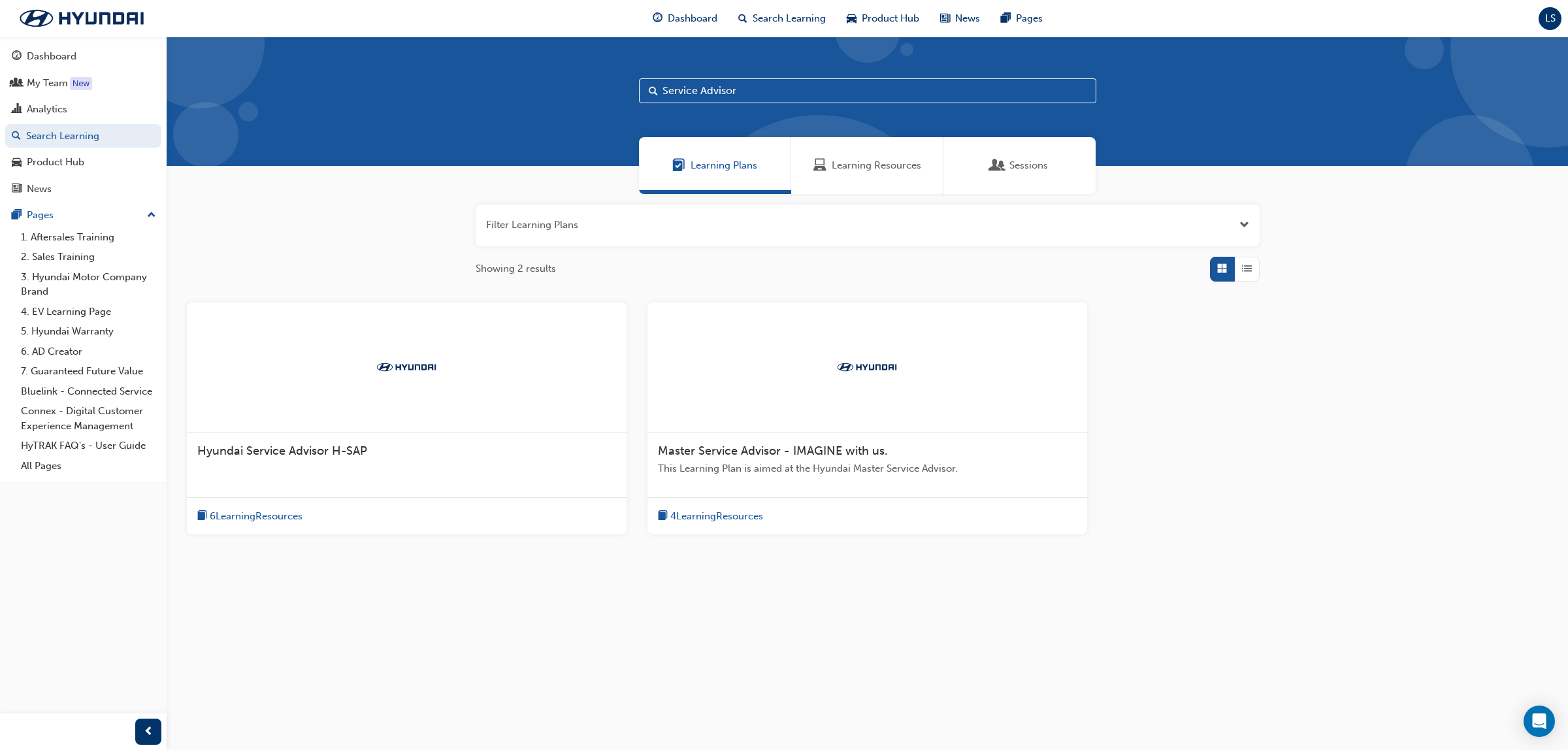
click at [850, 167] on span "Learning Resources" at bounding box center [876, 166] width 90 height 15
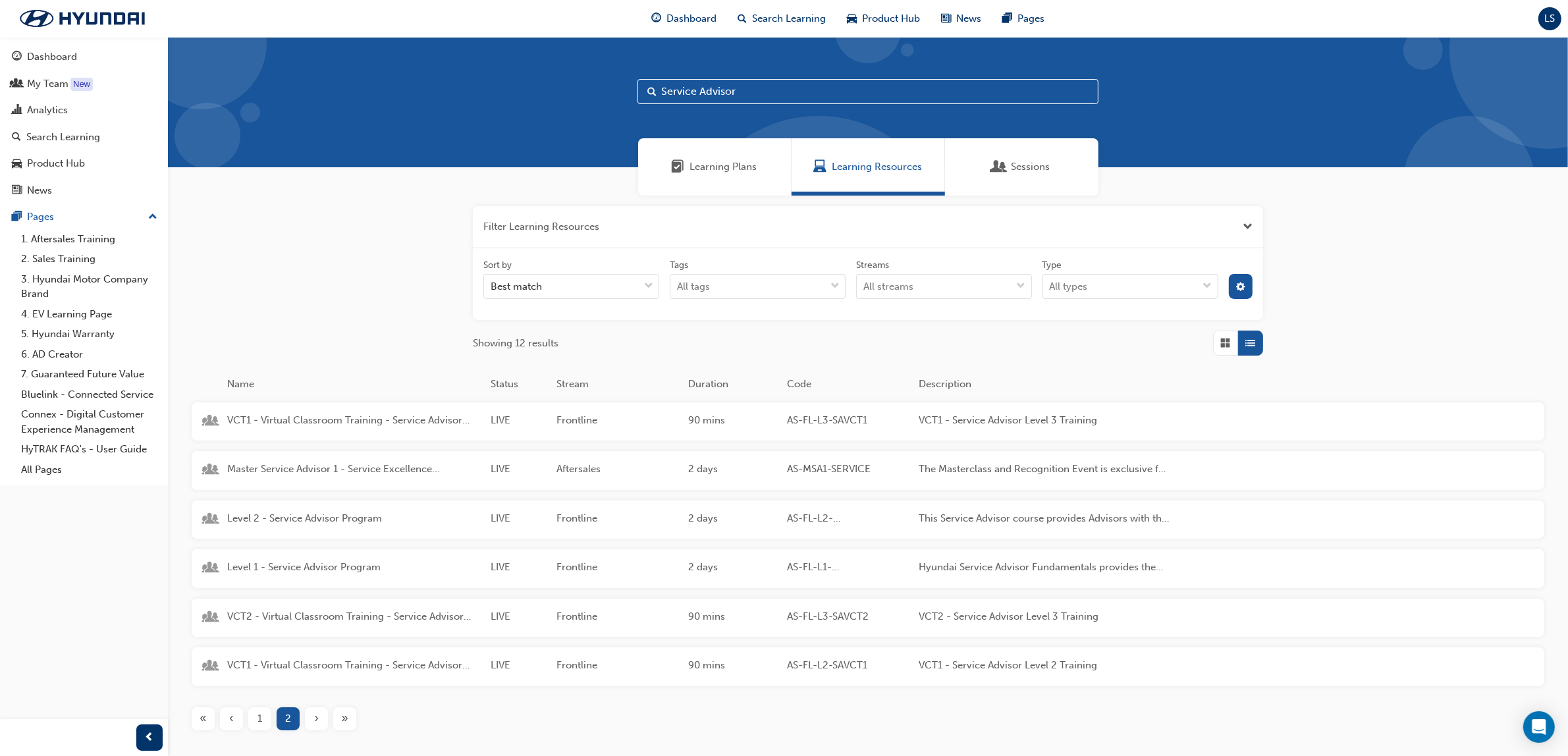
click at [765, 88] on input "Service Advisor" at bounding box center [867, 91] width 461 height 25
type input "S"
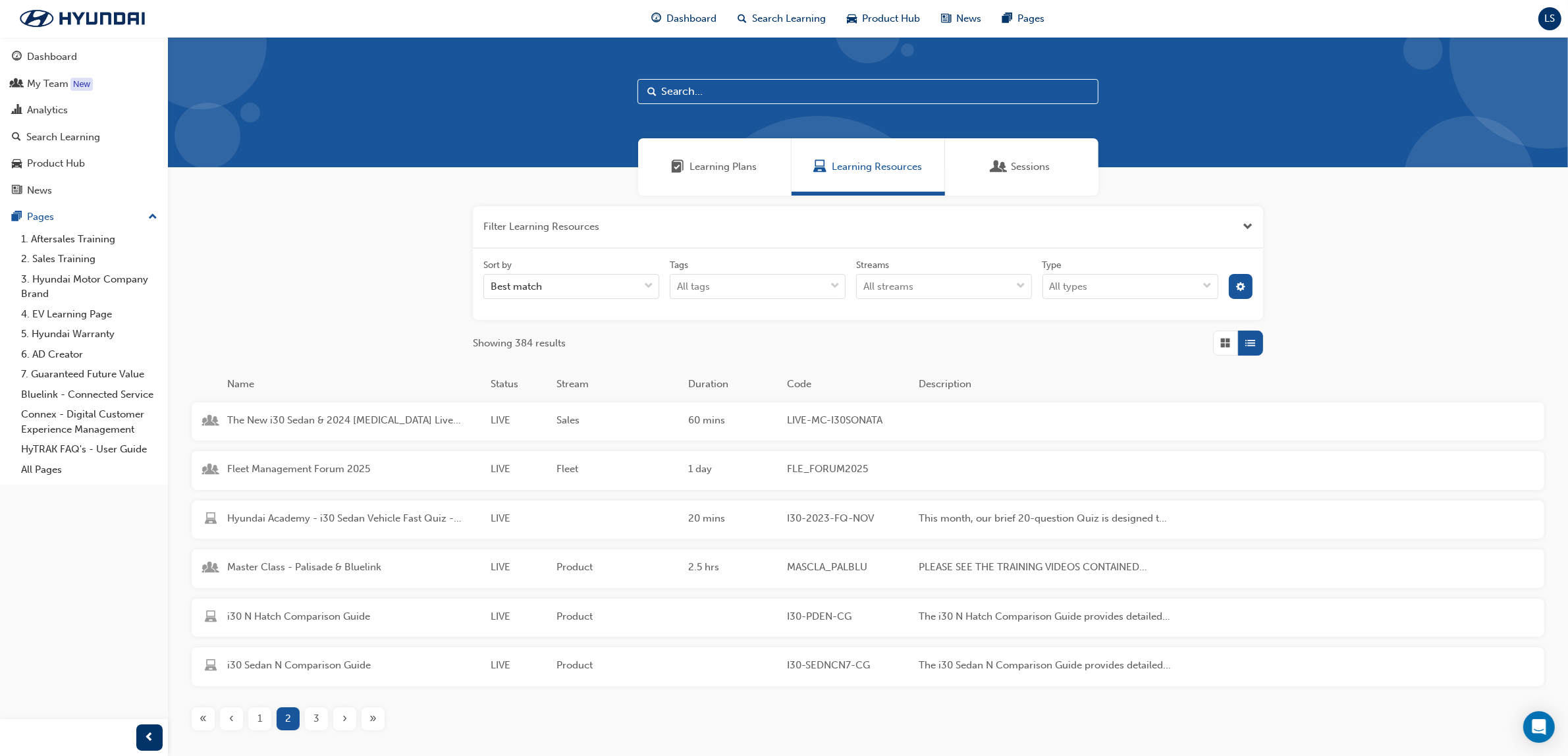
click at [733, 83] on input "text" at bounding box center [867, 91] width 461 height 25
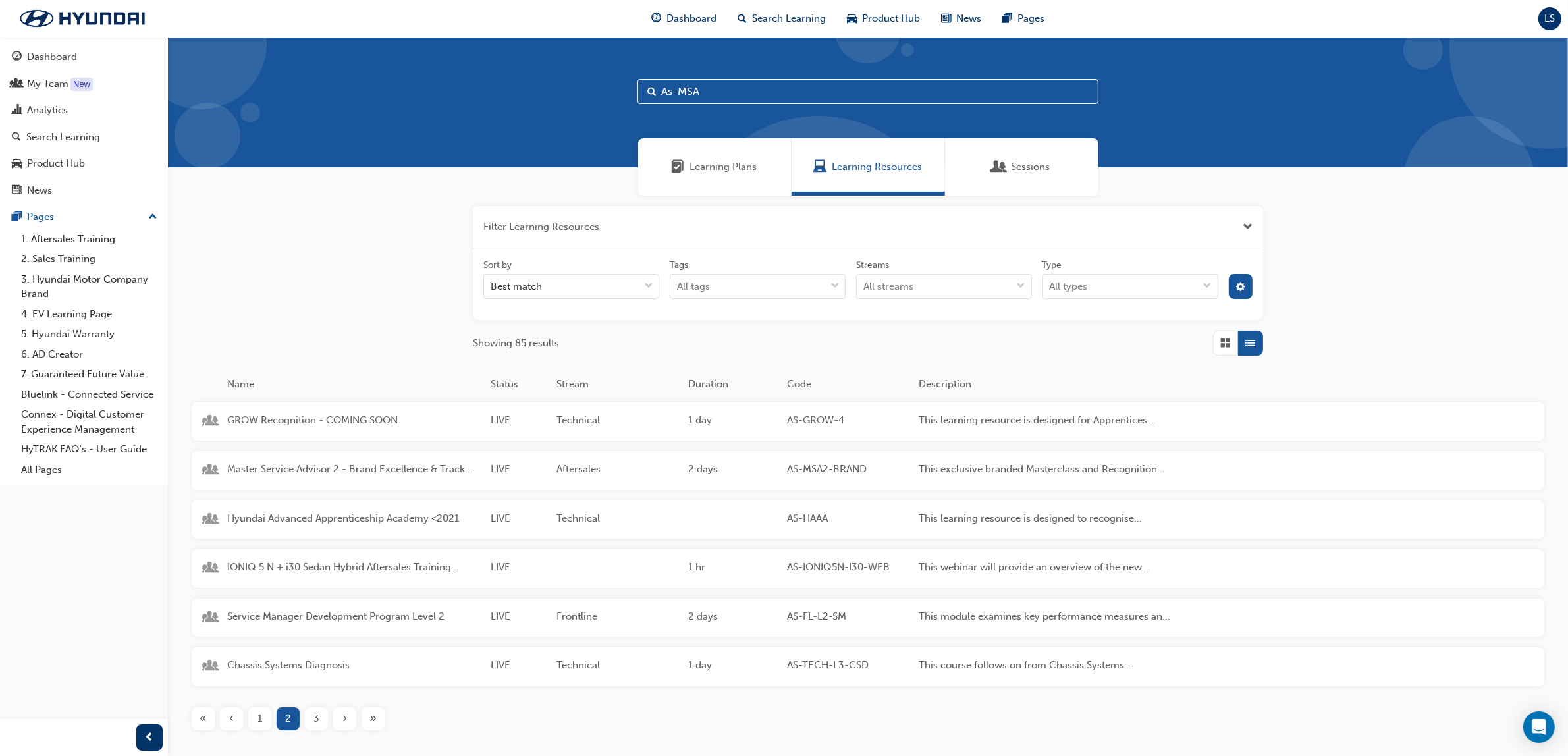
type input "As-MSA"
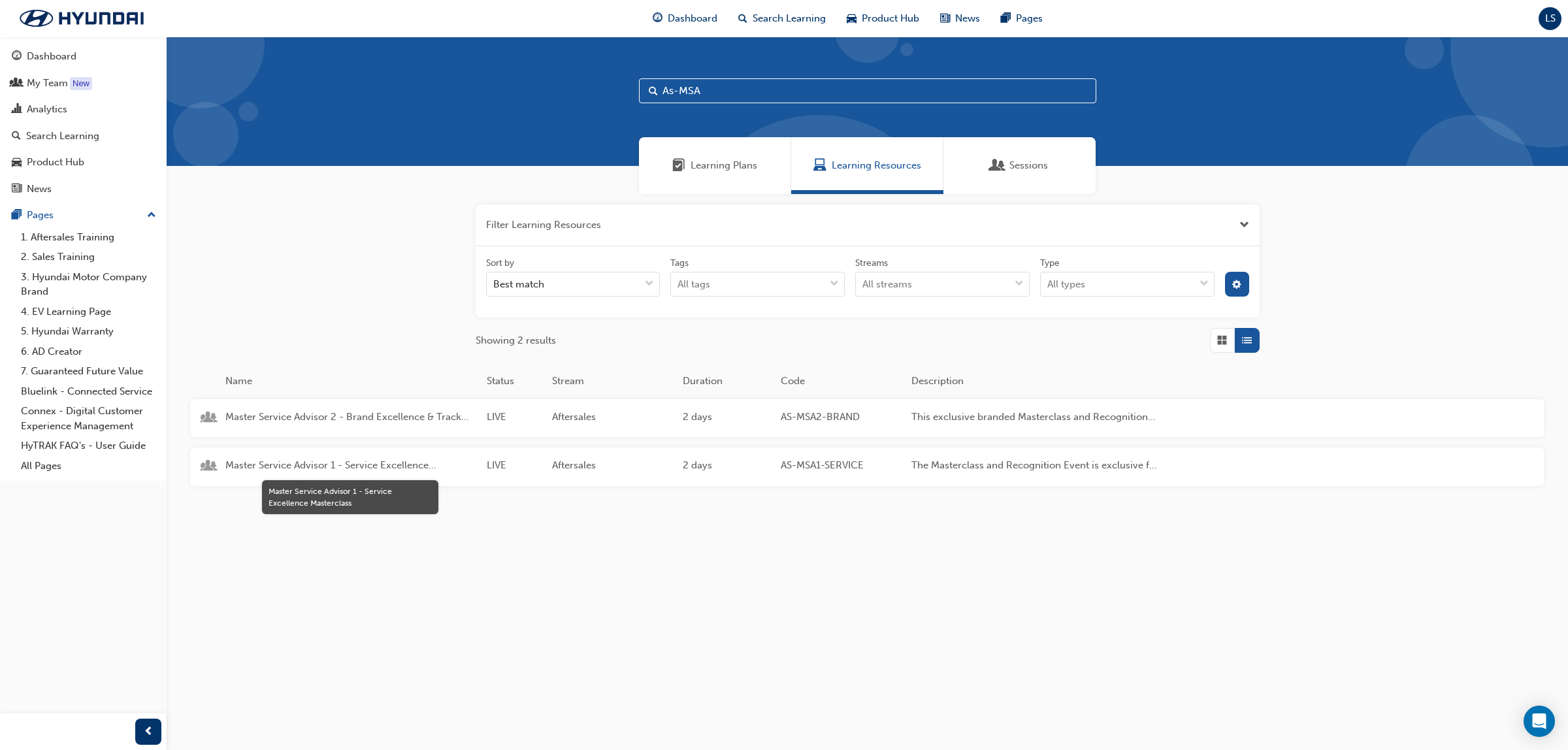
click at [346, 468] on span "Master Service Advisor 1 - Service Excellence Masterclass" at bounding box center [351, 465] width 251 height 15
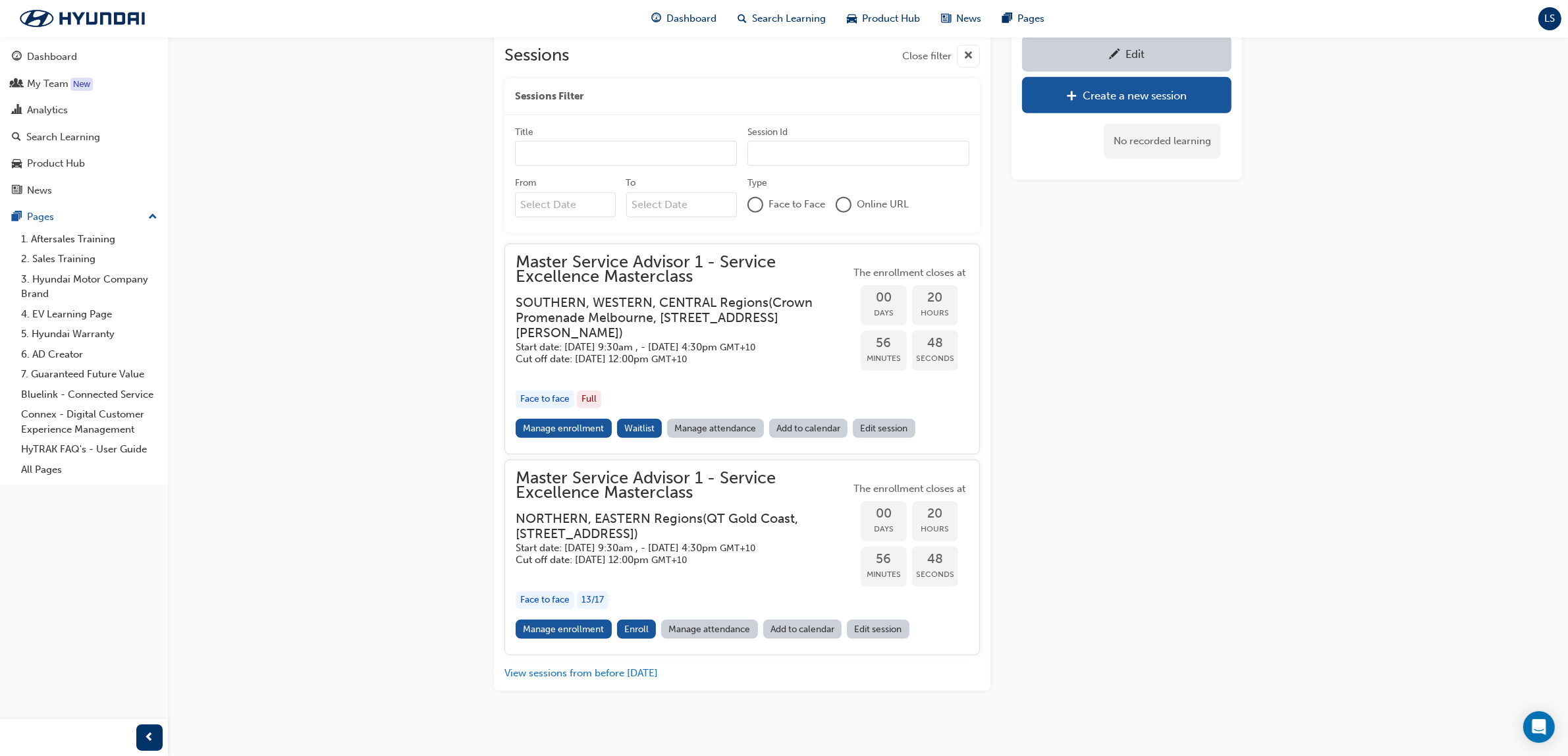
scroll to position [1161, 0]
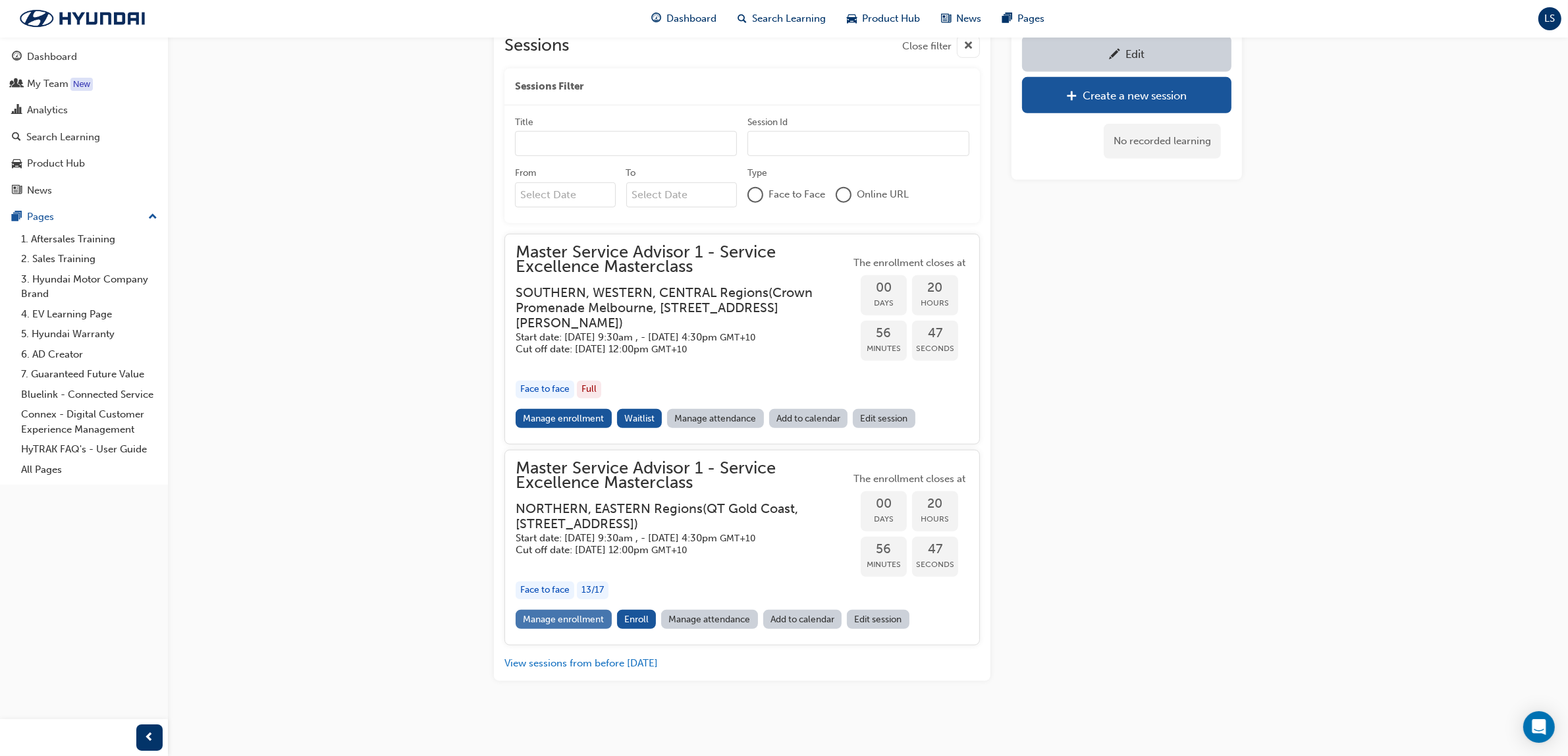
click at [562, 616] on link "Manage enrollment" at bounding box center [564, 619] width 97 height 19
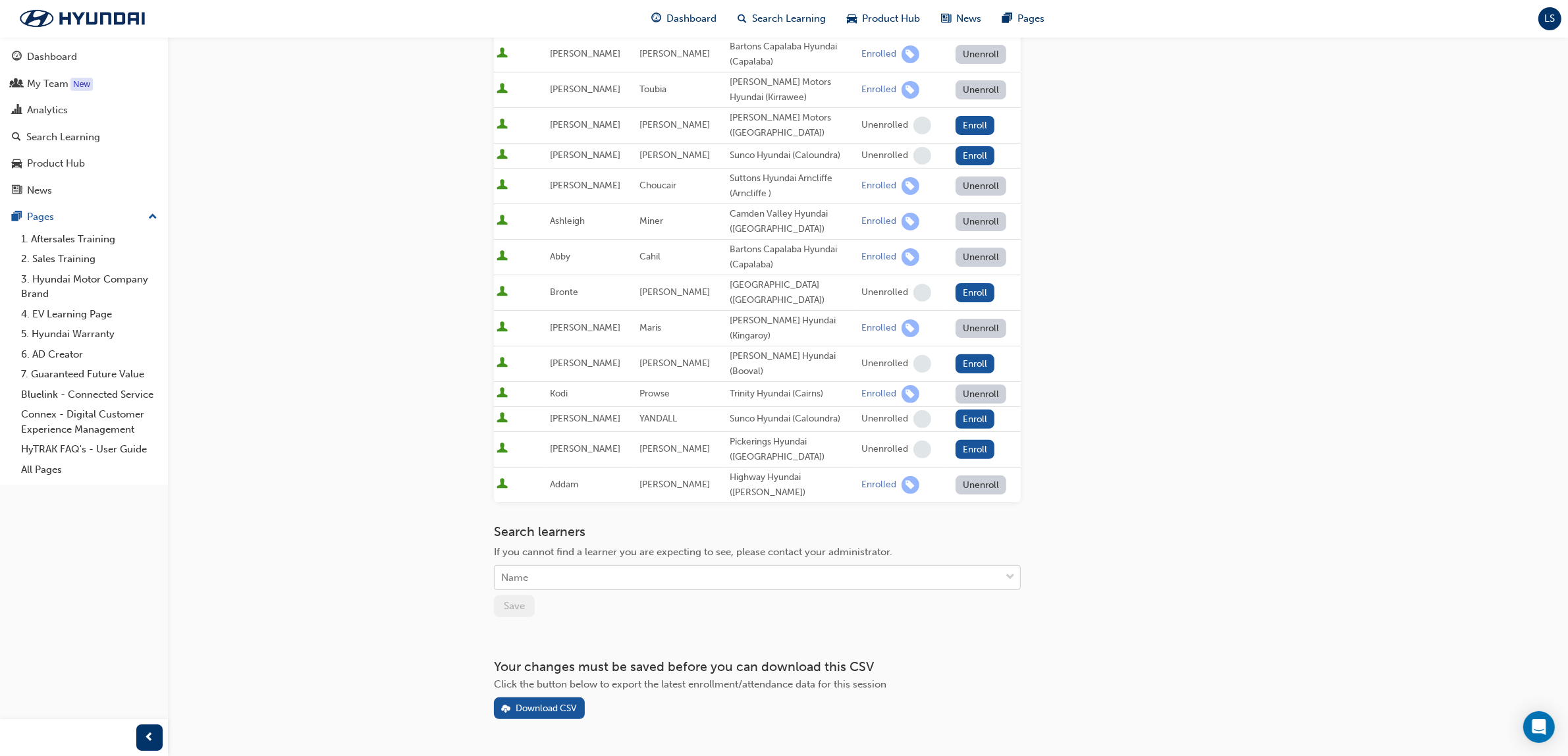
scroll to position [456, 0]
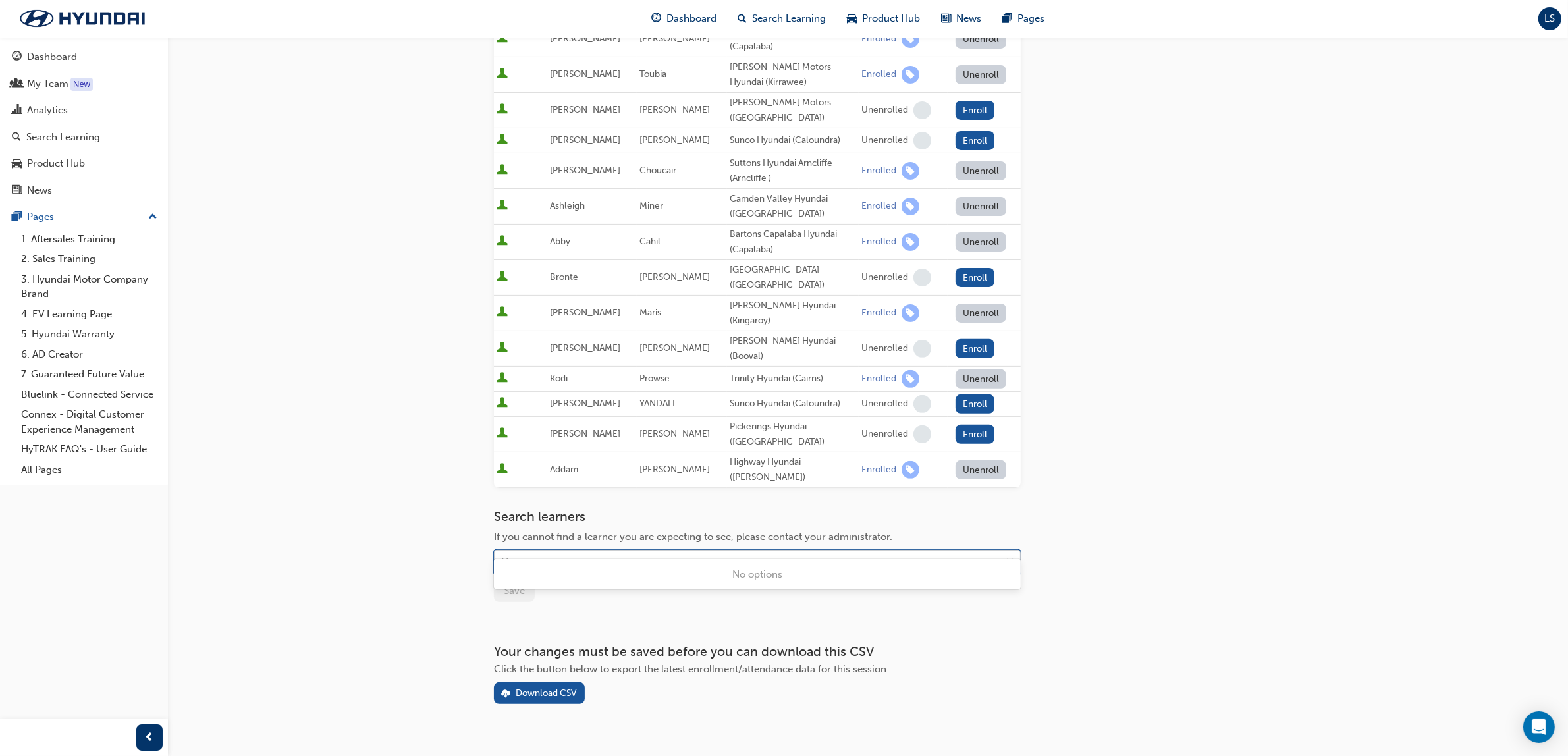
click at [665, 551] on div "Name" at bounding box center [747, 562] width 506 height 23
type input "[PERSON_NAME]"
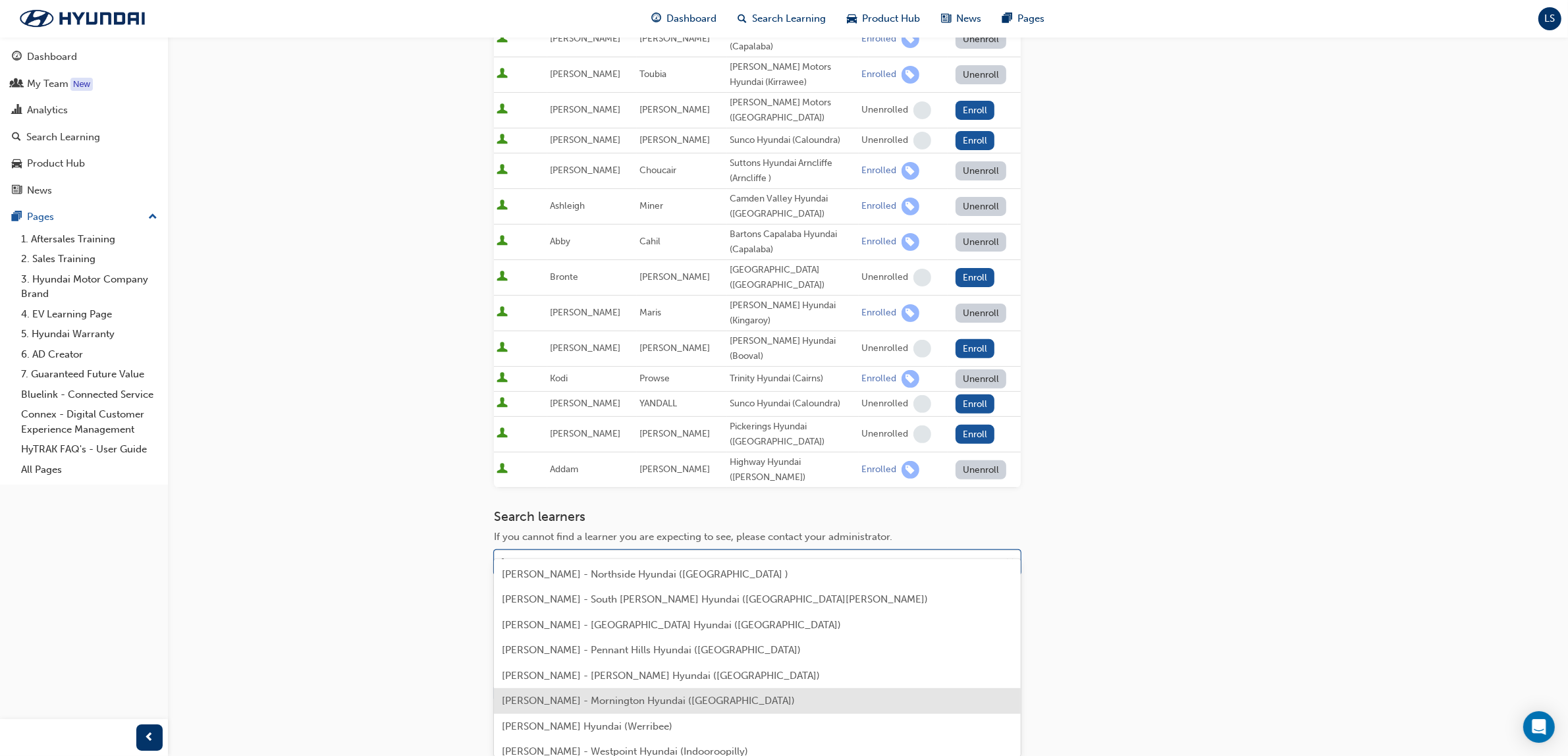
scroll to position [10, 0]
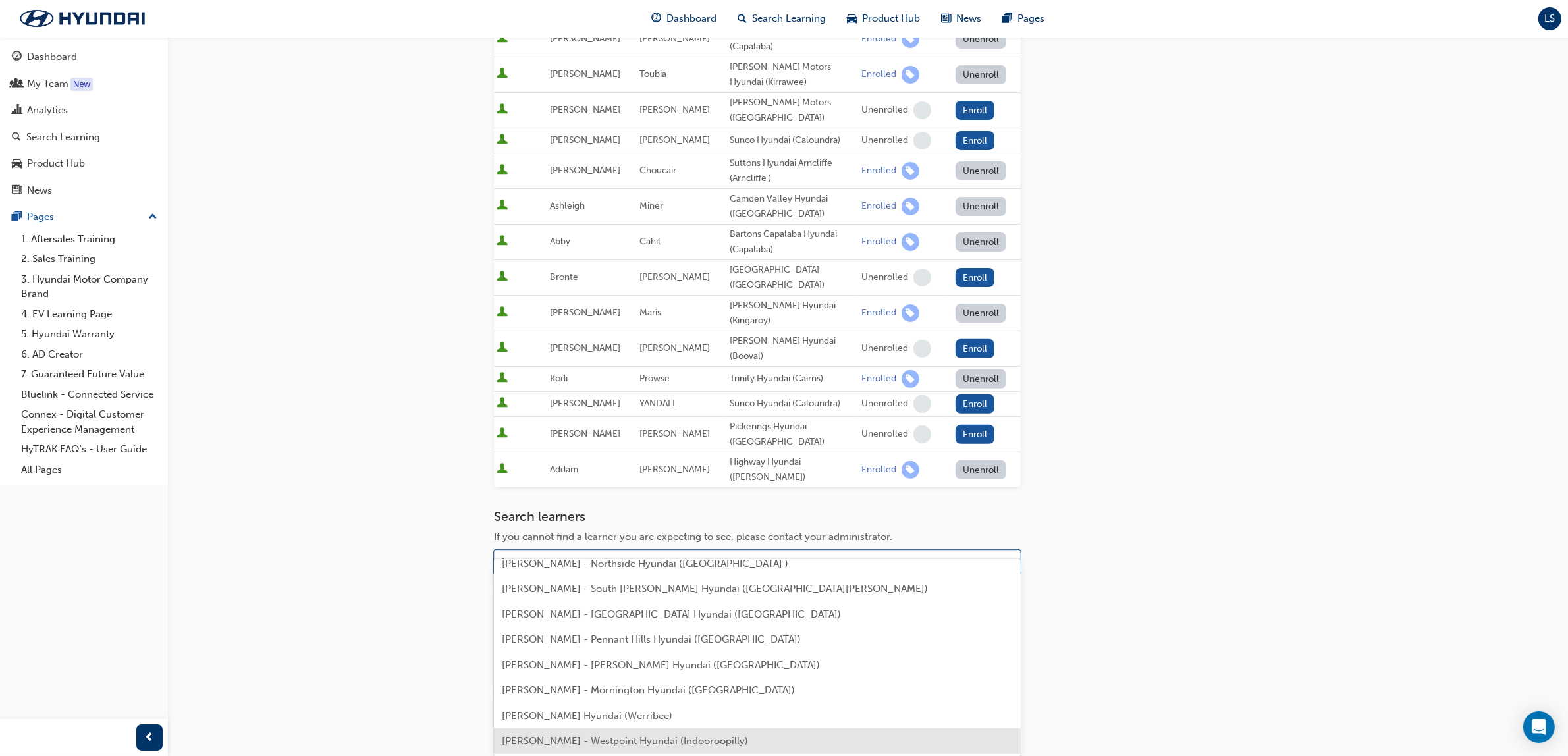
click at [612, 746] on span "[PERSON_NAME] - Westpoint Hyundai (Indooroopilly)" at bounding box center [625, 740] width 247 height 12
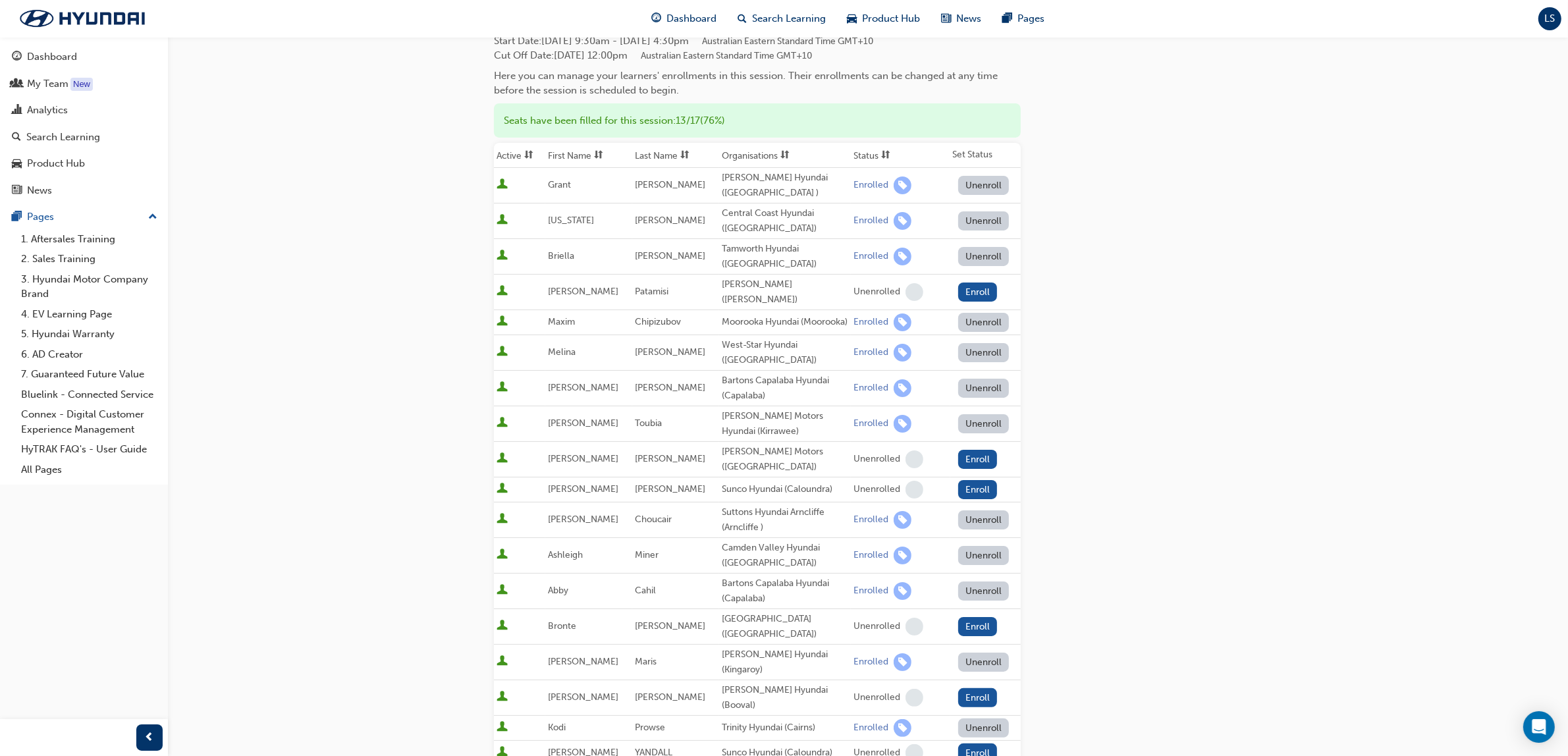
scroll to position [411, 0]
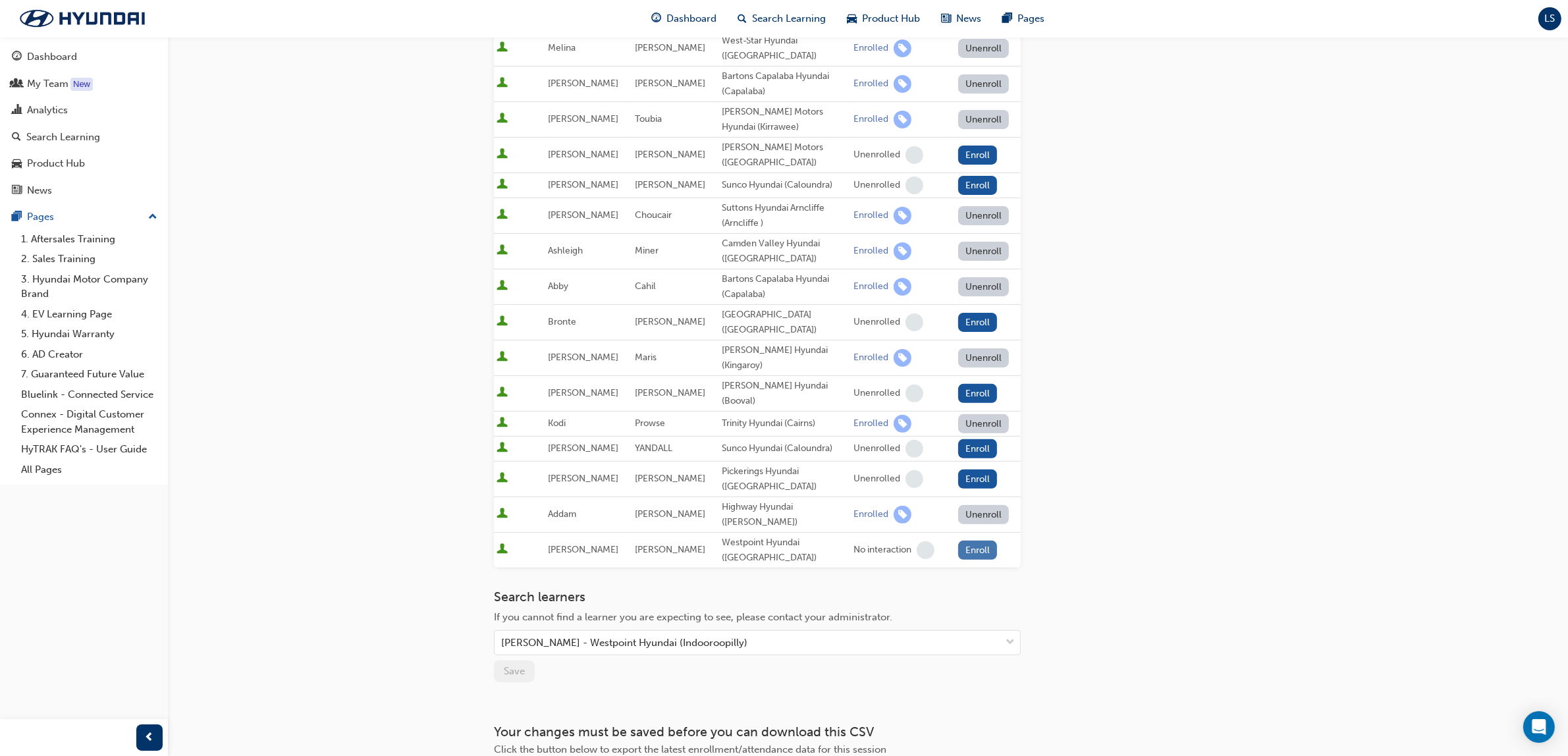
click at [977, 540] on button "Enroll" at bounding box center [978, 550] width 40 height 19
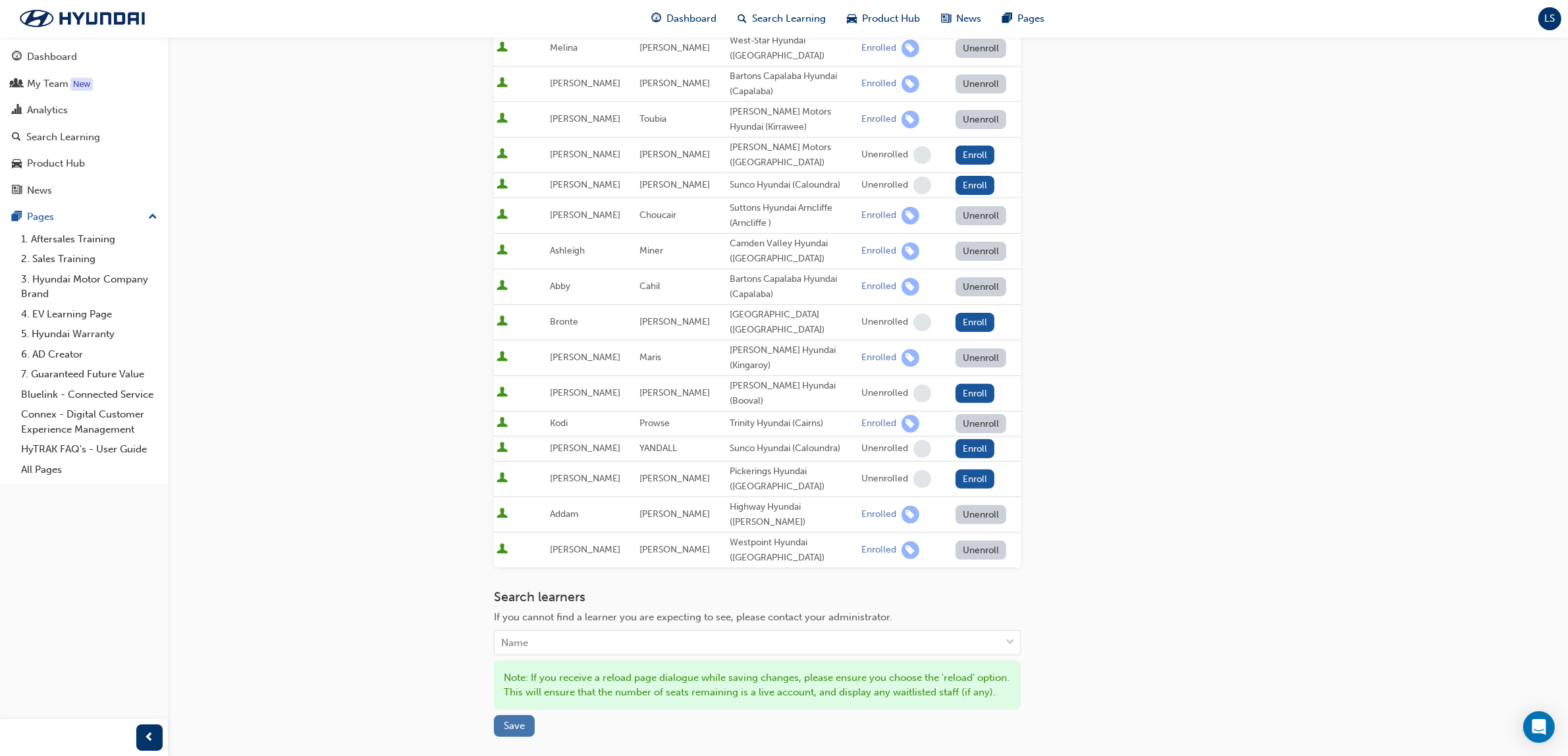
click at [514, 720] on span "Save" at bounding box center [514, 726] width 21 height 12
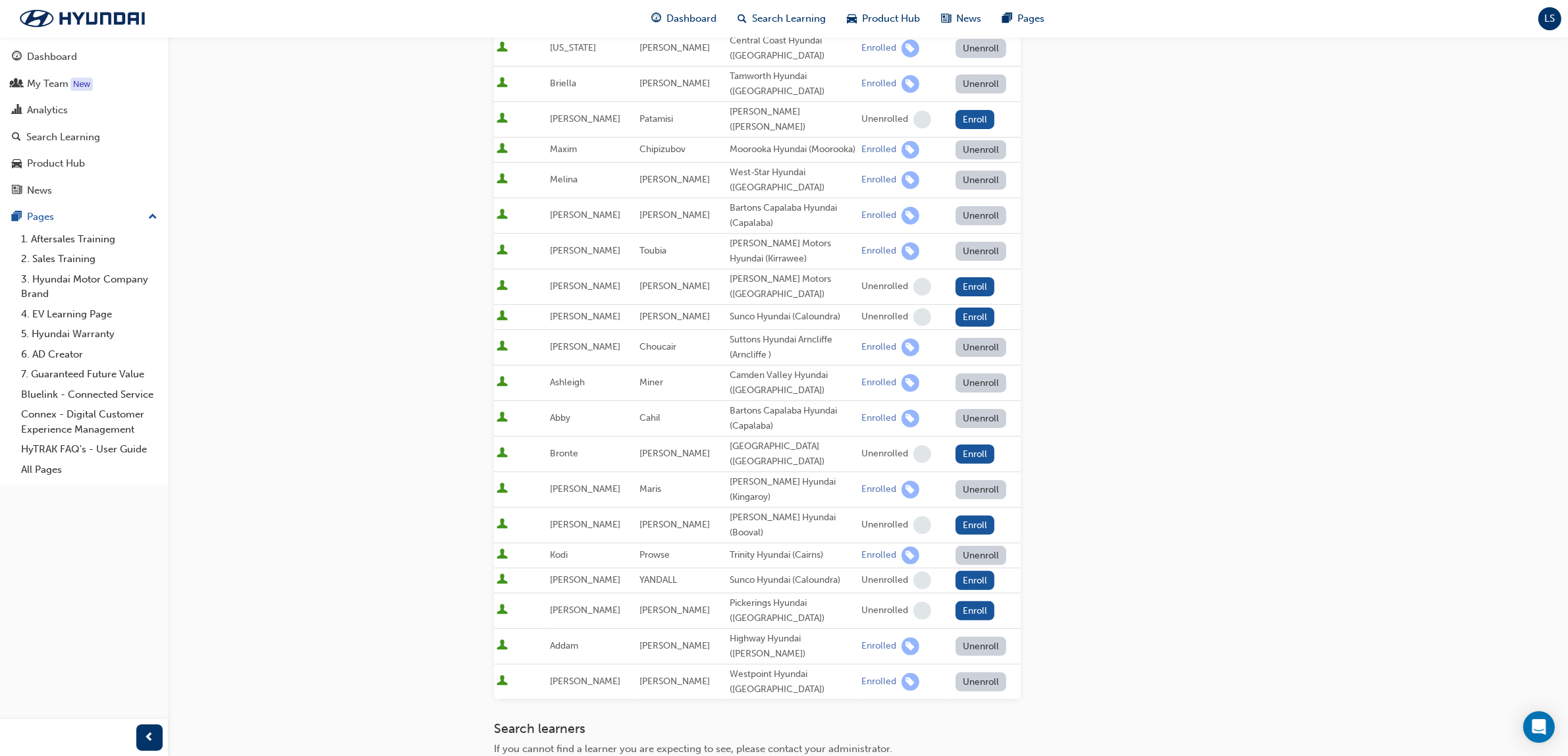
scroll to position [492, 0]
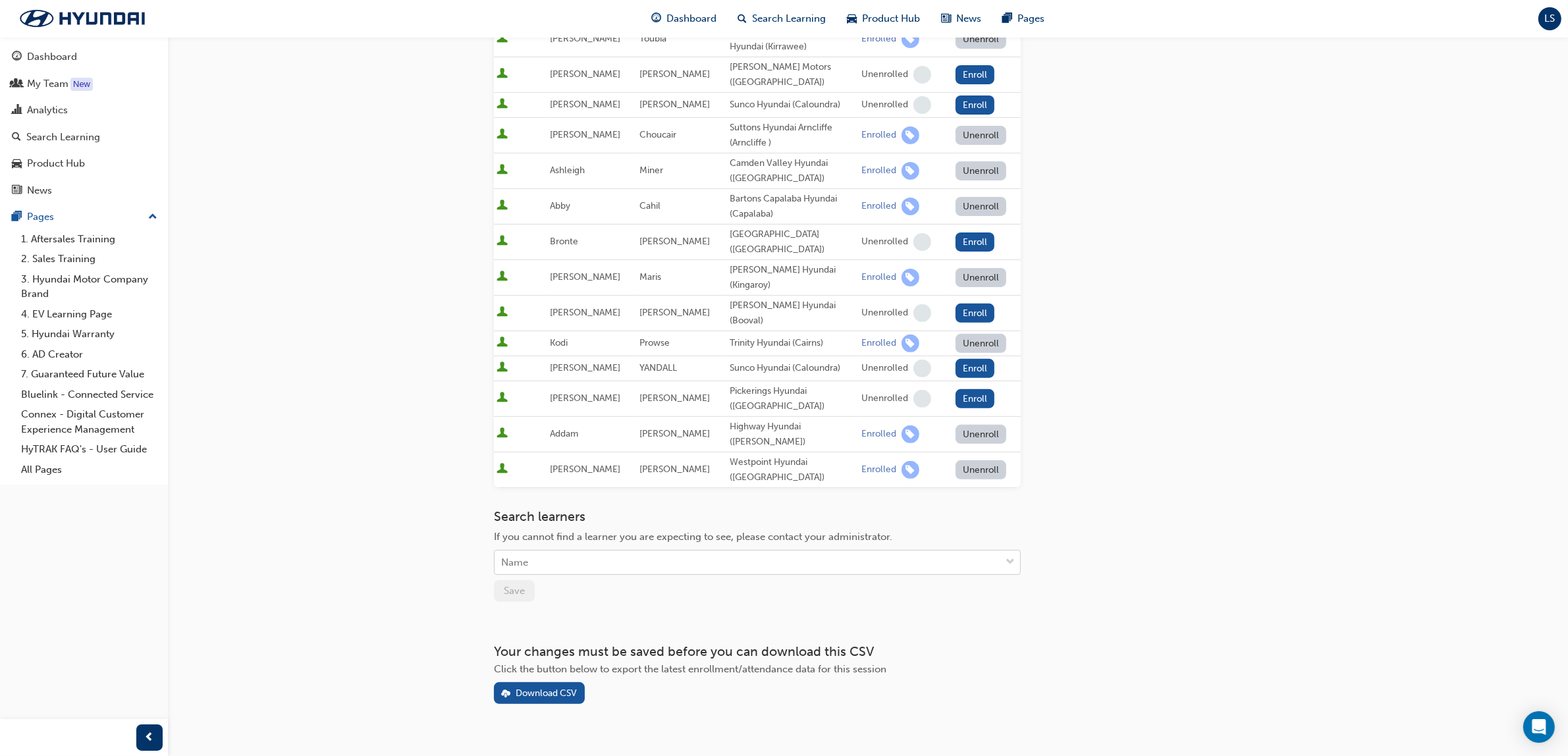
click at [606, 551] on div "Name" at bounding box center [747, 562] width 506 height 23
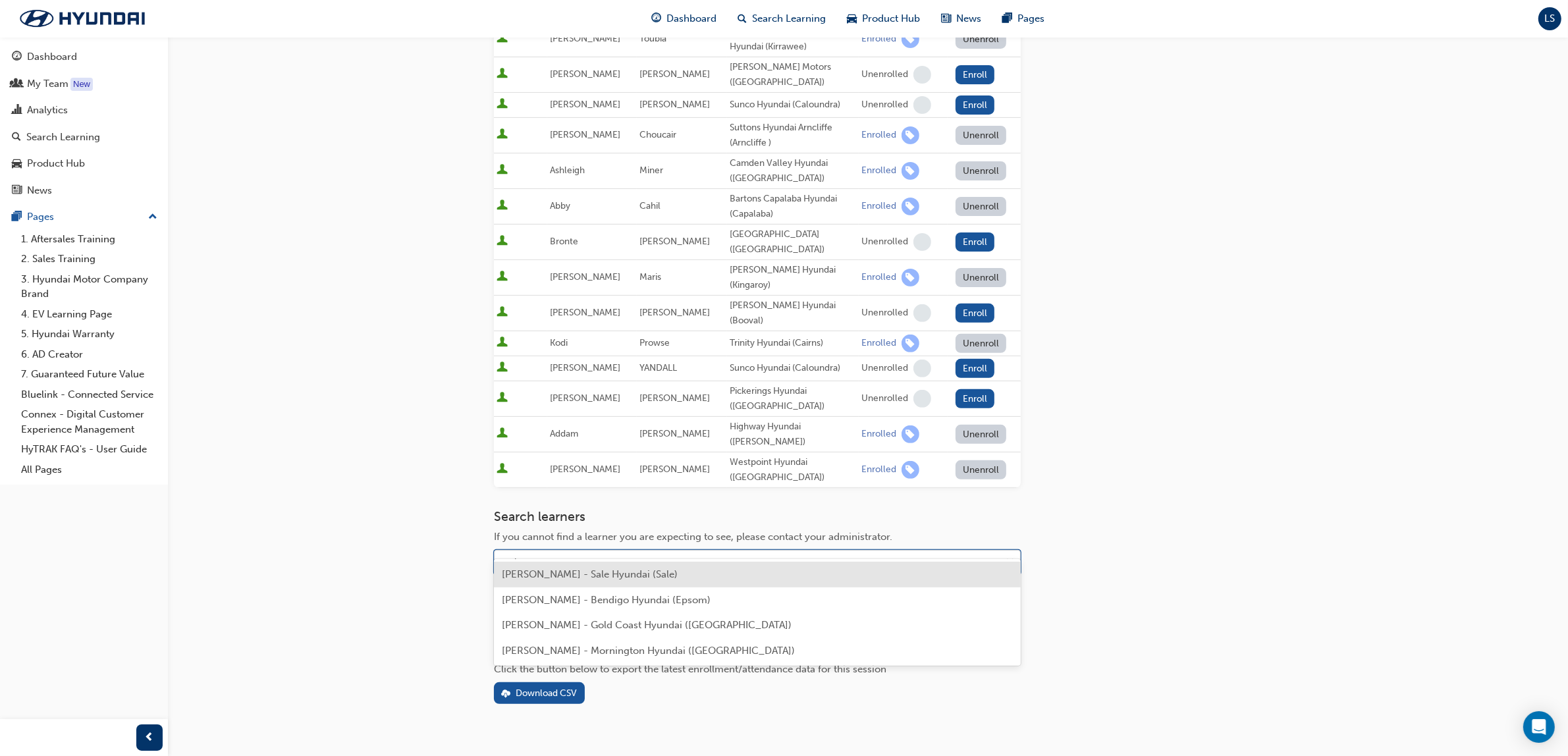
type input "[PERSON_NAME]"
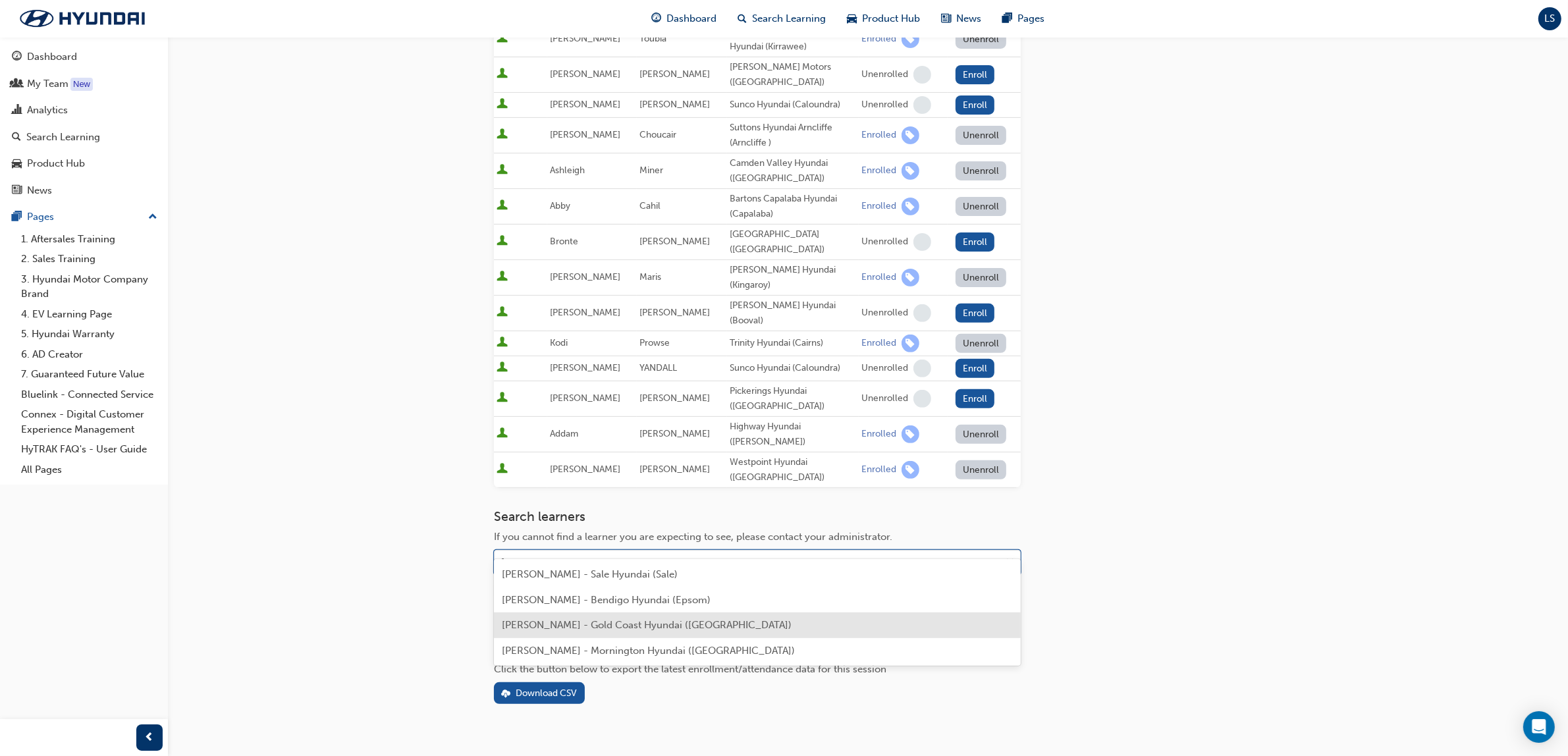
click at [558, 627] on span "[PERSON_NAME] - Gold Coast Hyundai ([GEOGRAPHIC_DATA])" at bounding box center [647, 625] width 290 height 12
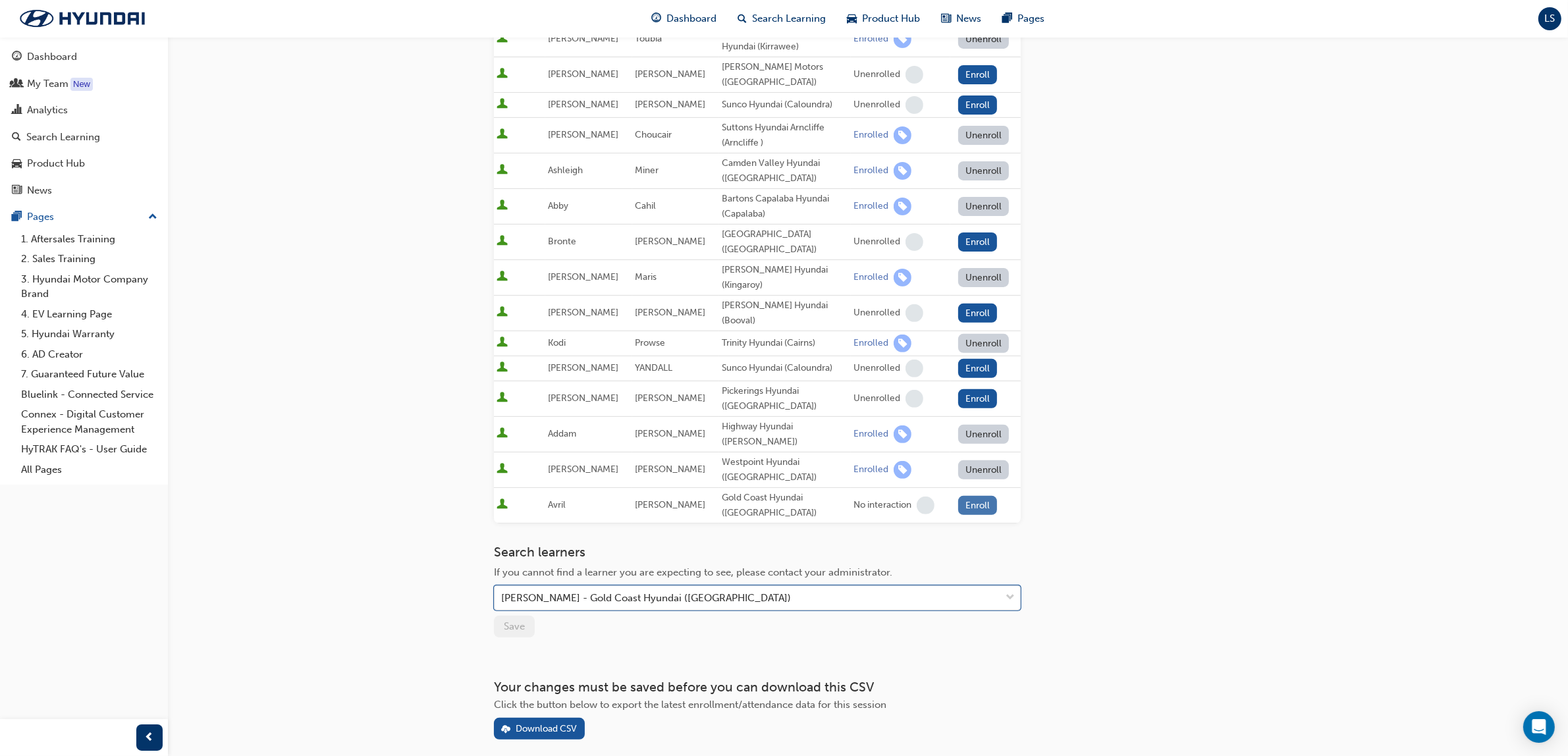
click at [974, 496] on button "Enroll" at bounding box center [978, 505] width 40 height 19
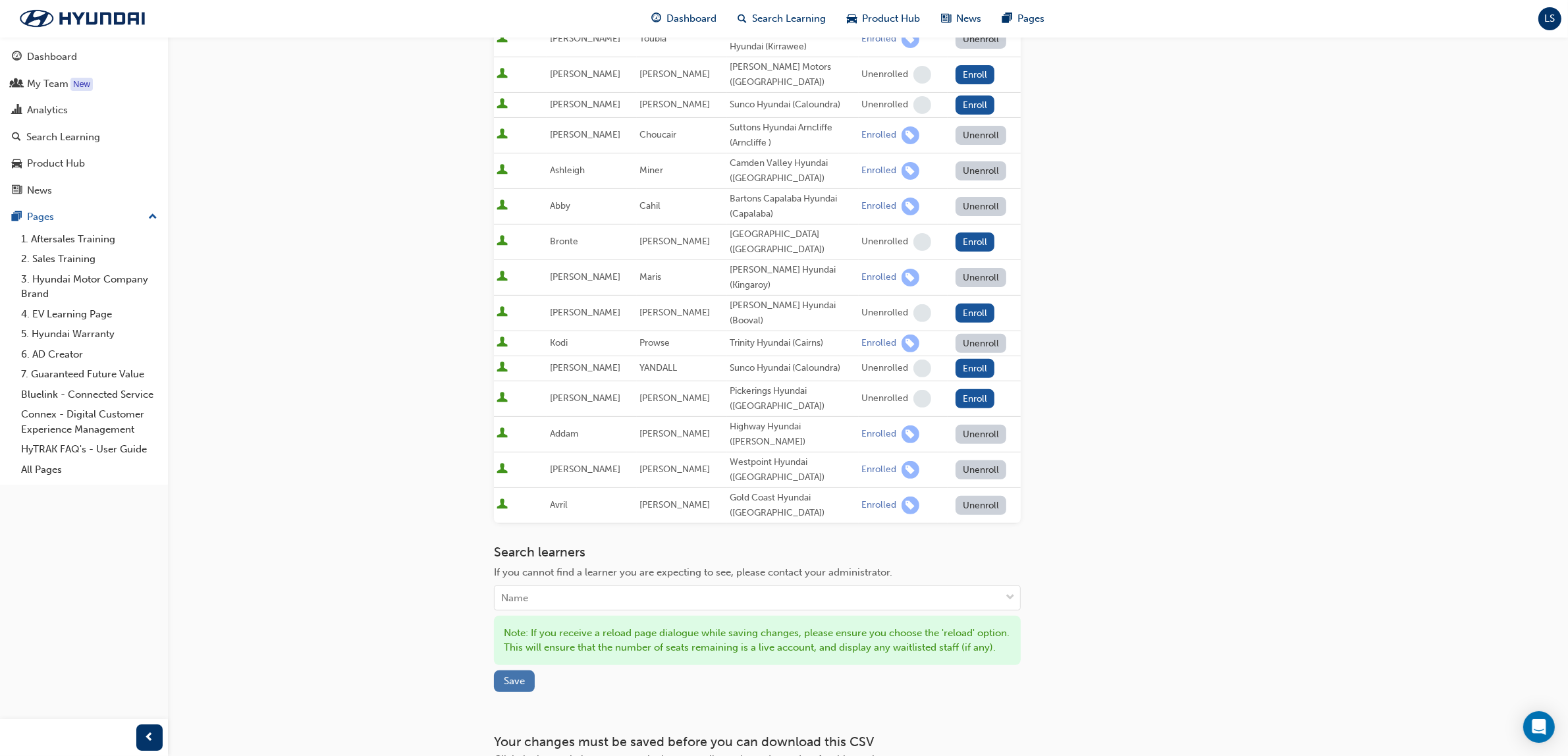
click at [524, 675] on span "Save" at bounding box center [514, 681] width 21 height 12
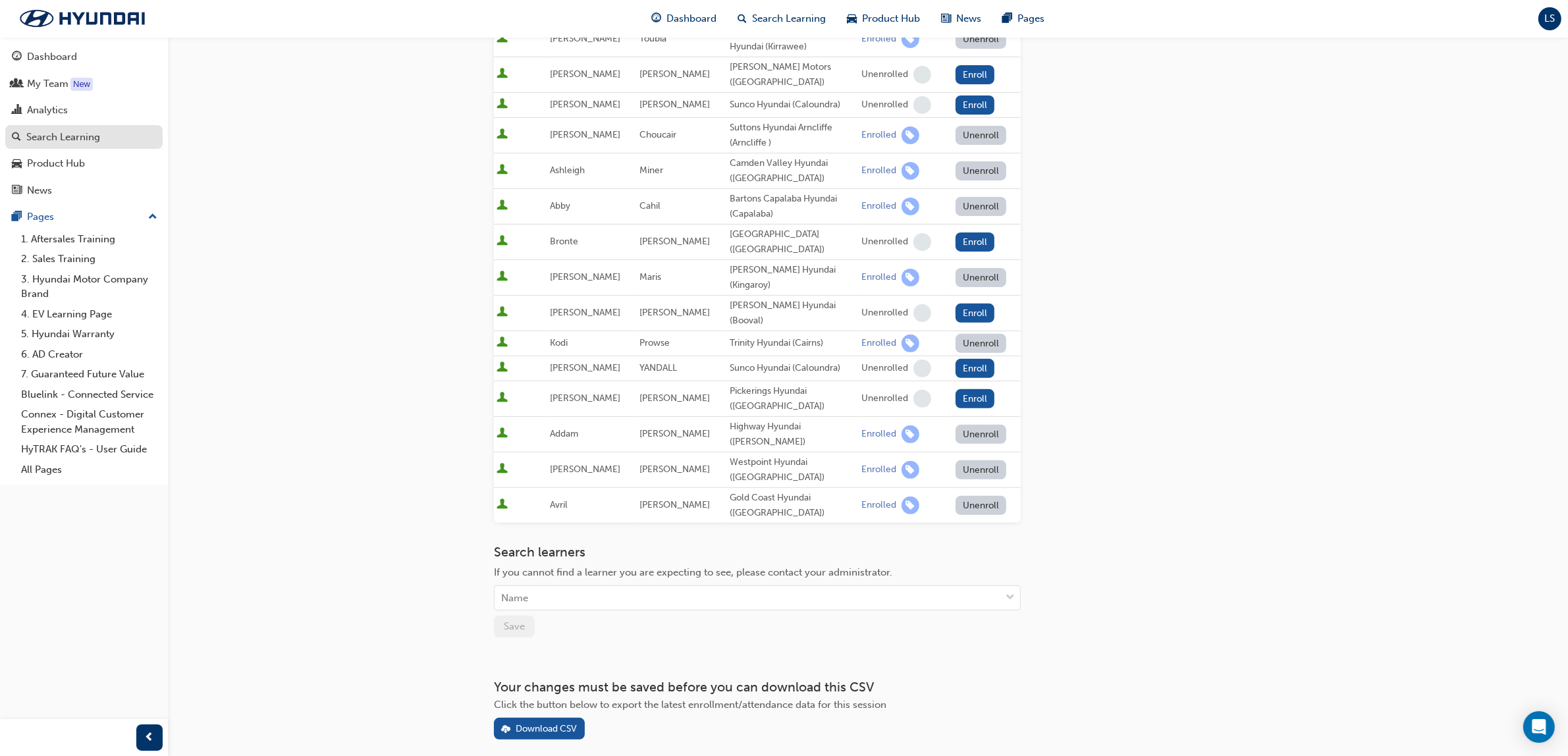
click at [97, 136] on div "Search Learning" at bounding box center [64, 137] width 74 height 16
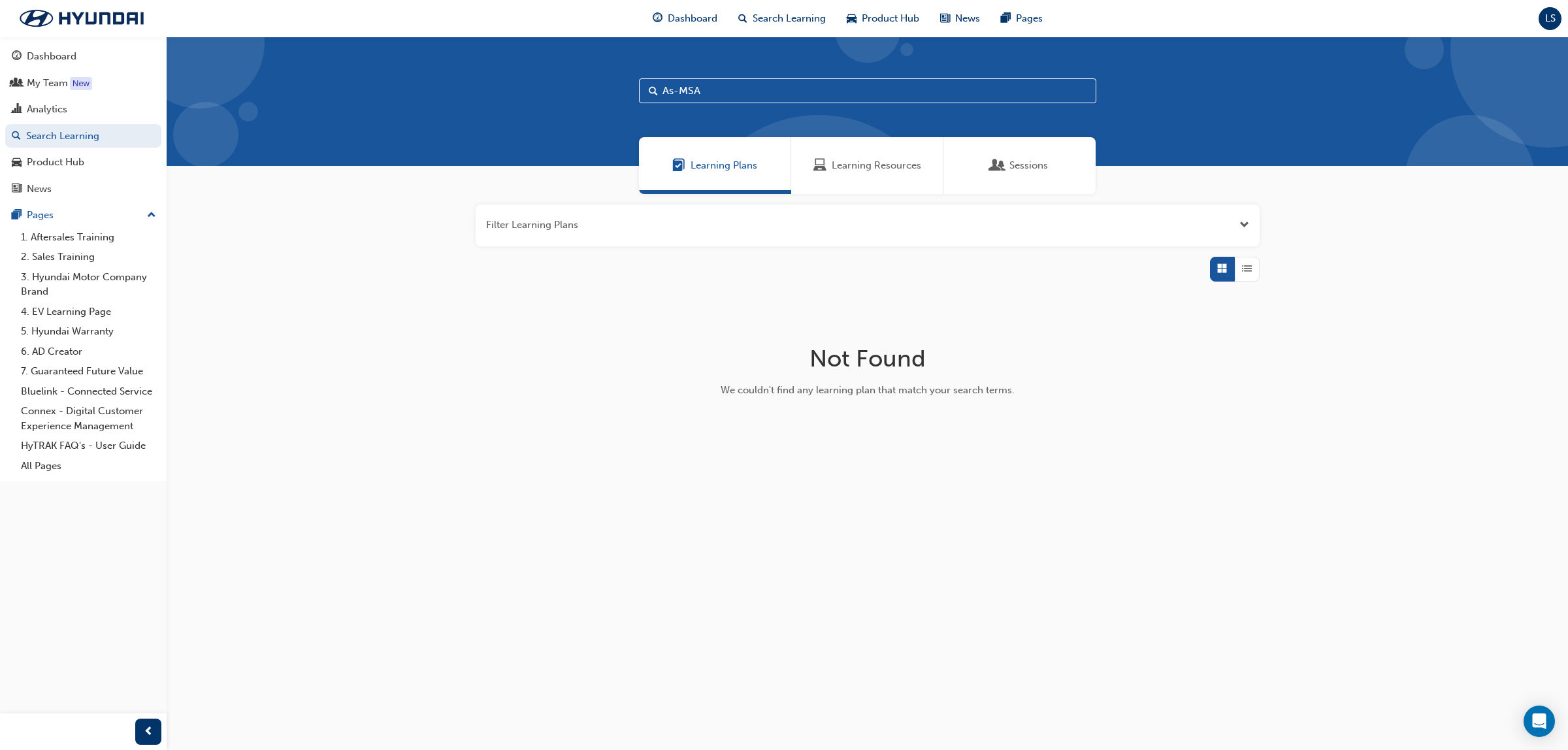
click at [863, 170] on span "Learning Resources" at bounding box center [876, 166] width 90 height 15
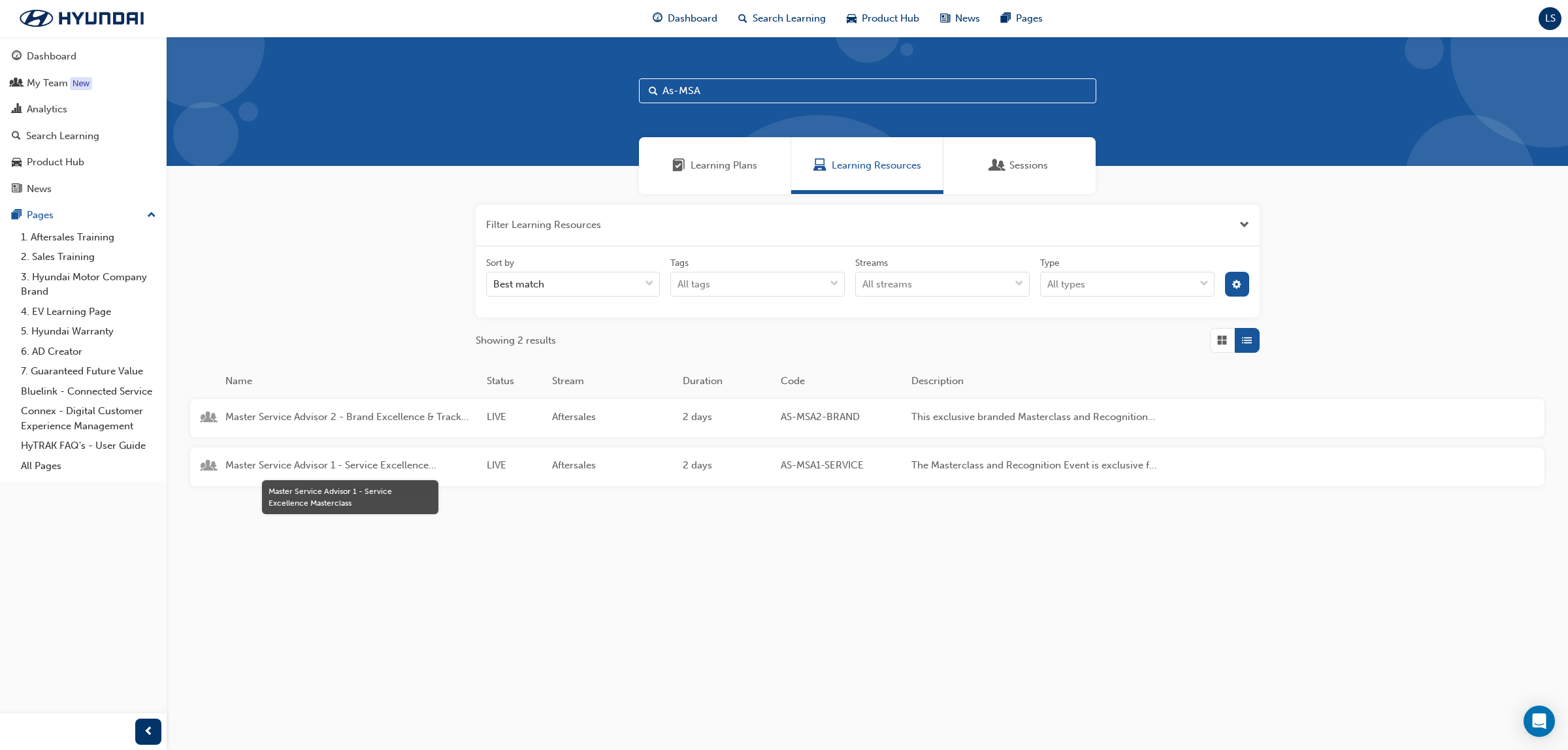
click at [356, 458] on span "Master Service Advisor 1 - Service Excellence Masterclass" at bounding box center [351, 465] width 251 height 15
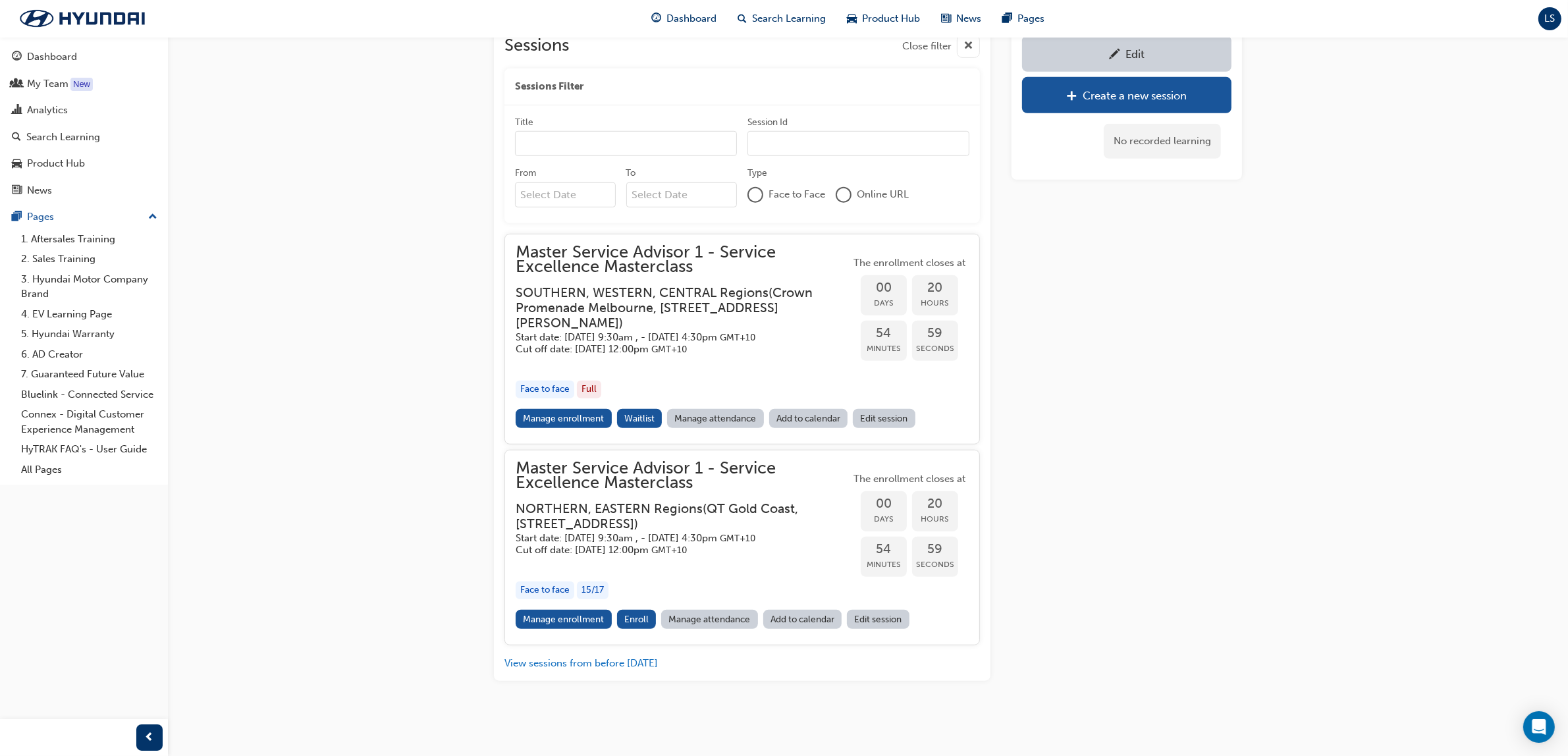
scroll to position [1161, 0]
click at [59, 142] on div "Search Learning" at bounding box center [64, 137] width 74 height 16
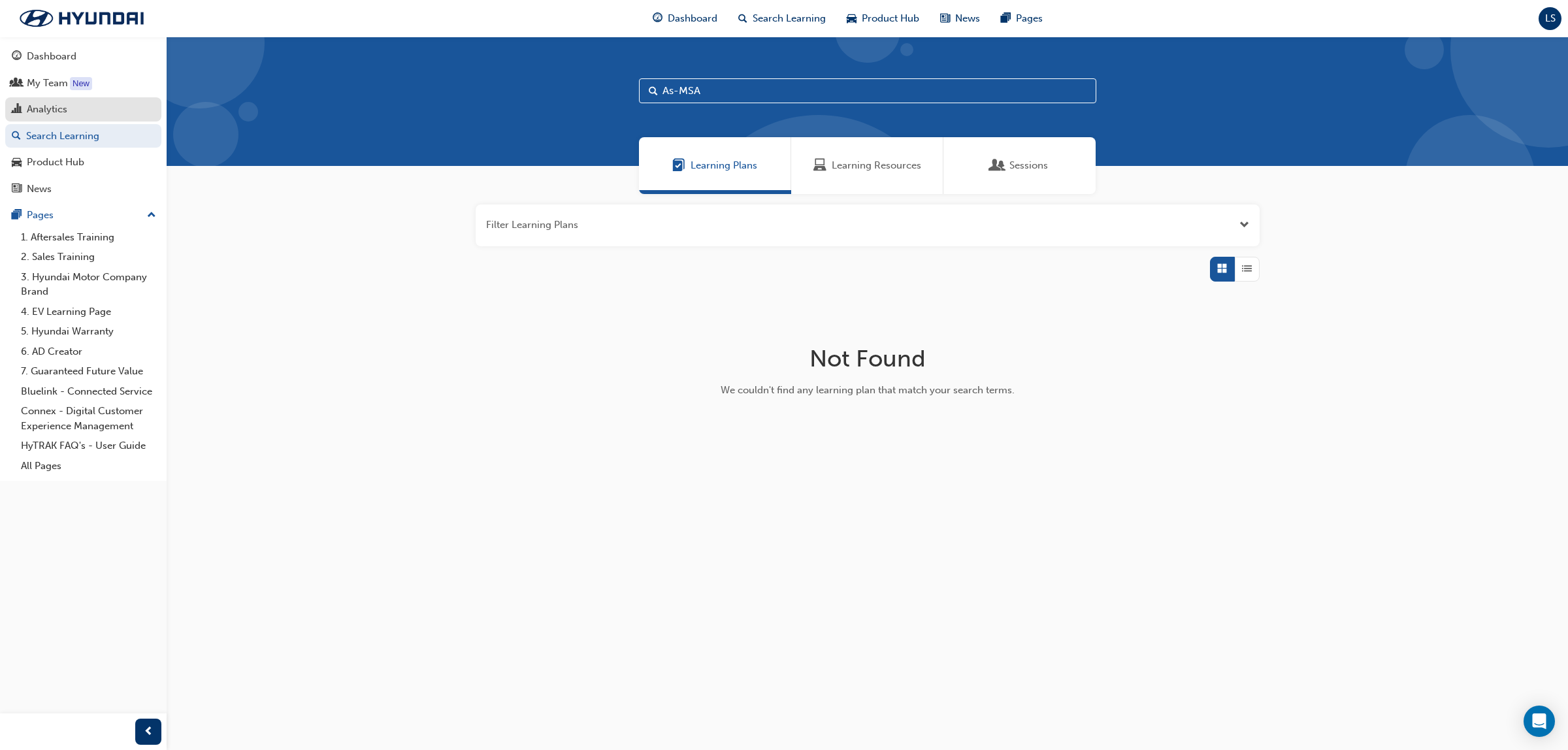
click at [51, 106] on div "Analytics" at bounding box center [46, 109] width 40 height 15
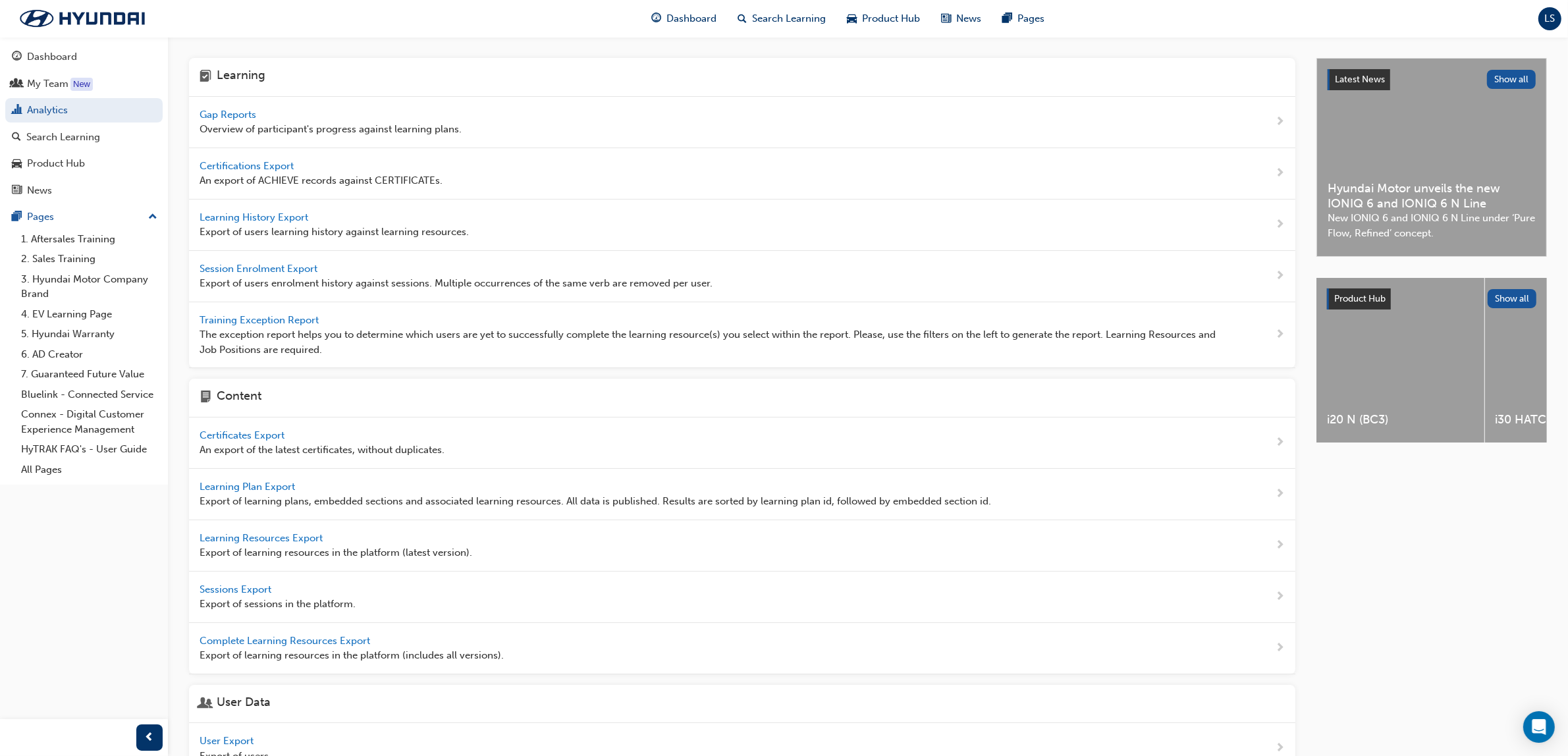
click at [234, 114] on span "Gap Reports" at bounding box center [228, 115] width 59 height 12
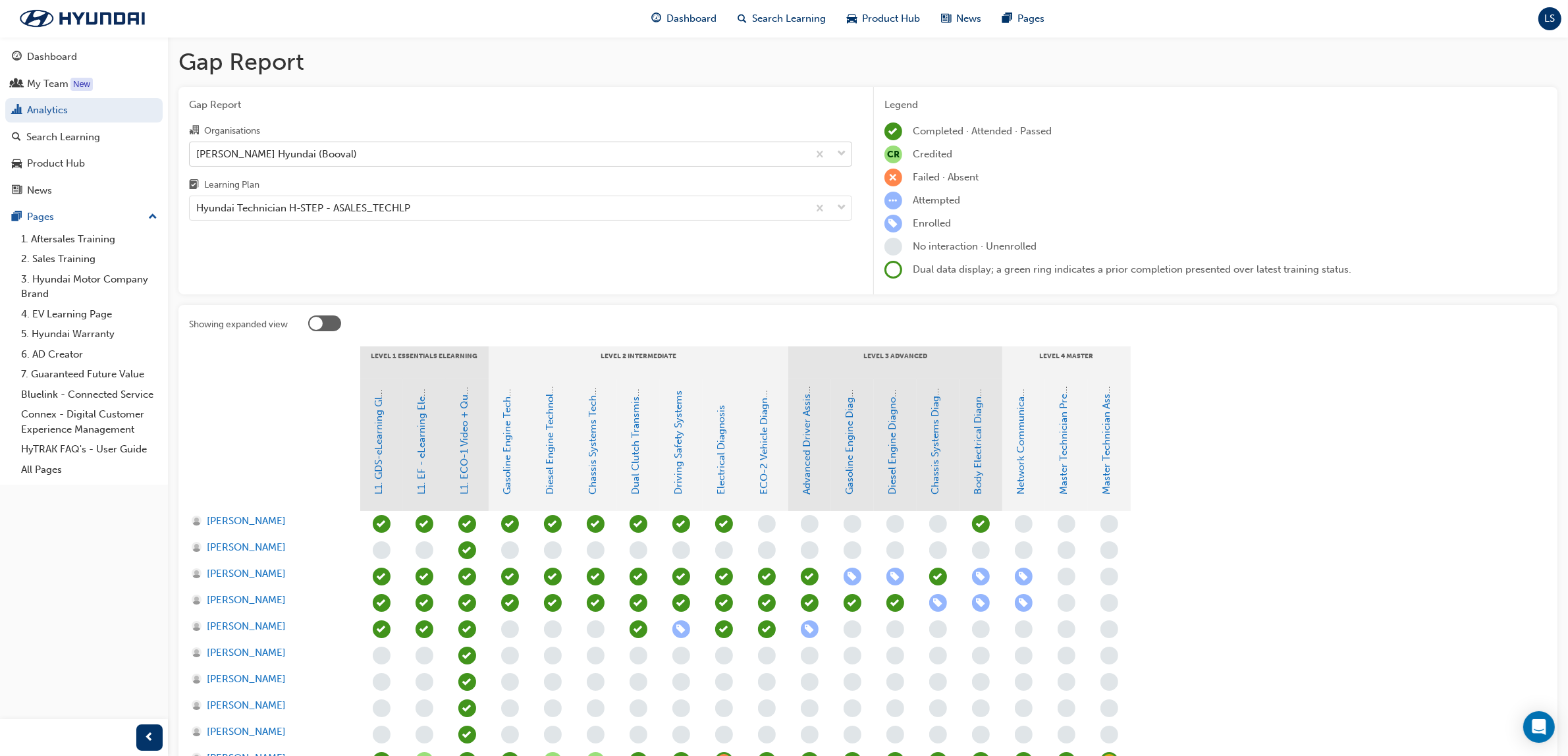
click at [347, 148] on div "[PERSON_NAME] Hyundai (Booval)" at bounding box center [498, 153] width 618 height 23
click at [197, 148] on input "Organisations [PERSON_NAME] Hyundai (Booval)" at bounding box center [197, 153] width 2 height 11
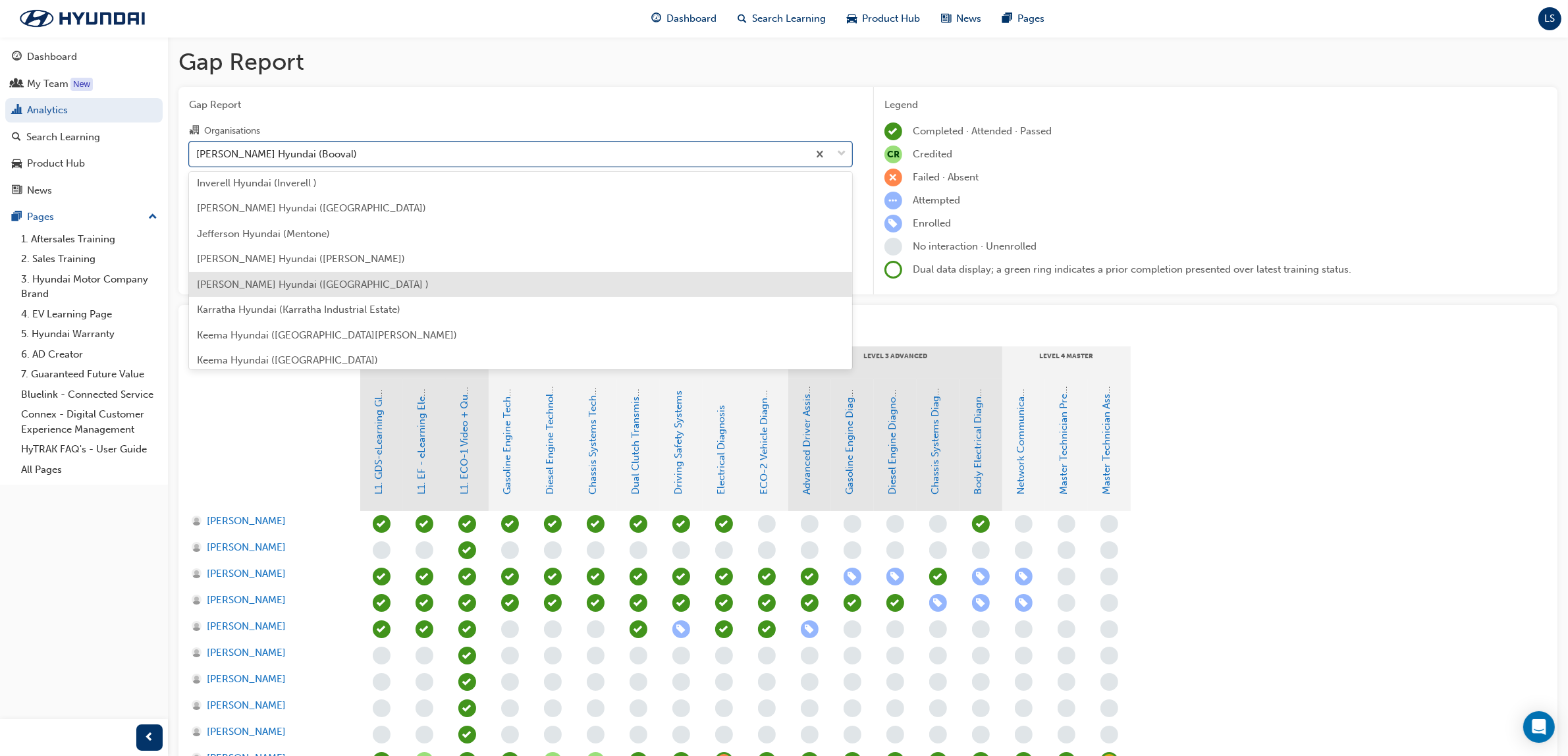
scroll to position [1871, 0]
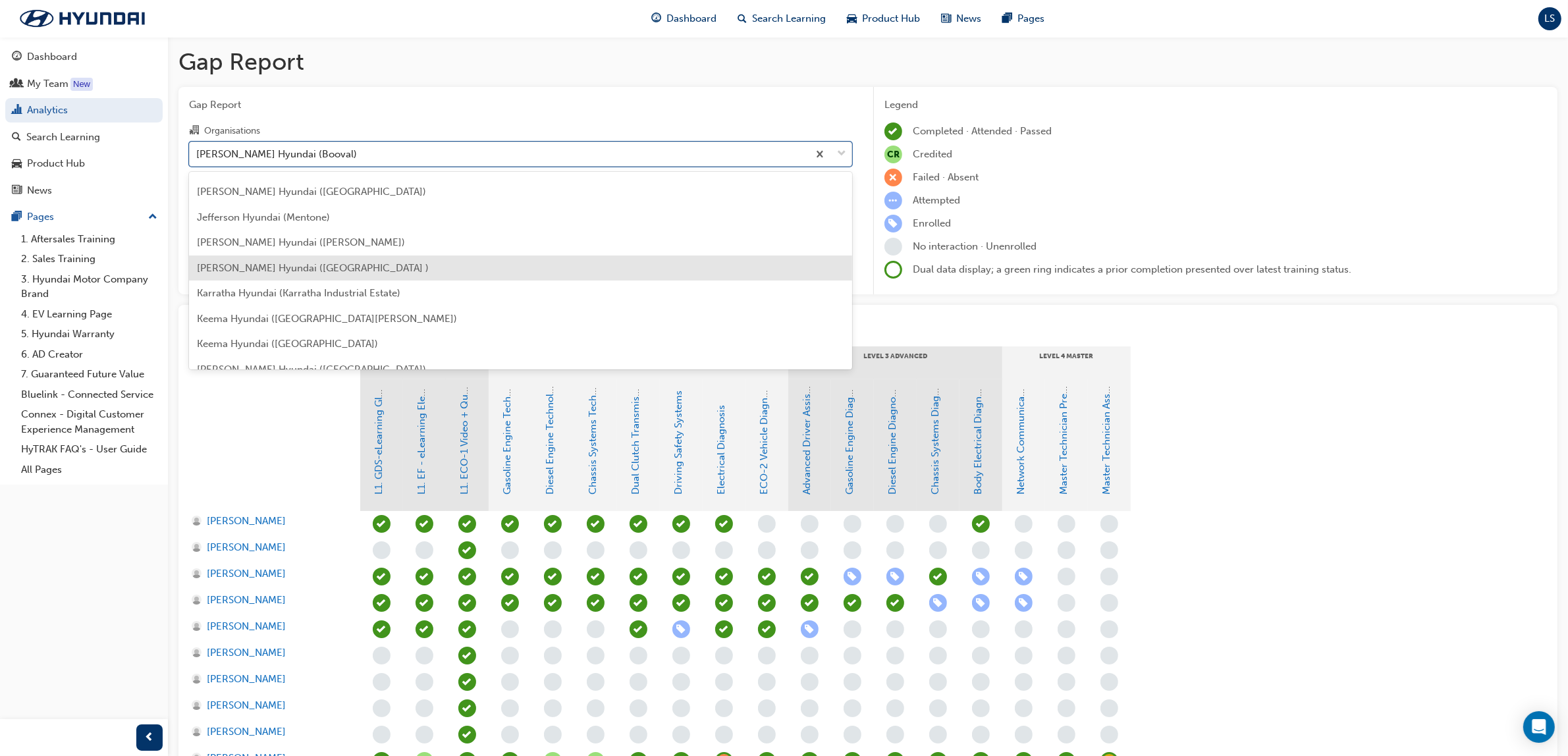
click at [290, 266] on span "[PERSON_NAME] Hyundai ([GEOGRAPHIC_DATA] )" at bounding box center [312, 268] width 232 height 12
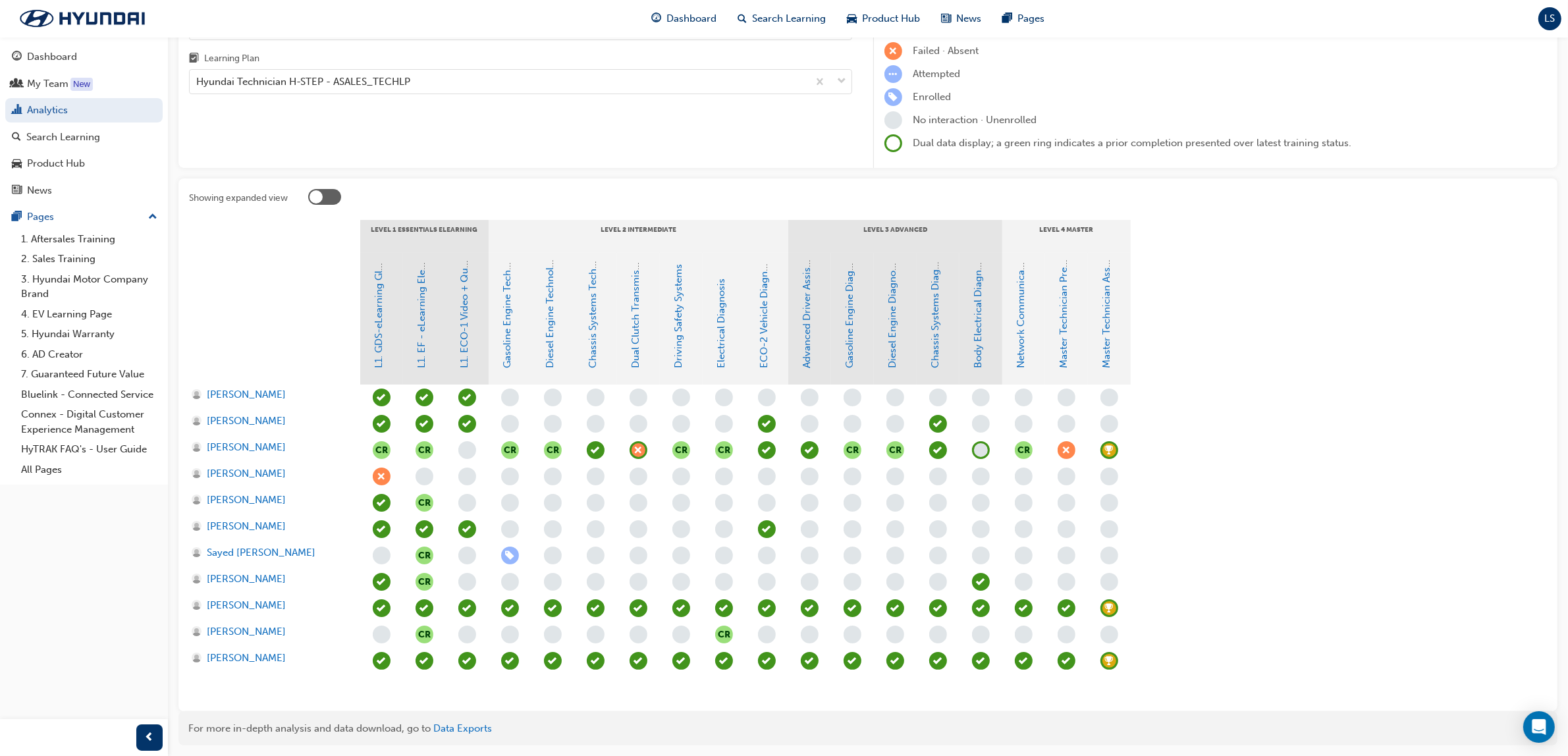
scroll to position [86, 0]
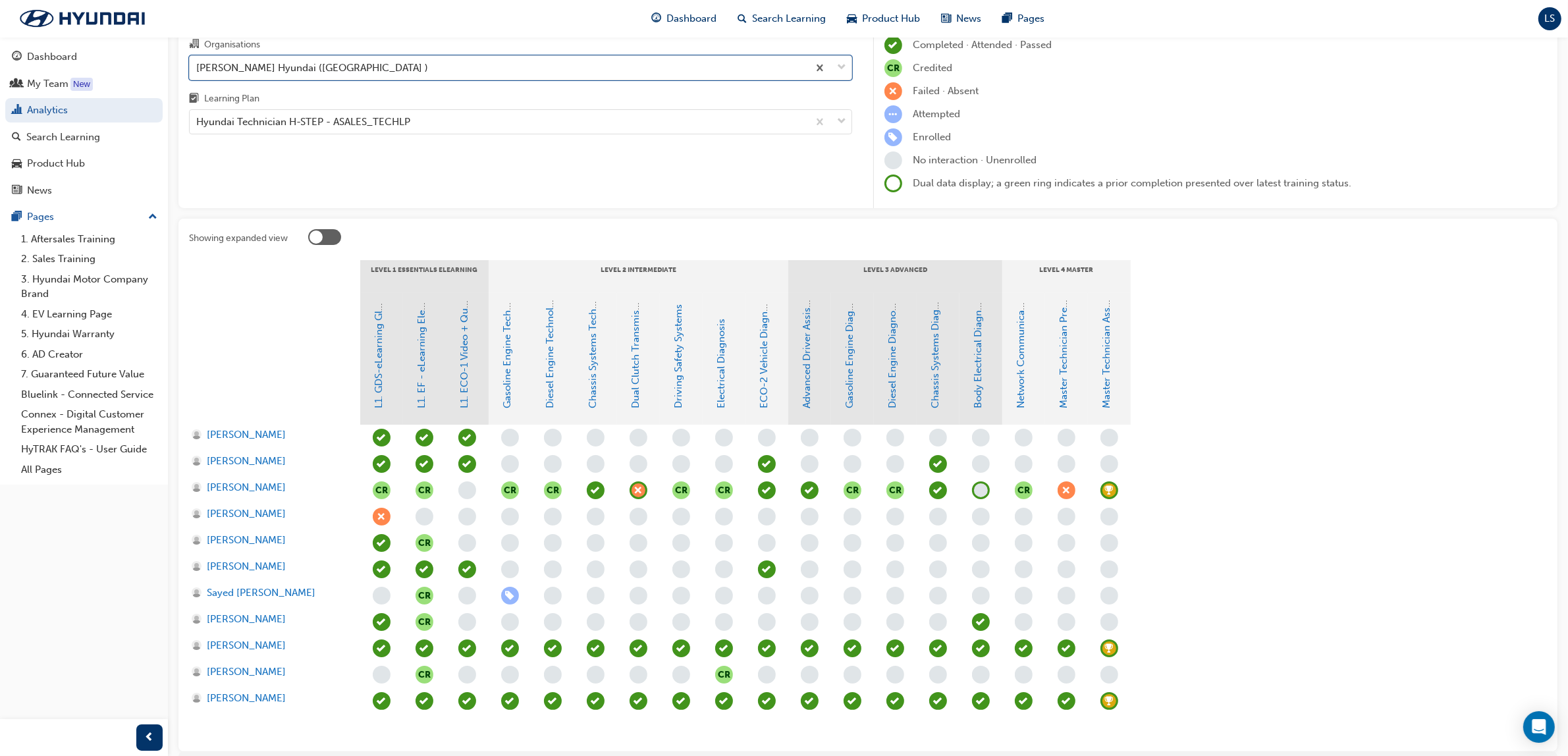
click at [1110, 702] on span "learningRecordVerb_ACHIEVE-icon" at bounding box center [1109, 701] width 18 height 18
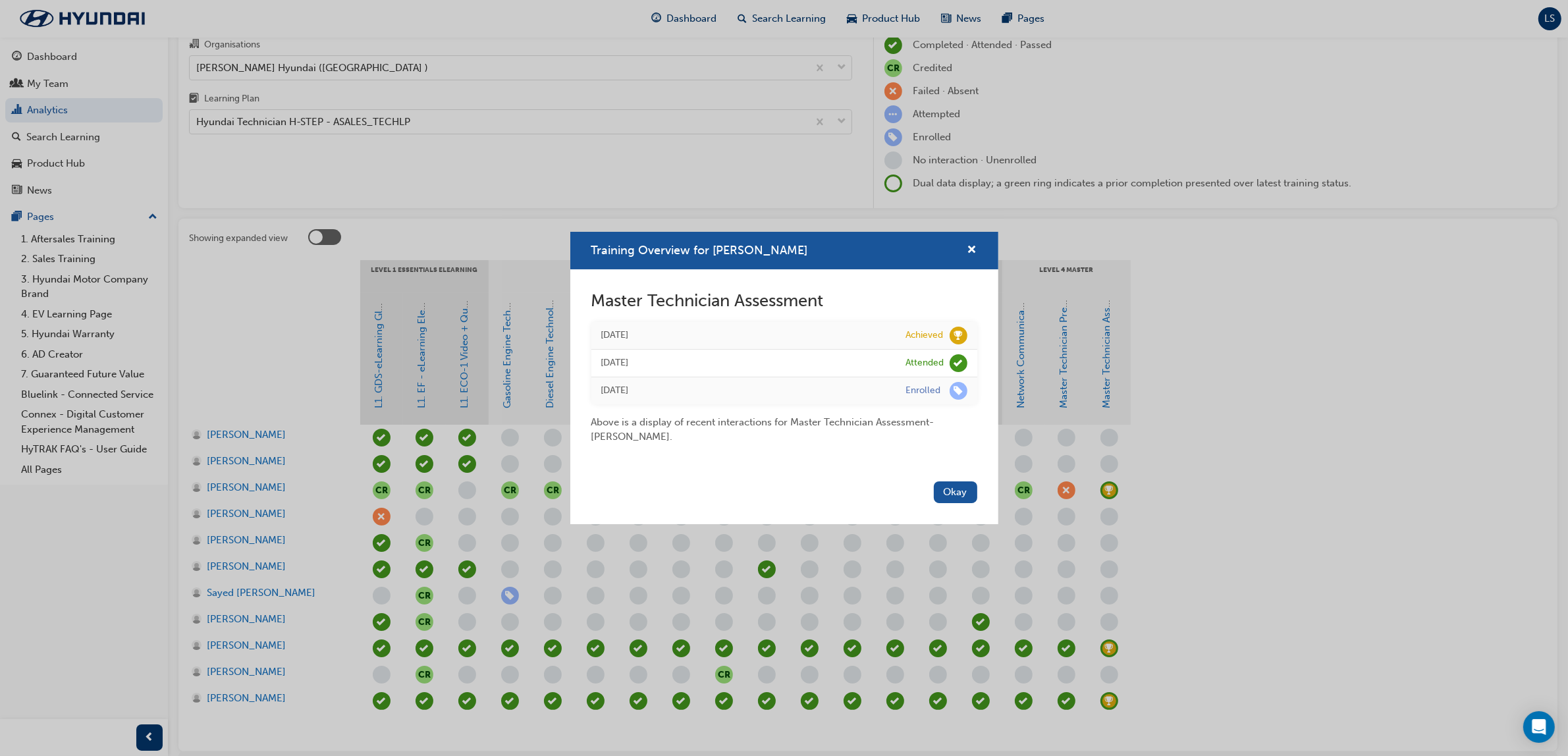
click at [1353, 429] on div "Training Overview for [PERSON_NAME] Master Technician Assessment [DATE] Achieve…" at bounding box center [784, 378] width 1568 height 756
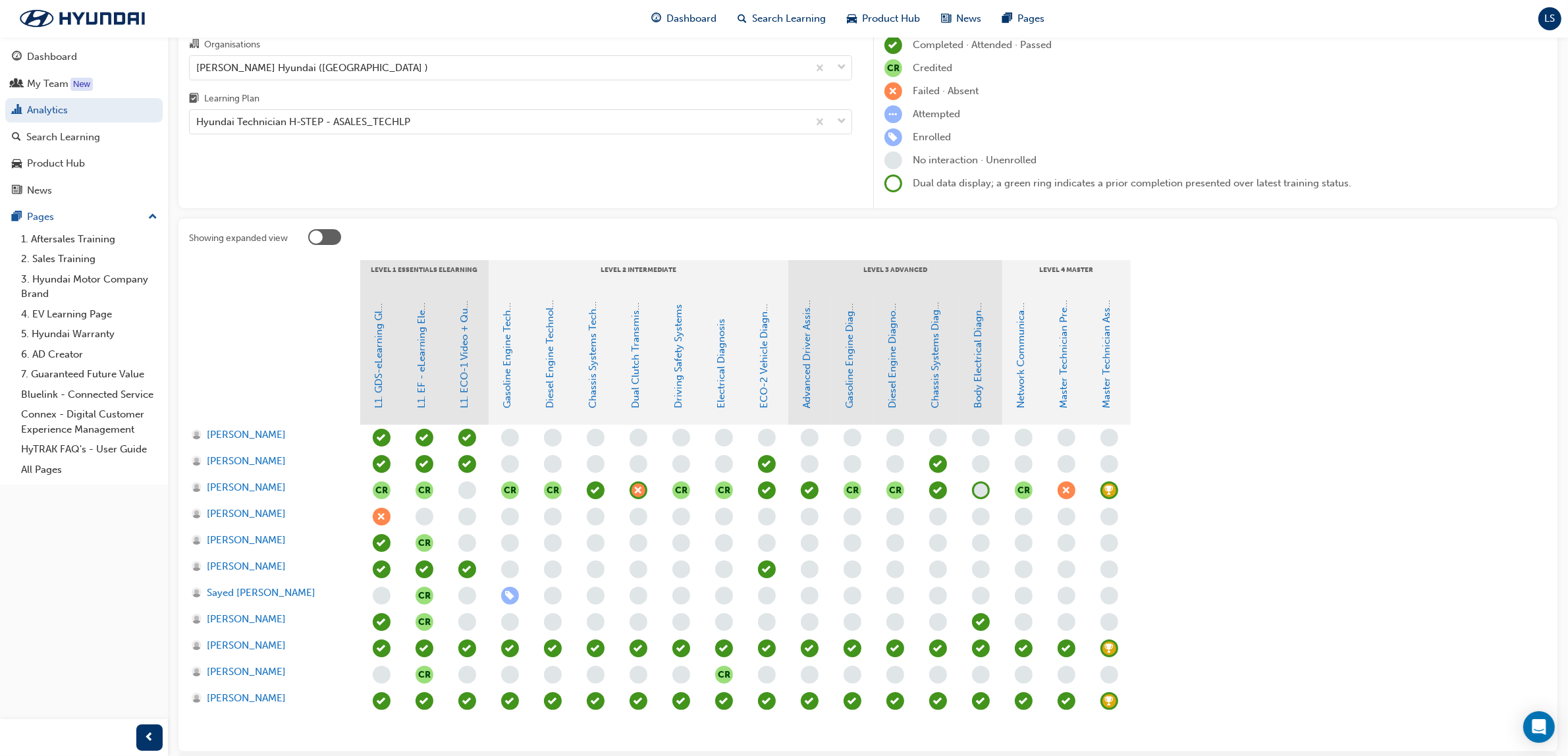
click at [1111, 648] on span "learningRecordVerb_ACHIEVE-icon" at bounding box center [1109, 648] width 18 height 18
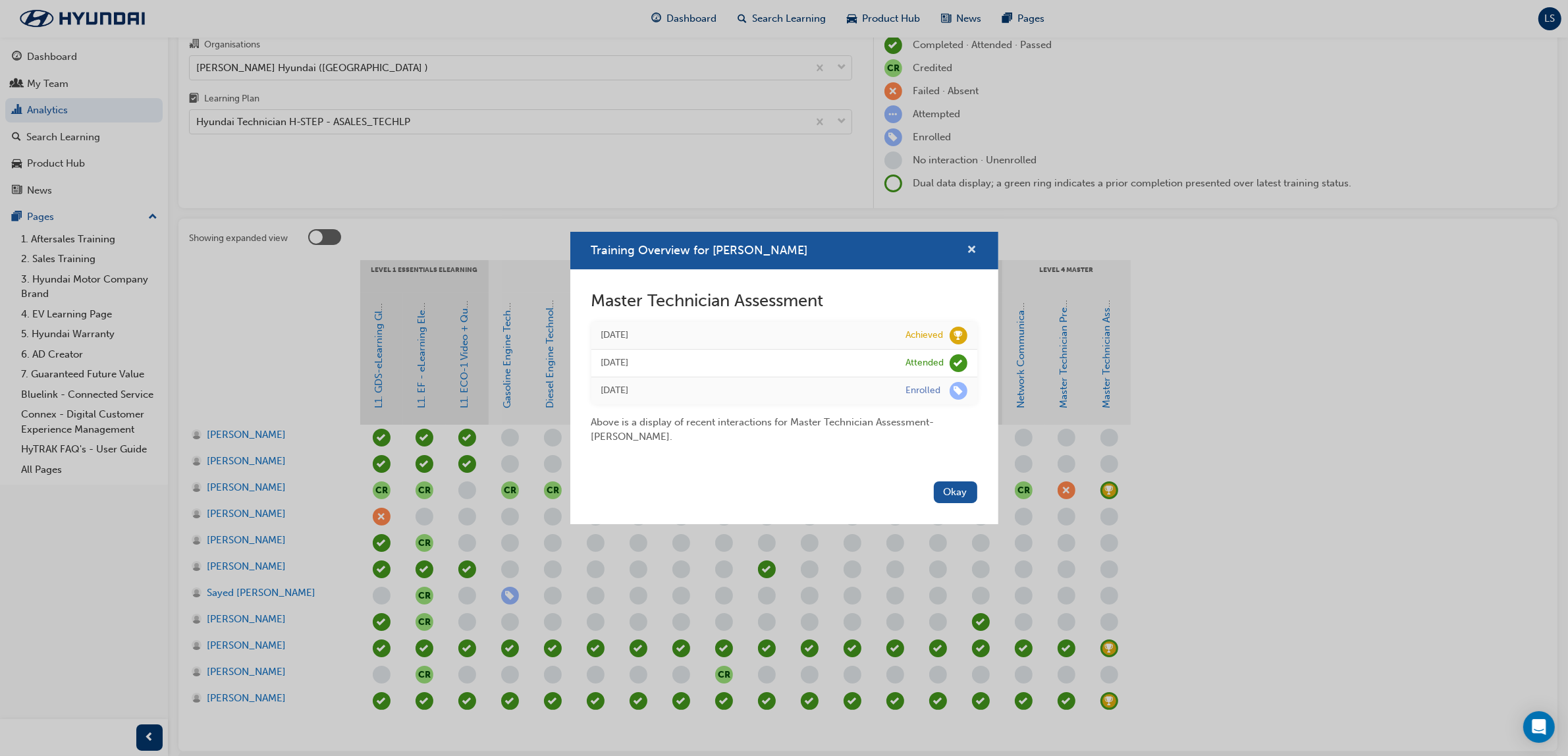
click at [976, 248] on span "cross-icon" at bounding box center [971, 251] width 9 height 12
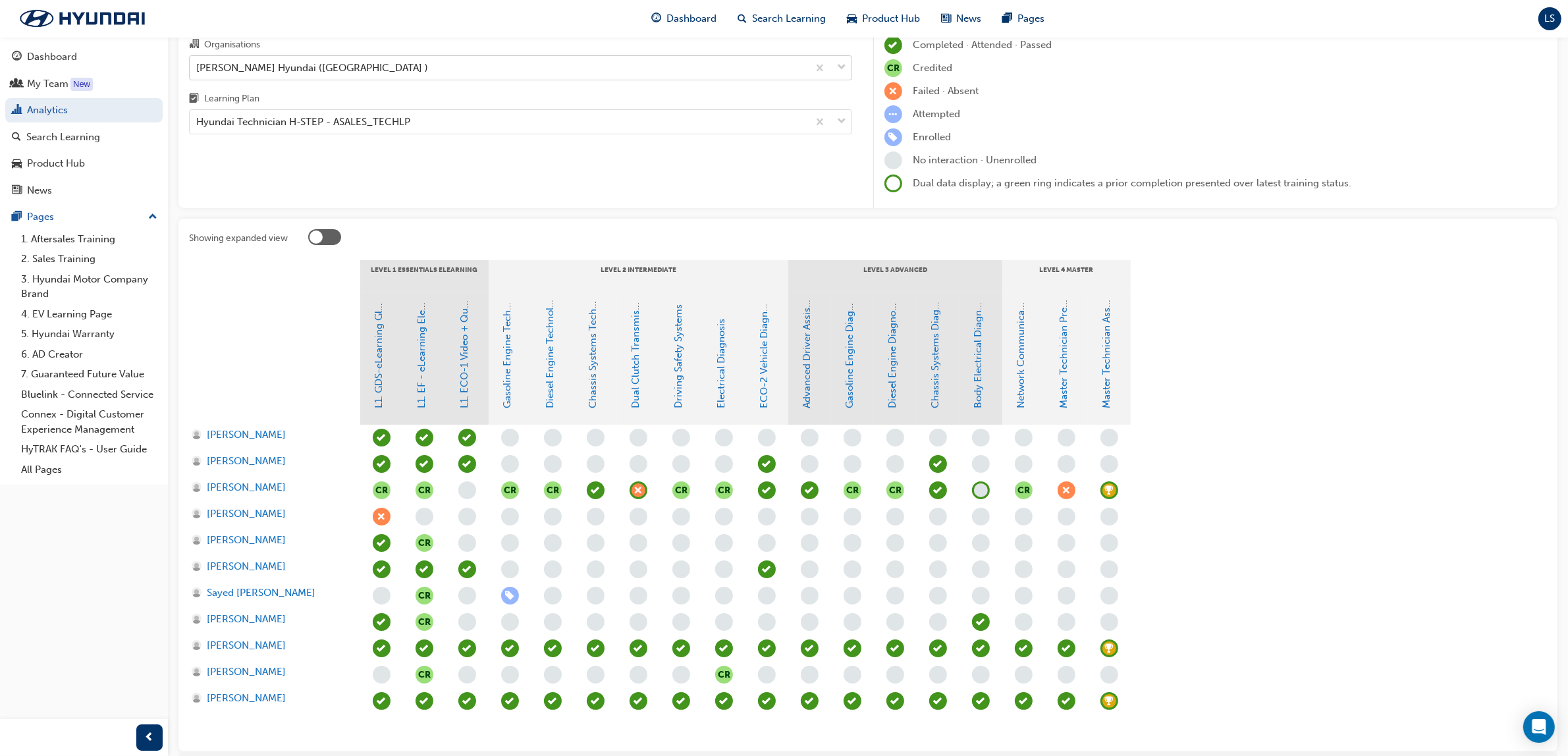
click at [412, 66] on div "[PERSON_NAME] Hyundai ([GEOGRAPHIC_DATA] )" at bounding box center [498, 67] width 618 height 23
click at [197, 66] on input "Organisations [PERSON_NAME] Hyundai ([GEOGRAPHIC_DATA] )" at bounding box center [197, 66] width 2 height 11
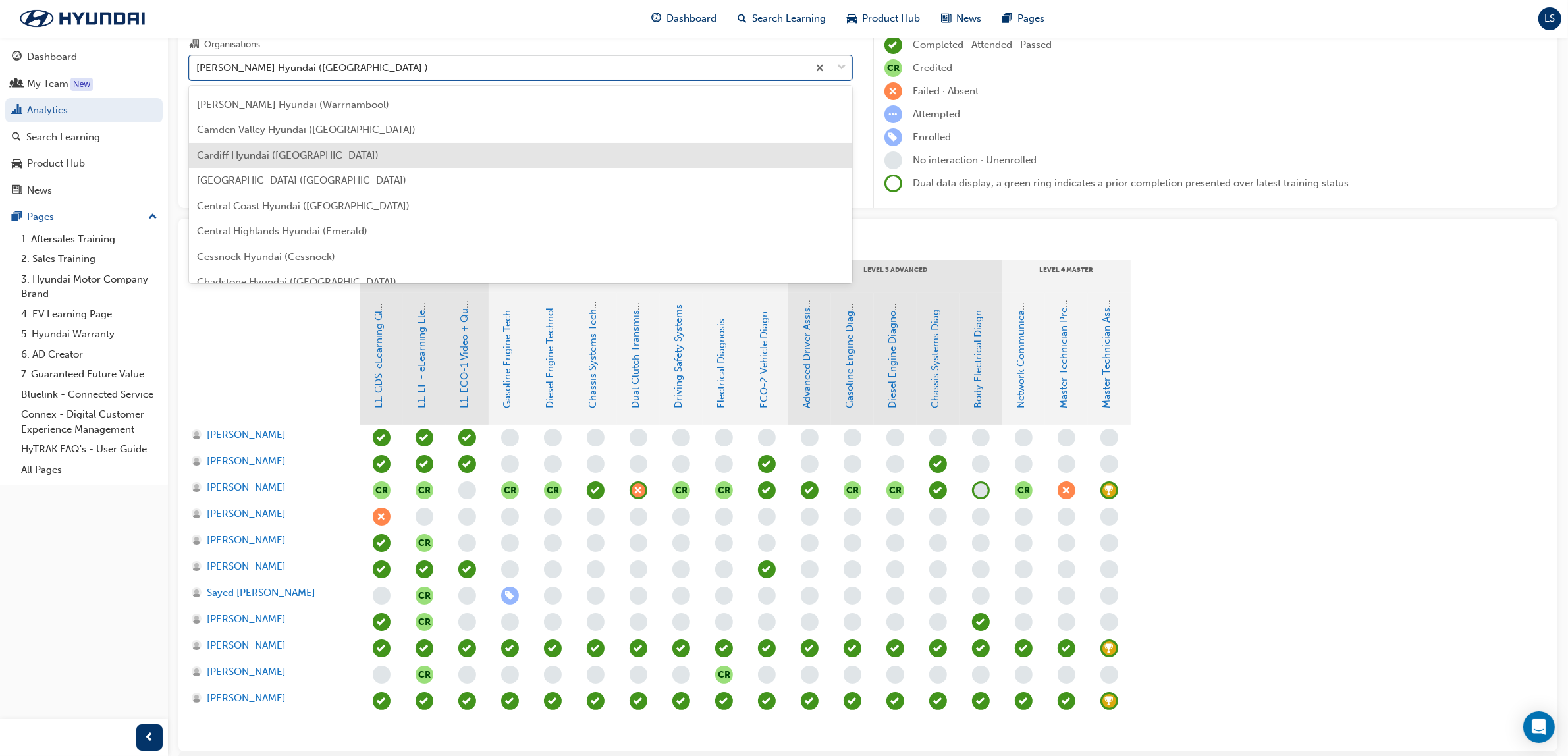
scroll to position [554, 0]
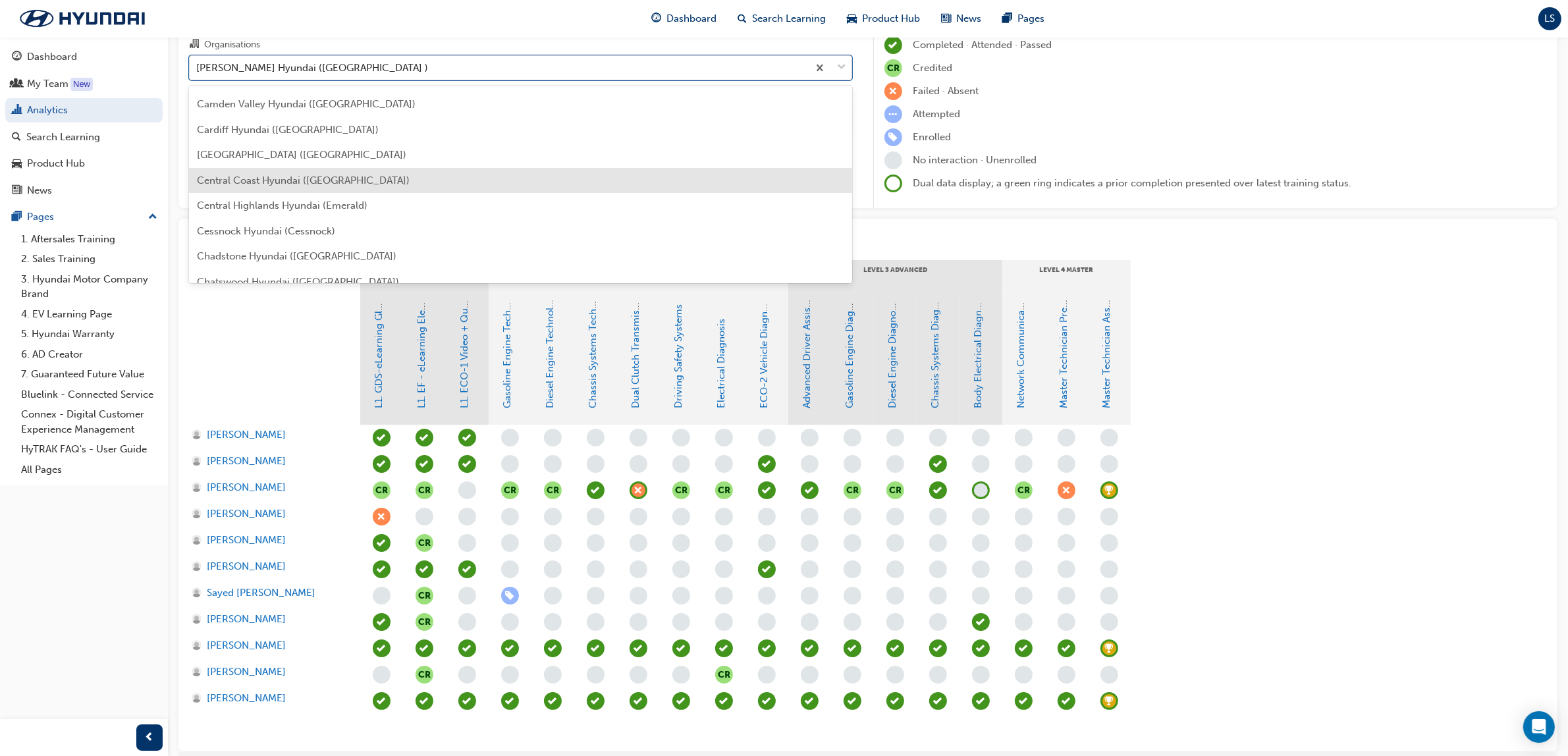
click at [369, 178] on span "Central Coast Hyundai ([GEOGRAPHIC_DATA])" at bounding box center [303, 180] width 213 height 12
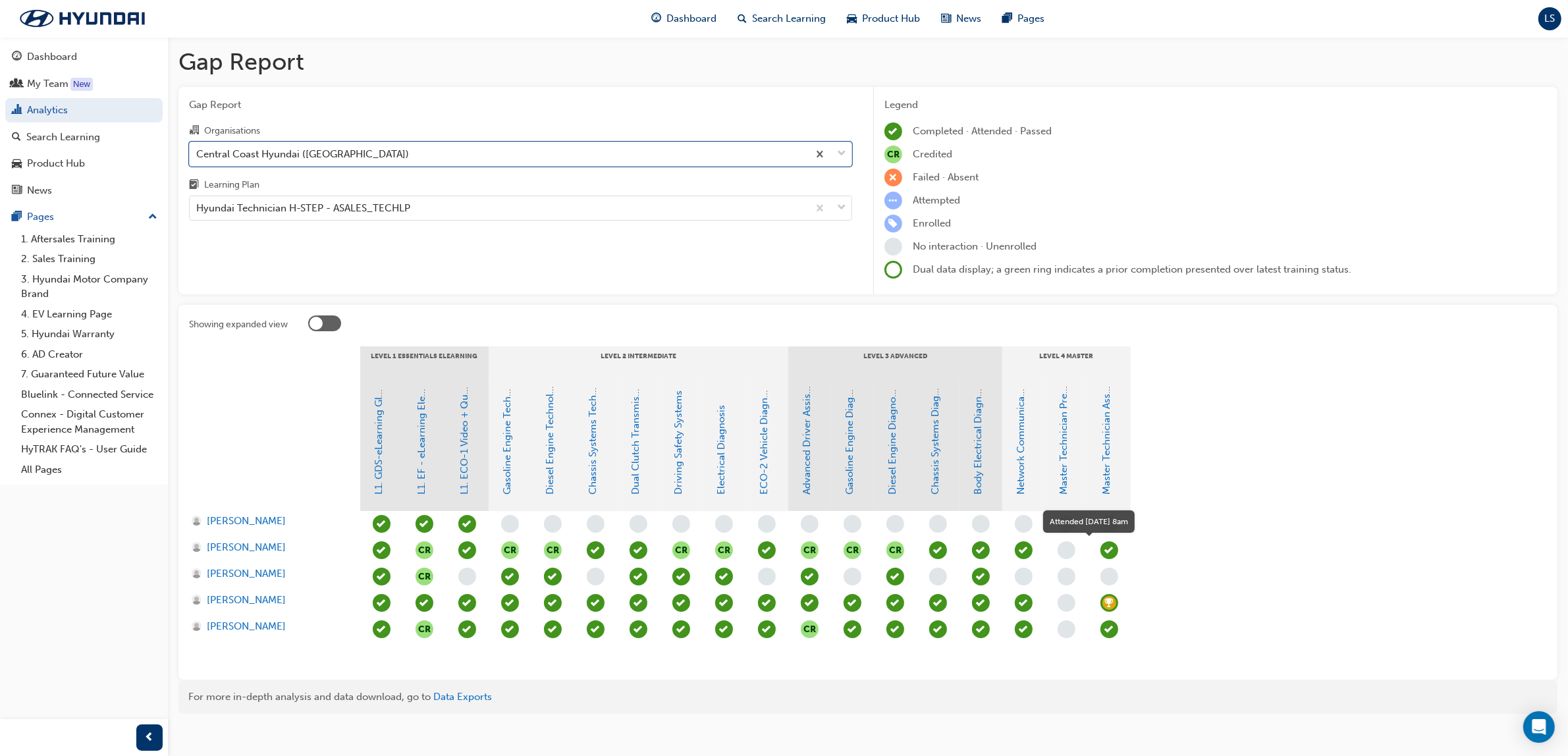
click at [1109, 550] on span "learningRecordVerb_ATTEND-icon" at bounding box center [1109, 550] width 18 height 18
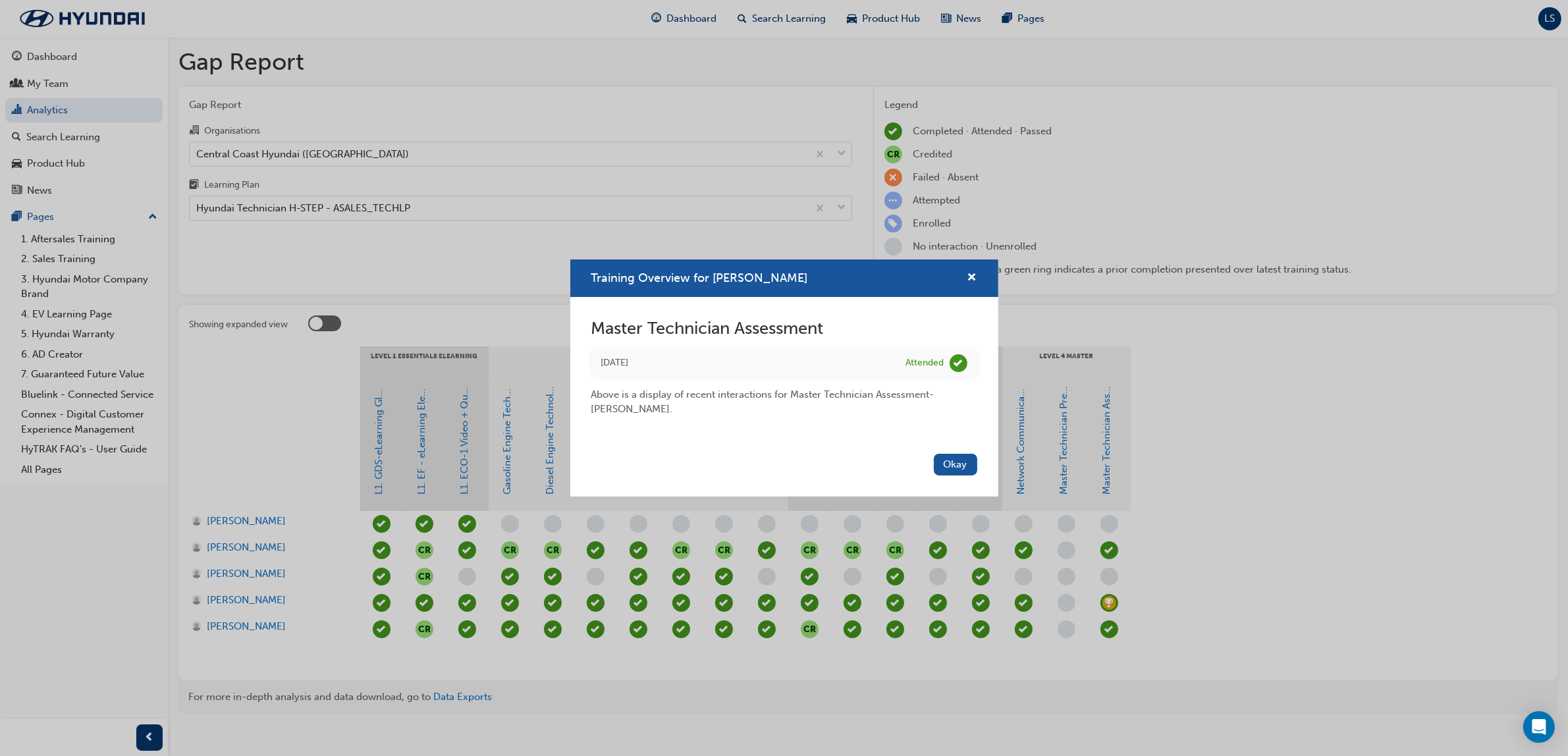
click at [1189, 162] on div "Training Overview for [PERSON_NAME] Master Technician Assessment [DATE] Attende…" at bounding box center [784, 378] width 1568 height 756
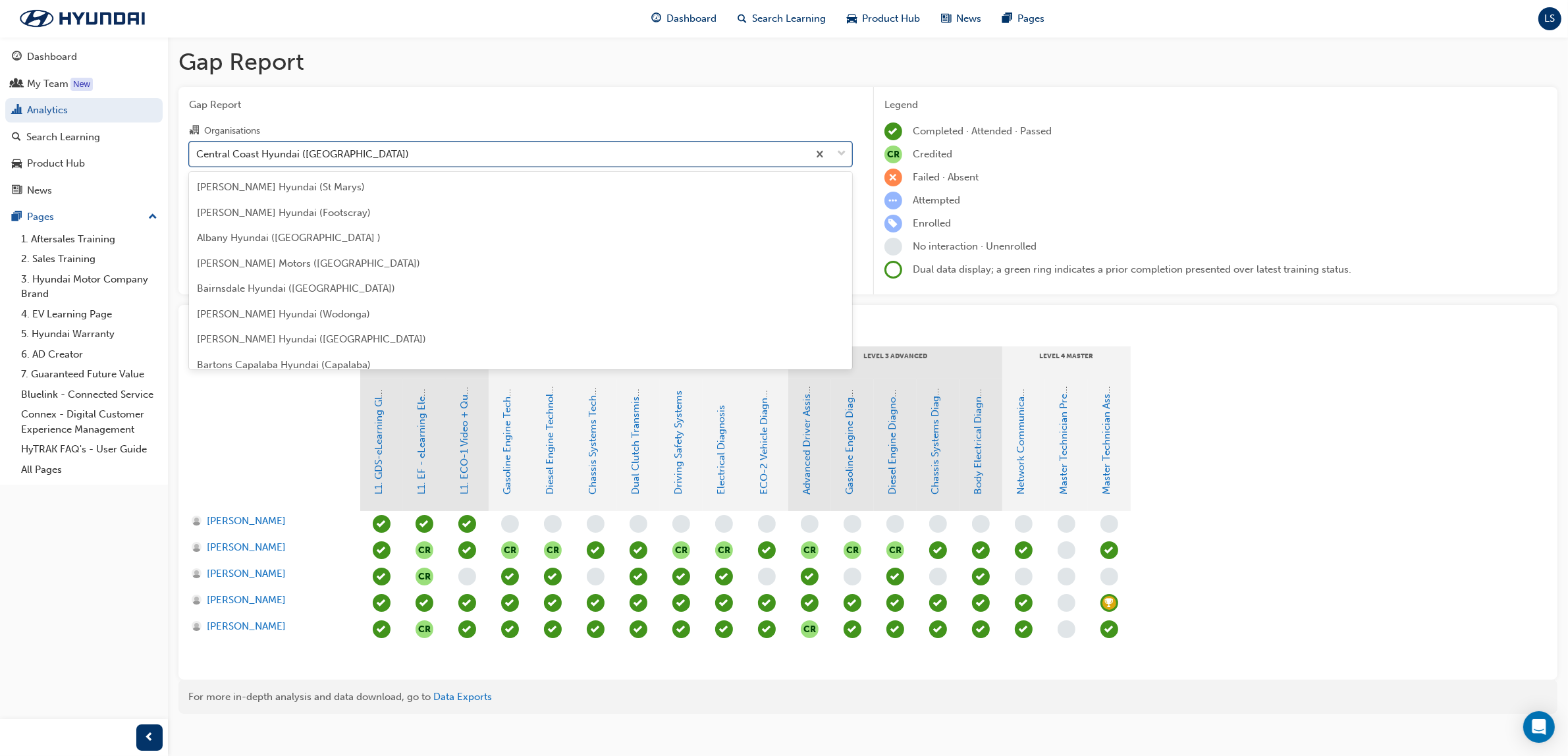
click at [320, 153] on div "Central Coast Hyundai ([GEOGRAPHIC_DATA])" at bounding box center [303, 154] width 213 height 16
click at [197, 153] on input "Organisations option Central Coast Hyundai ([GEOGRAPHIC_DATA]), selected. optio…" at bounding box center [197, 153] width 2 height 11
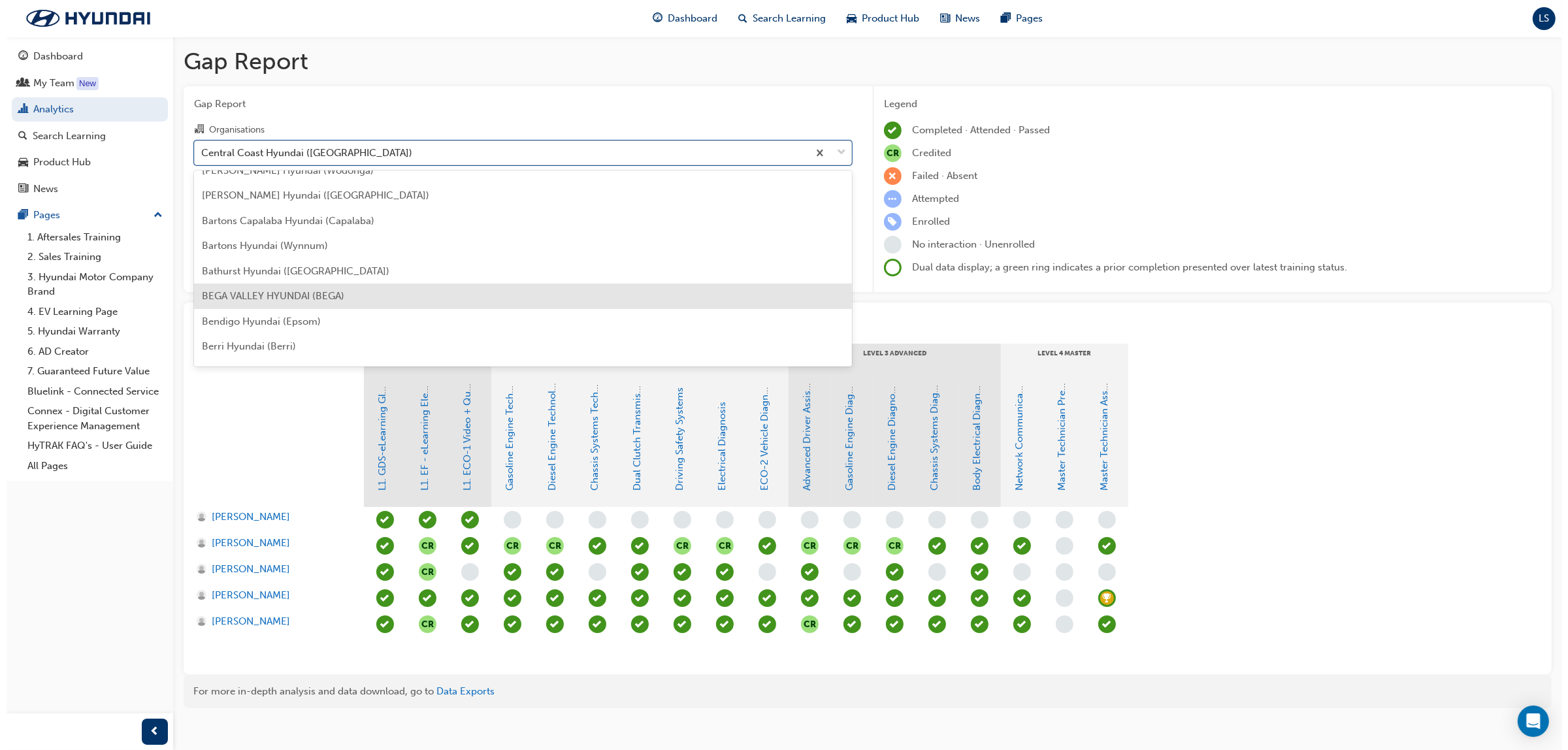
scroll to position [304, 0]
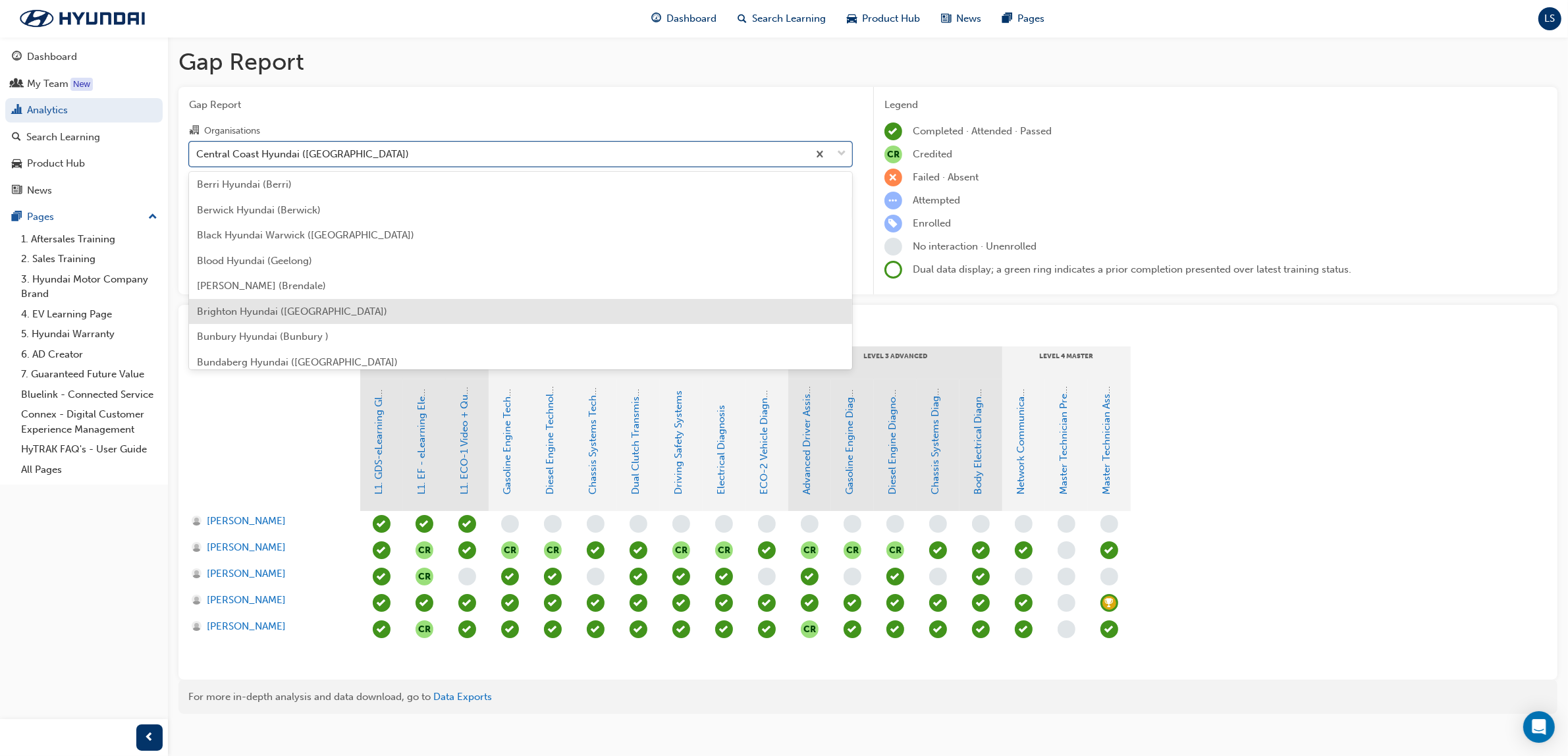
click at [278, 310] on span "Brighton Hyundai ([GEOGRAPHIC_DATA])" at bounding box center [291, 311] width 191 height 12
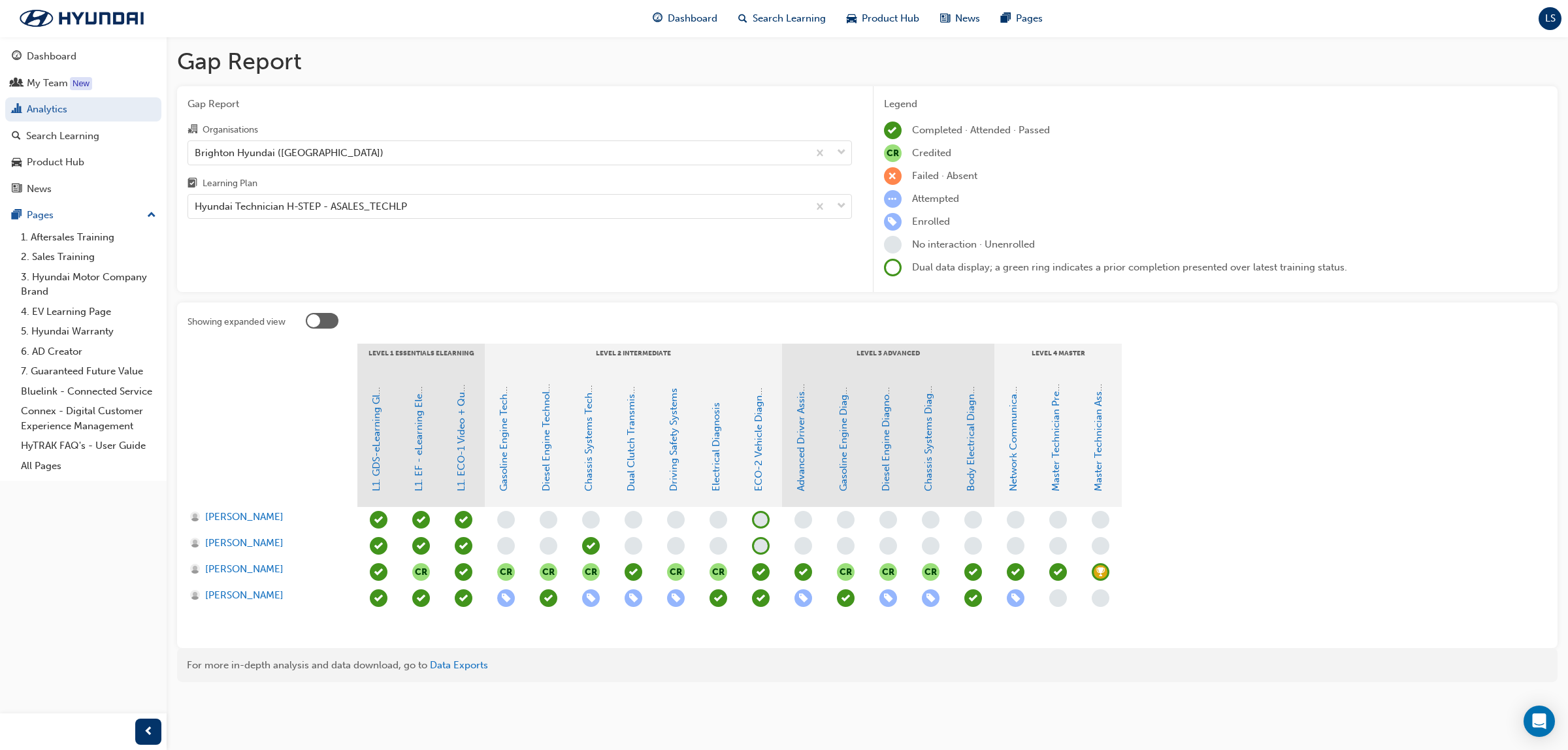
click at [1099, 565] on span "learningRecordVerb_ACHIEVE-icon" at bounding box center [1100, 571] width 18 height 18
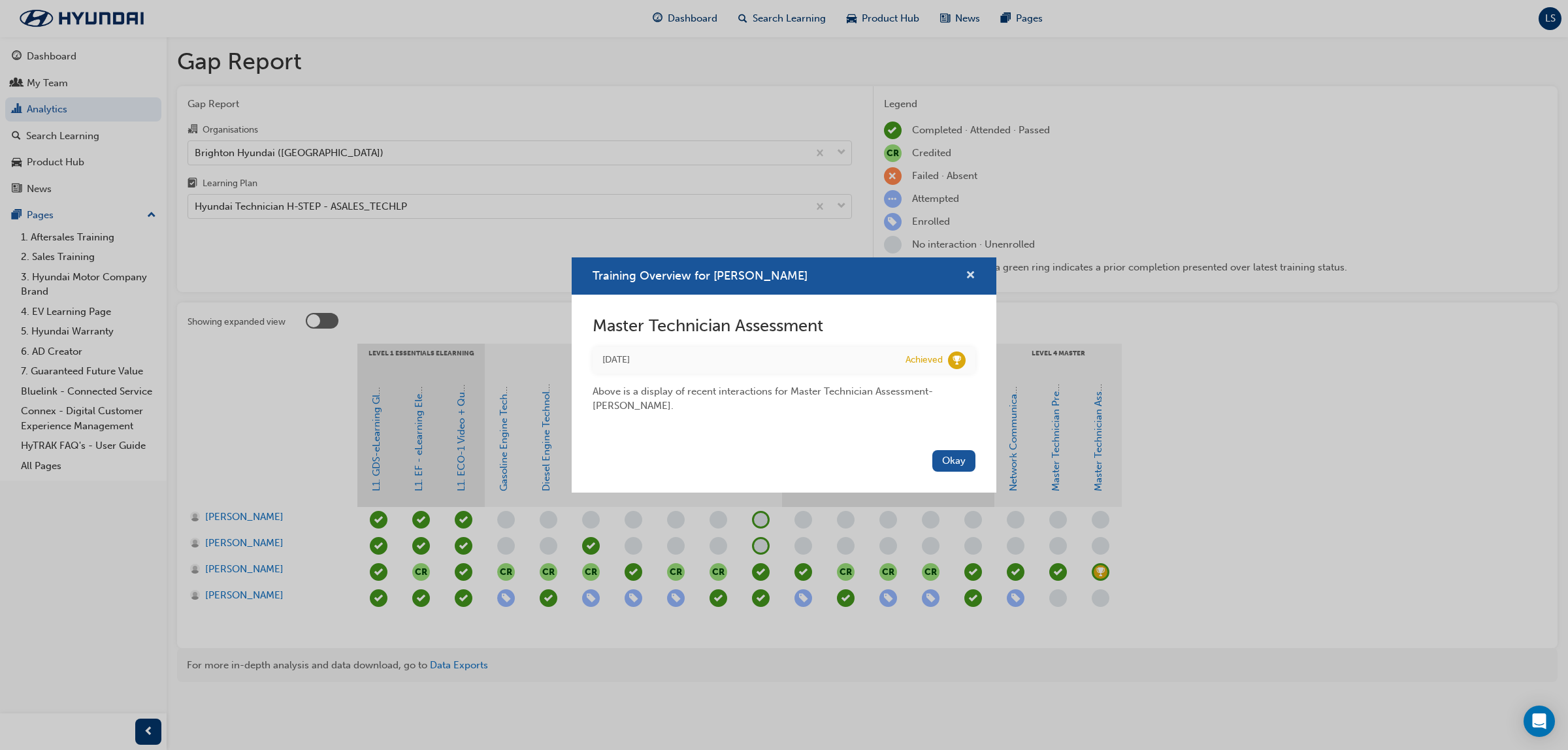
click at [971, 275] on span "cross-icon" at bounding box center [970, 276] width 9 height 12
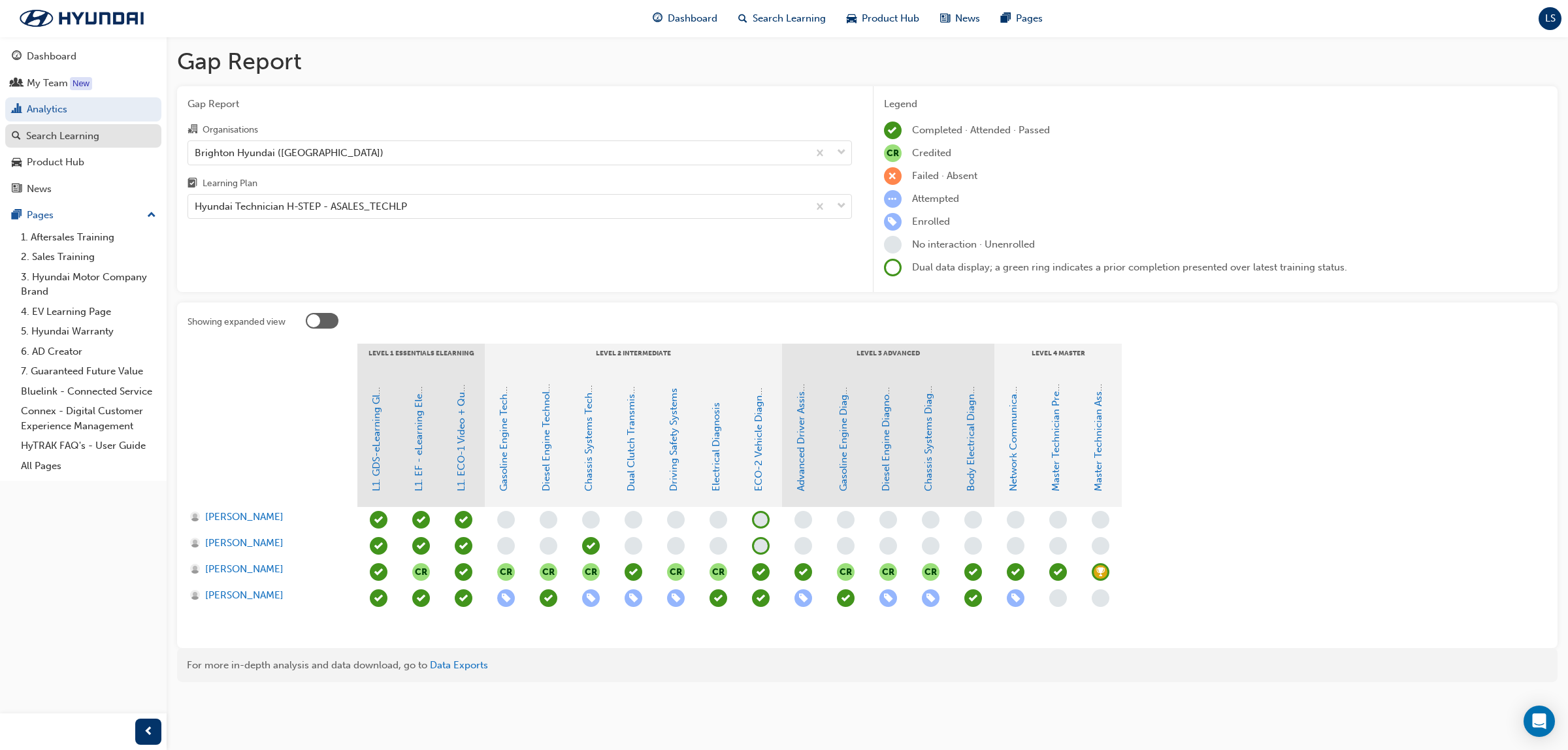
drag, startPoint x: 100, startPoint y: 139, endPoint x: 157, endPoint y: 143, distance: 57.1
click at [100, 139] on div "Search Learning" at bounding box center [83, 136] width 143 height 16
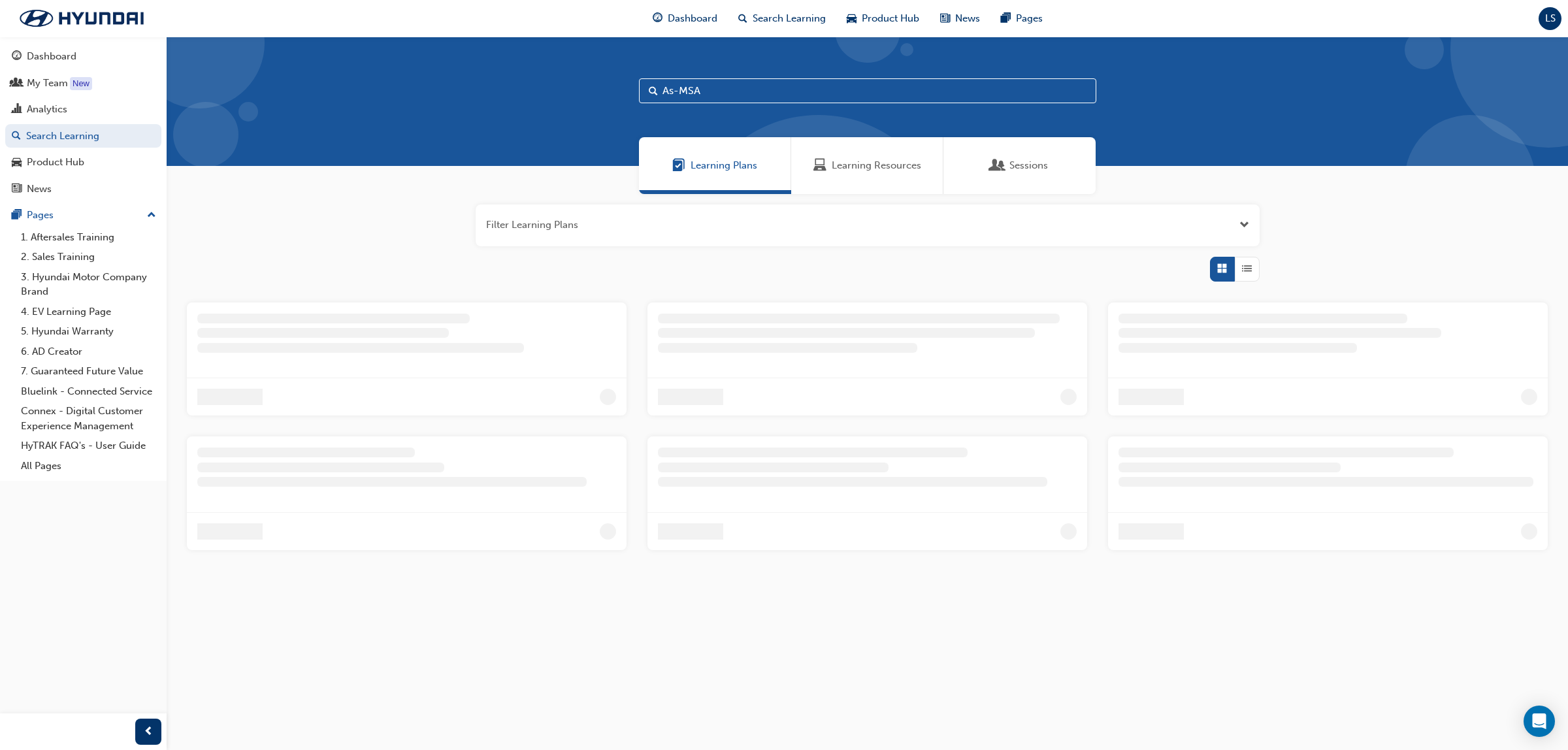
click at [892, 168] on span "Learning Resources" at bounding box center [876, 166] width 90 height 15
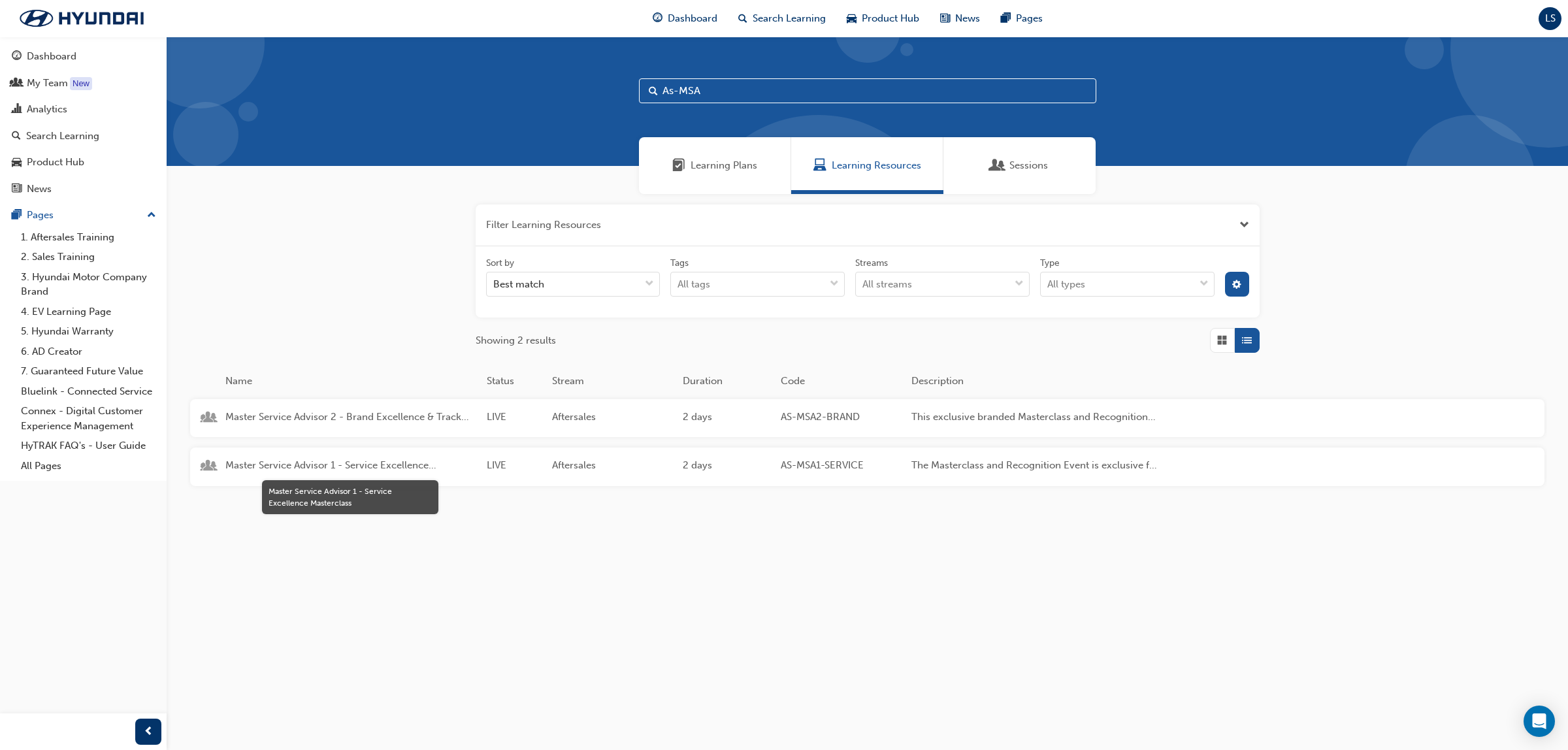
click at [320, 462] on span "Master Service Advisor 1 - Service Excellence Masterclass" at bounding box center [351, 465] width 251 height 15
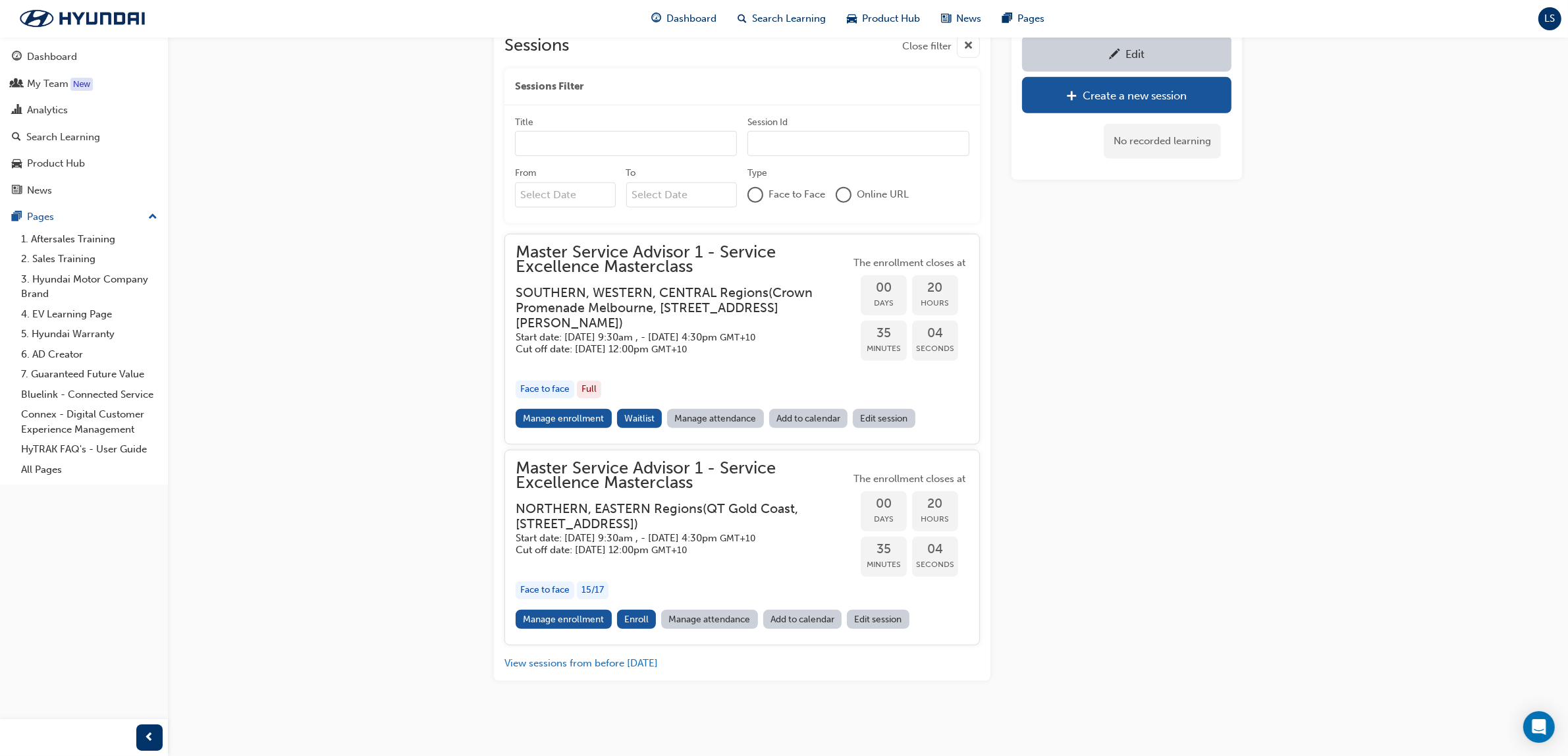
scroll to position [1161, 0]
click at [596, 623] on link "Manage enrollment" at bounding box center [564, 619] width 97 height 19
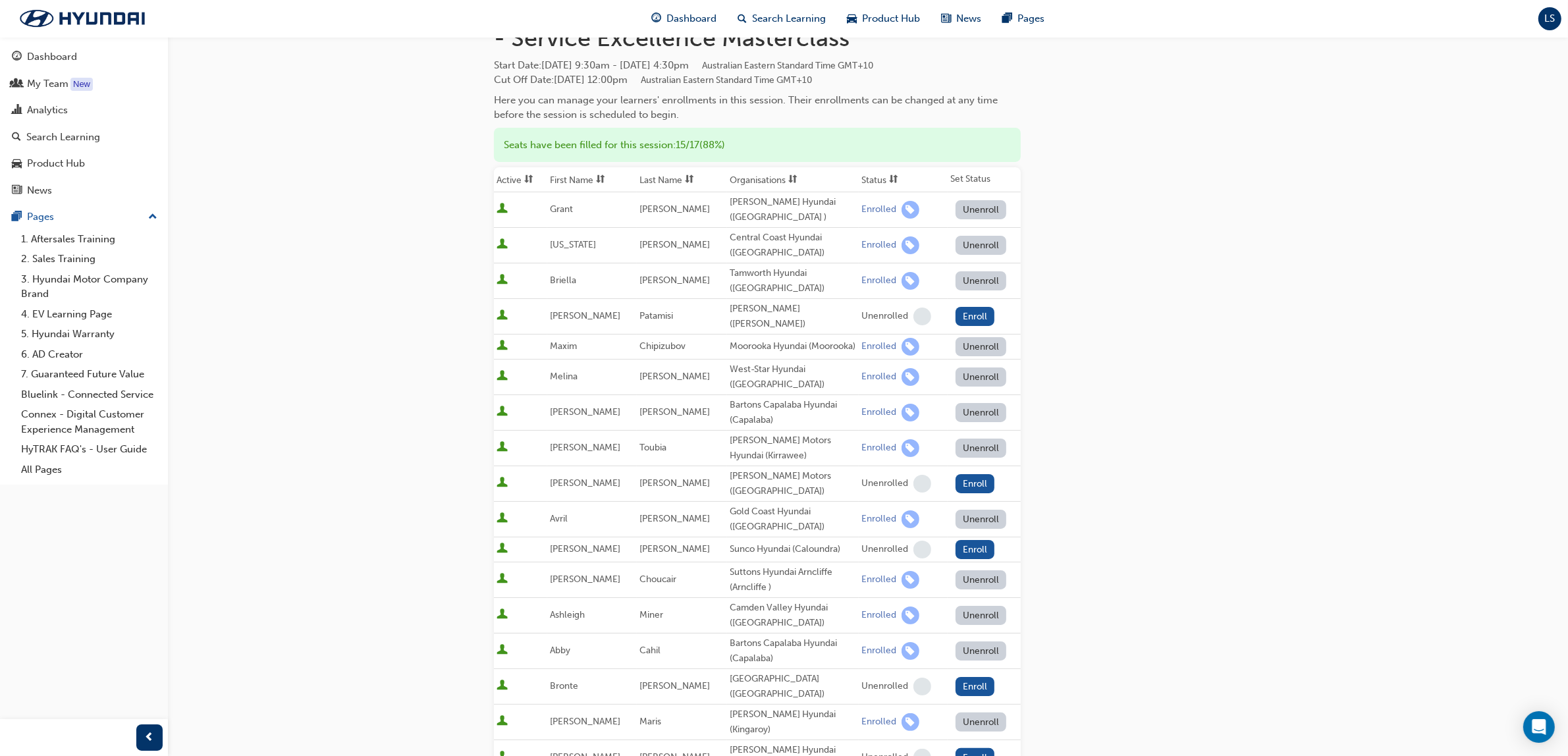
scroll to position [82, 0]
click at [670, 183] on th "Last Name" at bounding box center [682, 180] width 90 height 25
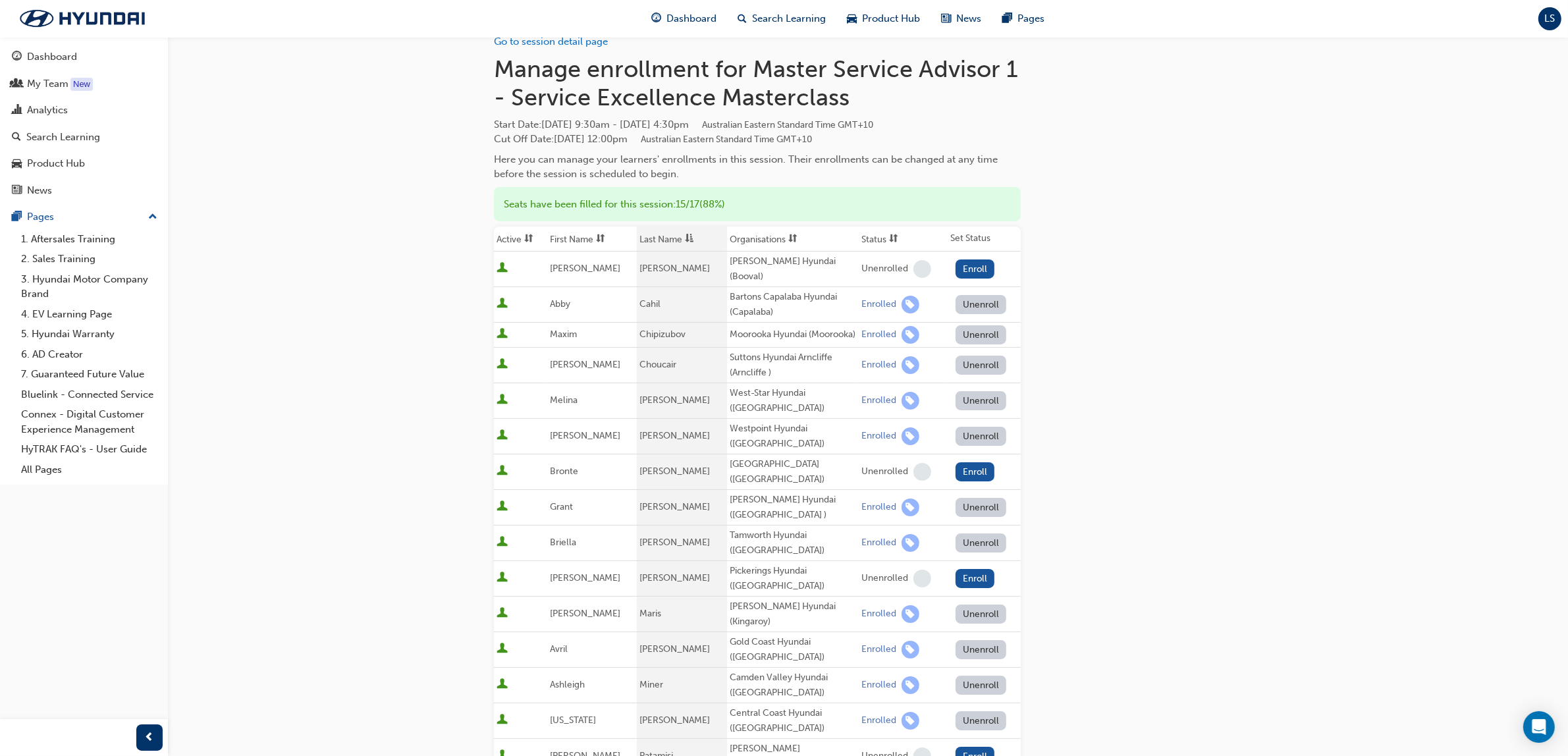
scroll to position [0, 0]
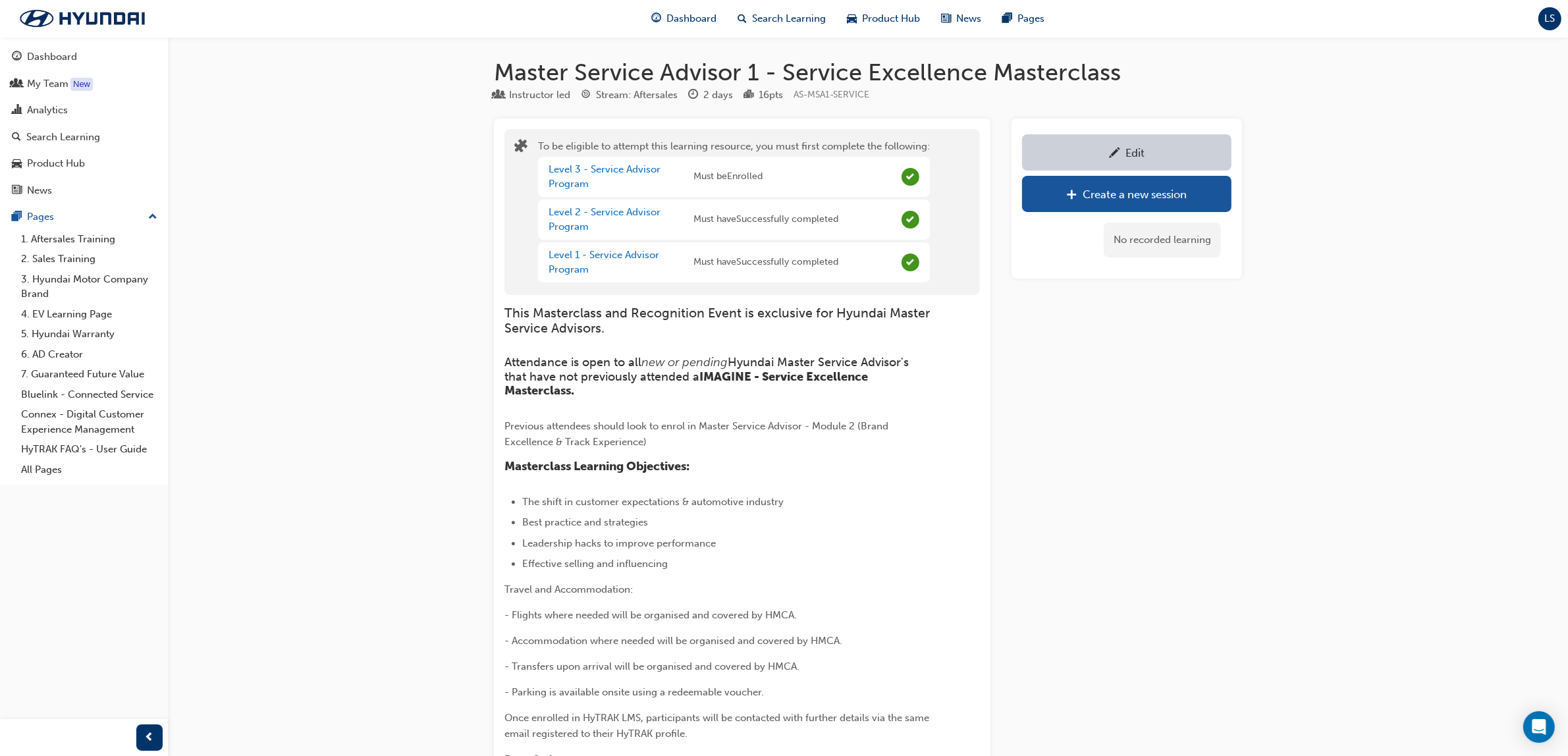
scroll to position [1161, 0]
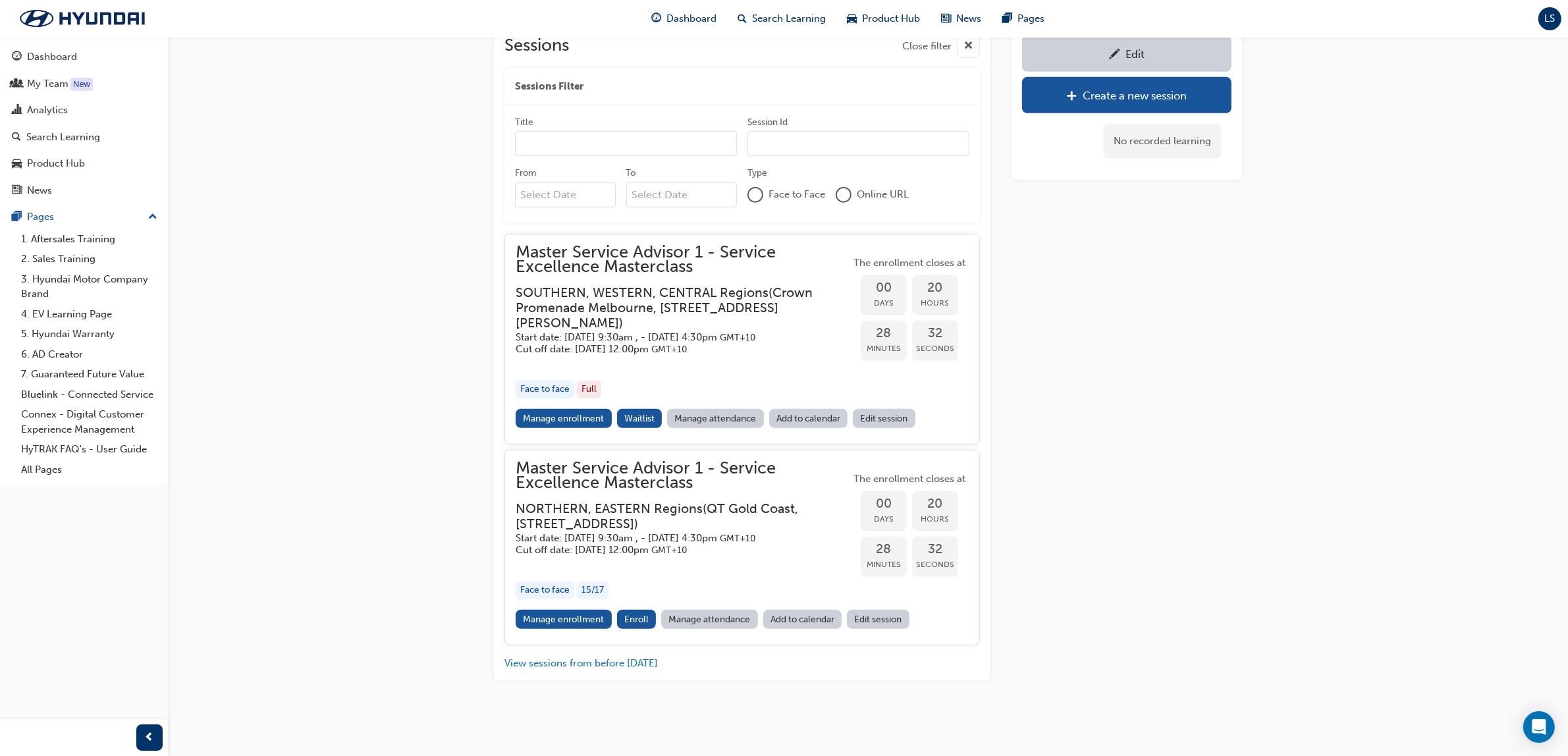
click at [629, 532] on h5 "Start date: [DATE] 9:30am , - [DATE] 4:30pm GMT+10" at bounding box center [672, 538] width 314 height 13
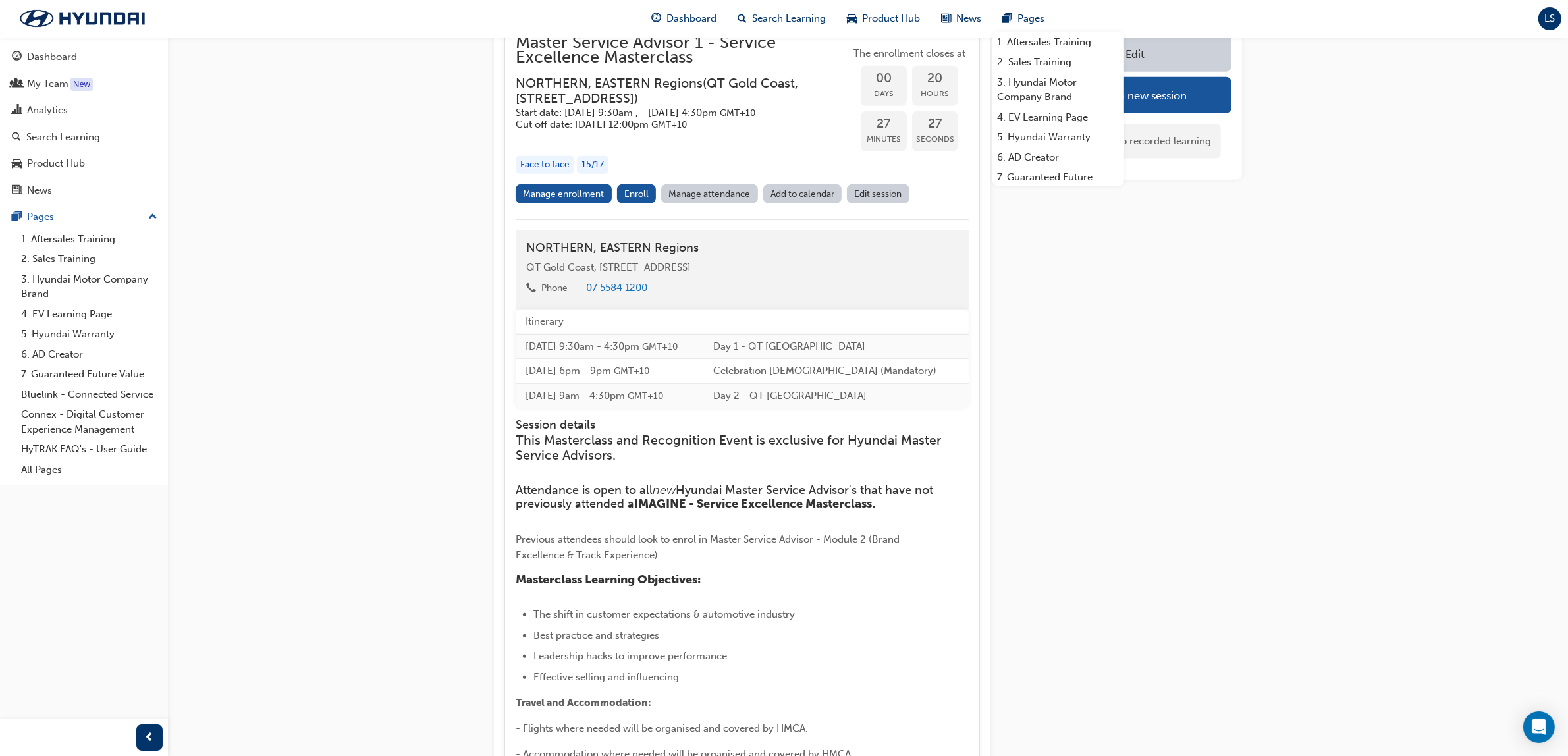
scroll to position [1524, 0]
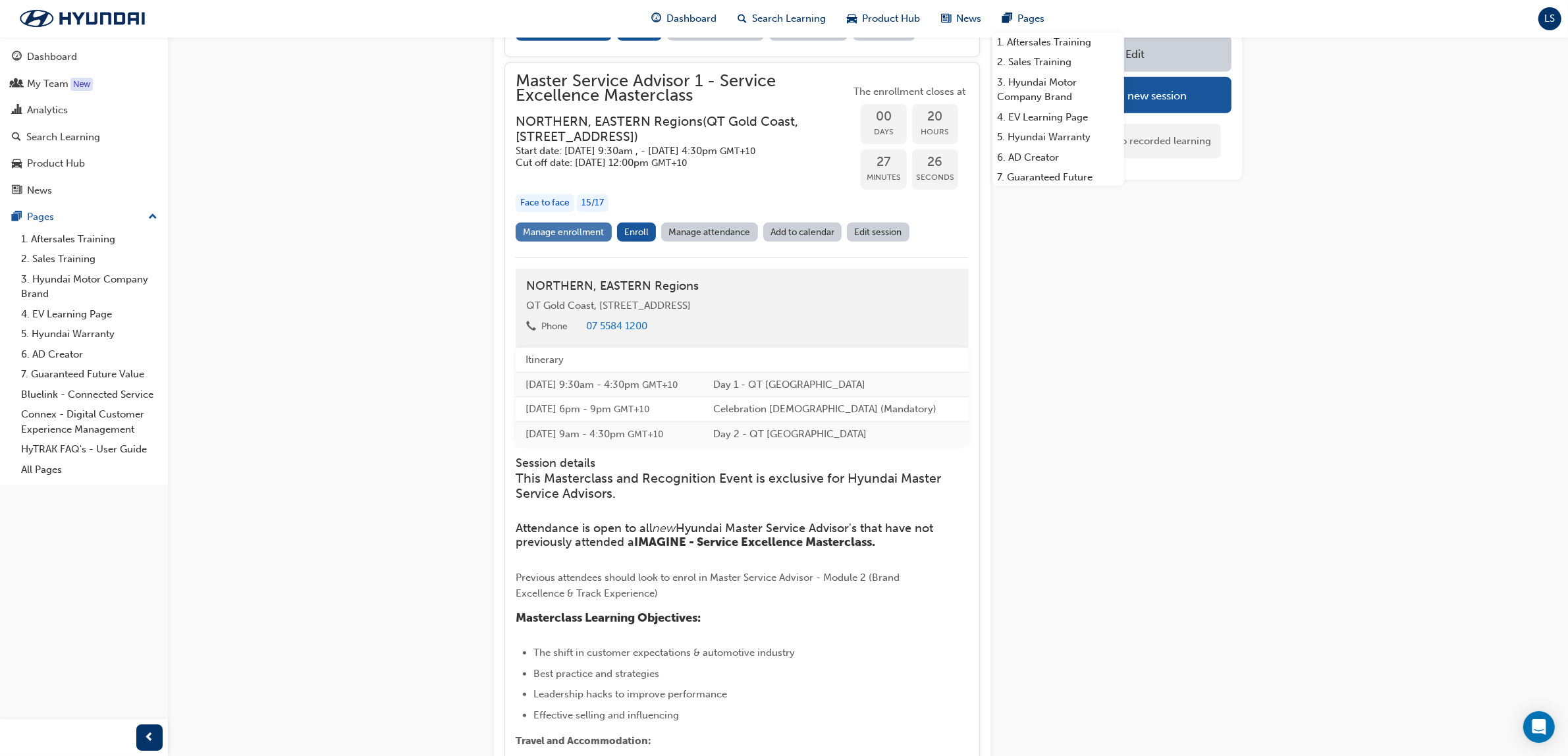
click at [578, 241] on link "Manage enrollment" at bounding box center [564, 232] width 97 height 19
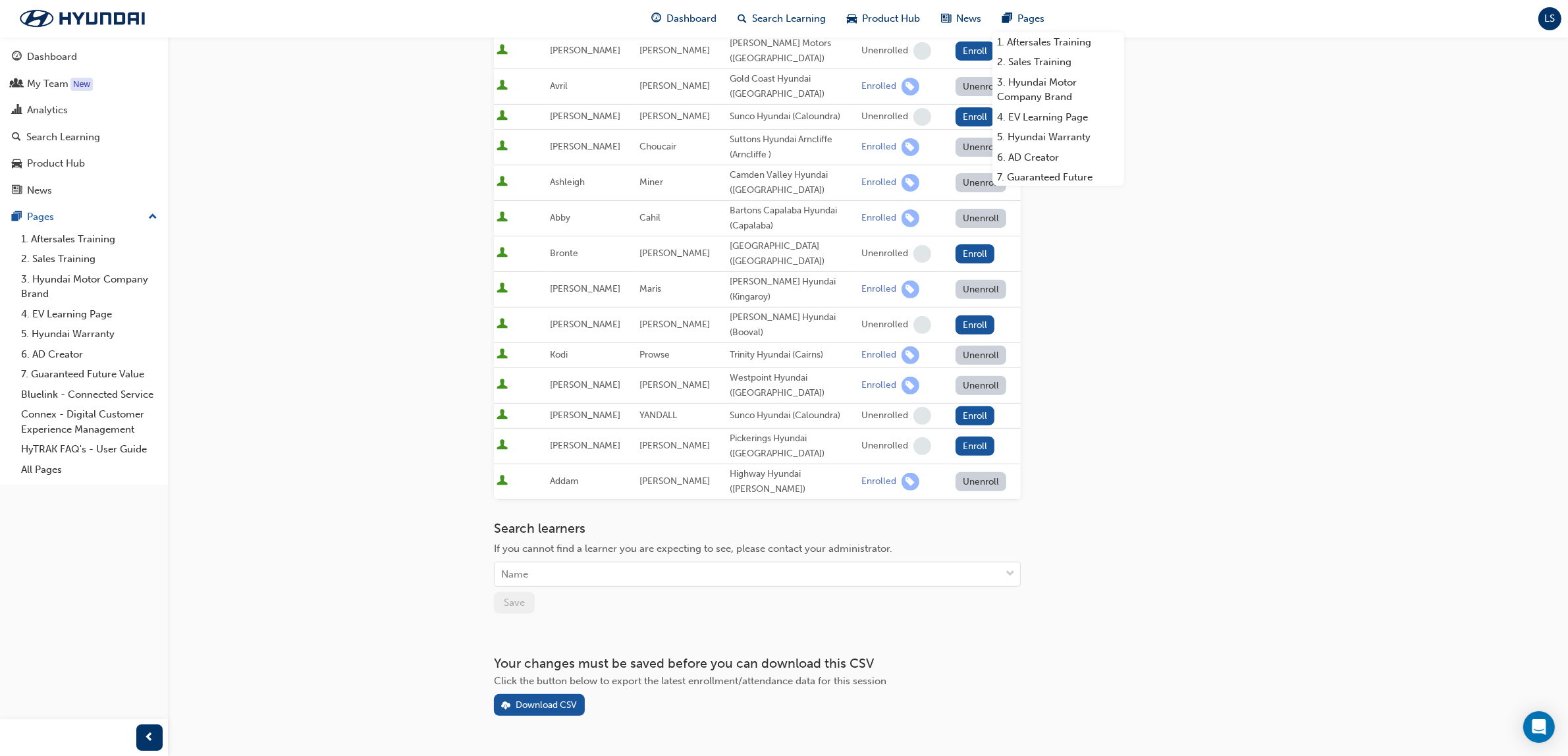
scroll to position [528, 0]
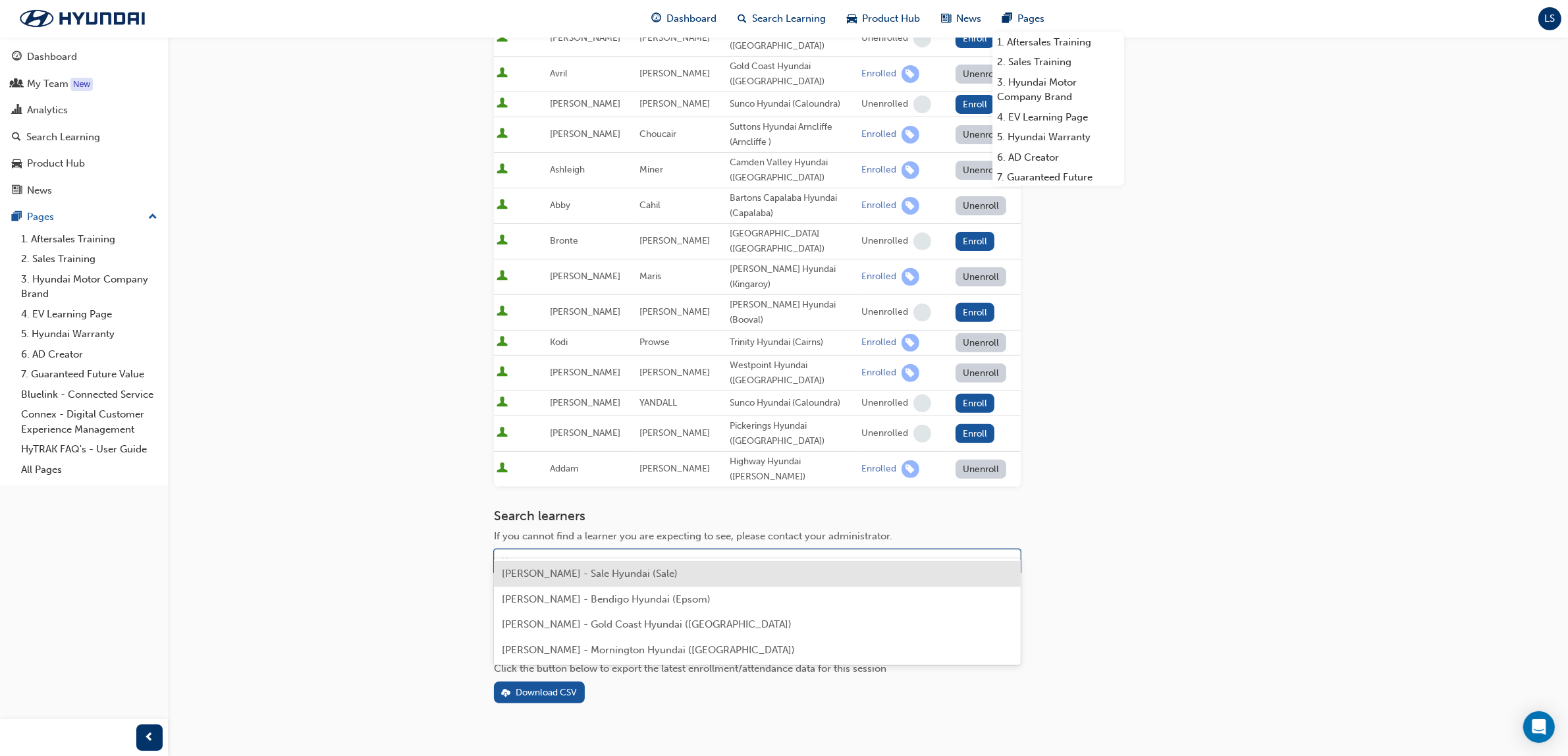
click at [575, 551] on div "Name" at bounding box center [747, 562] width 506 height 23
type input "Foessel"
click at [593, 572] on span "[PERSON_NAME] [PERSON_NAME] - [PERSON_NAME] ([PERSON_NAME])" at bounding box center [671, 573] width 338 height 12
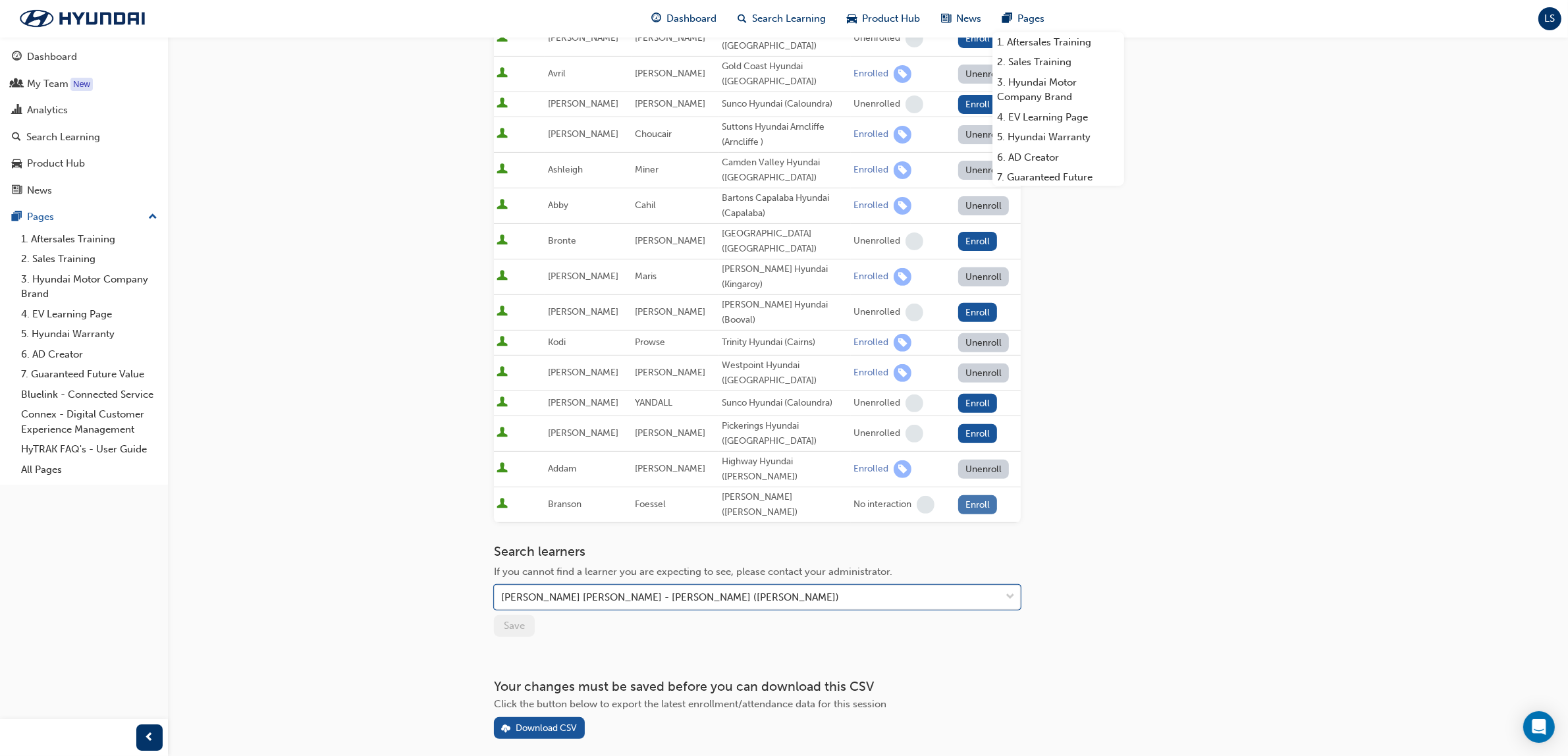
click at [980, 495] on button "Enroll" at bounding box center [978, 504] width 40 height 19
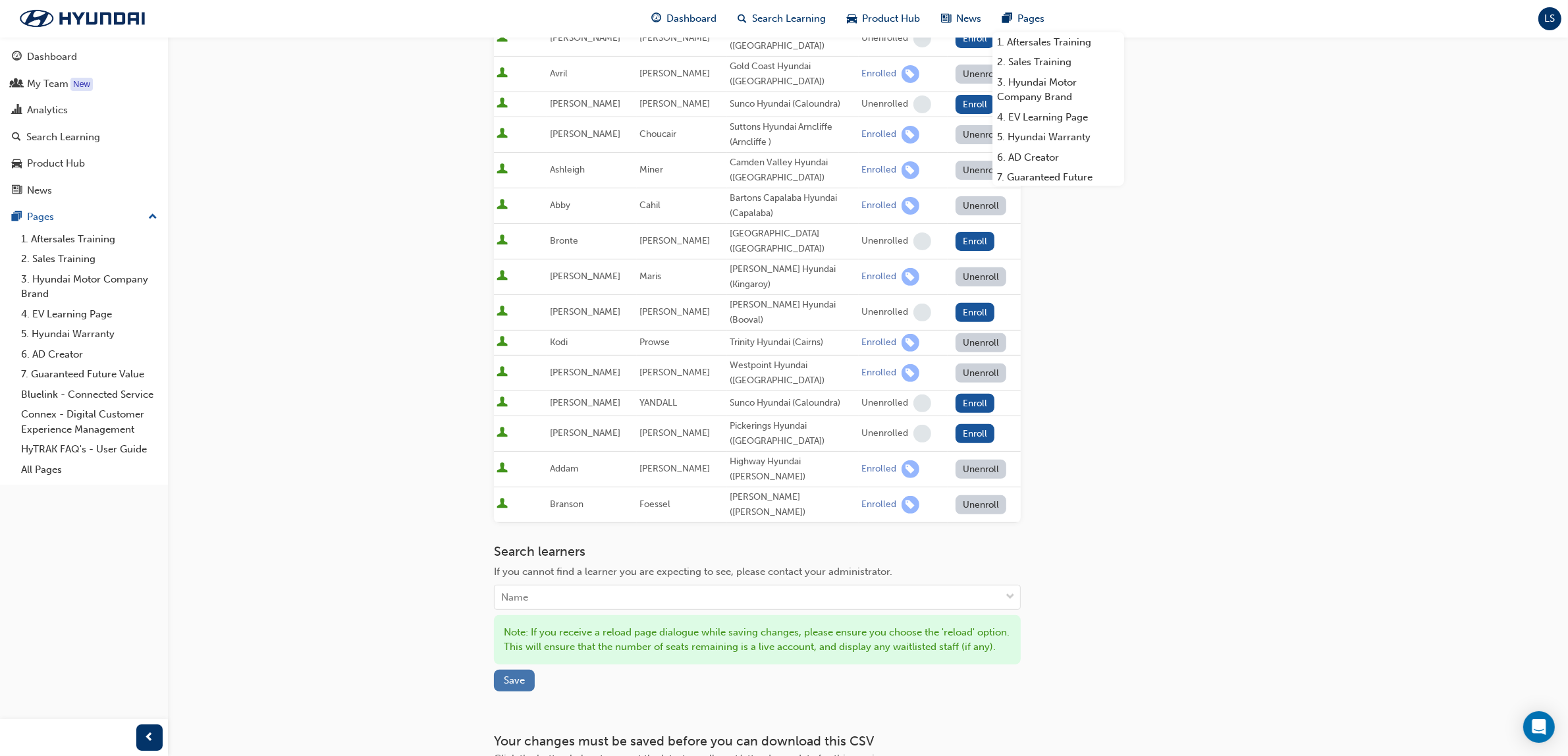
click at [521, 674] on span "Save" at bounding box center [514, 680] width 21 height 12
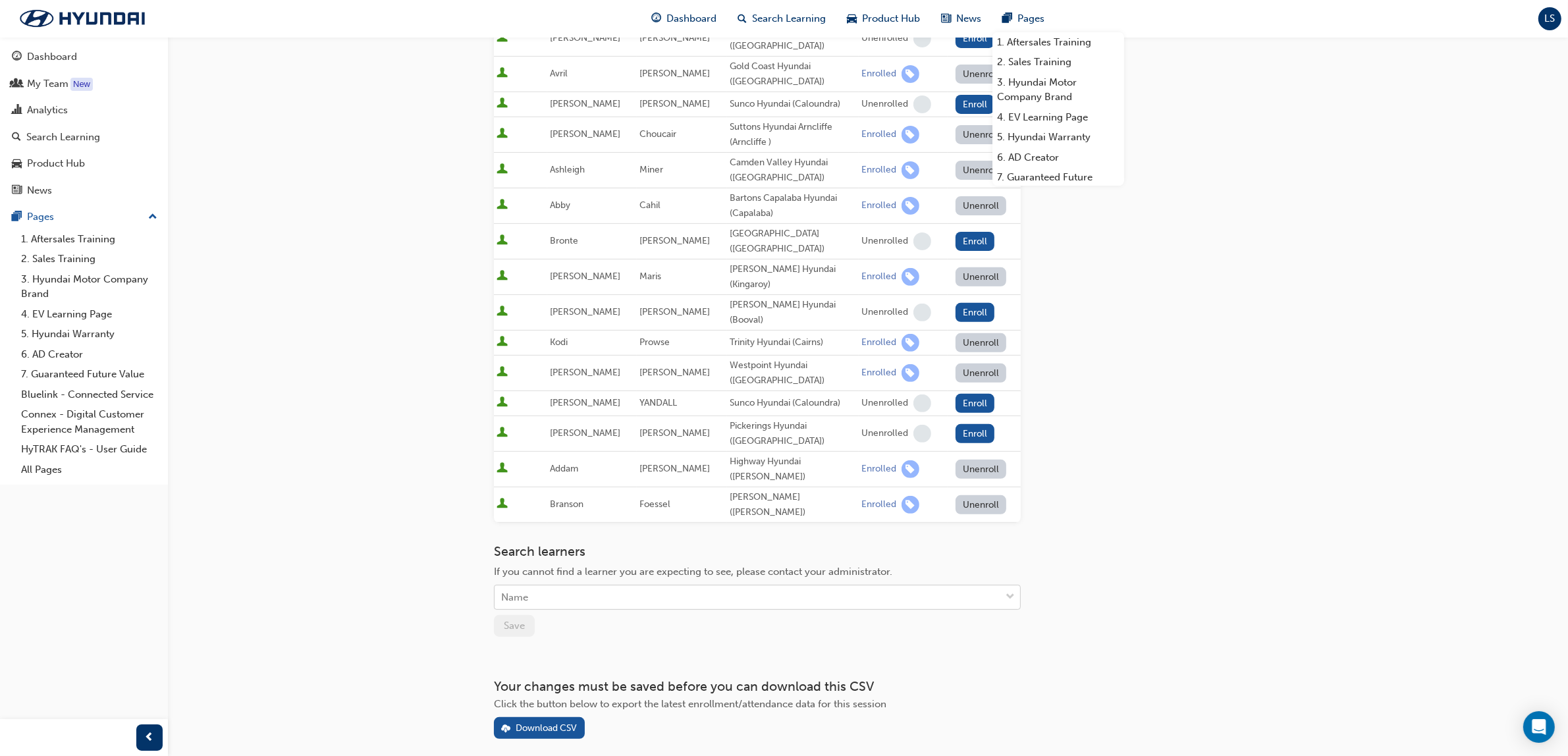
click at [566, 586] on div "Name" at bounding box center [747, 597] width 506 height 23
type input "[PERSON_NAME]"
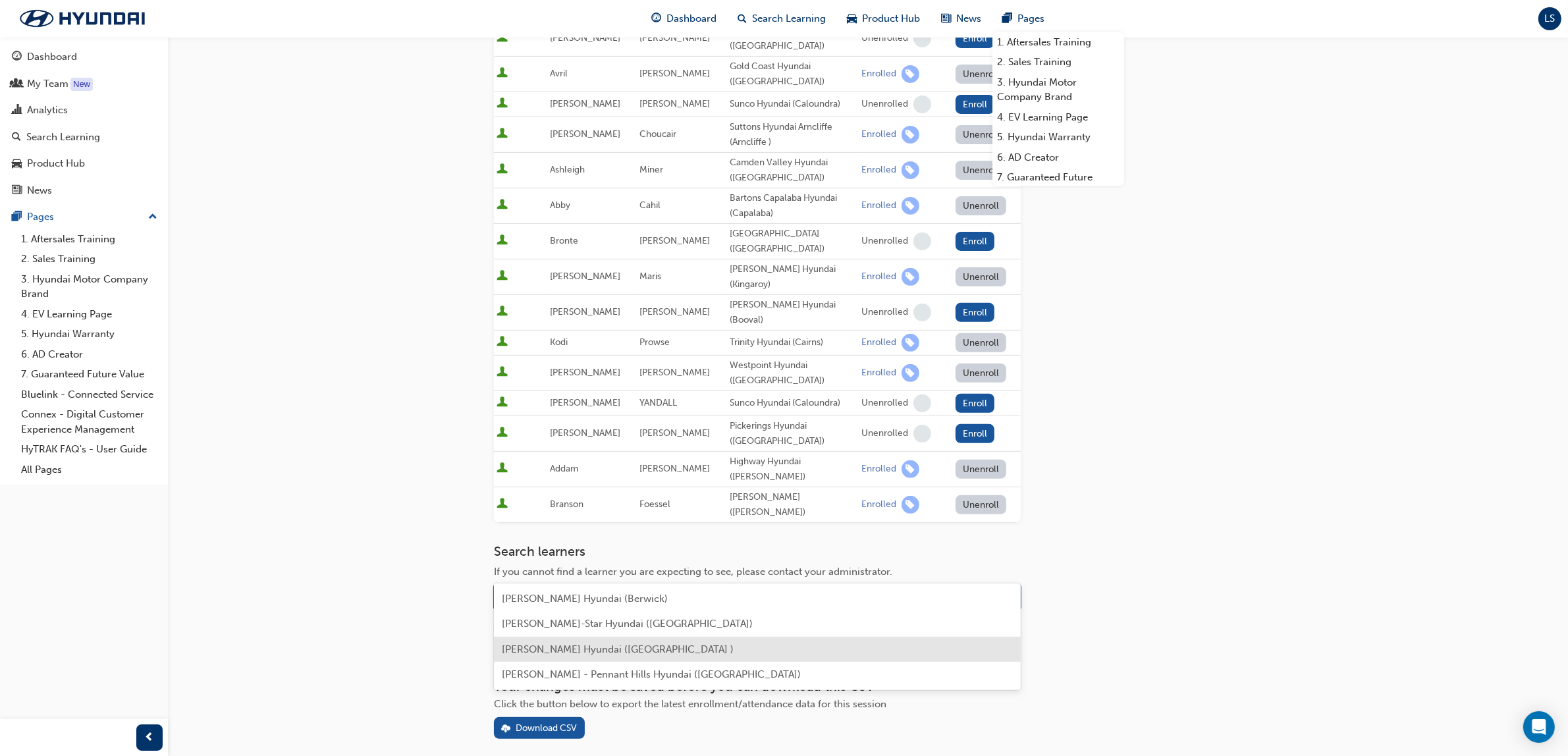
click at [580, 647] on span "[PERSON_NAME] Hyundai ([GEOGRAPHIC_DATA] )" at bounding box center [617, 649] width 232 height 12
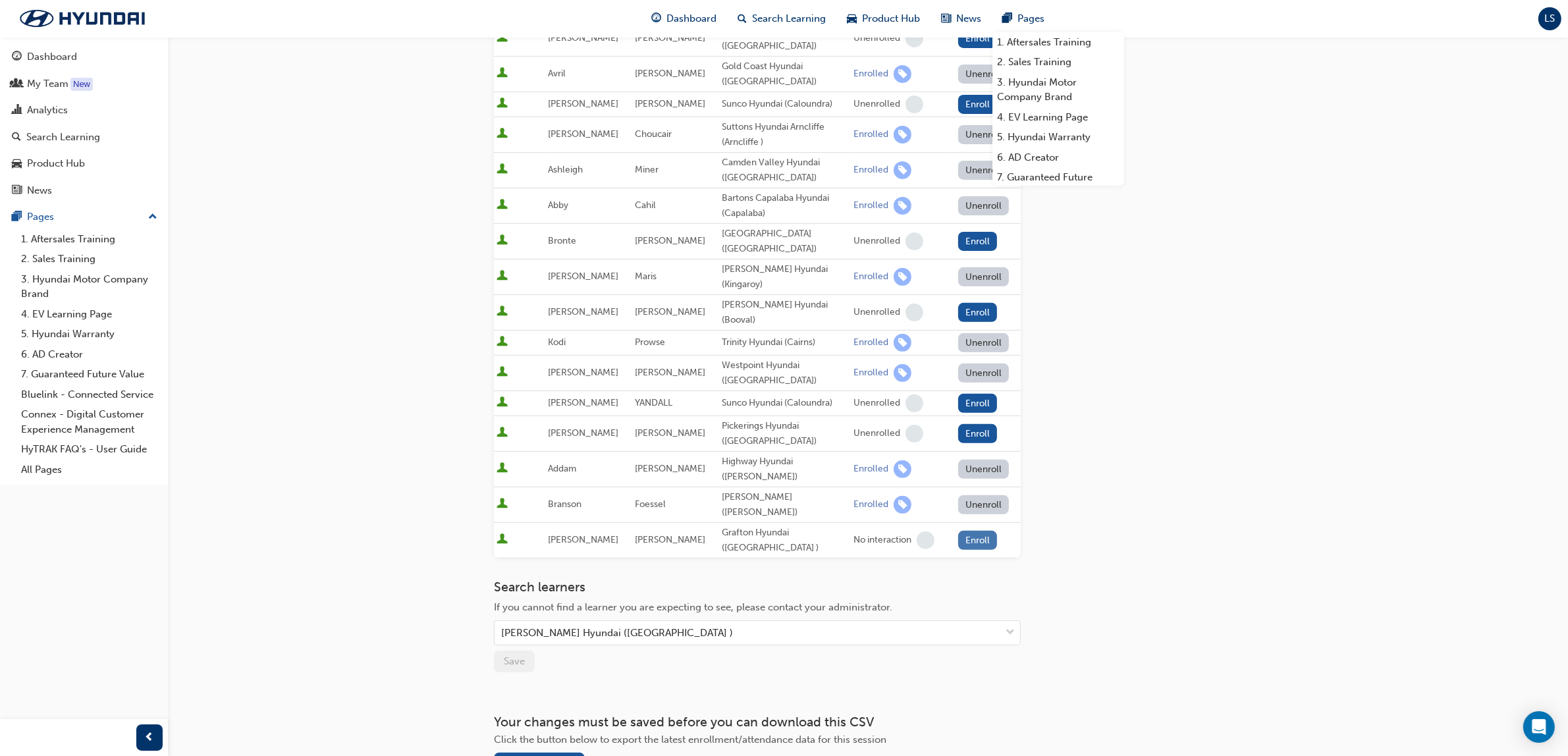
click at [985, 531] on button "Enroll" at bounding box center [978, 540] width 40 height 19
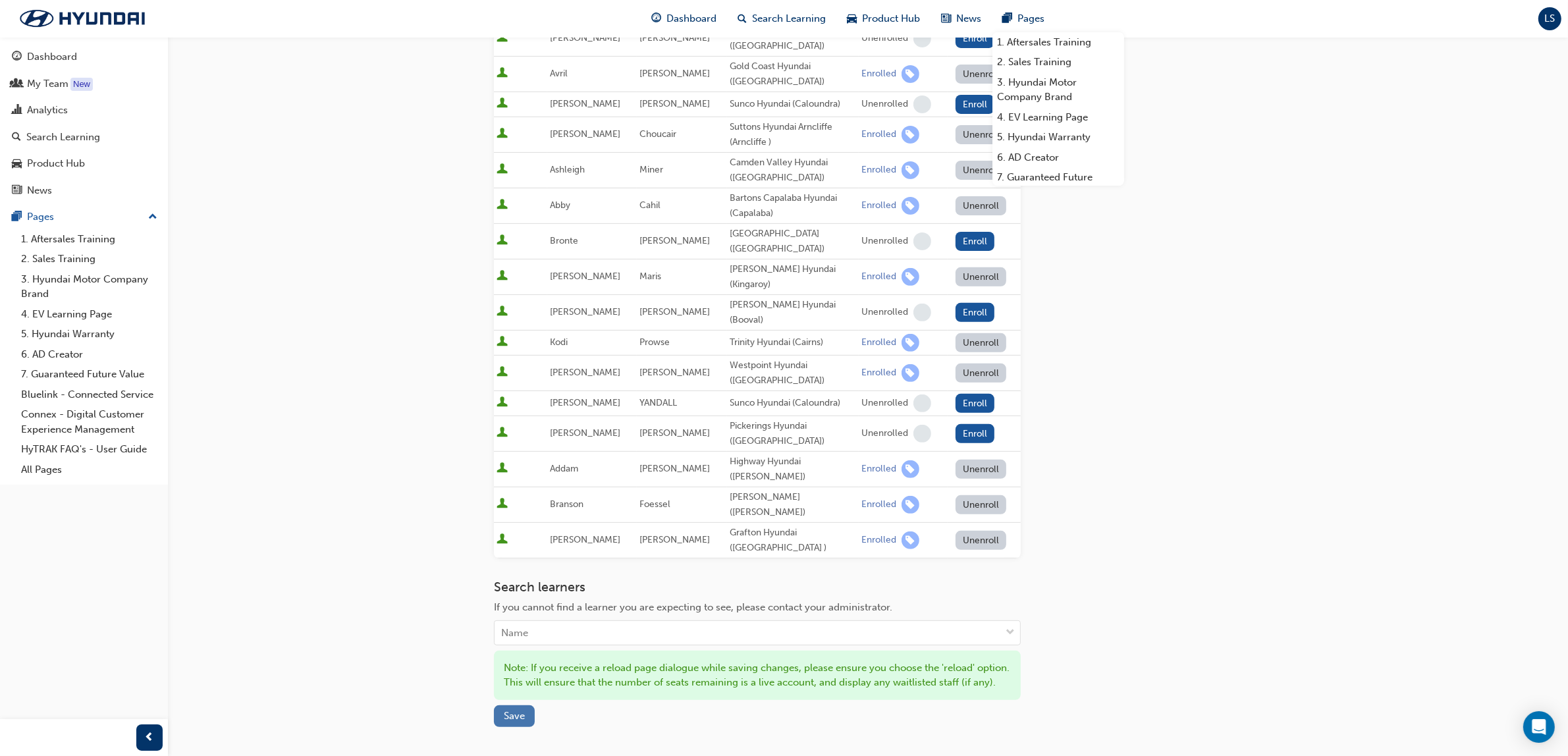
click at [509, 705] on button "Save" at bounding box center [514, 715] width 41 height 22
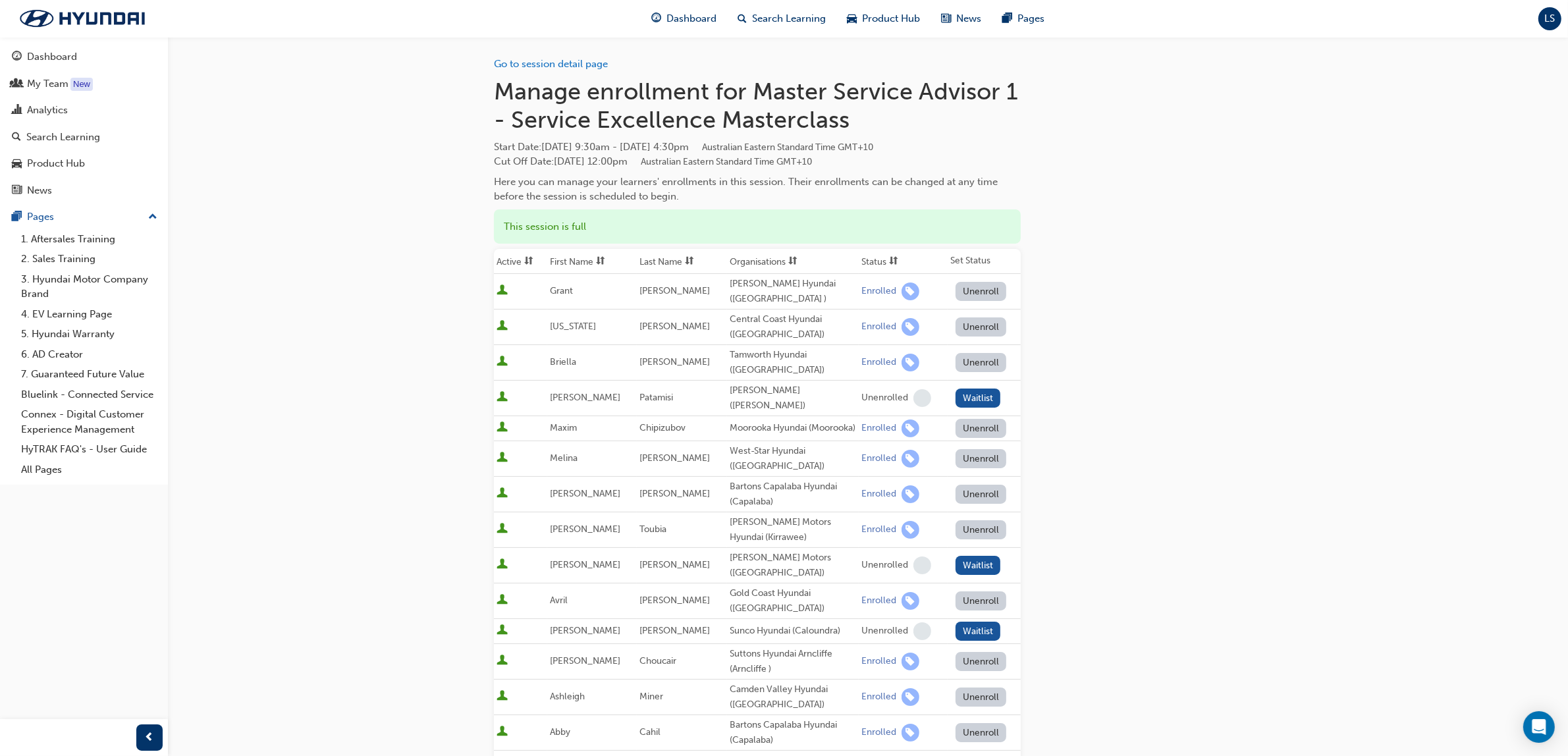
scroll to position [0, 0]
click at [544, 66] on link "Go to session detail page" at bounding box center [551, 66] width 114 height 12
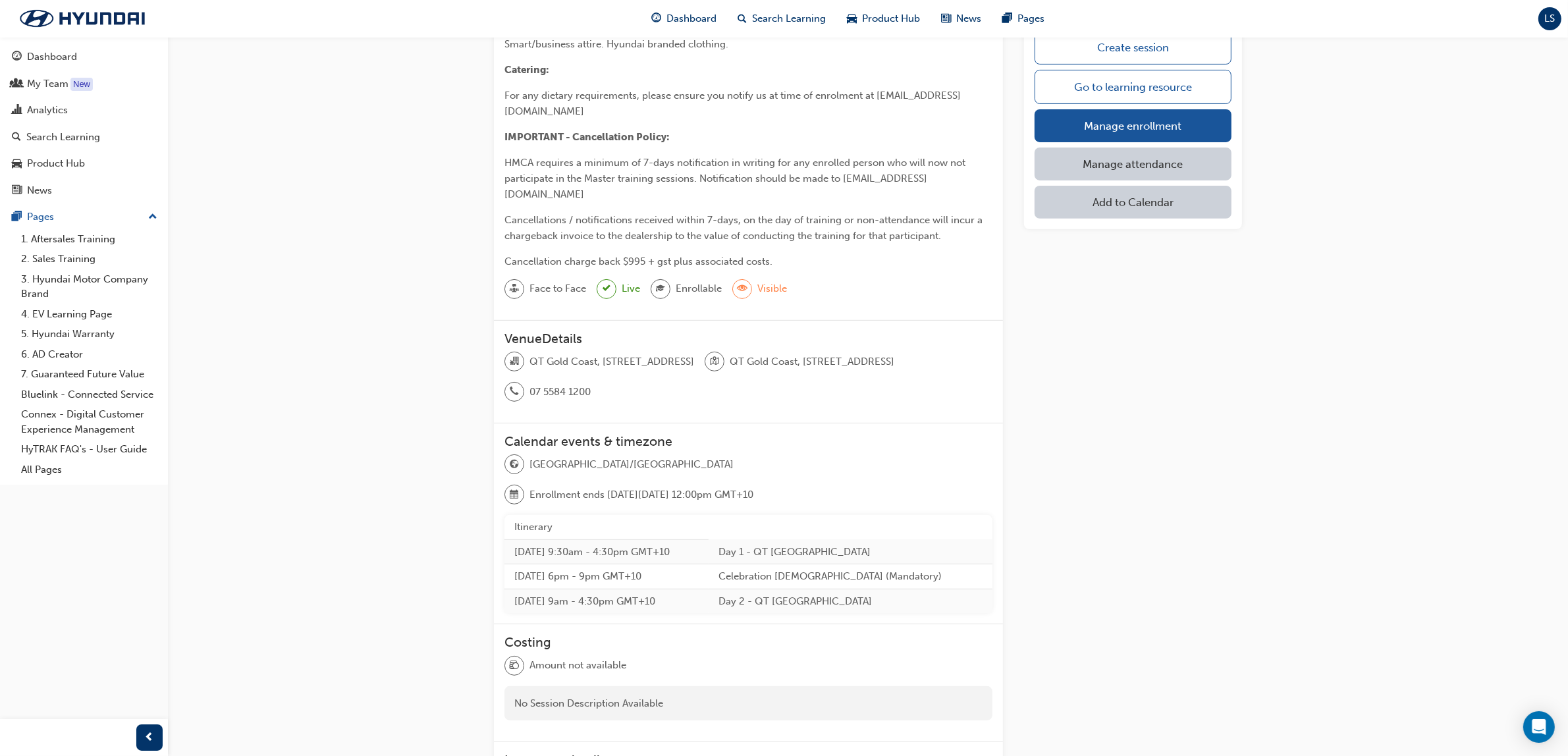
scroll to position [726, 0]
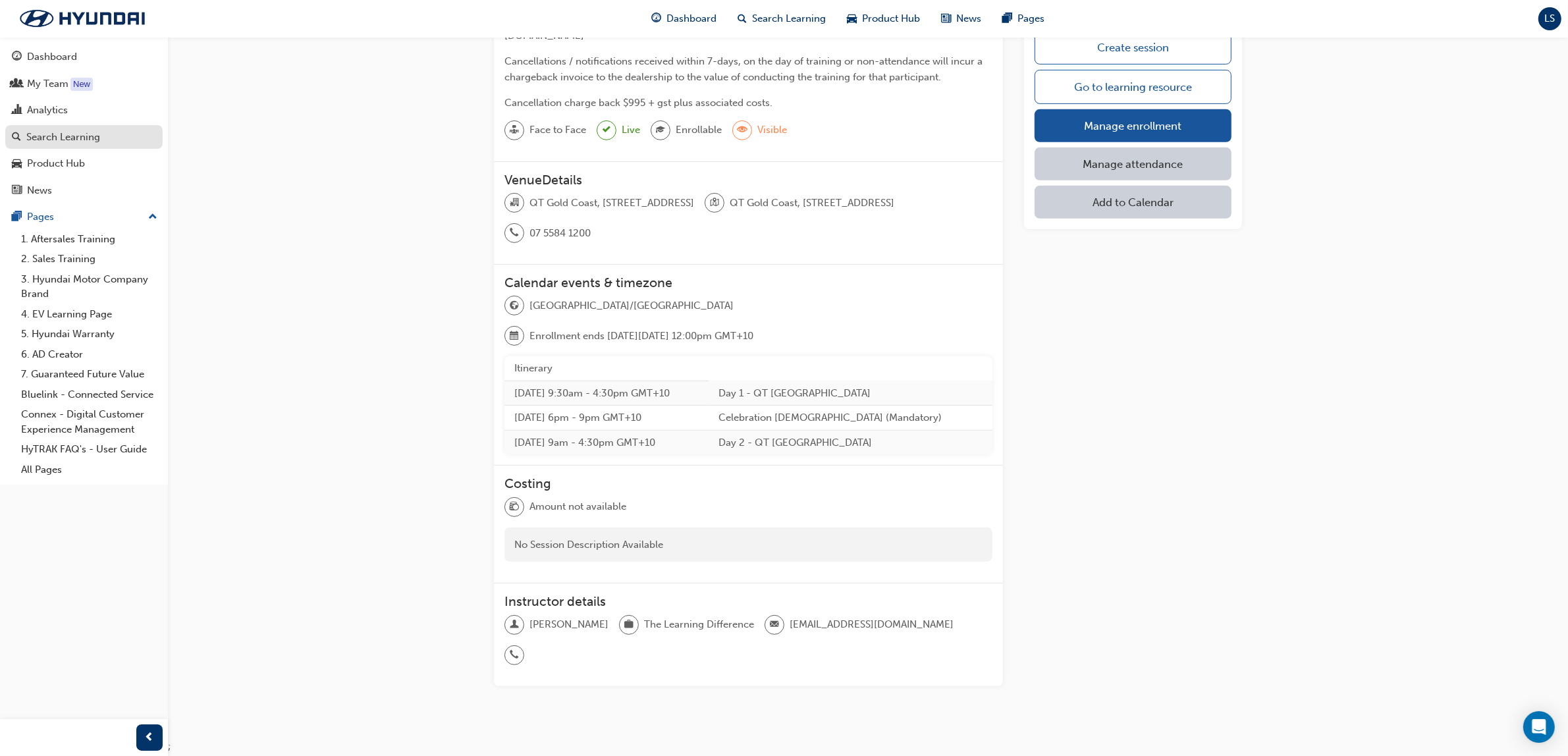
click at [78, 141] on div "Search Learning" at bounding box center [64, 137] width 74 height 16
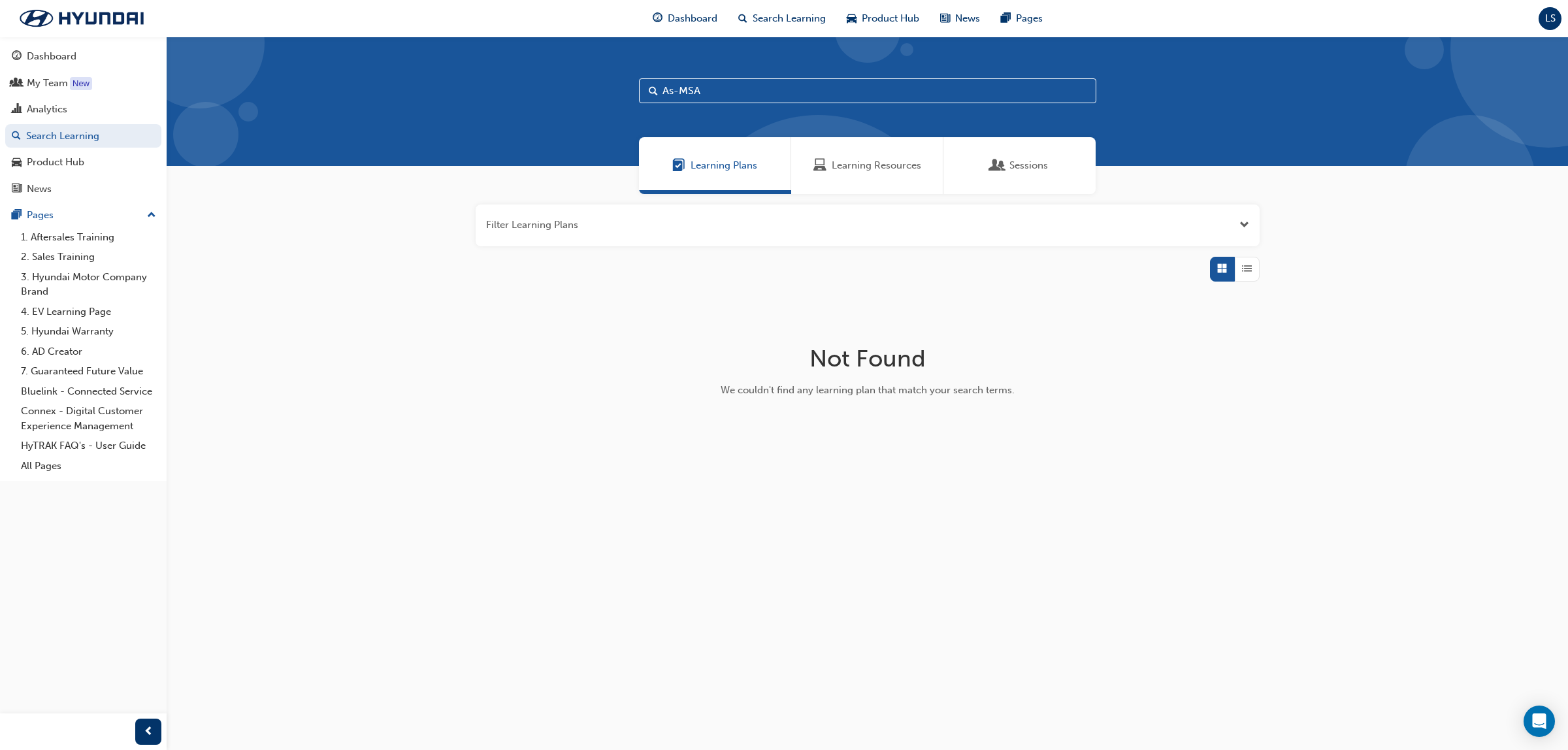
click at [854, 162] on span "Learning Resources" at bounding box center [876, 166] width 90 height 15
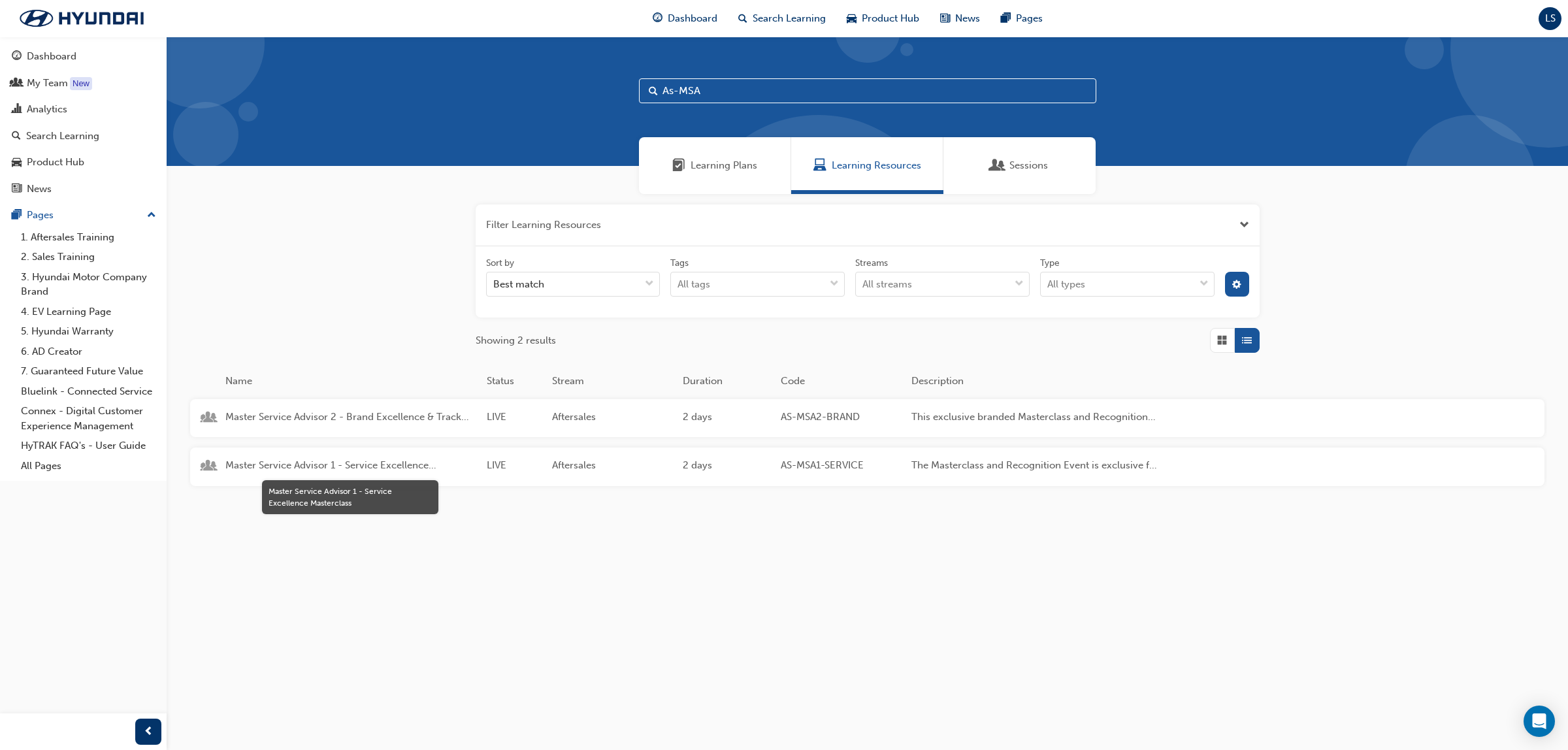
click at [289, 467] on span "Master Service Advisor 1 - Service Excellence Masterclass" at bounding box center [351, 465] width 251 height 15
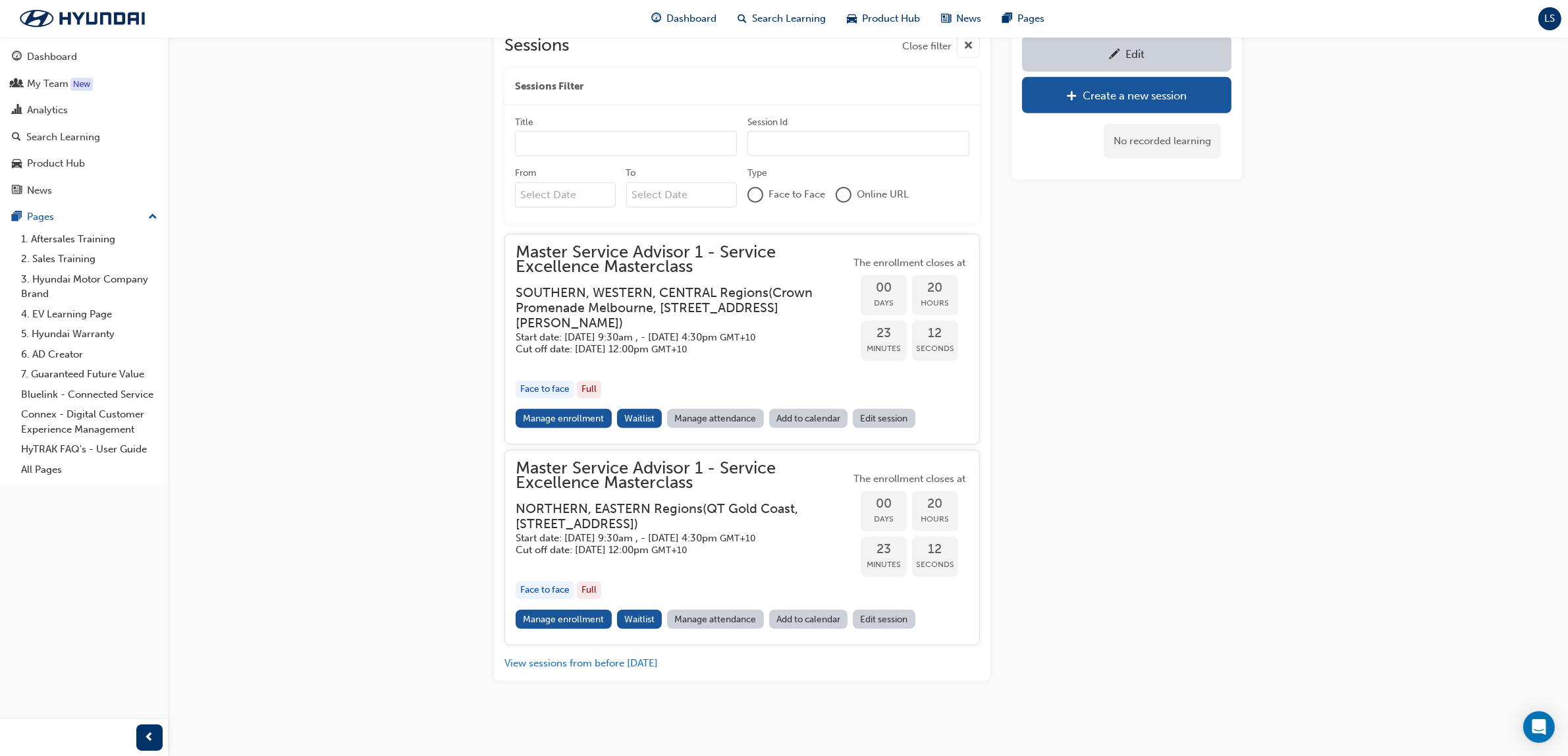
scroll to position [1161, 0]
click at [570, 613] on link "Manage enrollment" at bounding box center [564, 619] width 97 height 19
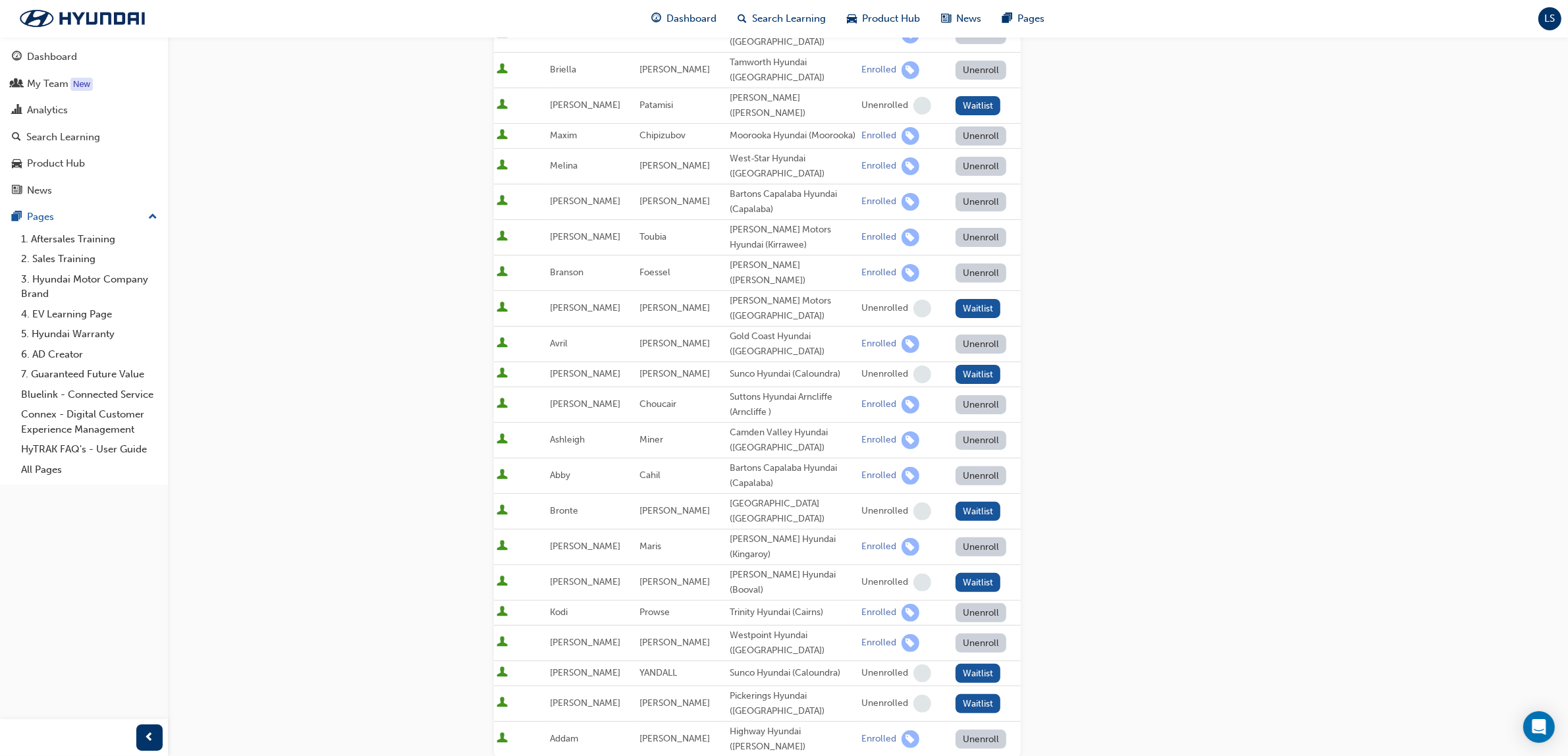
scroll to position [576, 0]
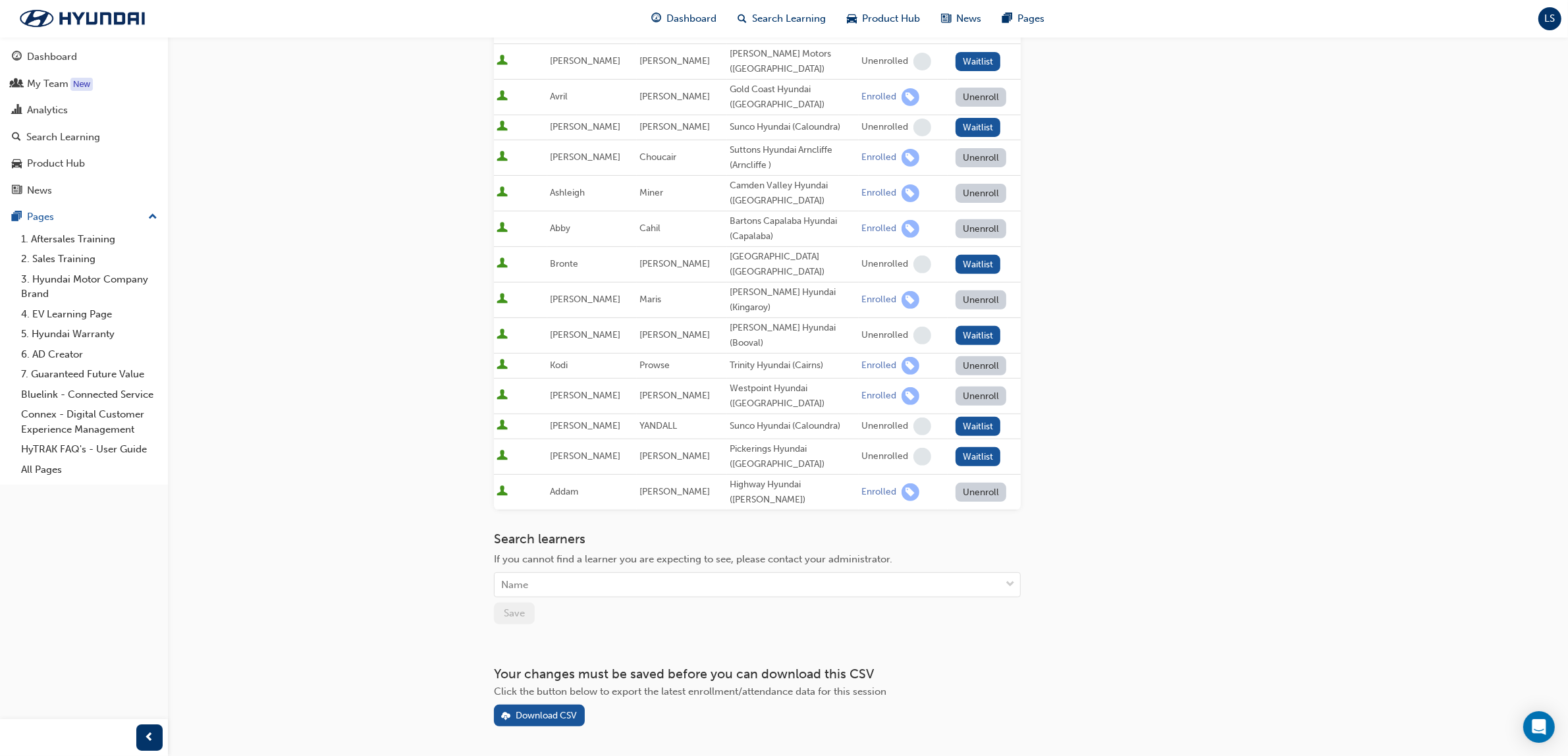
click at [792, 487] on div "Go to session detail page Manage enrollment for Master Service Advisor 1 - Serv…" at bounding box center [757, 93] width 527 height 1265
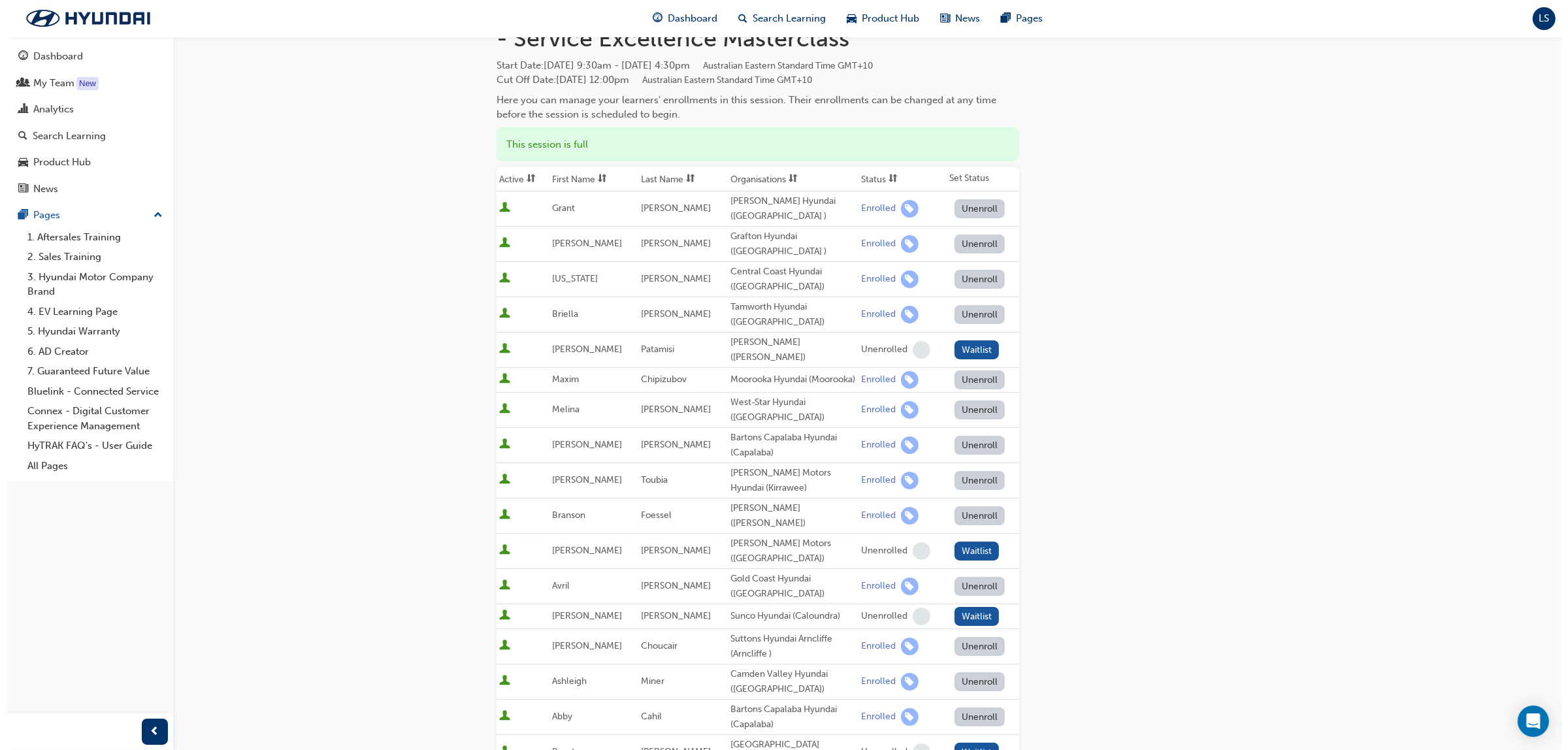
scroll to position [0, 0]
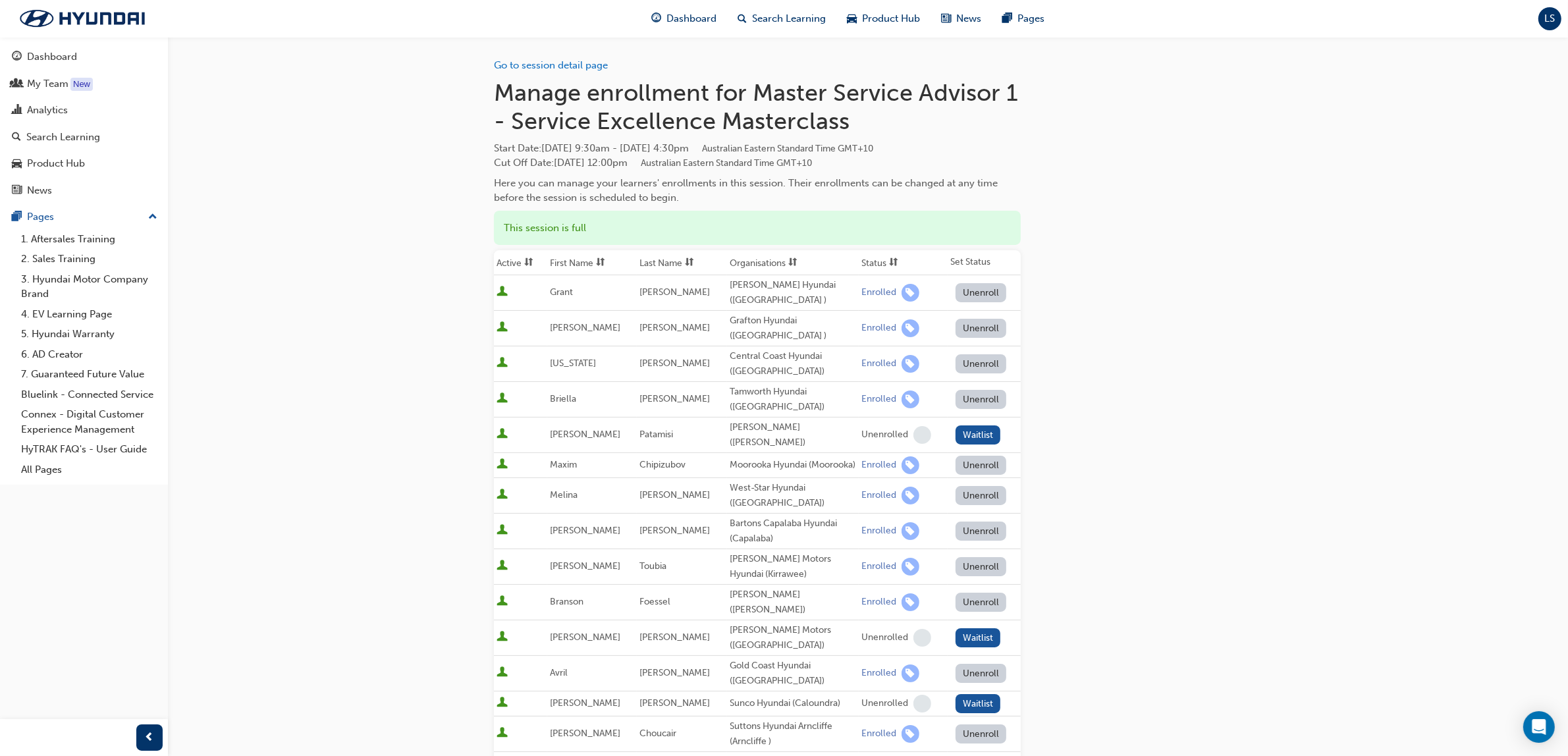
click at [1138, 294] on div "Go to session detail page Manage enrollment for Master Service Advisor 1 - Serv…" at bounding box center [868, 670] width 748 height 1265
click at [79, 134] on div "Search Learning" at bounding box center [64, 137] width 74 height 16
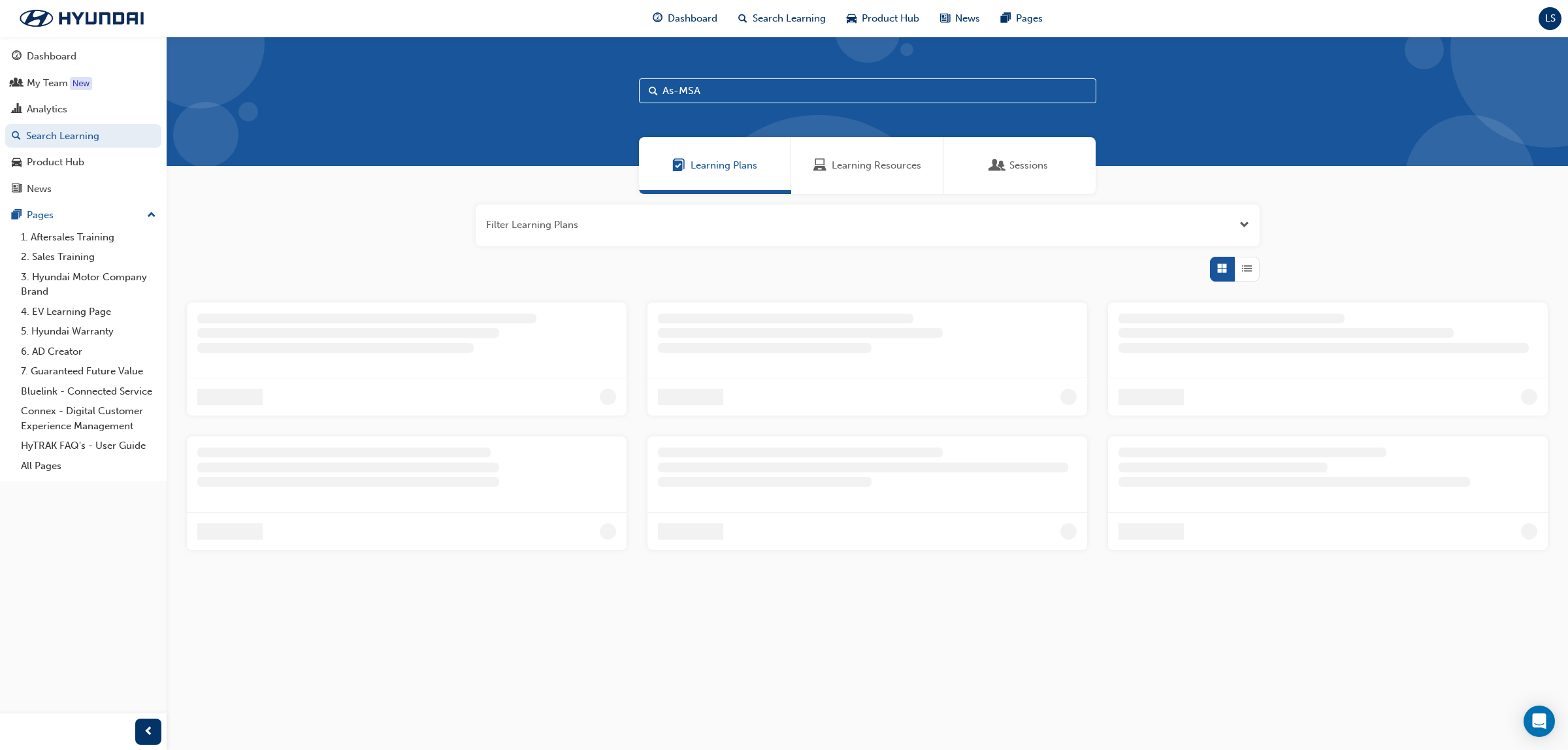
drag, startPoint x: 890, startPoint y: 168, endPoint x: 922, endPoint y: 172, distance: 32.2
click at [891, 168] on span "Learning Resources" at bounding box center [876, 166] width 90 height 15
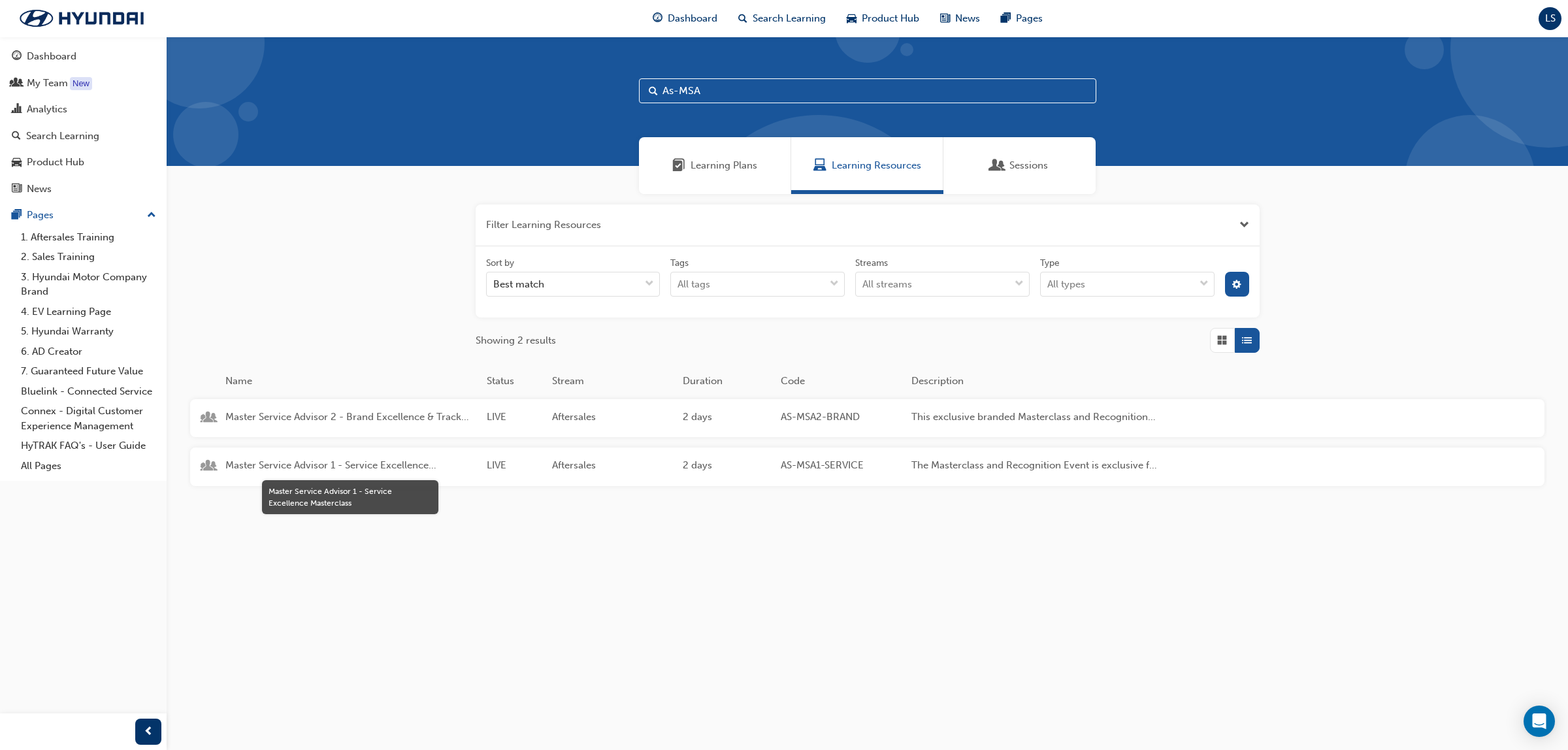
click at [375, 465] on span "Master Service Advisor 1 - Service Excellence Masterclass" at bounding box center [351, 465] width 251 height 15
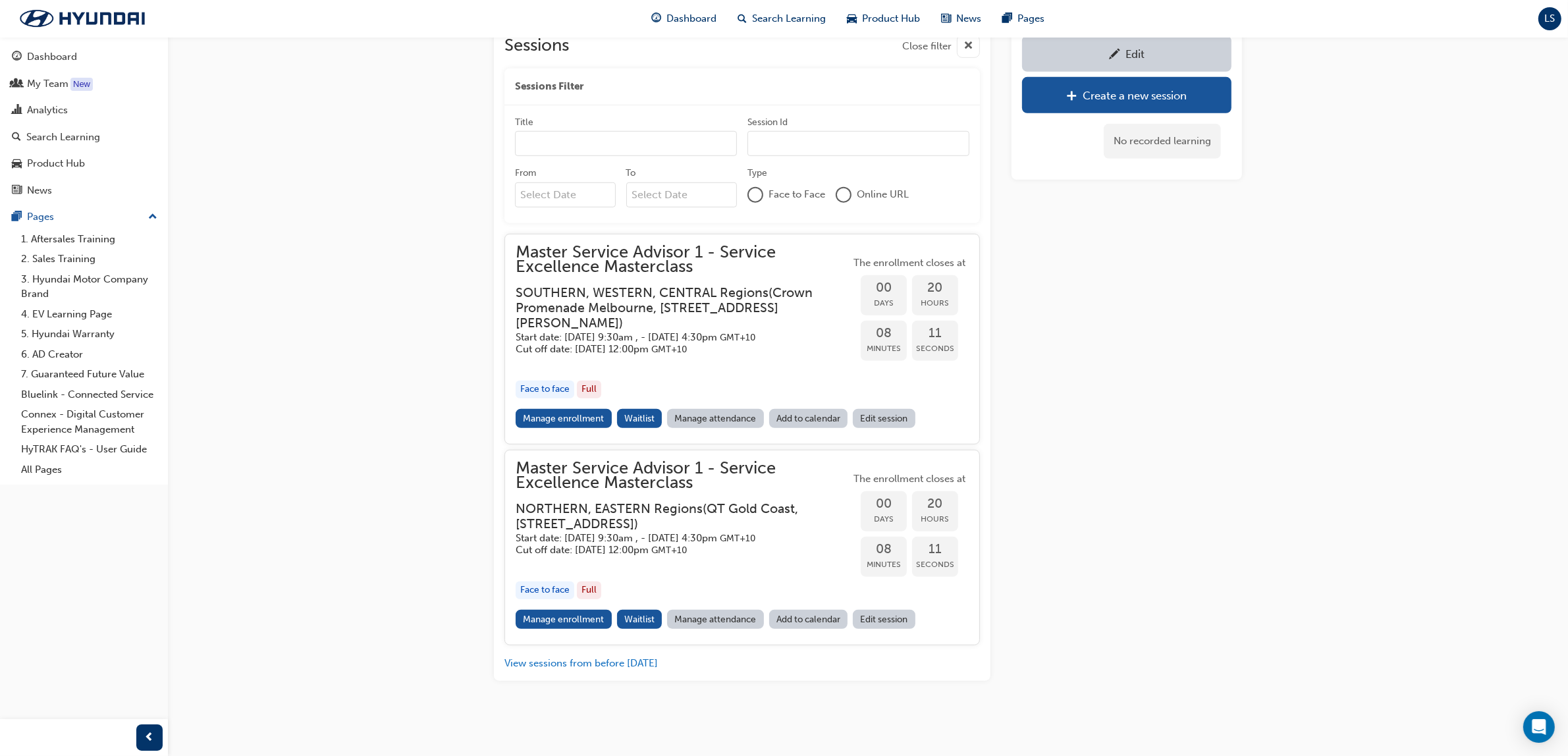
scroll to position [1161, 0]
click at [1167, 47] on div "Edit" at bounding box center [1127, 53] width 190 height 16
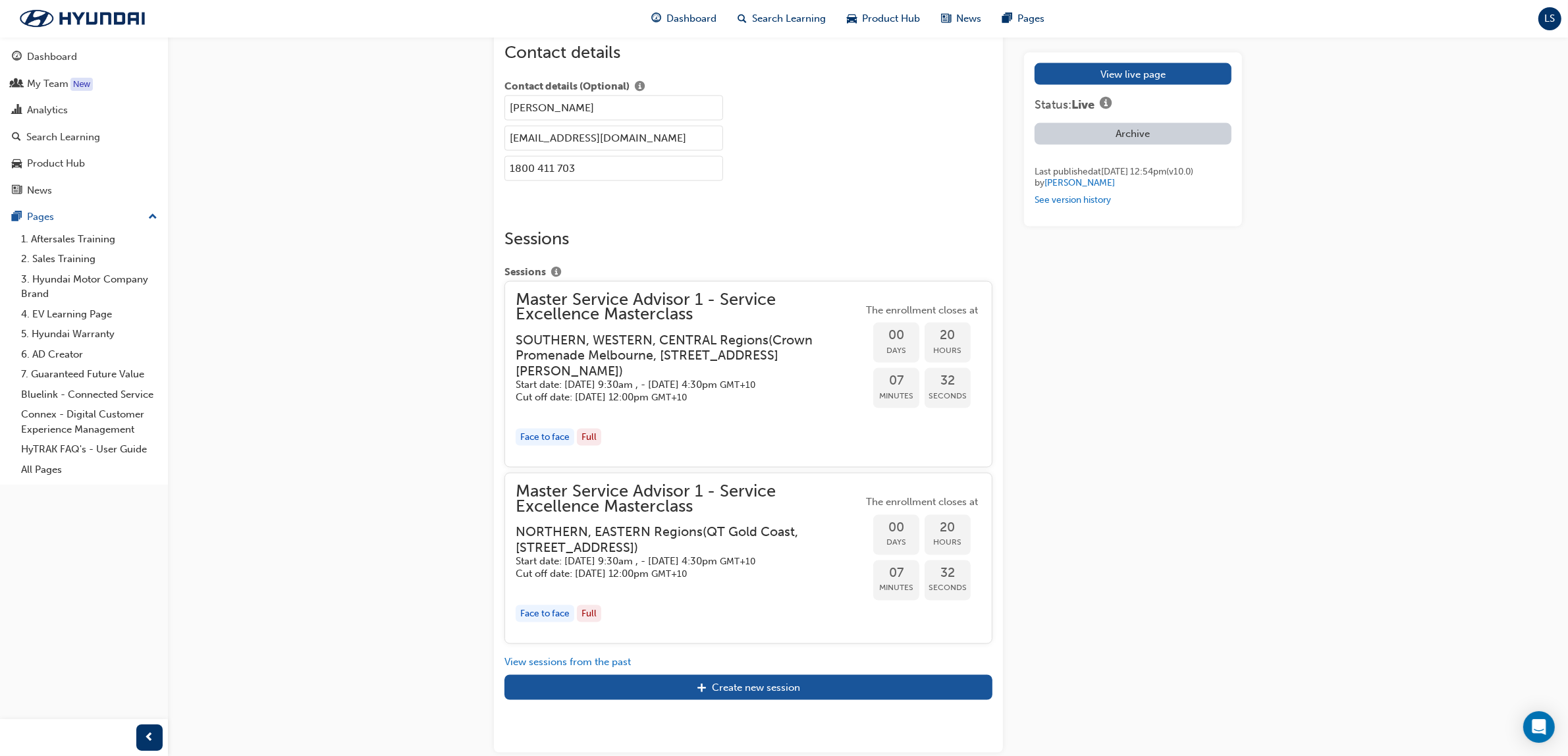
scroll to position [2466, 0]
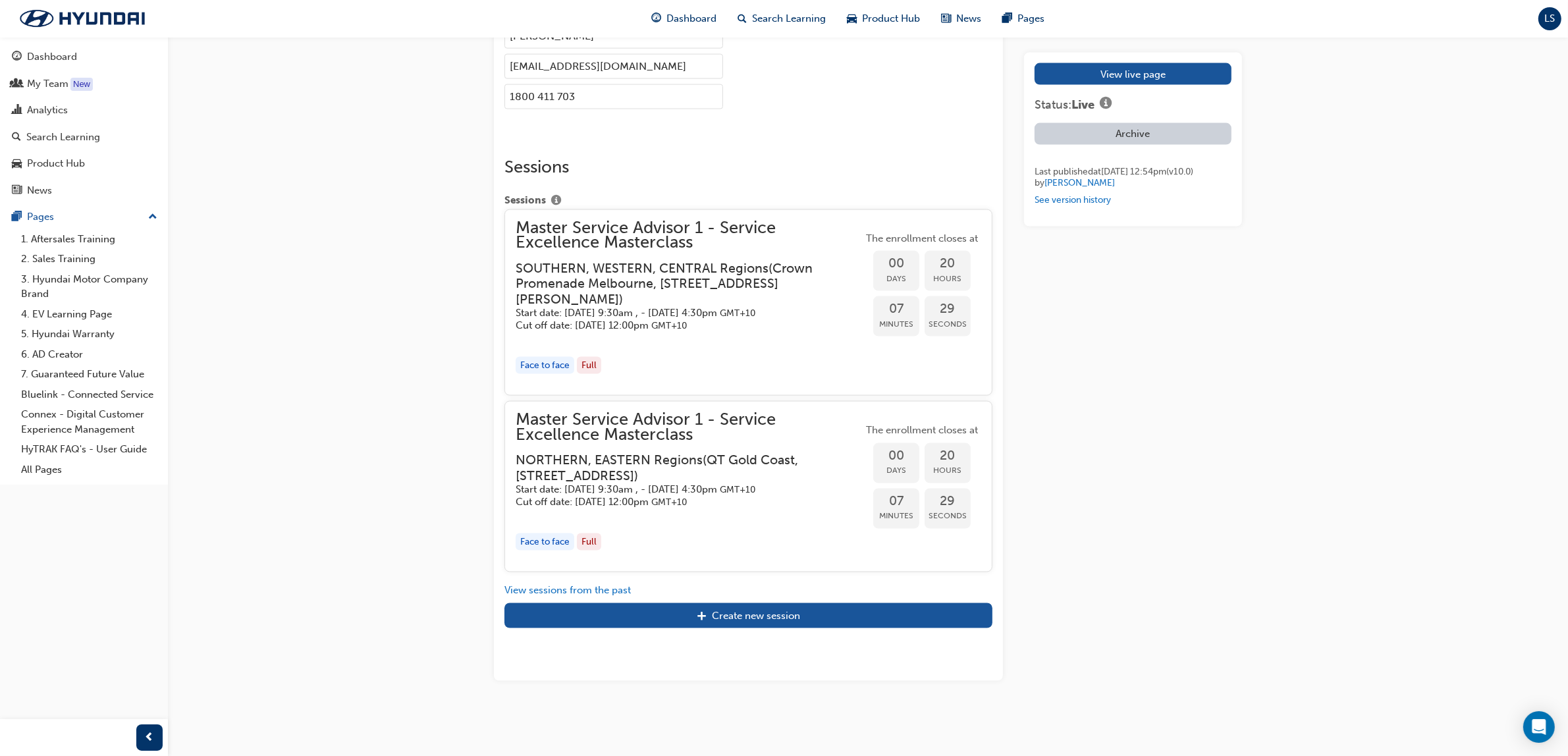
click at [689, 484] on h5 "Start date: [DATE] 9:30am , - [DATE] 4:30pm GMT+10" at bounding box center [678, 490] width 326 height 13
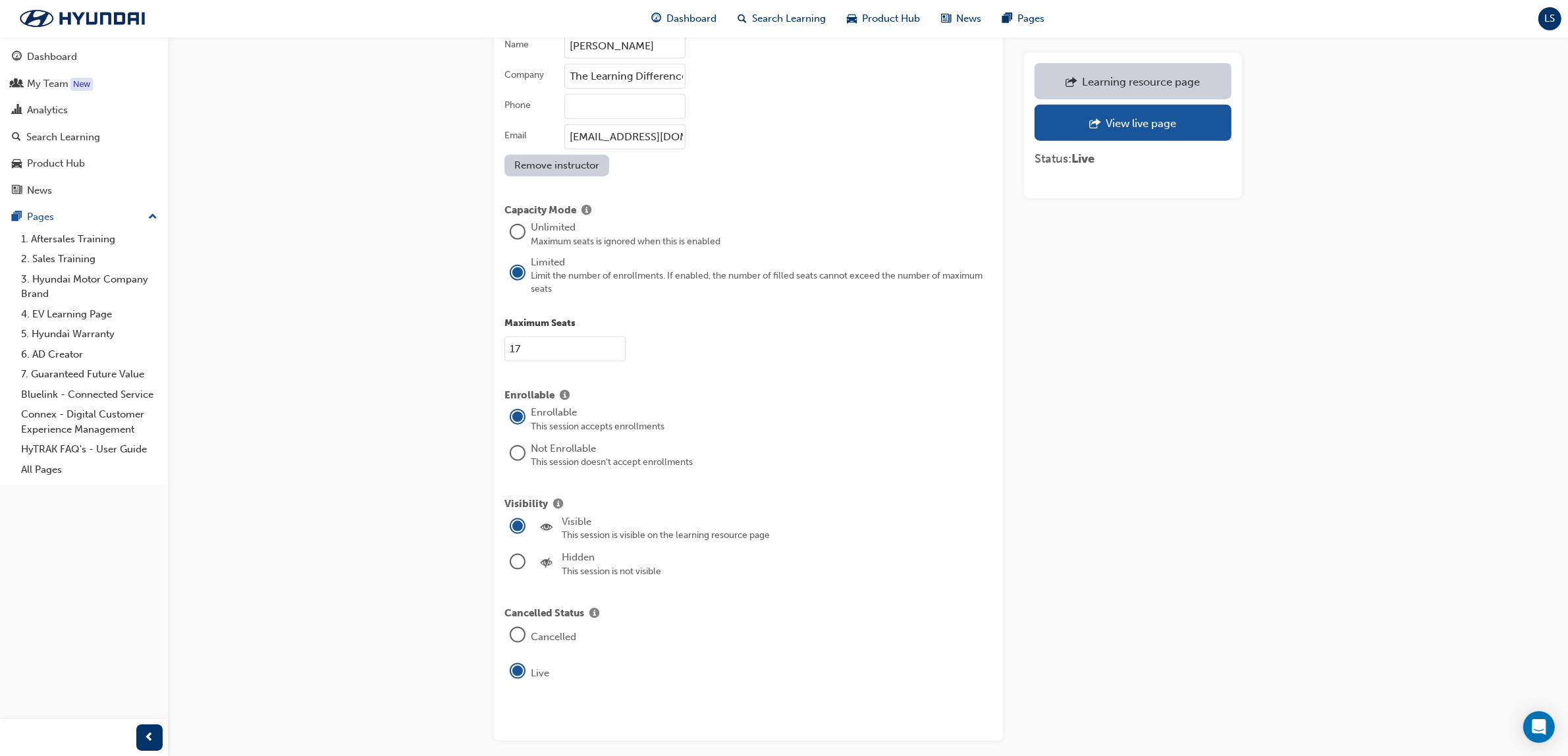
scroll to position [1913, 0]
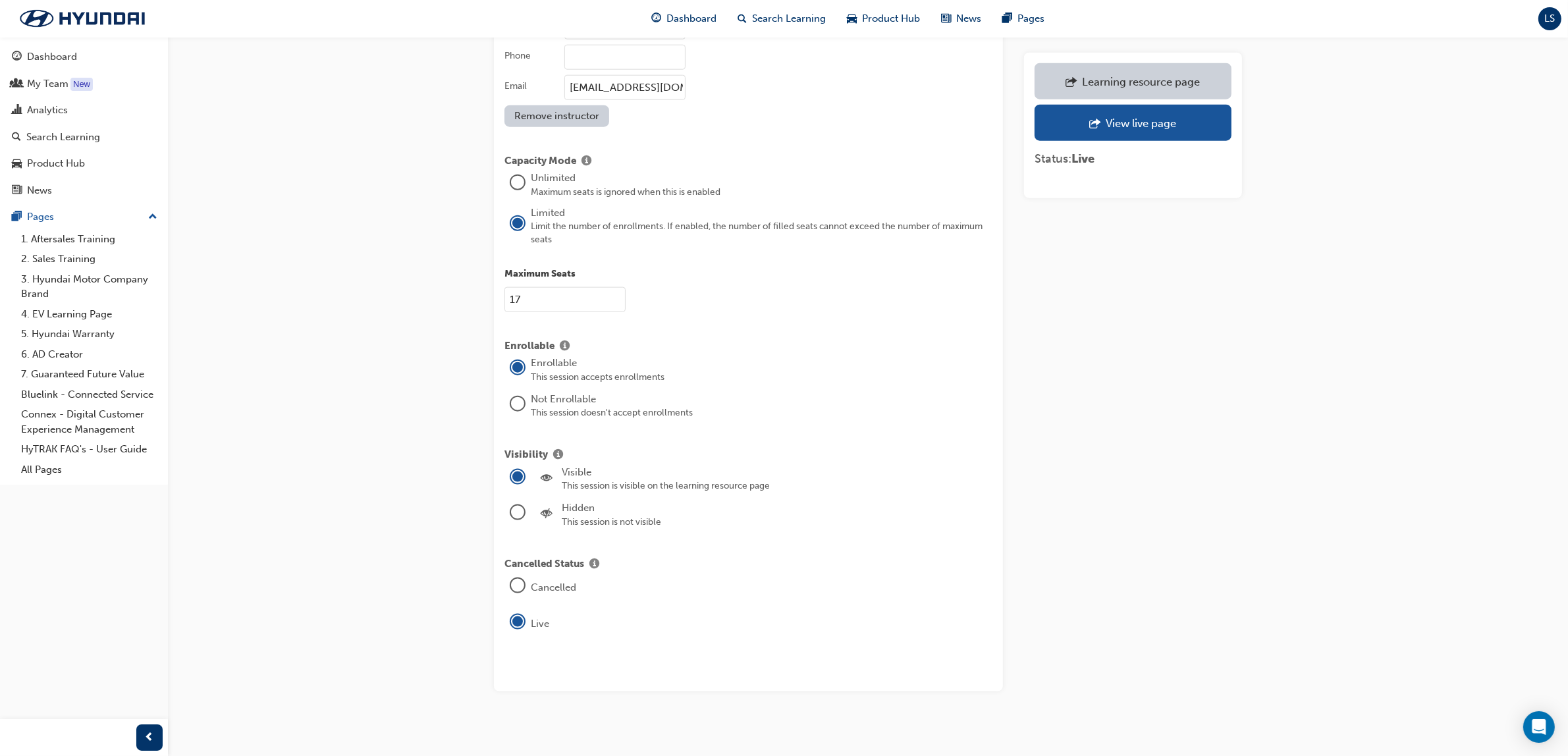
drag, startPoint x: 567, startPoint y: 287, endPoint x: 486, endPoint y: 295, distance: 81.4
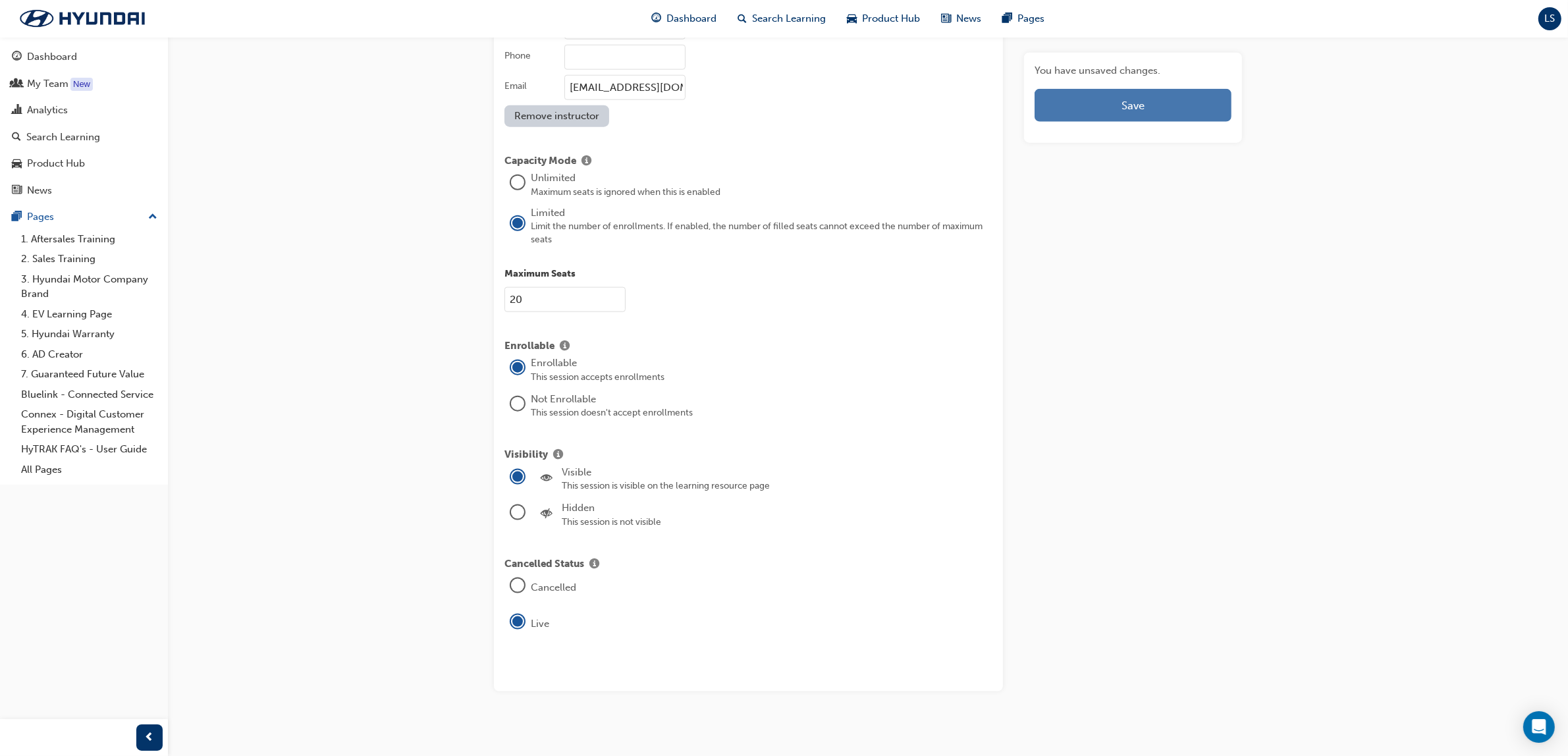
type input "20"
click at [1133, 96] on button "Save" at bounding box center [1133, 105] width 197 height 33
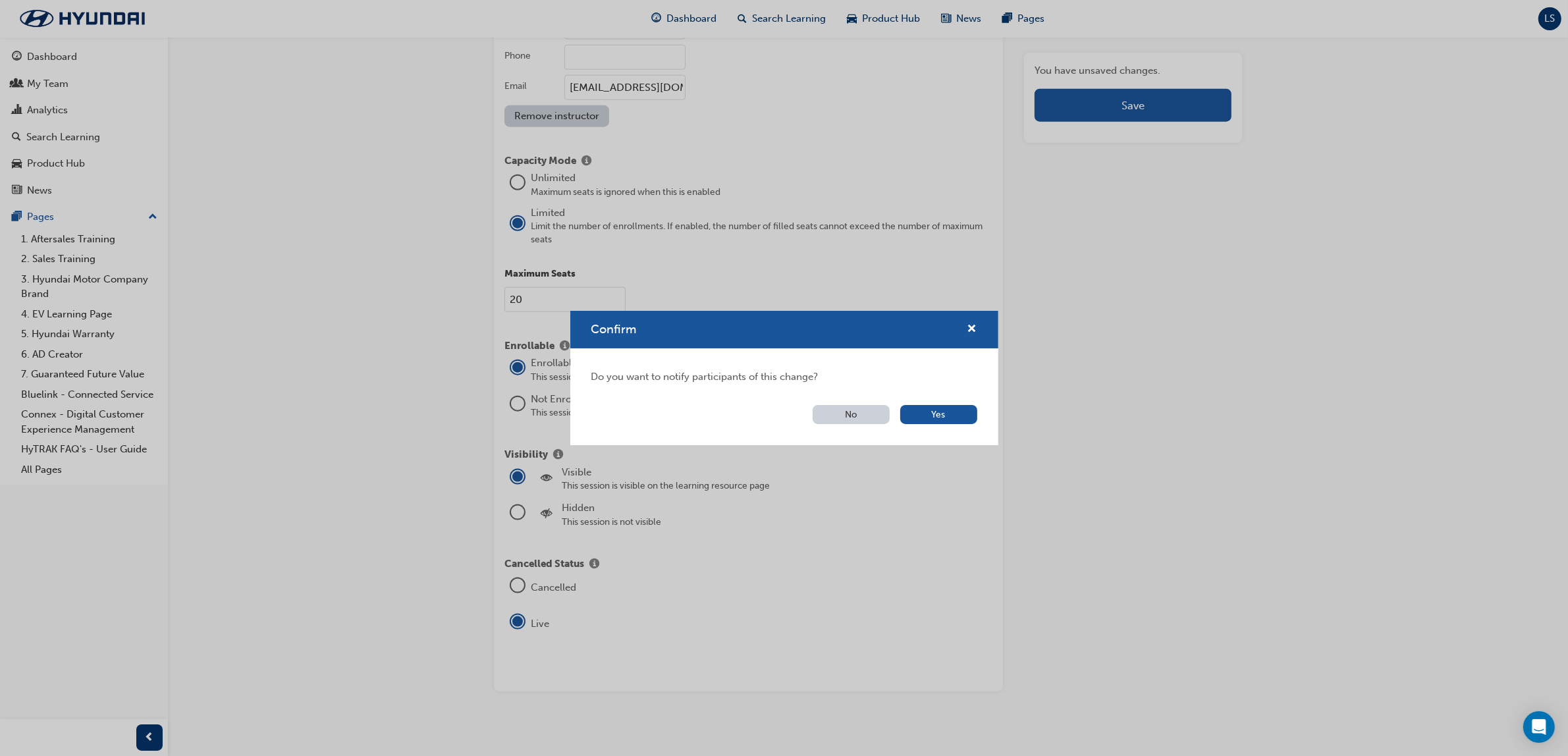
click at [849, 414] on button "No" at bounding box center [851, 415] width 77 height 19
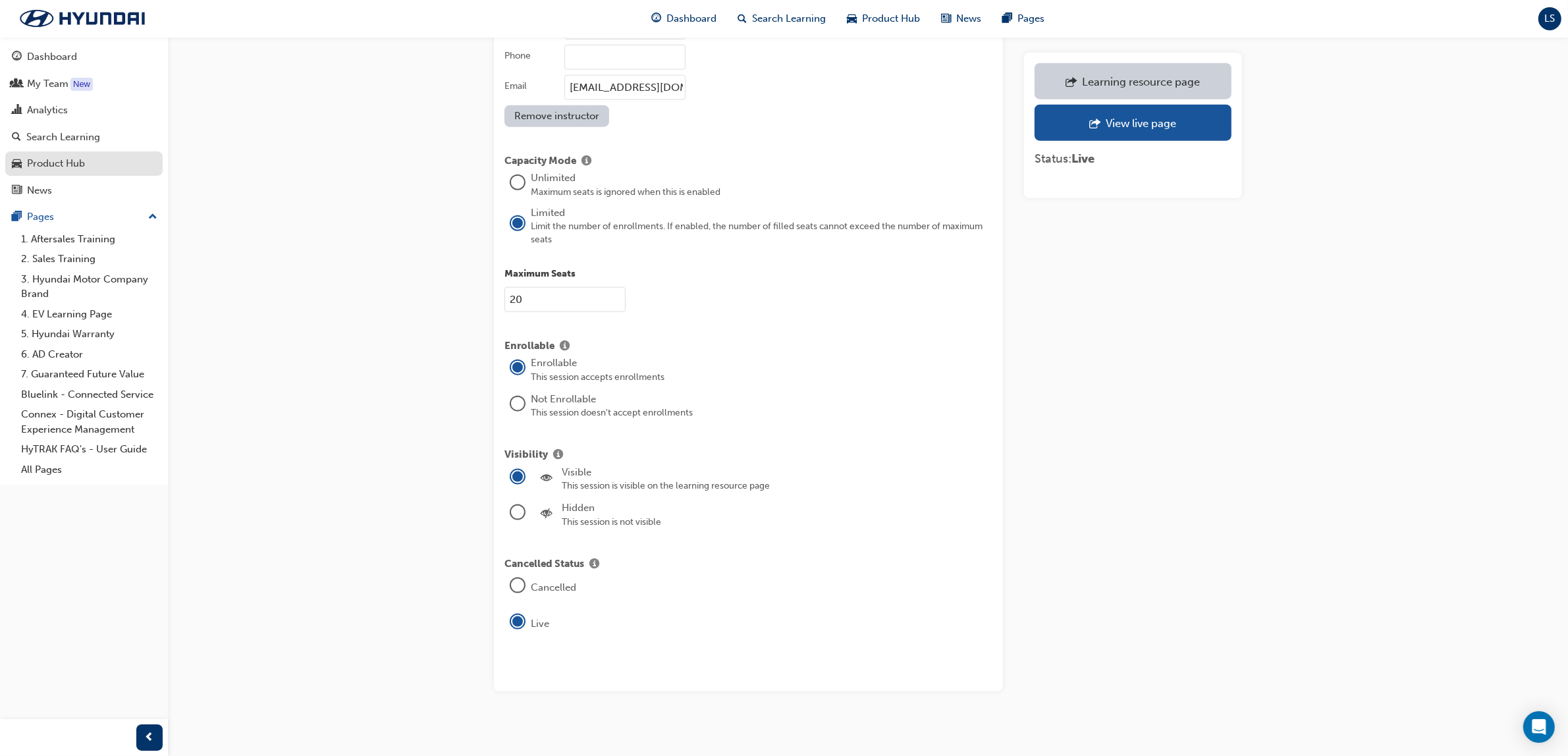
click at [121, 141] on div "Search Learning" at bounding box center [84, 137] width 144 height 16
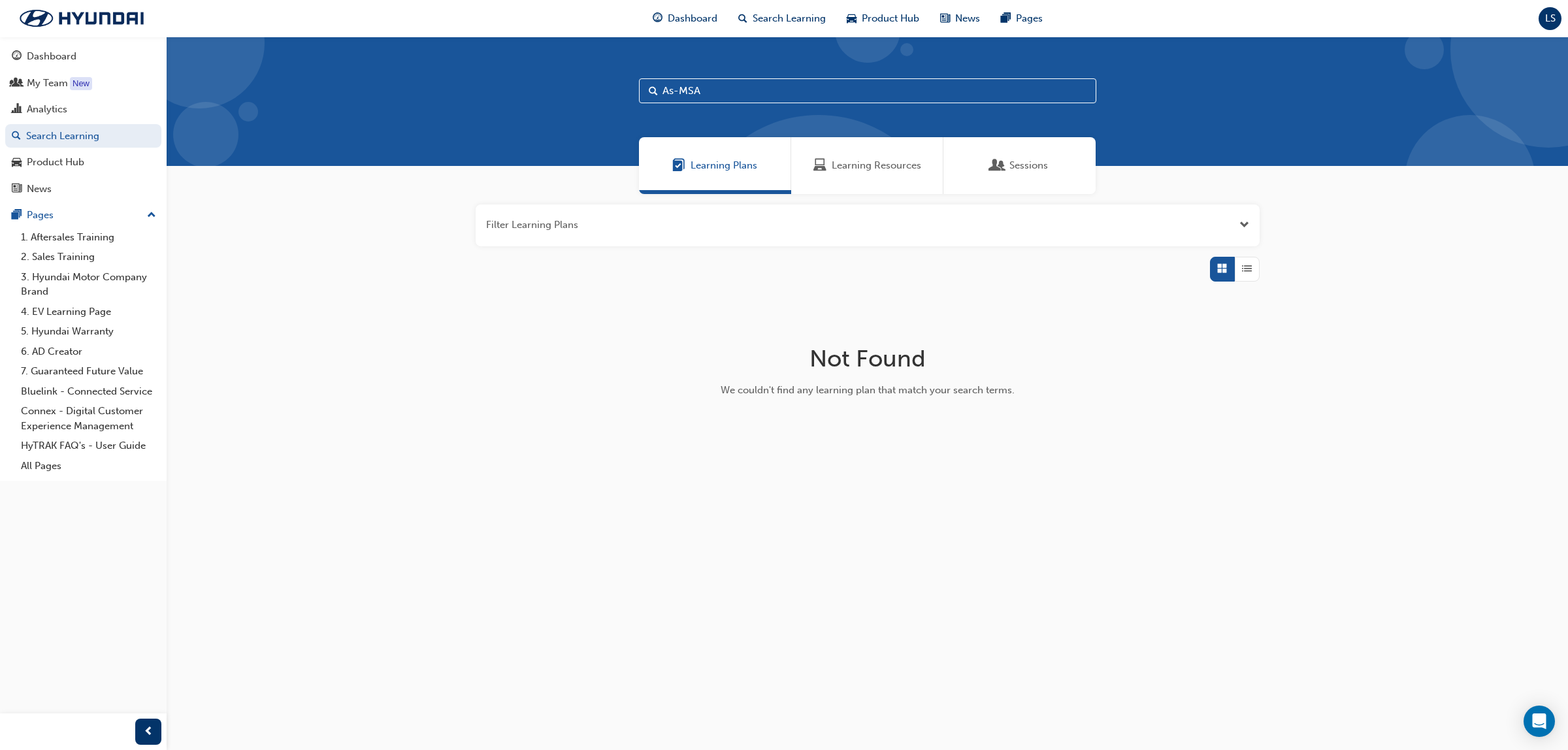
click at [870, 173] on div "Learning Resources" at bounding box center [867, 165] width 152 height 56
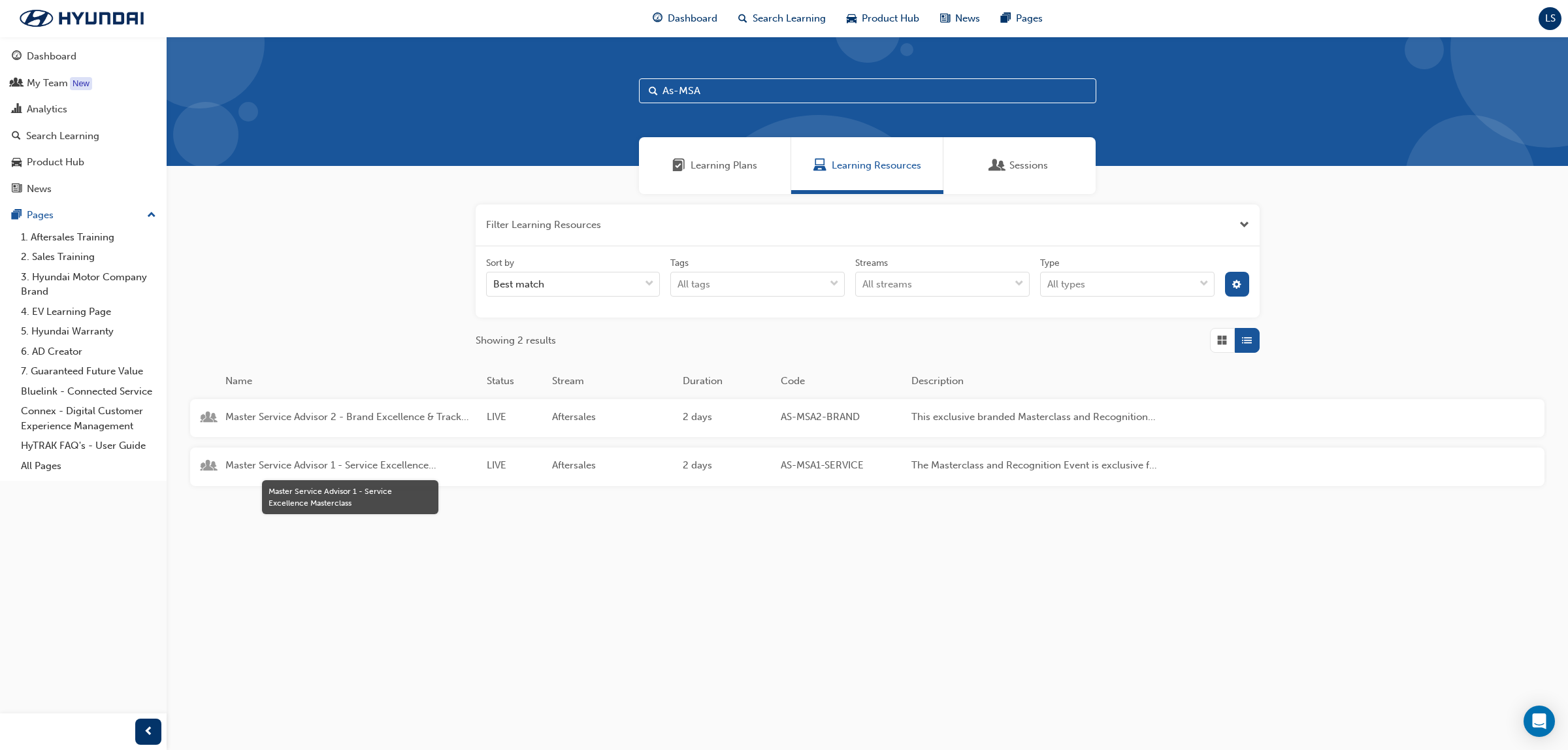
click at [317, 461] on span "Master Service Advisor 1 - Service Excellence Masterclass" at bounding box center [351, 465] width 251 height 15
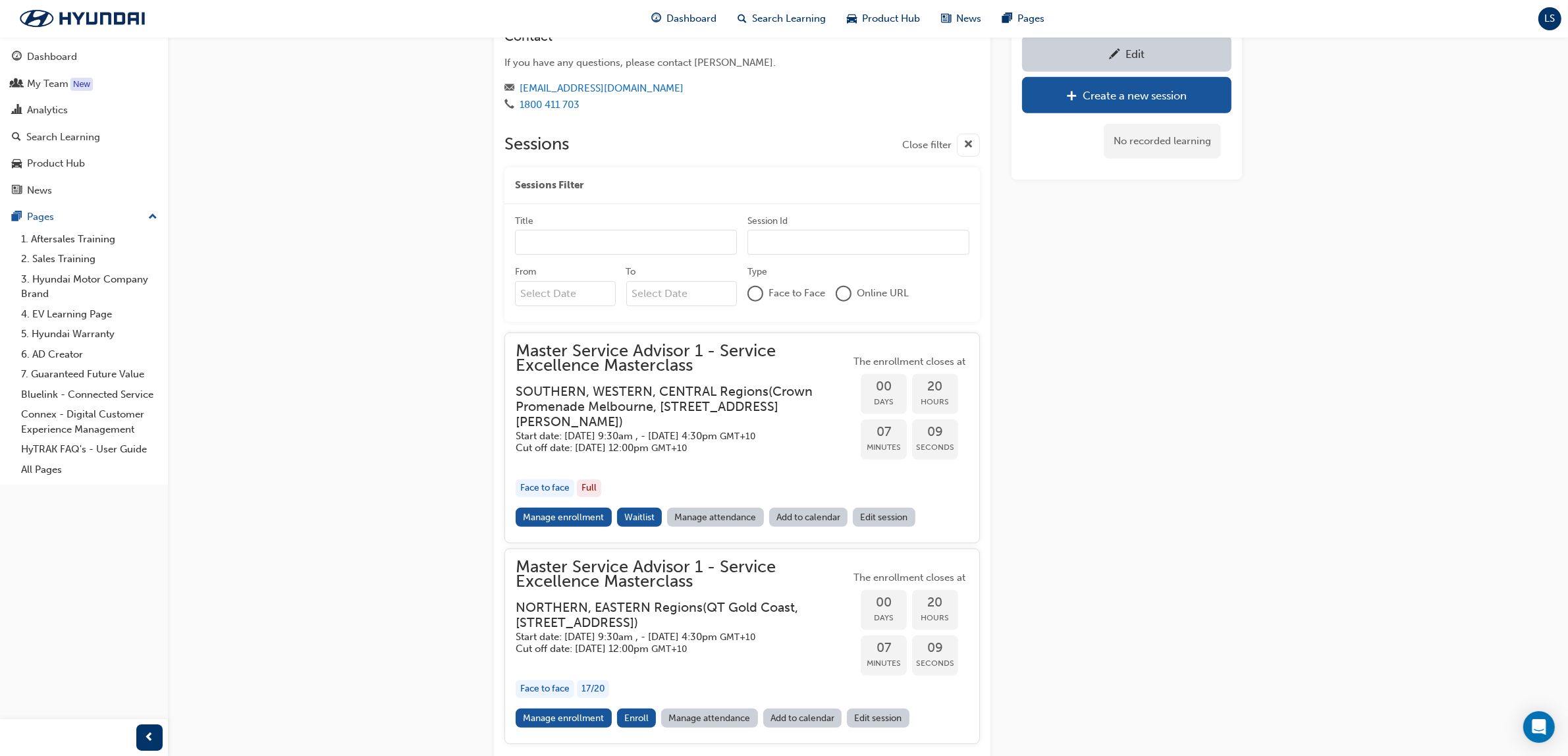
scroll to position [1161, 0]
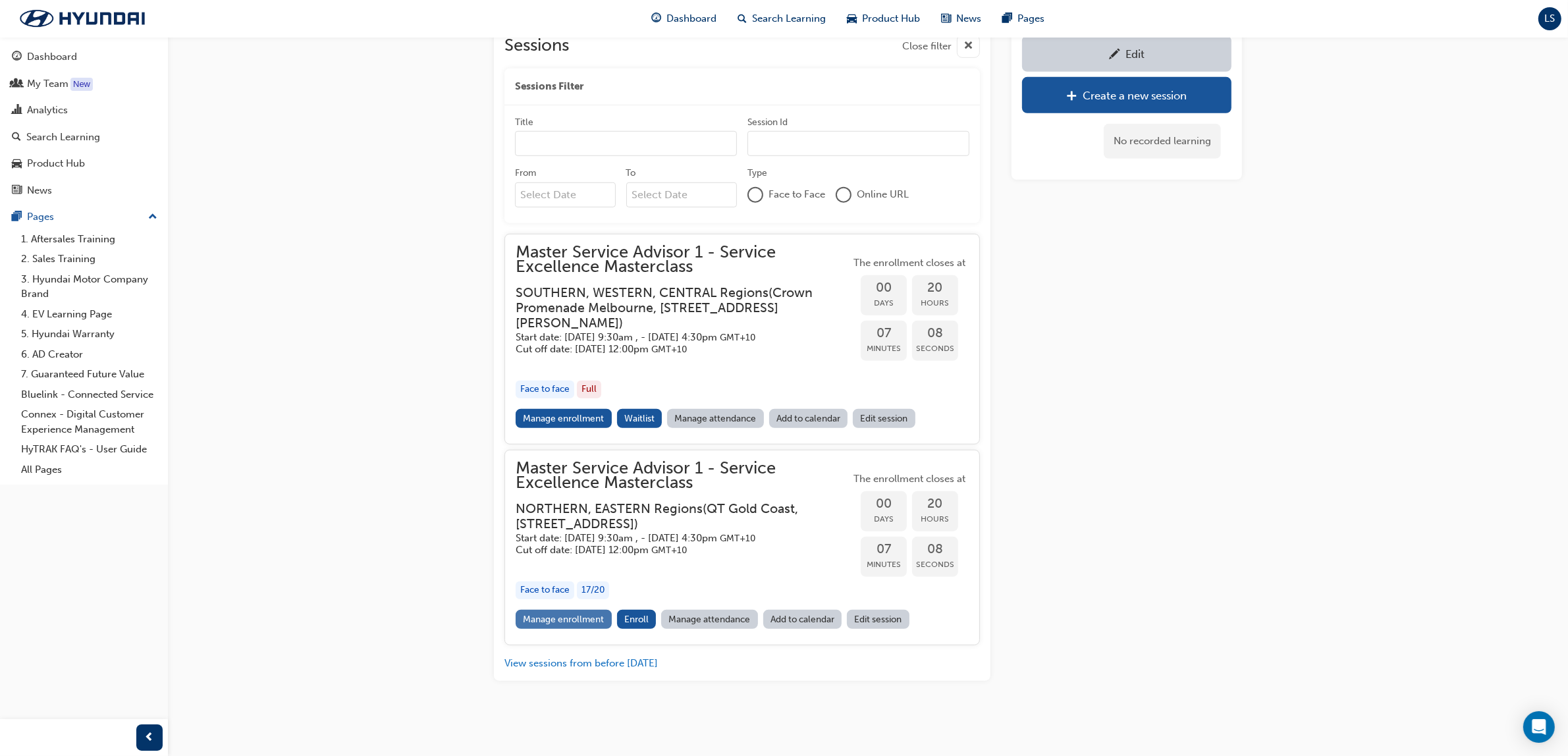
click at [567, 621] on link "Manage enrollment" at bounding box center [564, 619] width 97 height 19
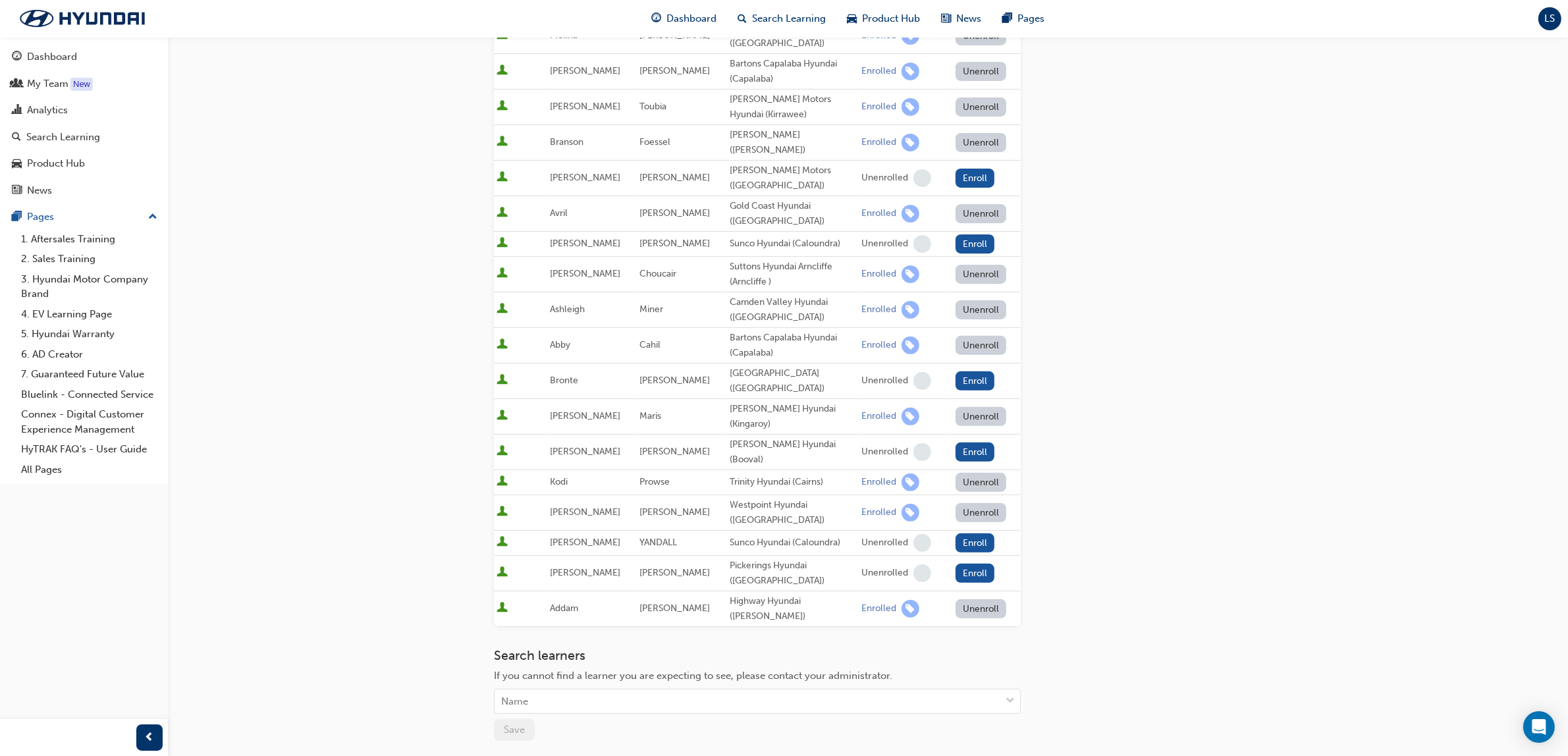
scroll to position [578, 0]
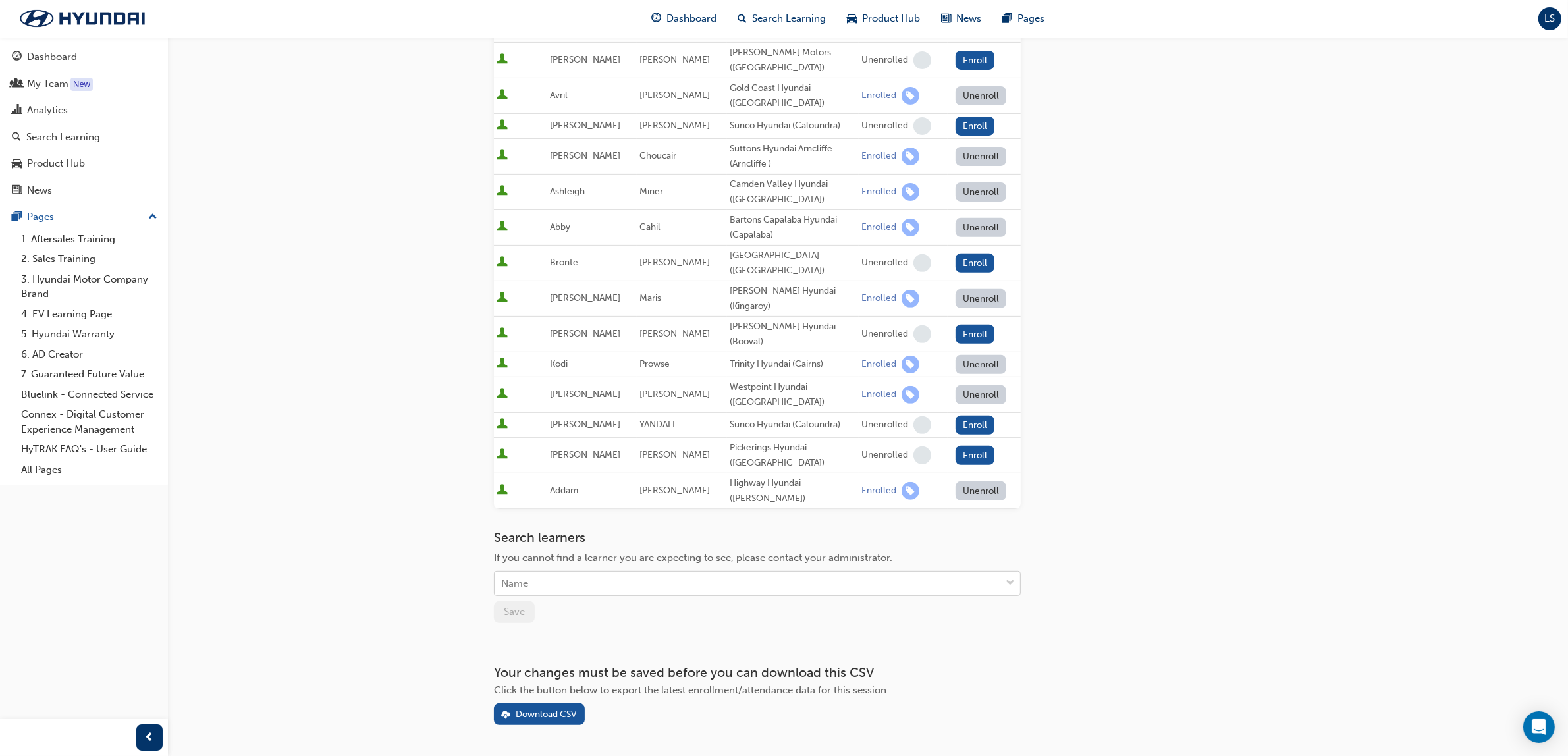
click at [637, 572] on div "Name" at bounding box center [747, 584] width 506 height 23
type input "[PERSON_NAME]"
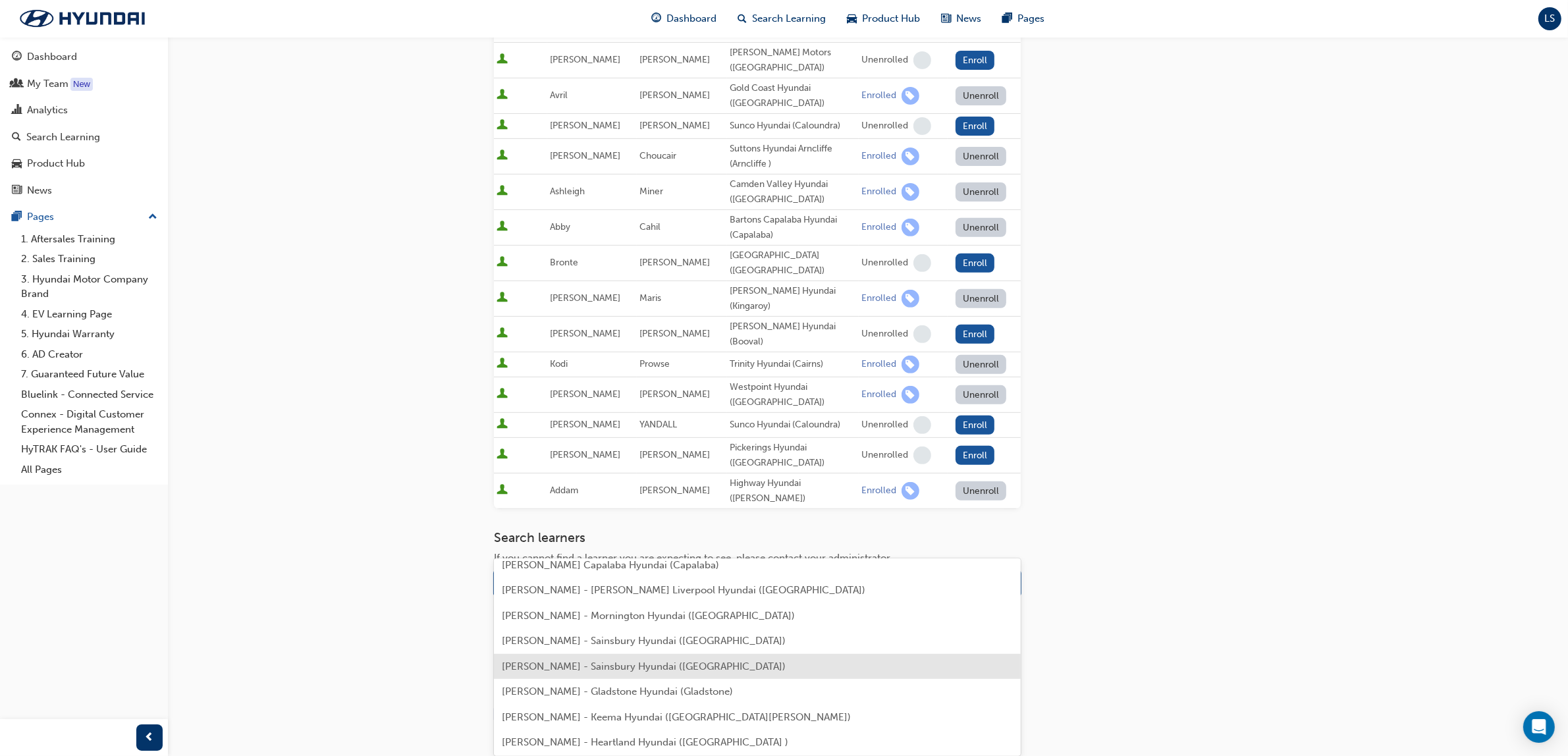
scroll to position [466, 0]
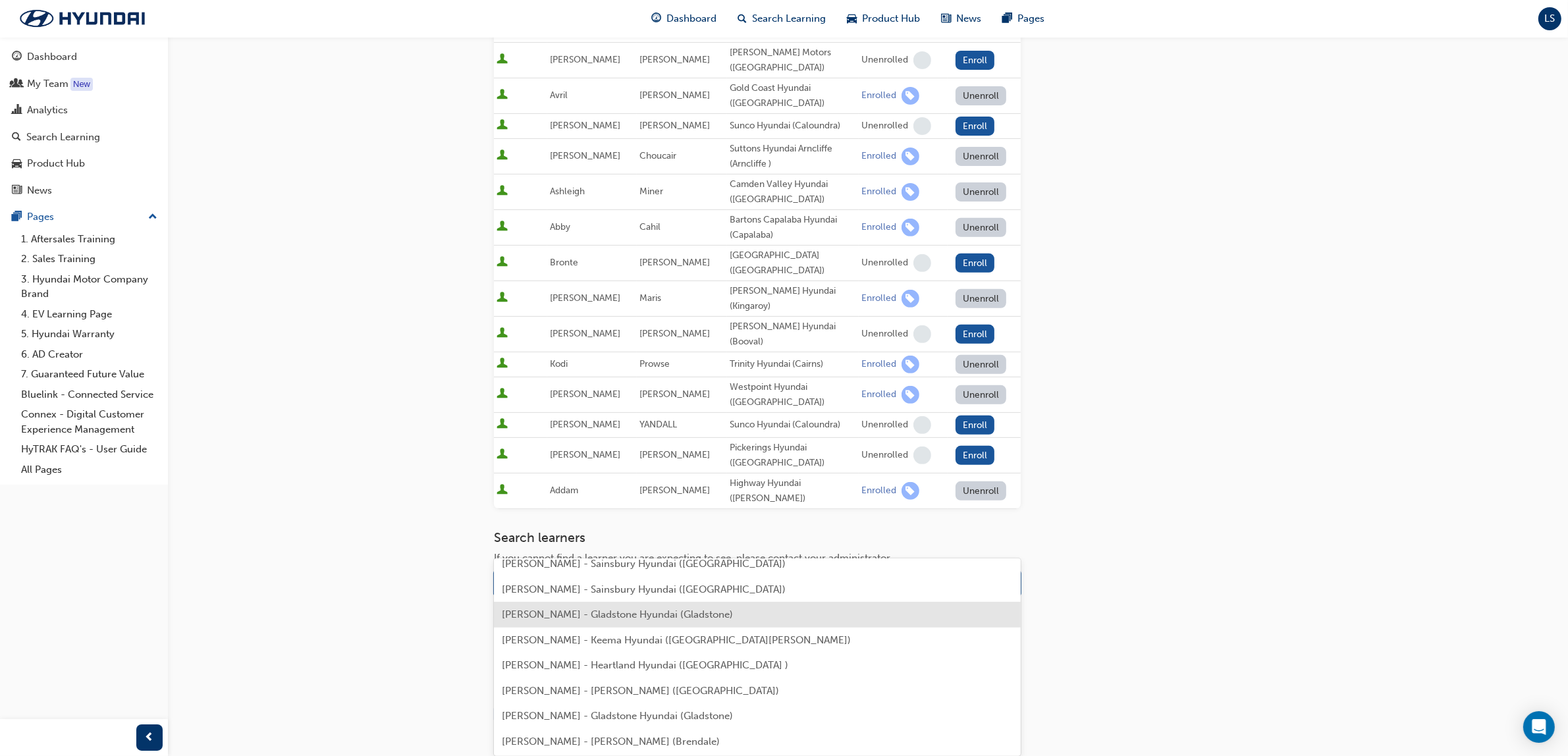
click at [698, 611] on span "[PERSON_NAME] - Gladstone Hyundai (Gladstone)" at bounding box center [617, 615] width 231 height 12
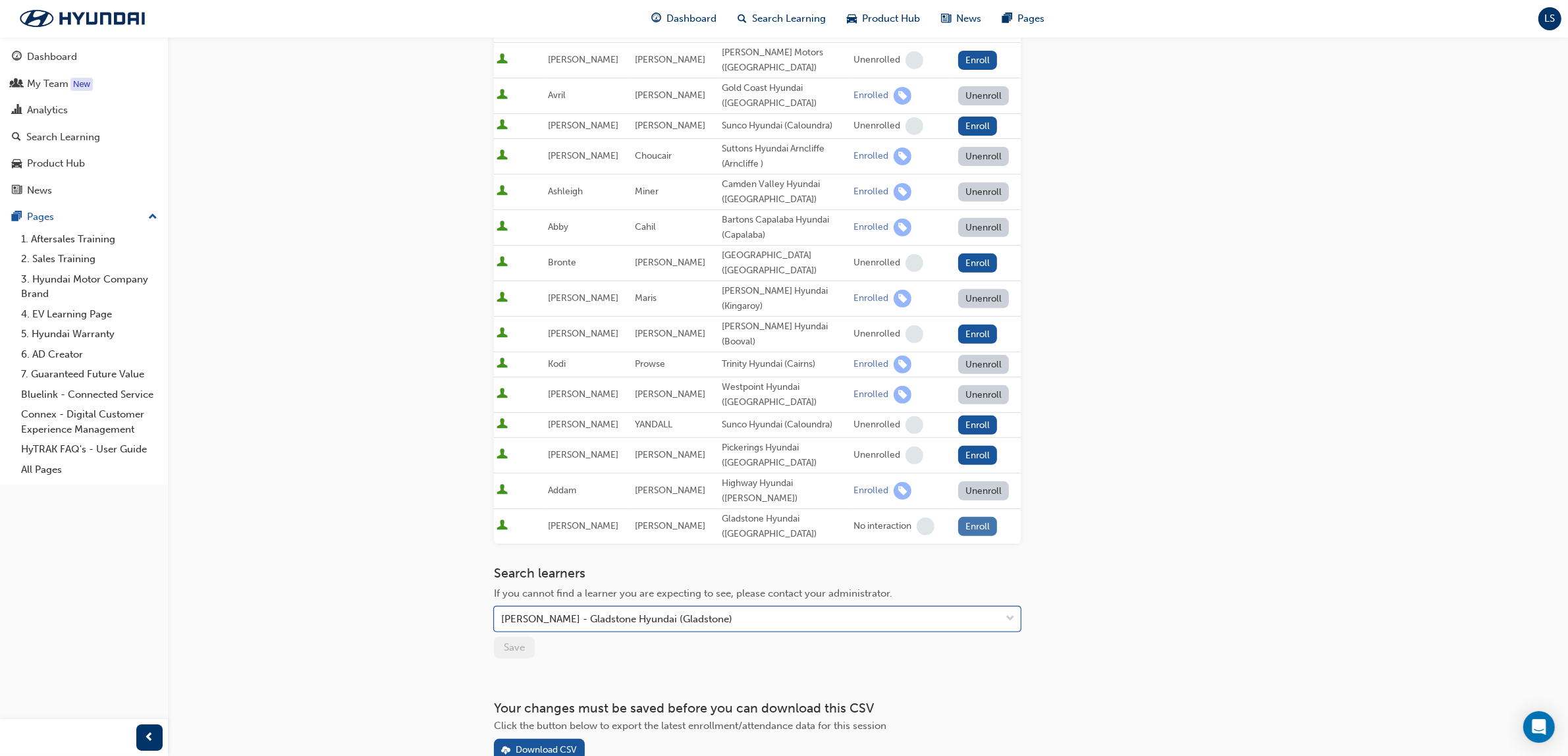
click at [986, 517] on button "Enroll" at bounding box center [978, 527] width 40 height 19
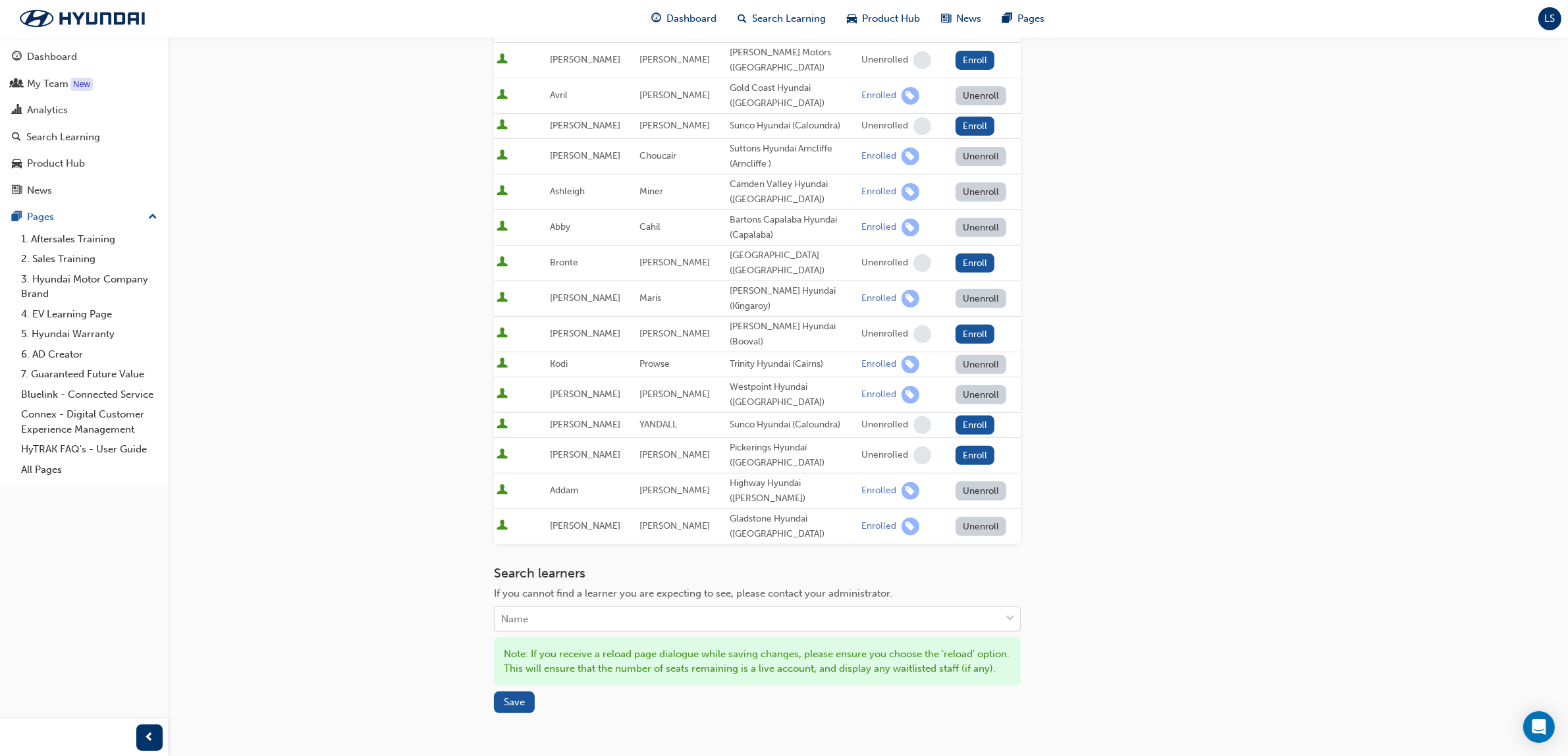
scroll to position [619, 0]
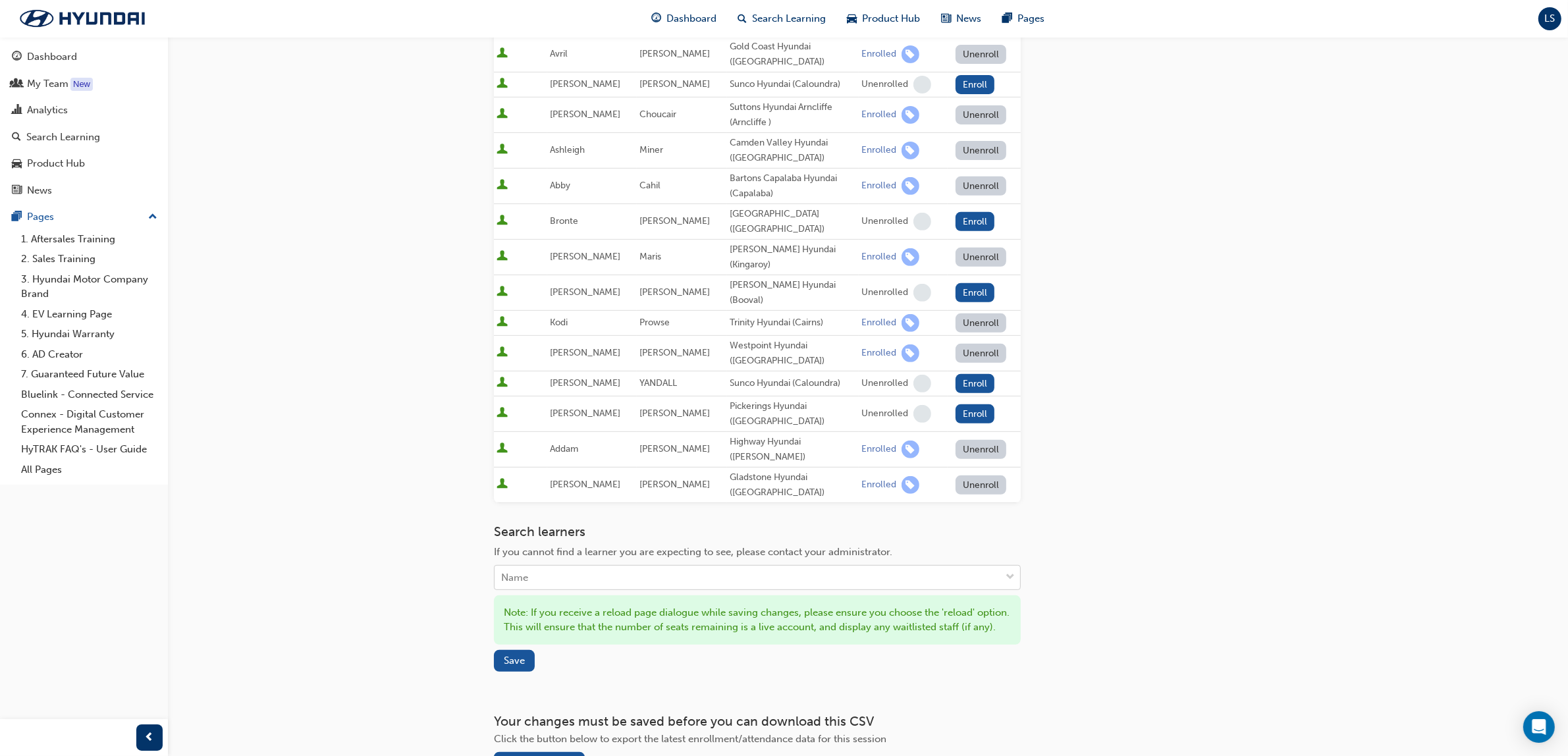
type input "[PERSON_NAME]"
click at [591, 575] on div "[PERSON_NAME] Hyundai (Tweed Heads South)" at bounding box center [757, 569] width 527 height 26
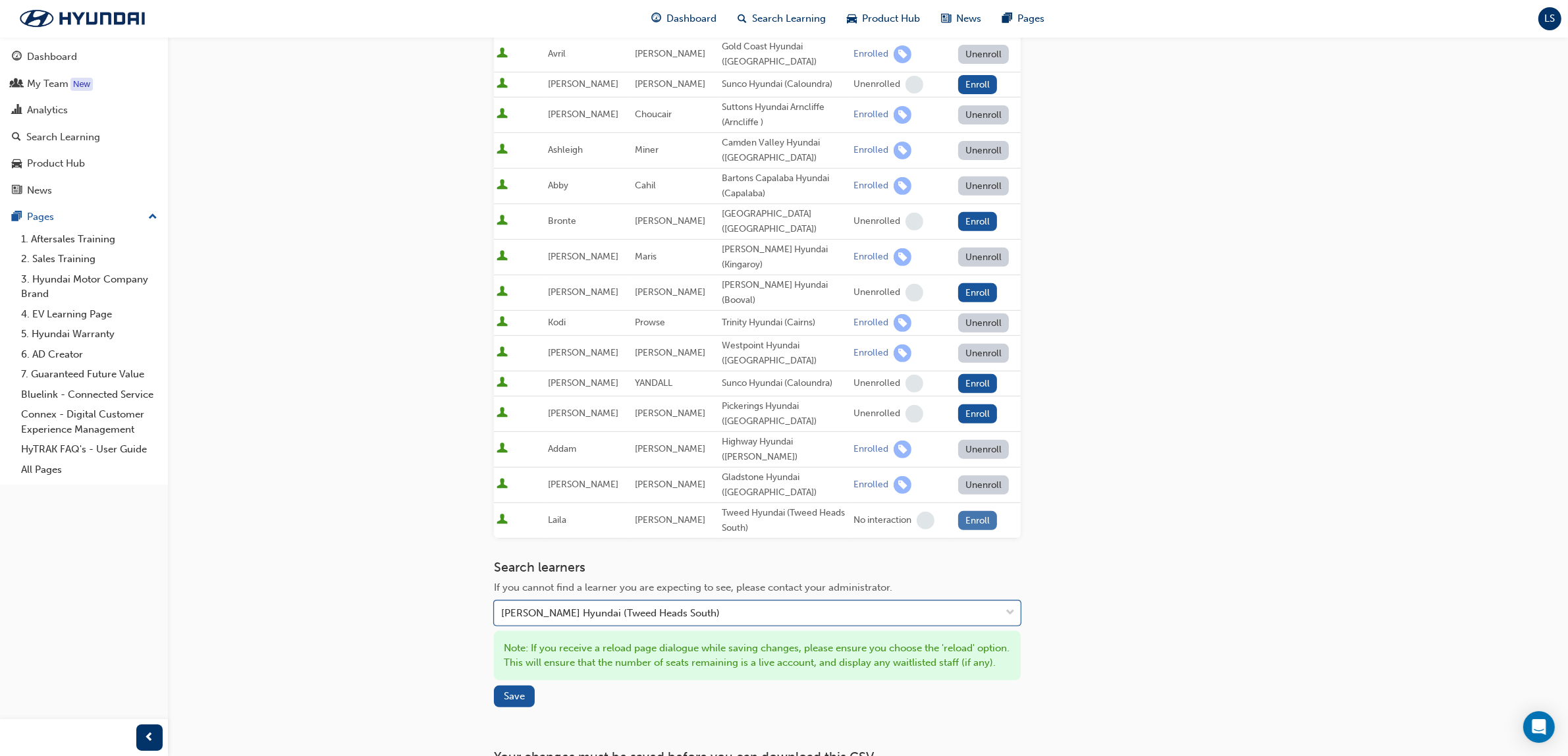
click at [970, 511] on button "Enroll" at bounding box center [978, 521] width 40 height 19
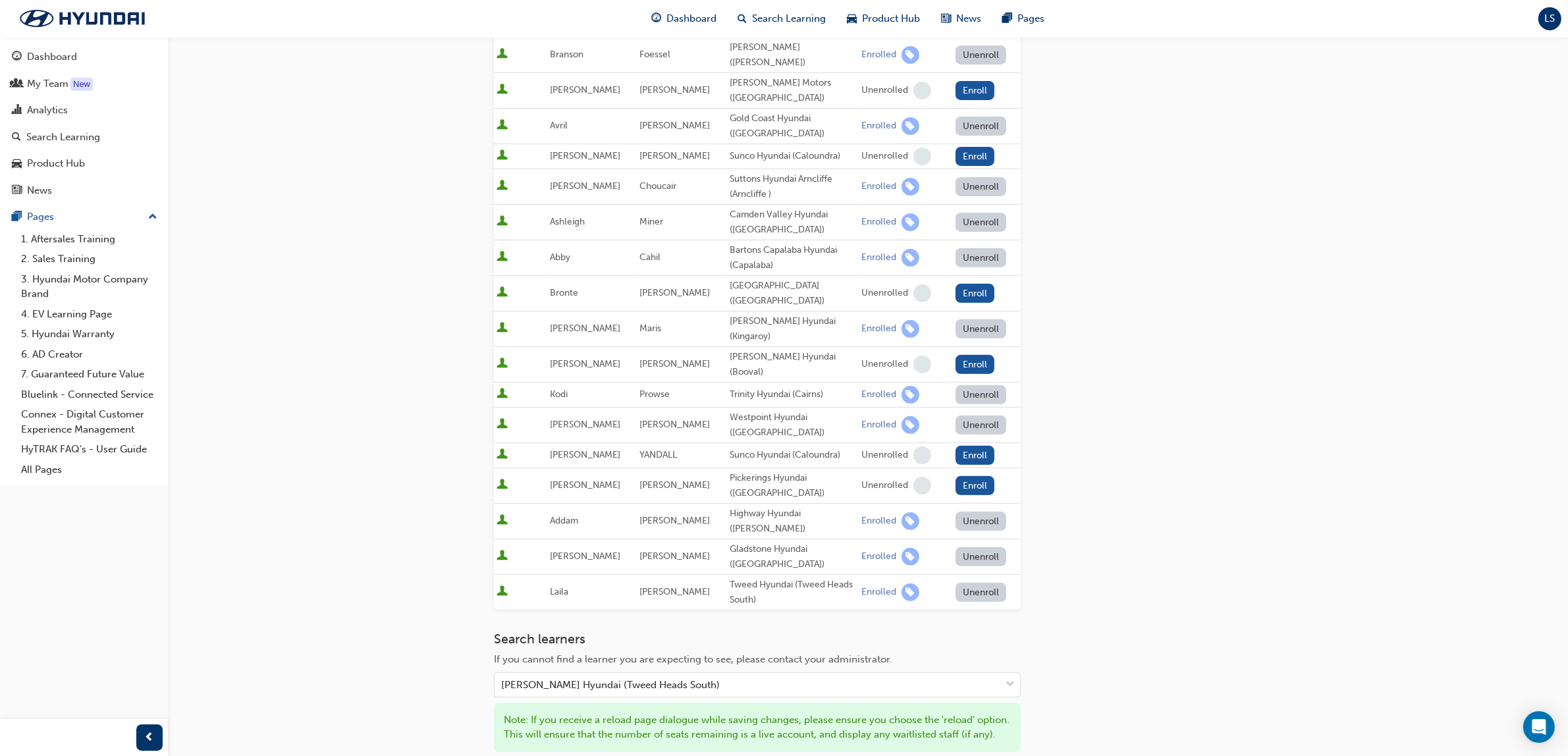
scroll to position [576, 0]
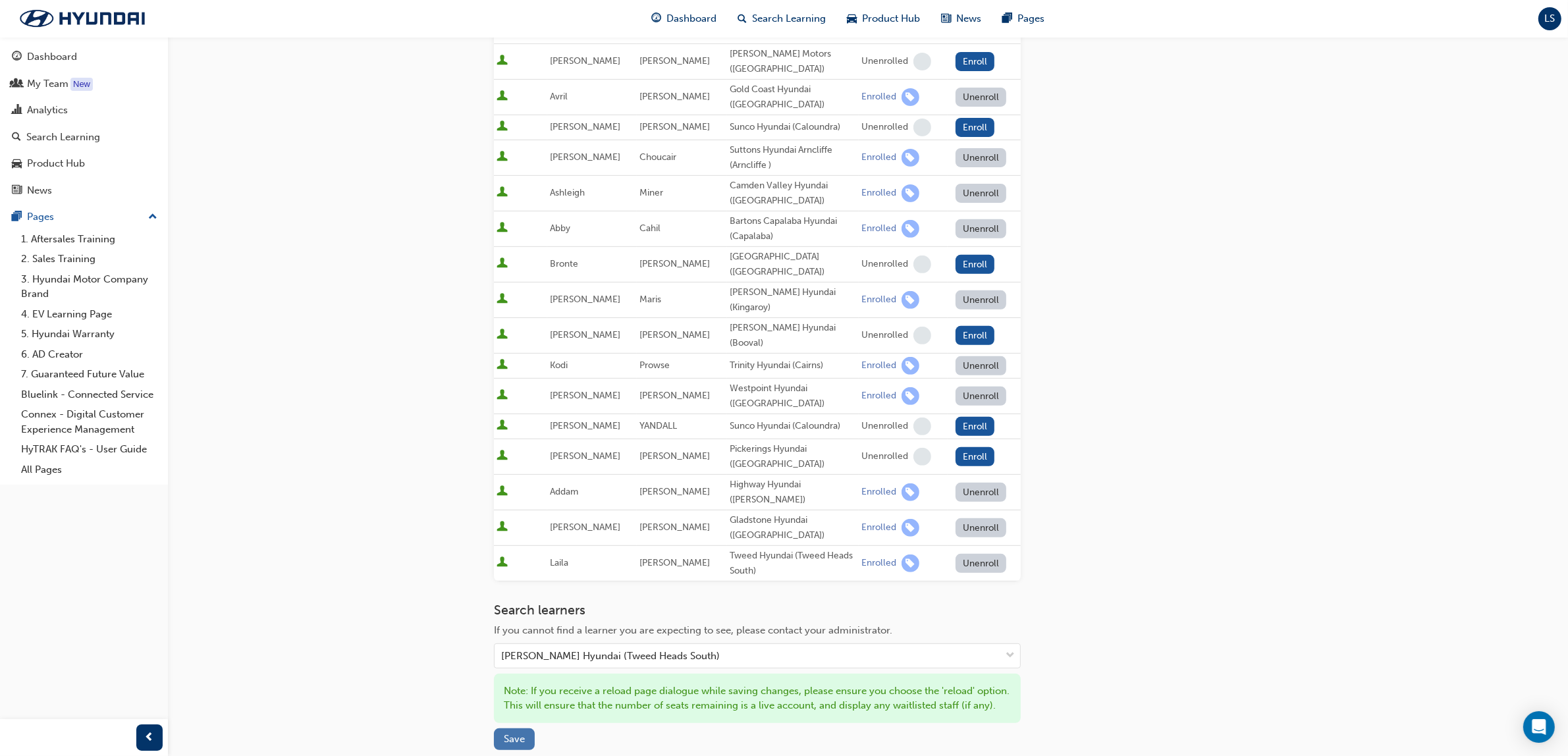
click at [508, 728] on button "Save" at bounding box center [514, 739] width 41 height 22
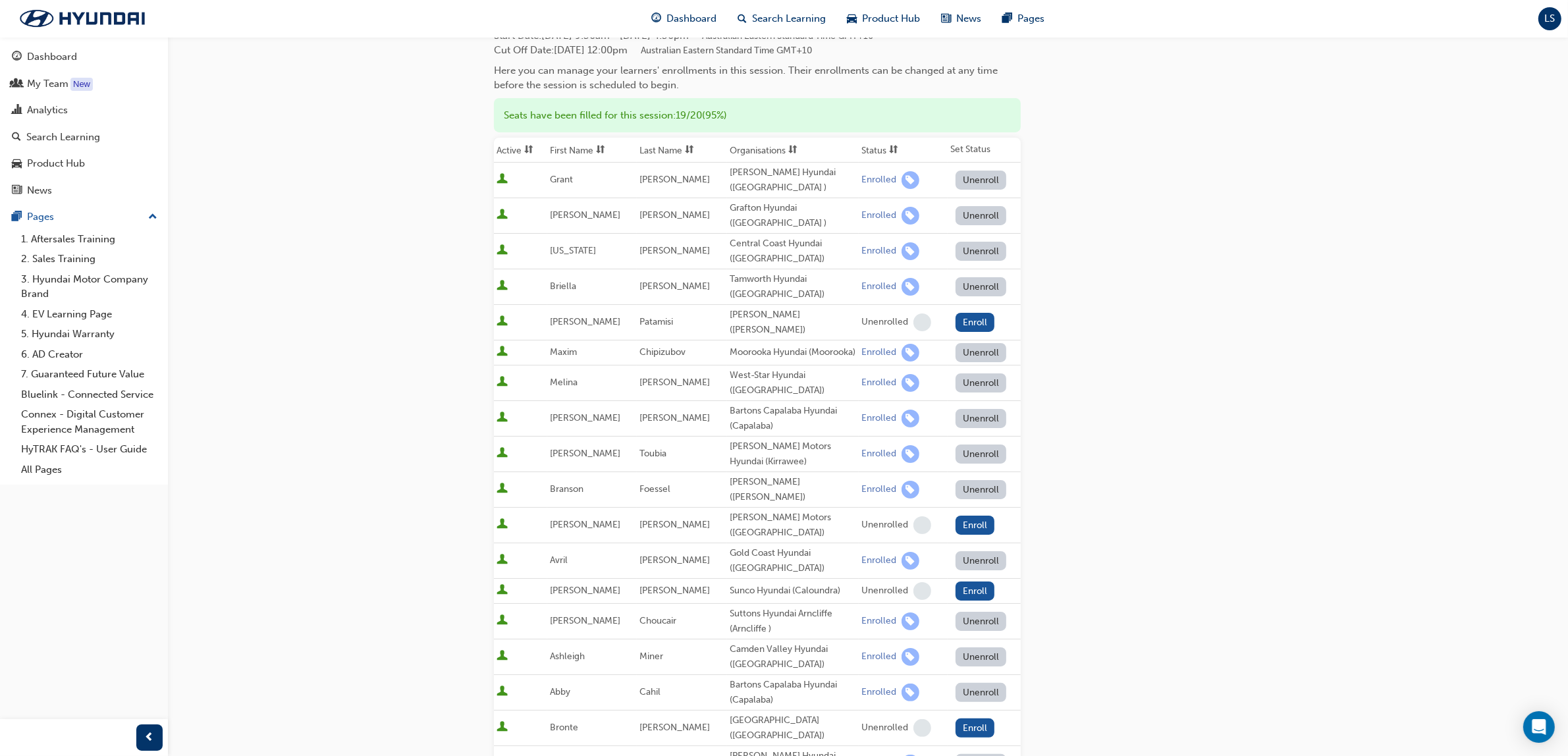
scroll to position [0, 0]
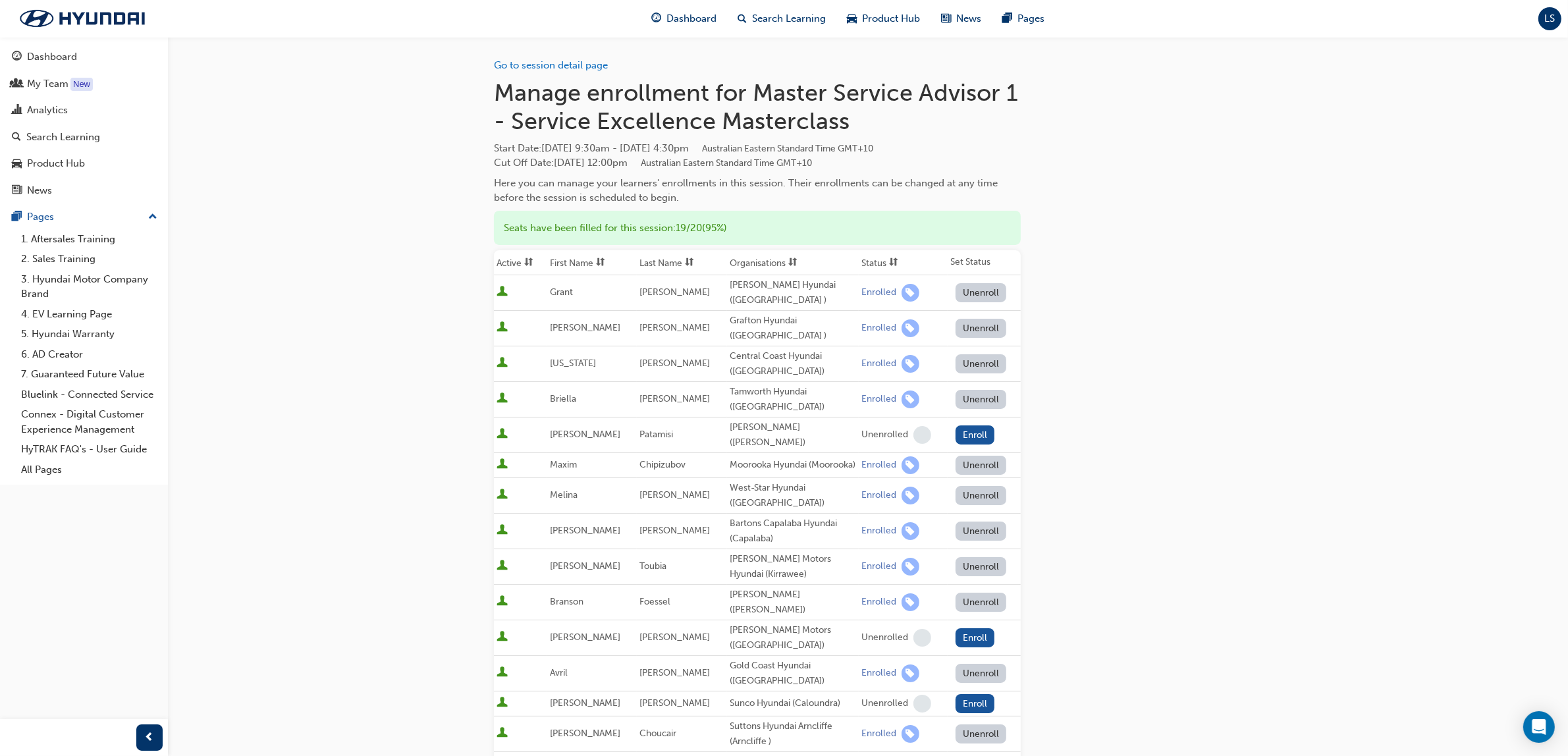
click at [653, 260] on th "Last Name" at bounding box center [682, 262] width 90 height 25
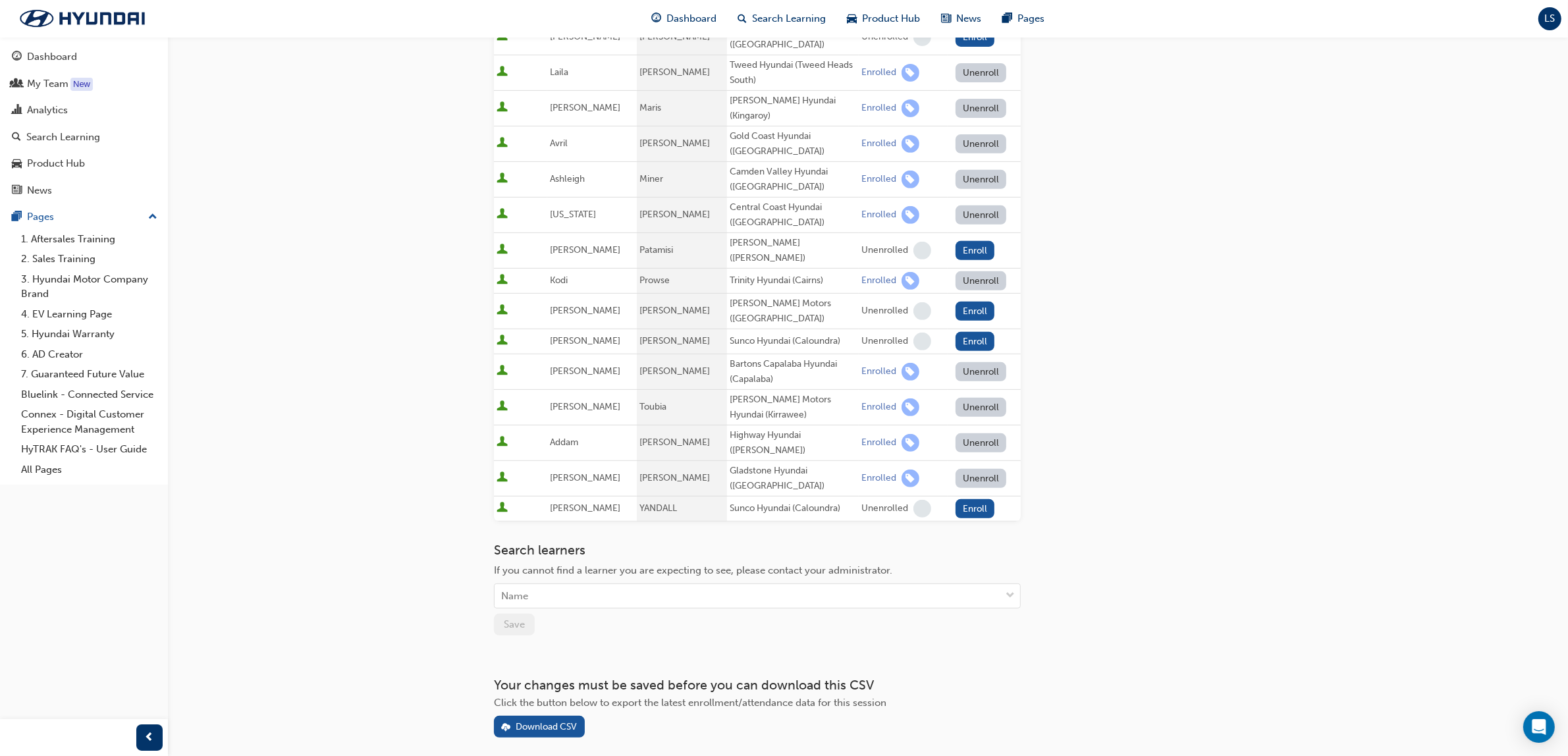
scroll to position [648, 0]
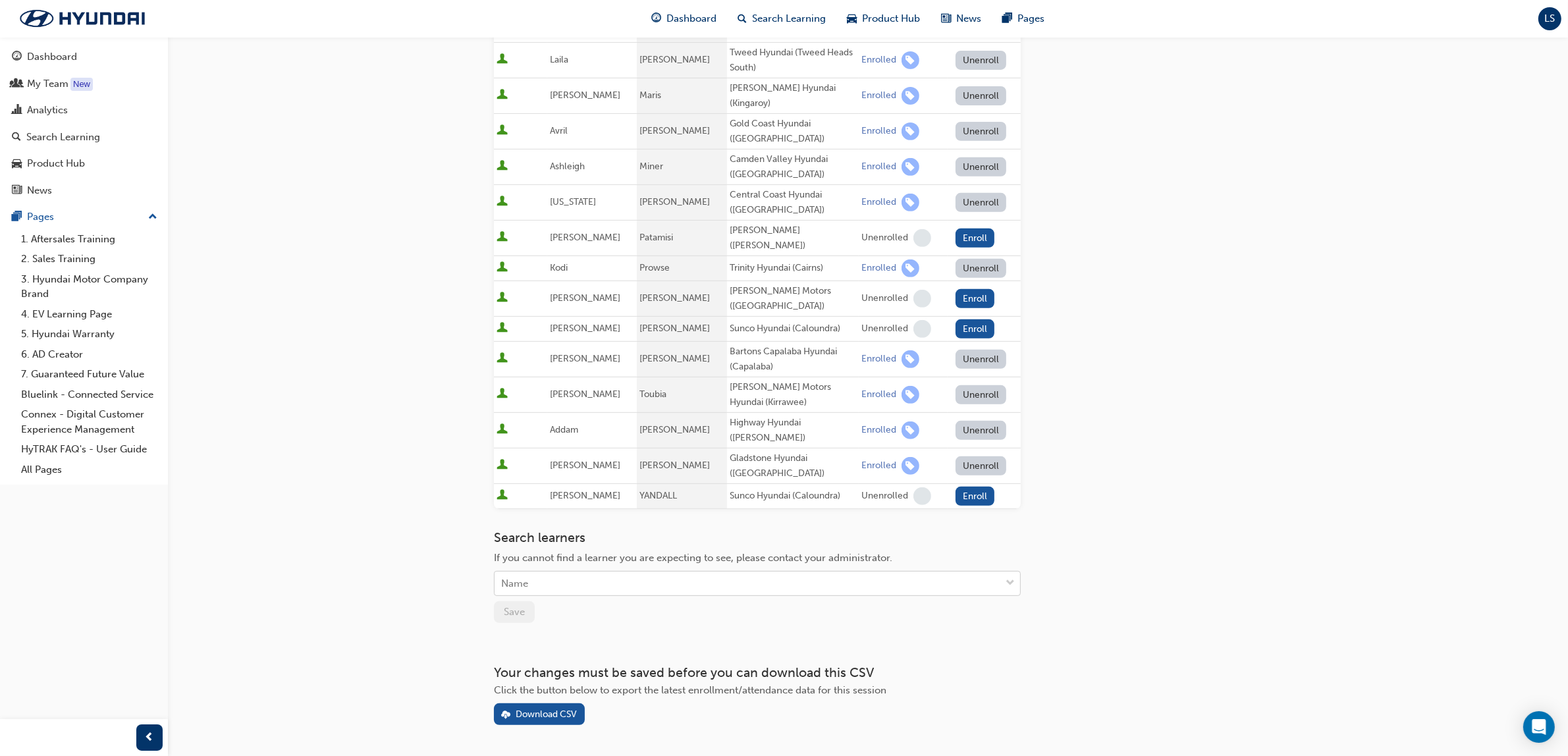
click at [606, 572] on div "Name" at bounding box center [747, 584] width 506 height 23
type input "[PERSON_NAME]"
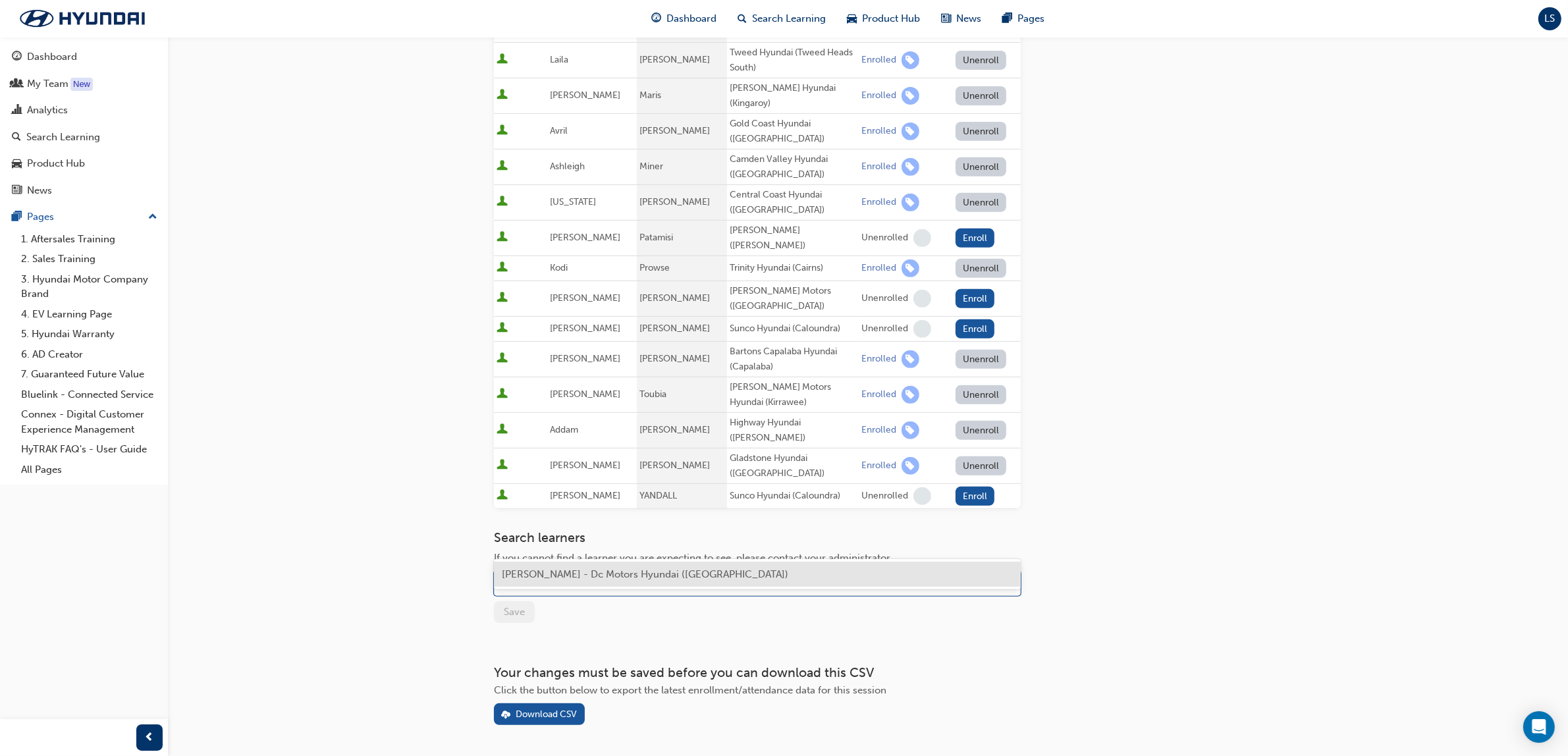
click at [639, 580] on div "[PERSON_NAME] - Dc Motors Hyundai ([GEOGRAPHIC_DATA])" at bounding box center [757, 575] width 527 height 26
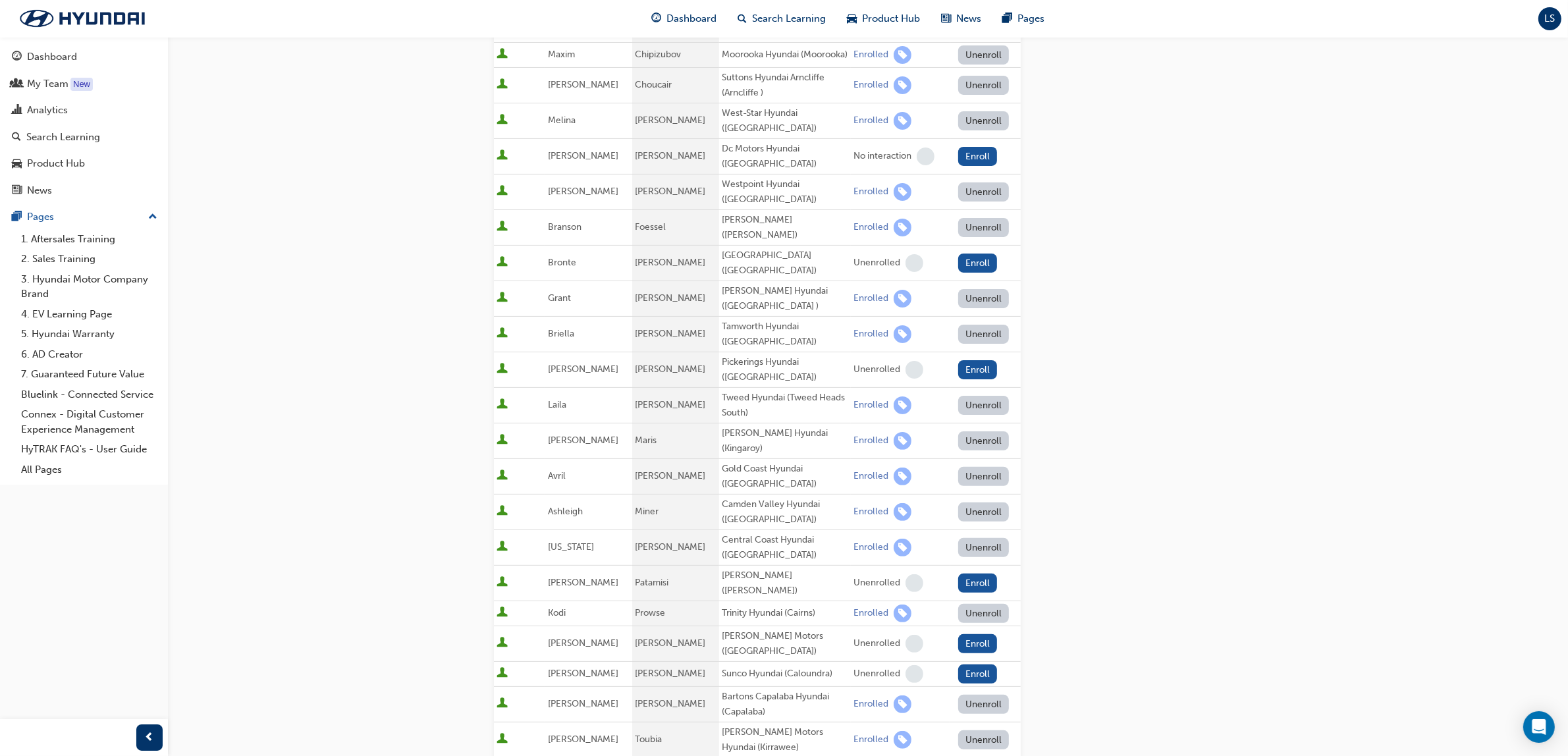
scroll to position [190, 0]
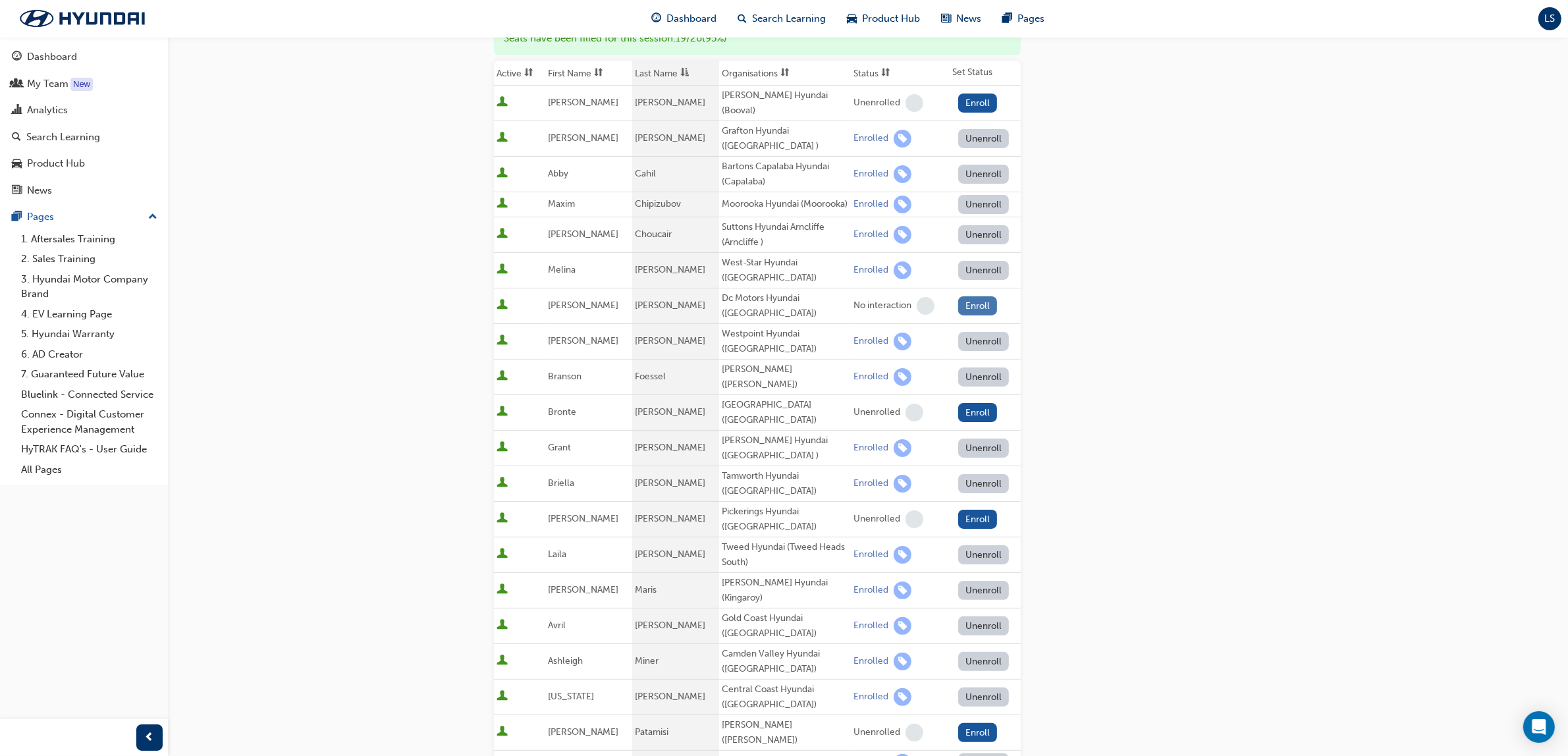
click at [973, 297] on button "Enroll" at bounding box center [978, 306] width 40 height 19
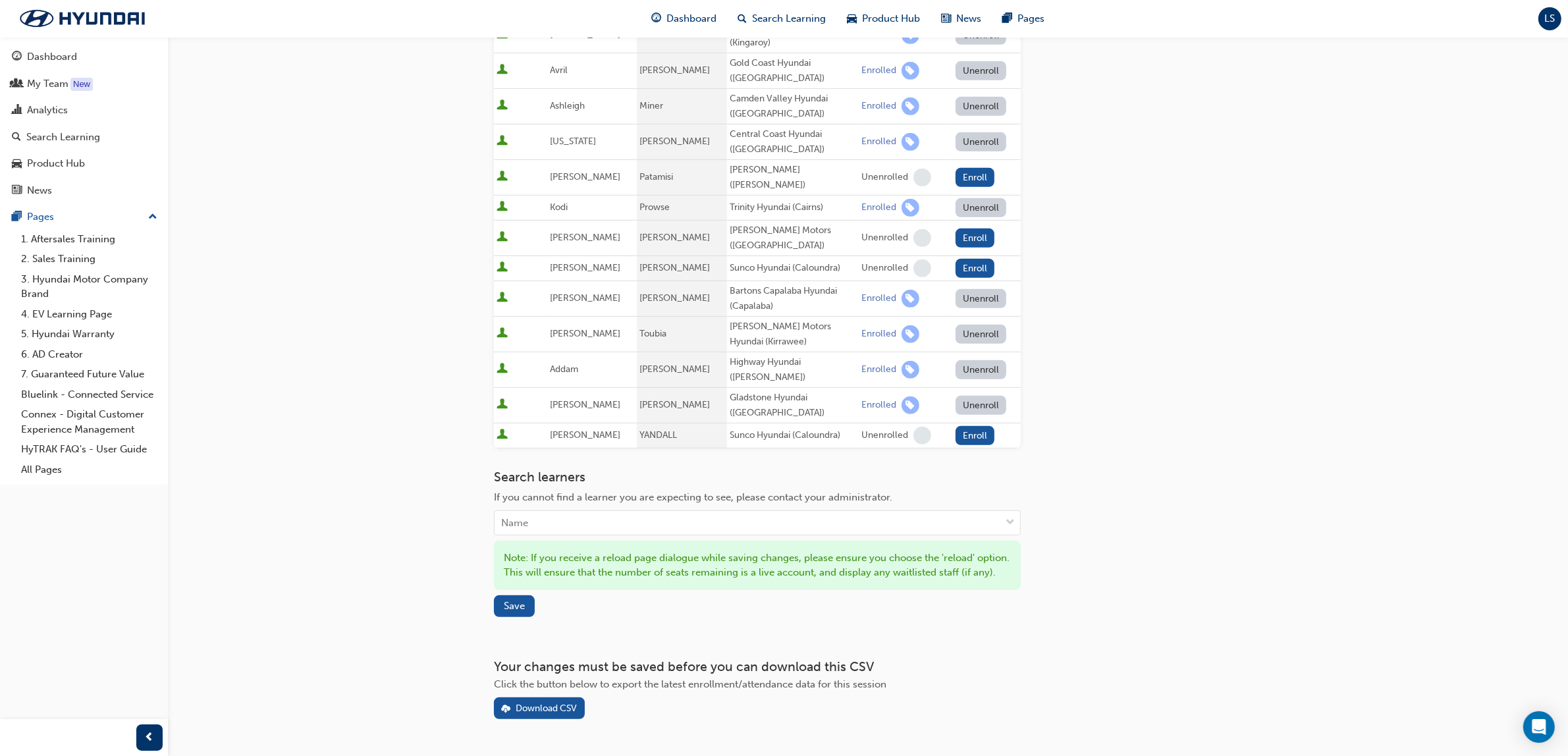
scroll to position [754, 0]
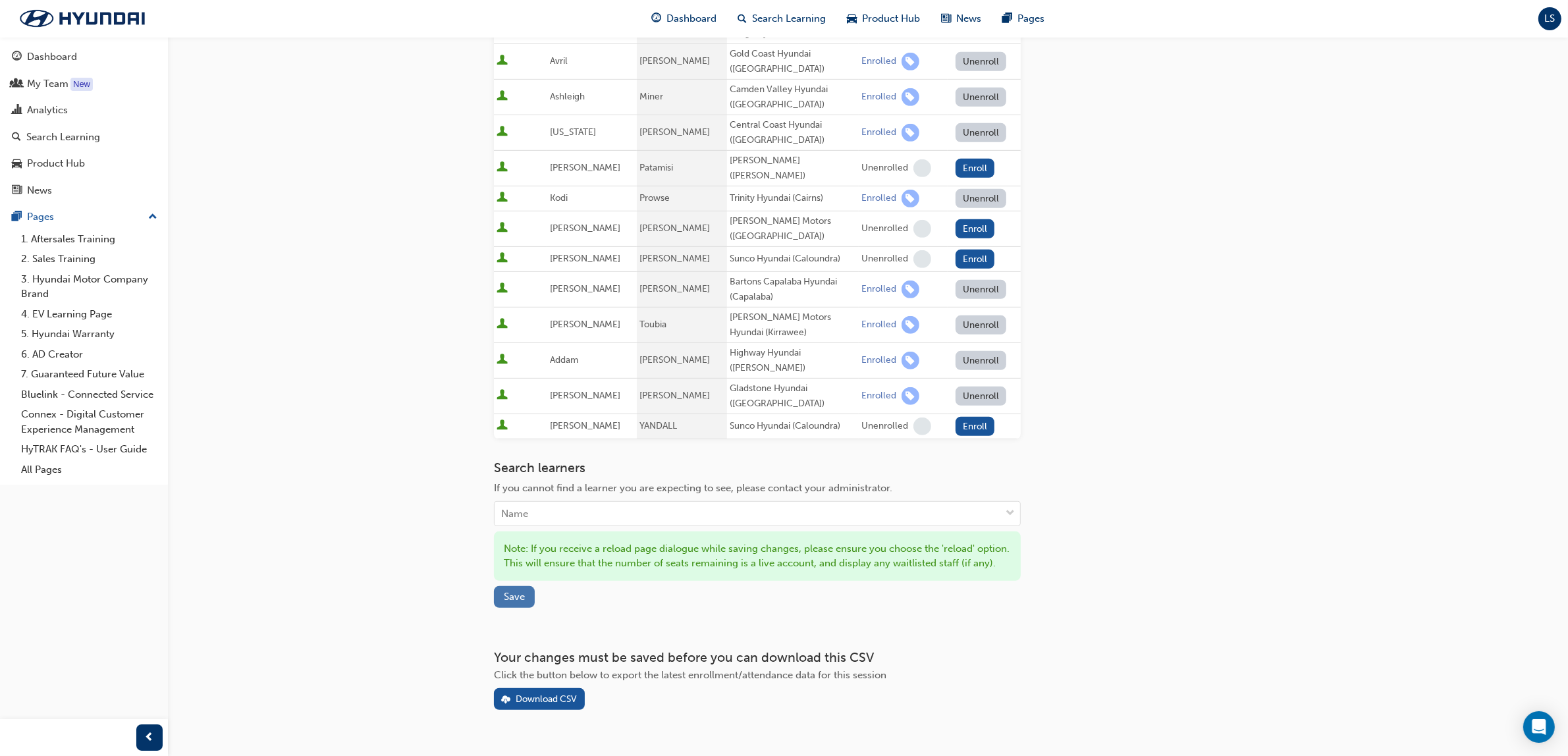
click at [497, 586] on button "Save" at bounding box center [514, 597] width 41 height 22
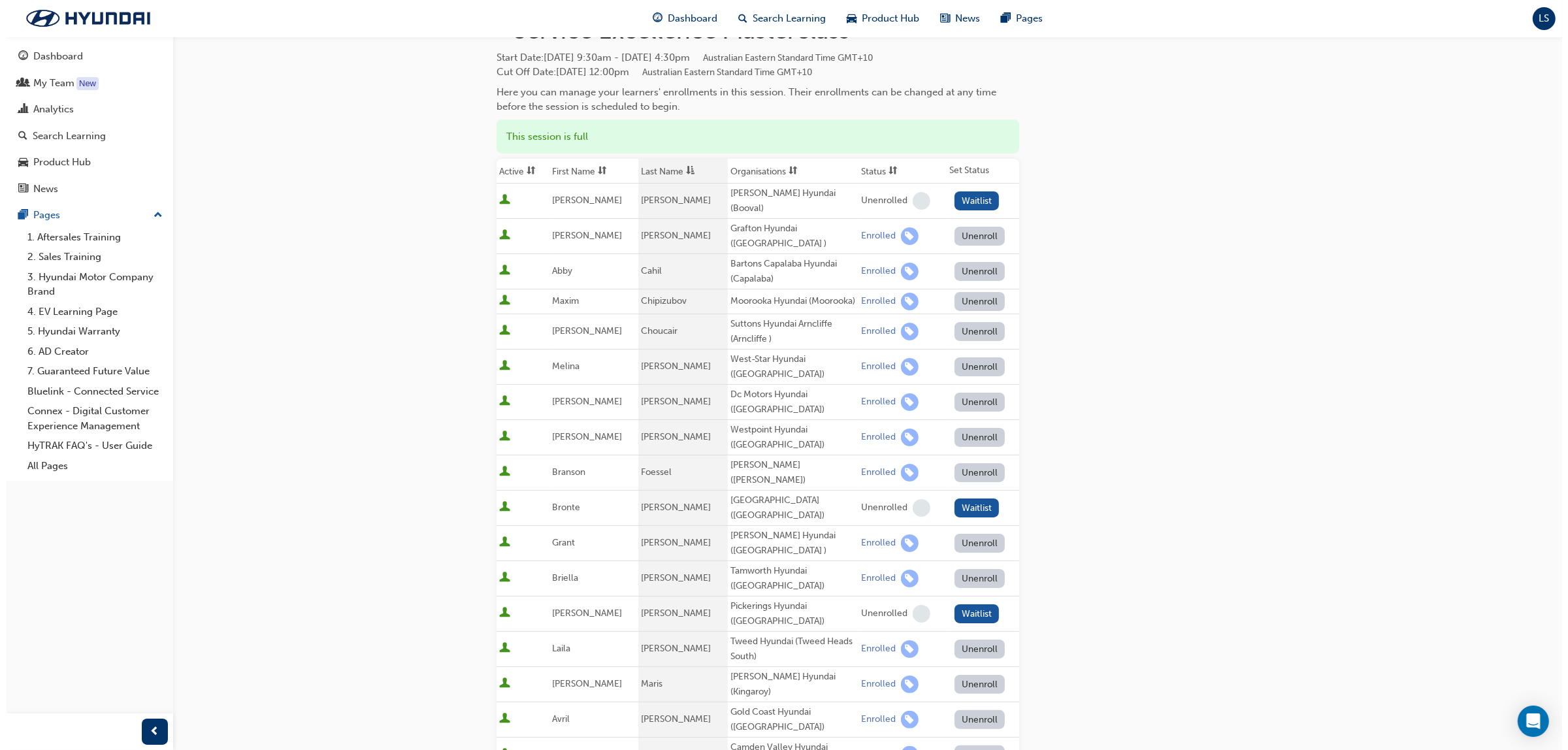
scroll to position [0, 0]
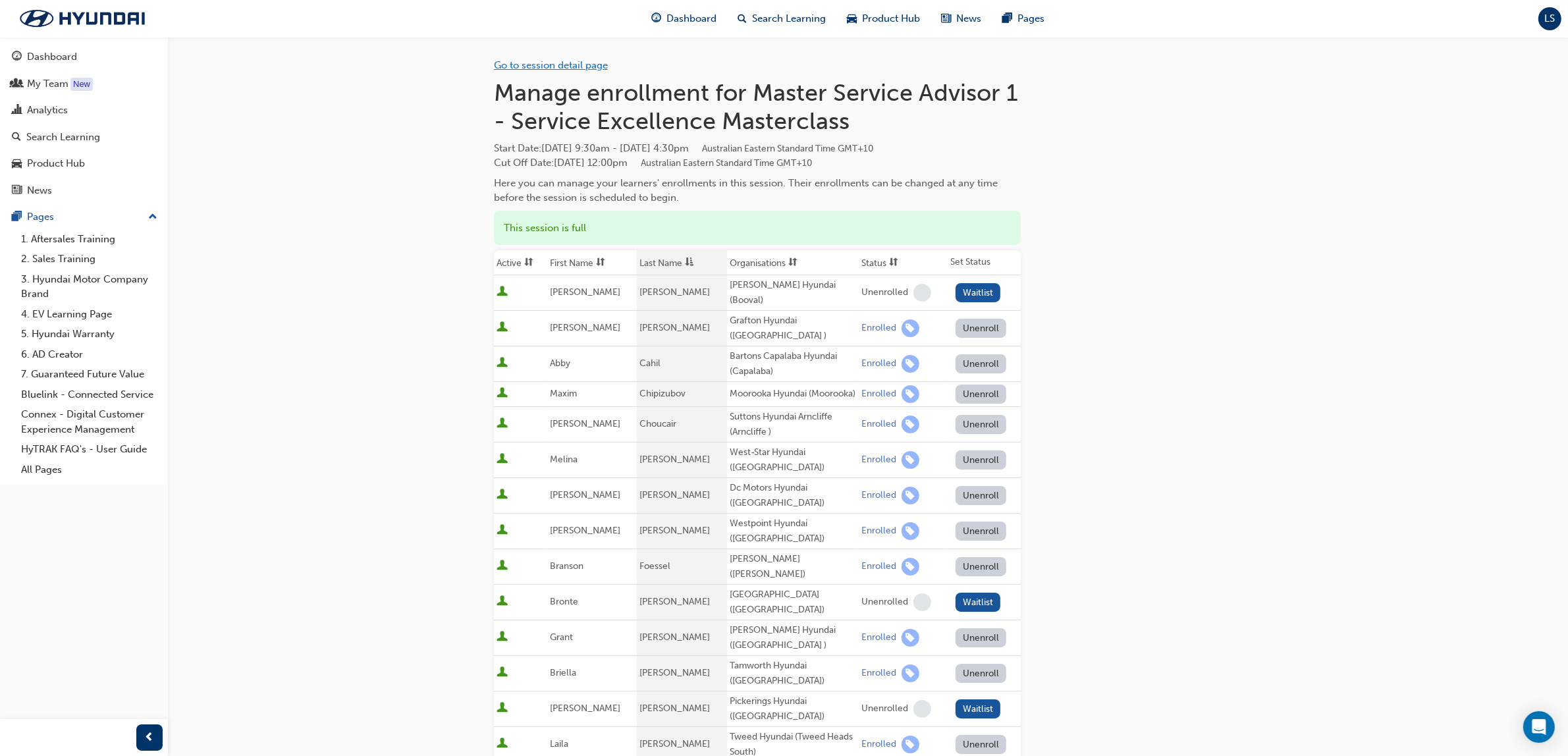
click at [536, 60] on link "Go to session detail page" at bounding box center [551, 66] width 114 height 12
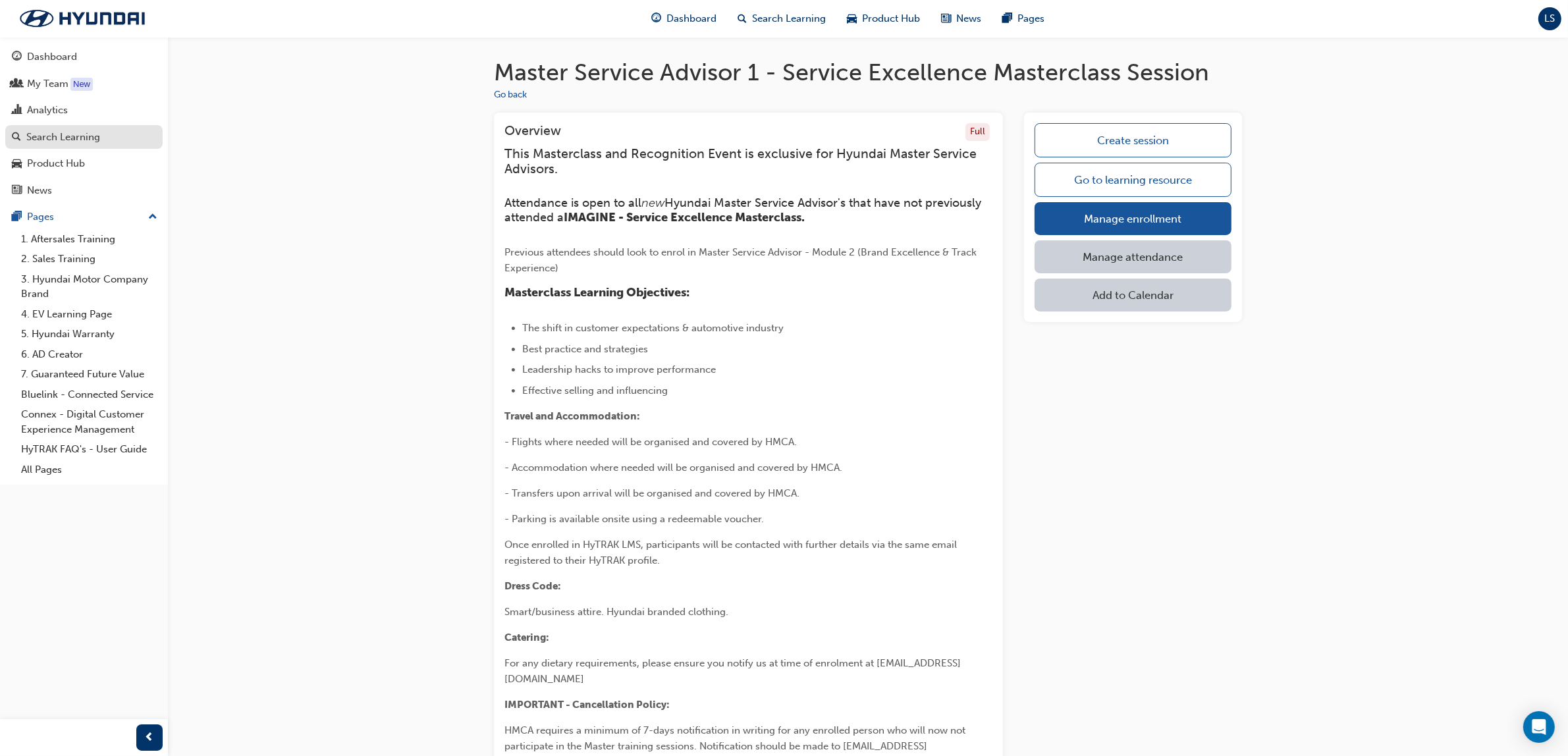
click at [97, 136] on div "Search Learning" at bounding box center [64, 137] width 74 height 16
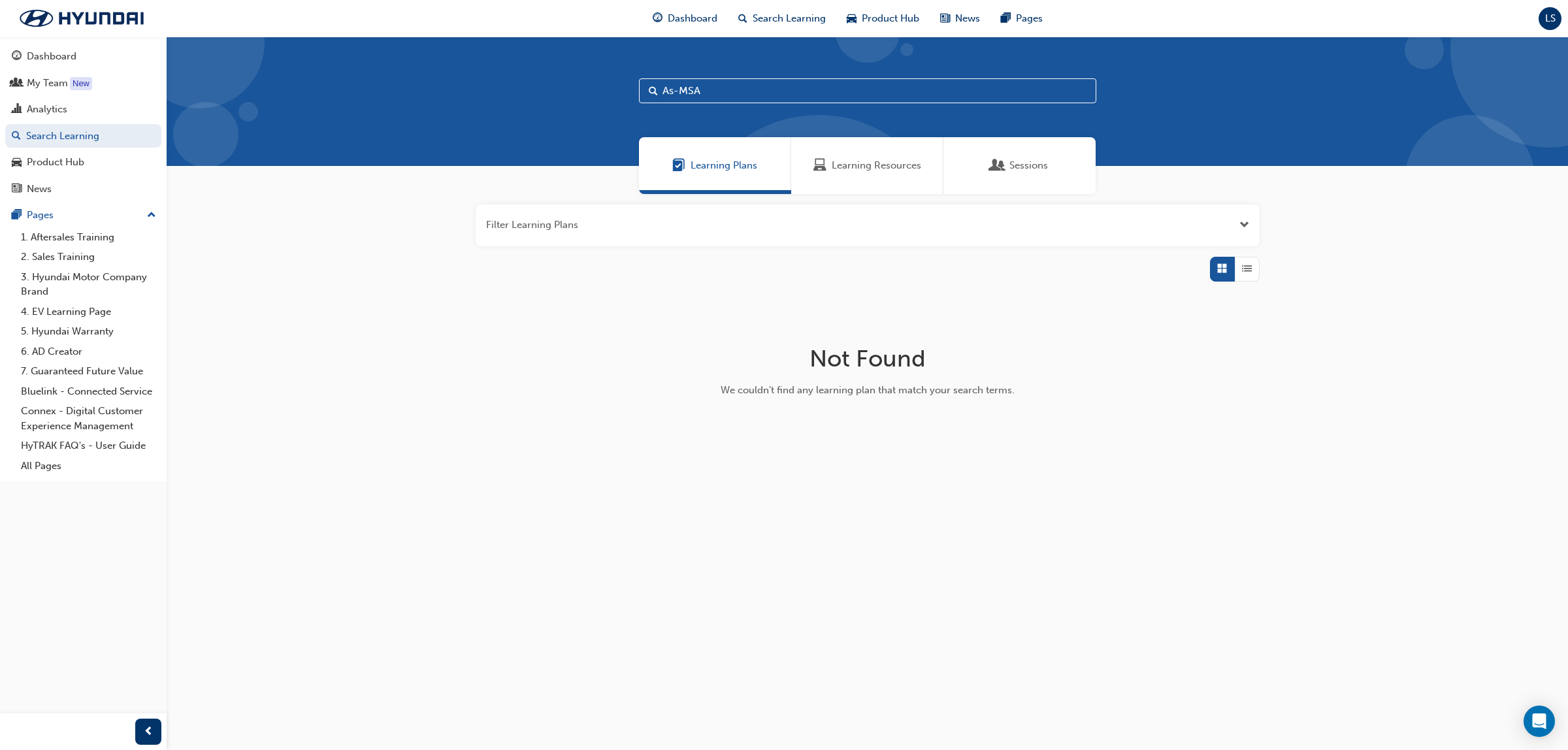
click at [848, 175] on div "Learning Resources" at bounding box center [867, 165] width 152 height 56
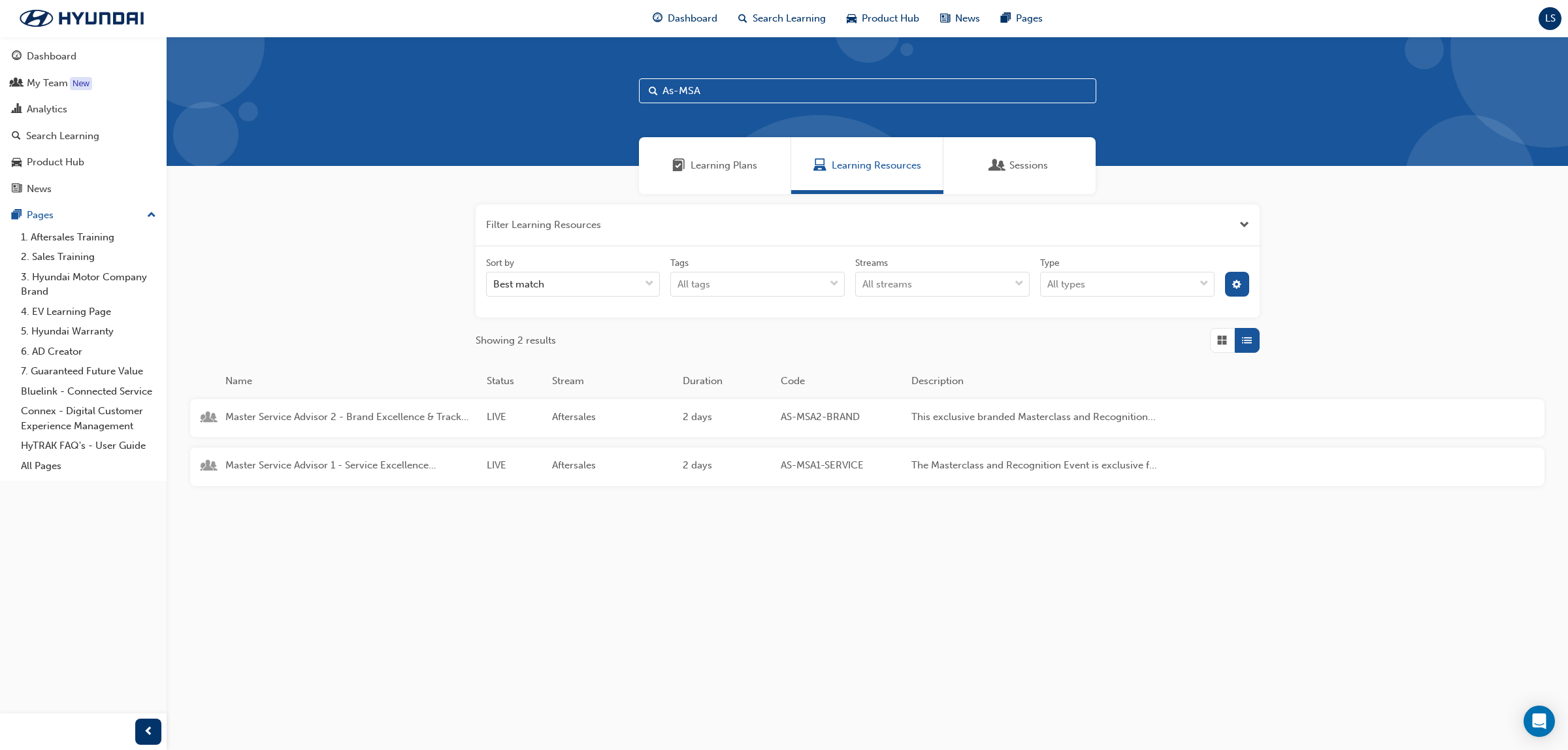
click at [341, 463] on span "Master Service Advisor 1 - Service Excellence Masterclass" at bounding box center [351, 465] width 251 height 15
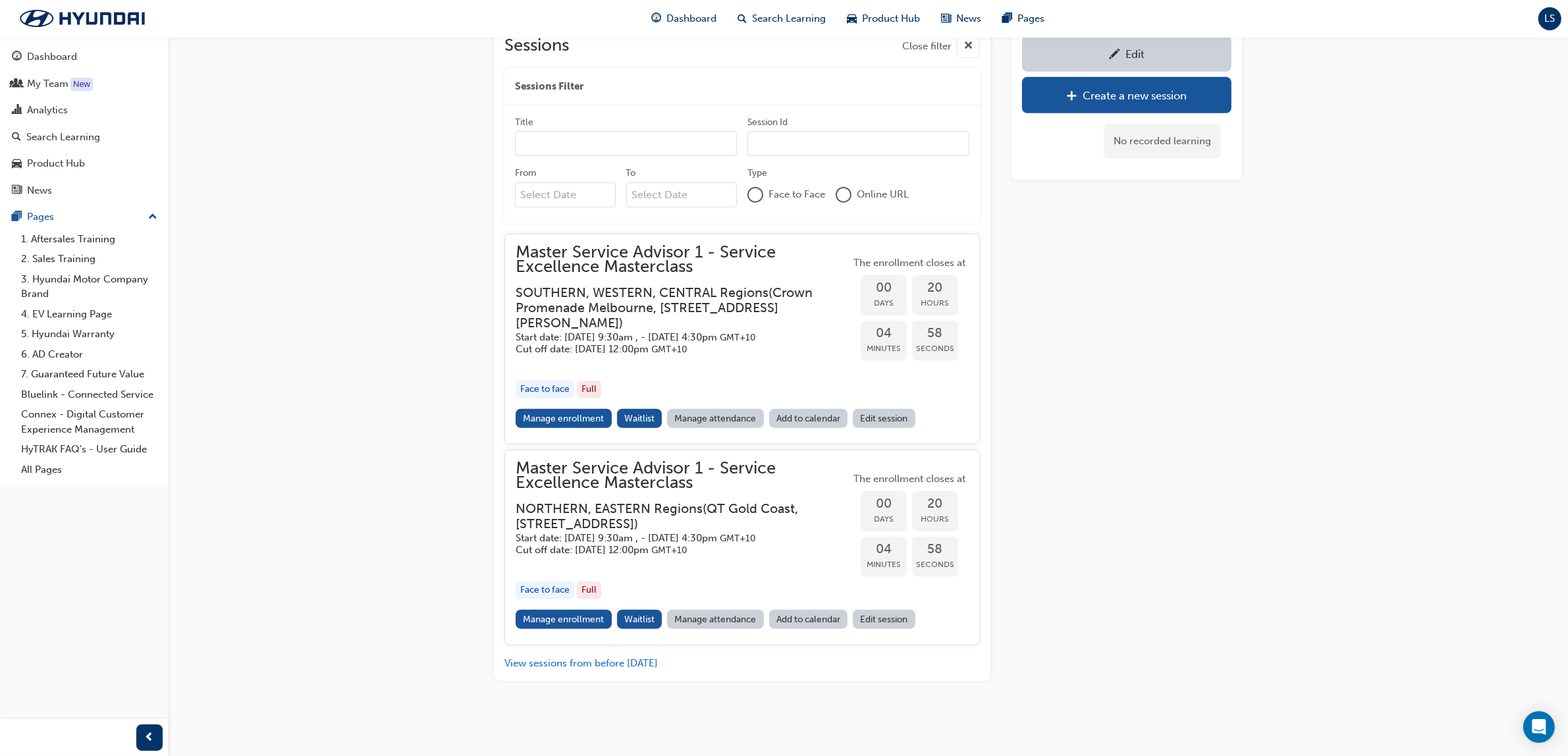
scroll to position [1161, 0]
click at [567, 409] on link "Manage enrollment" at bounding box center [564, 418] width 97 height 19
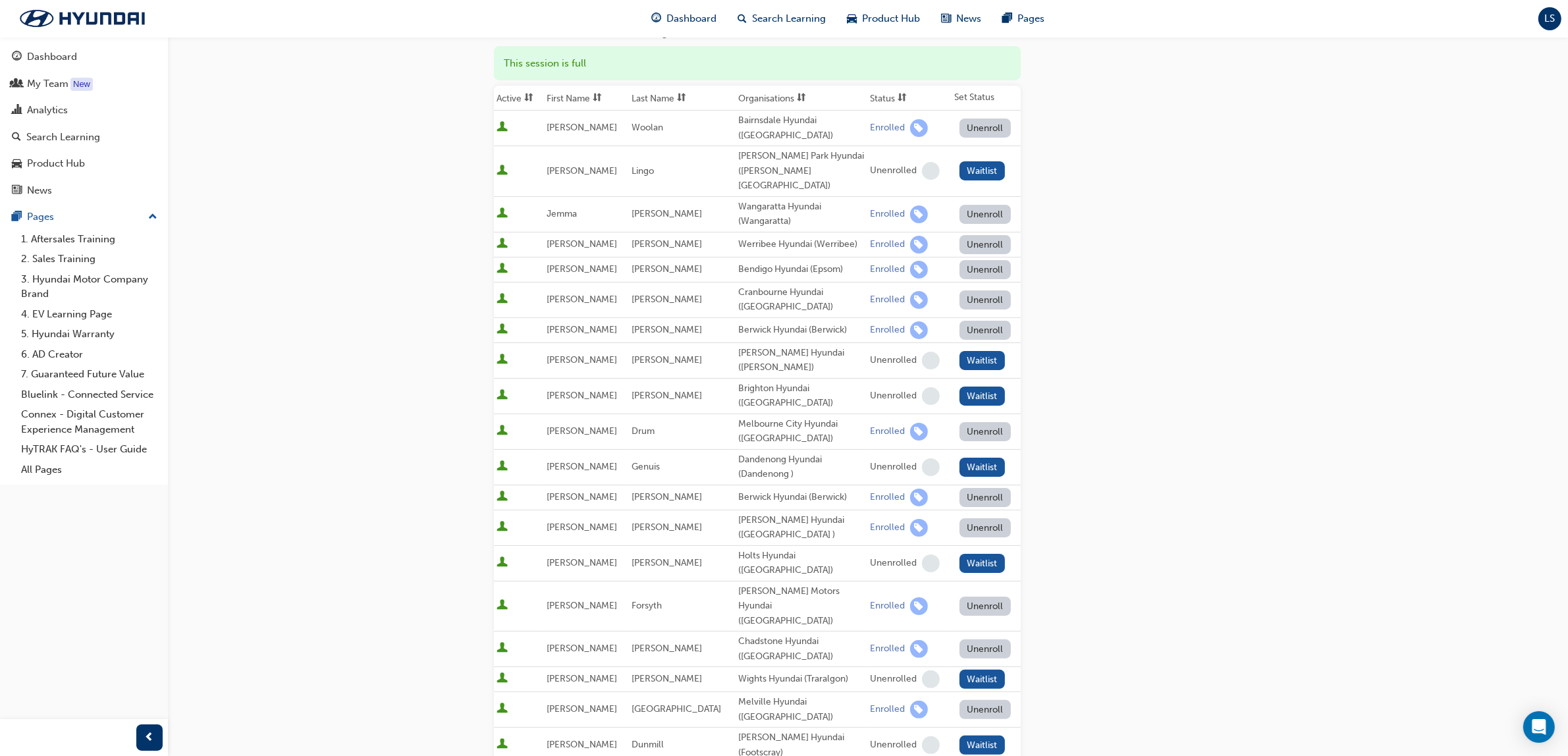
scroll to position [423, 0]
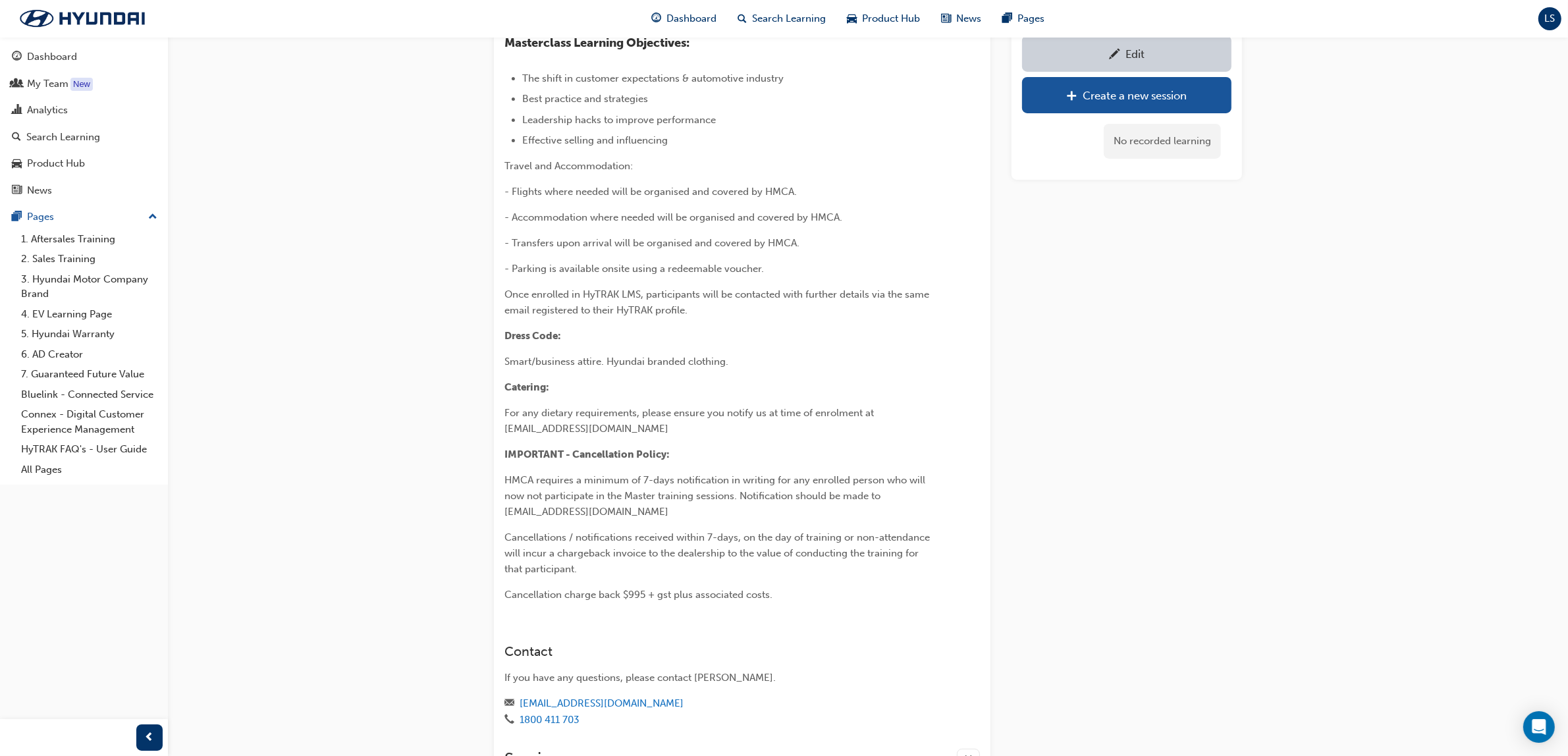
scroll to position [1161, 0]
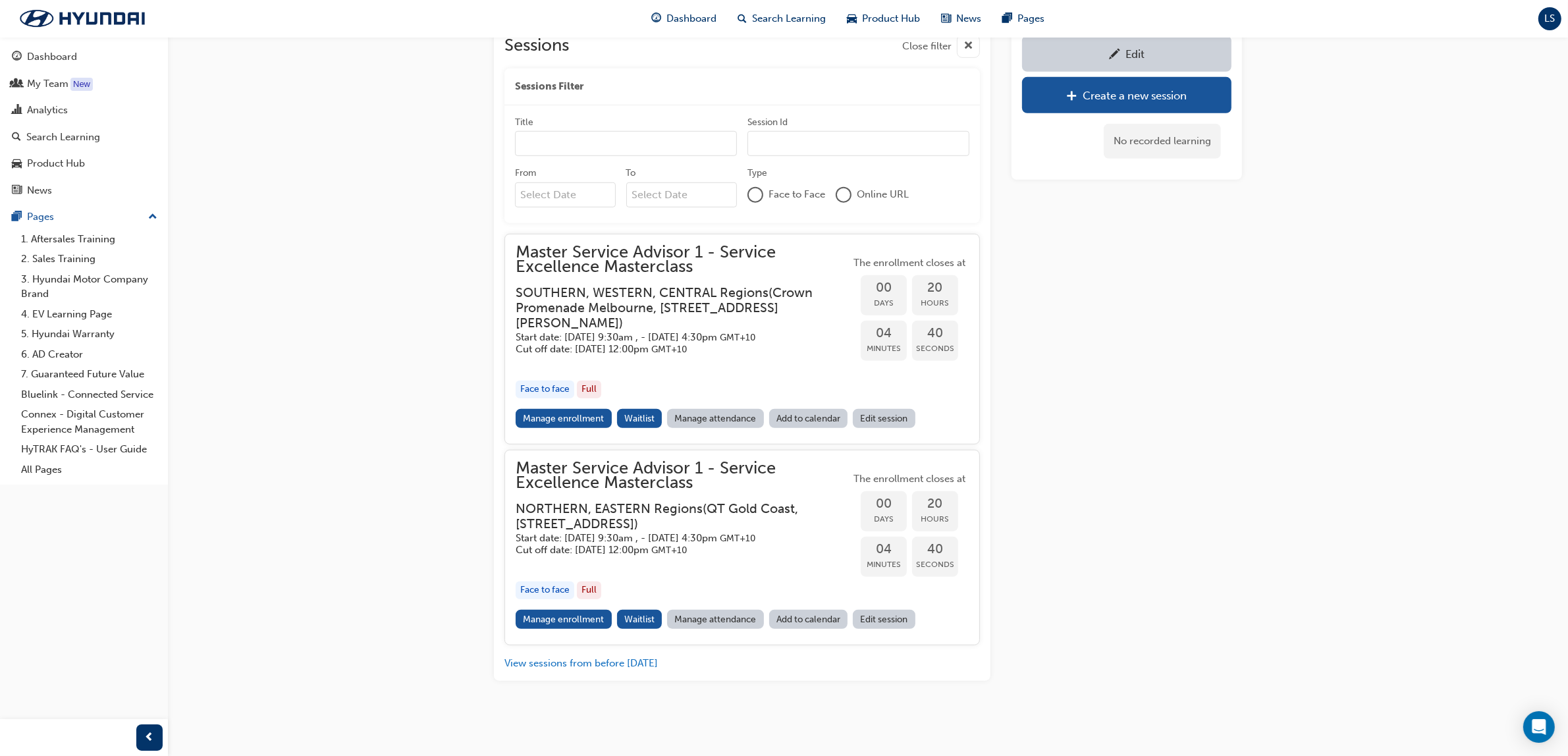
click at [560, 615] on link "Manage enrollment" at bounding box center [564, 619] width 97 height 19
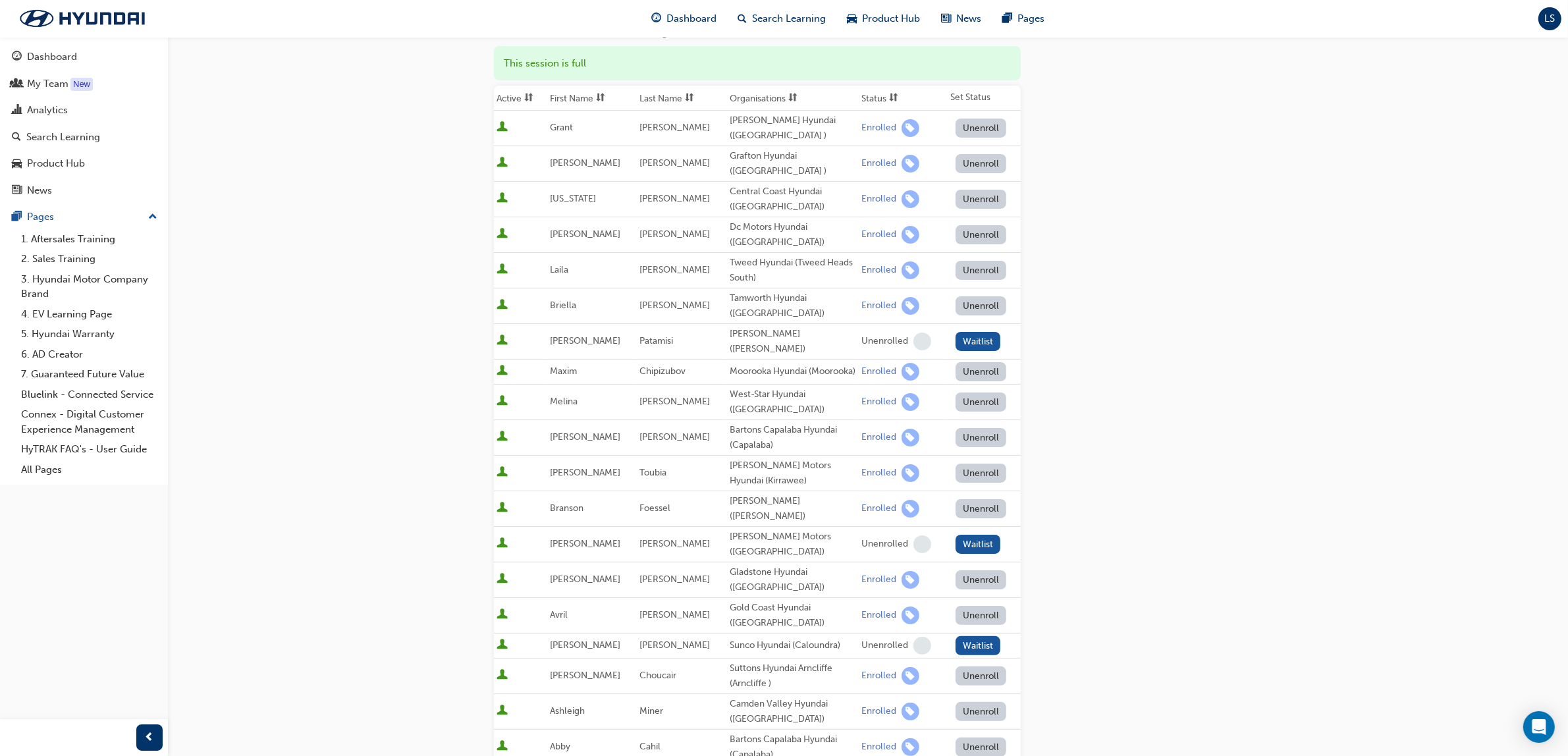
scroll to position [684, 0]
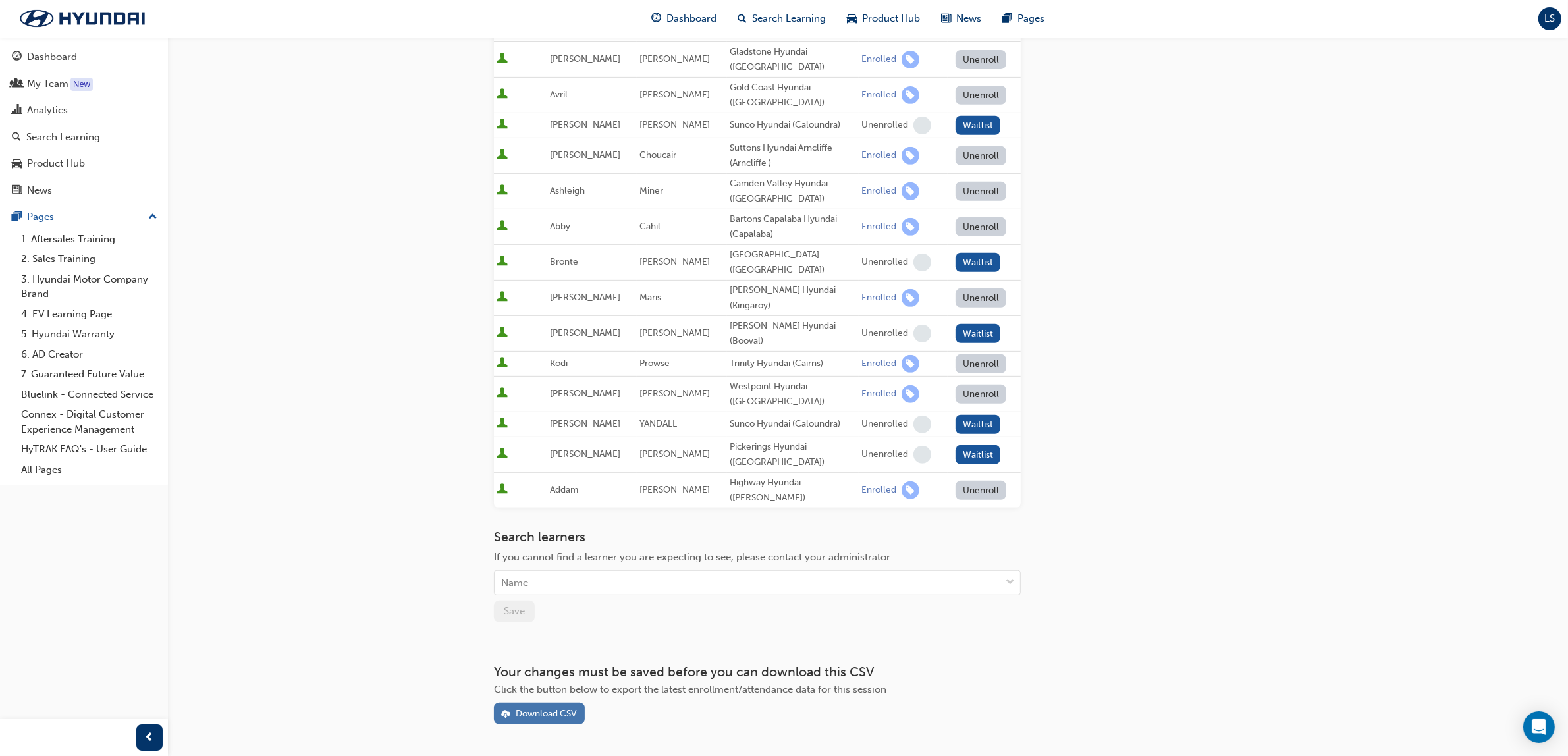
click at [545, 708] on div "Download CSV" at bounding box center [546, 713] width 61 height 11
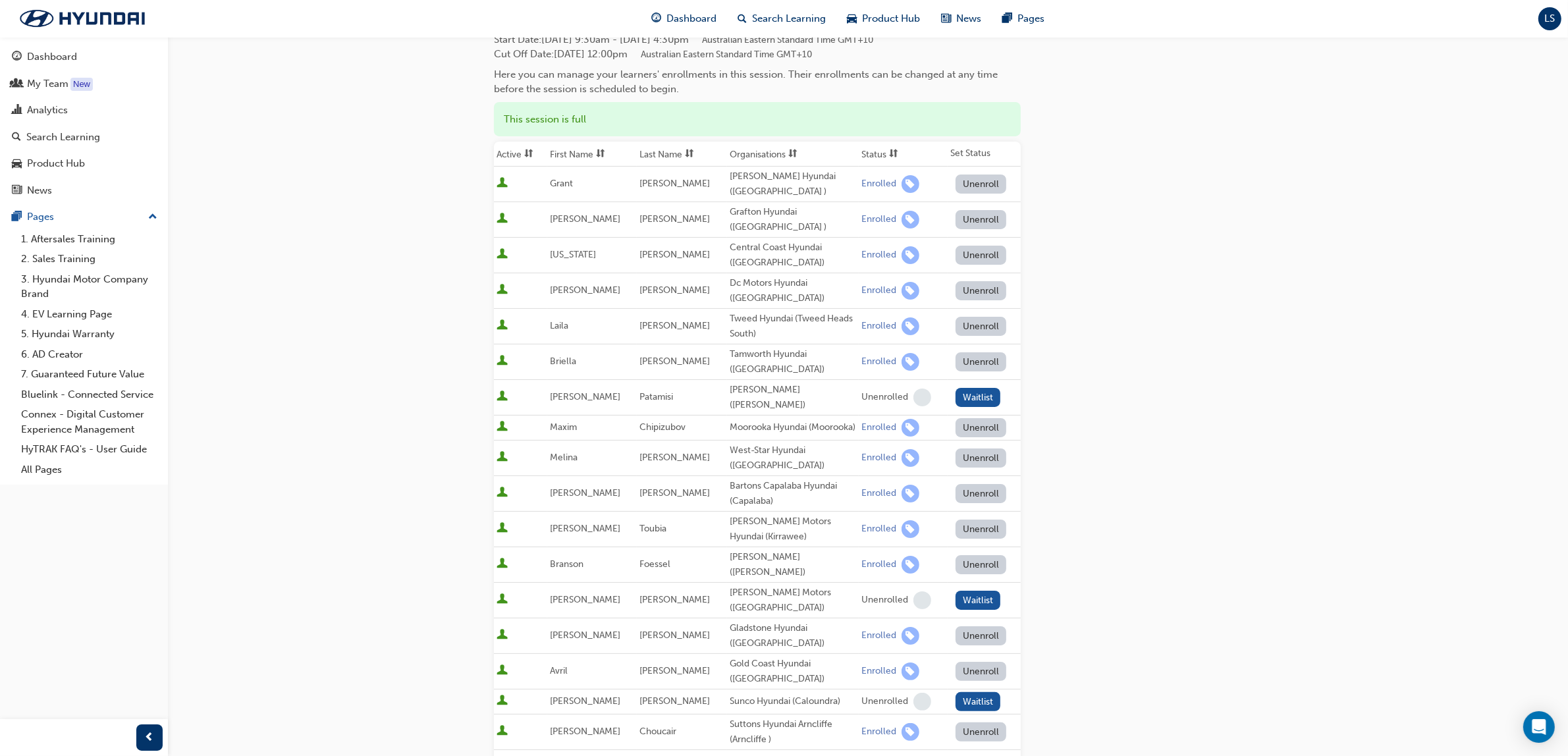
scroll to position [27, 0]
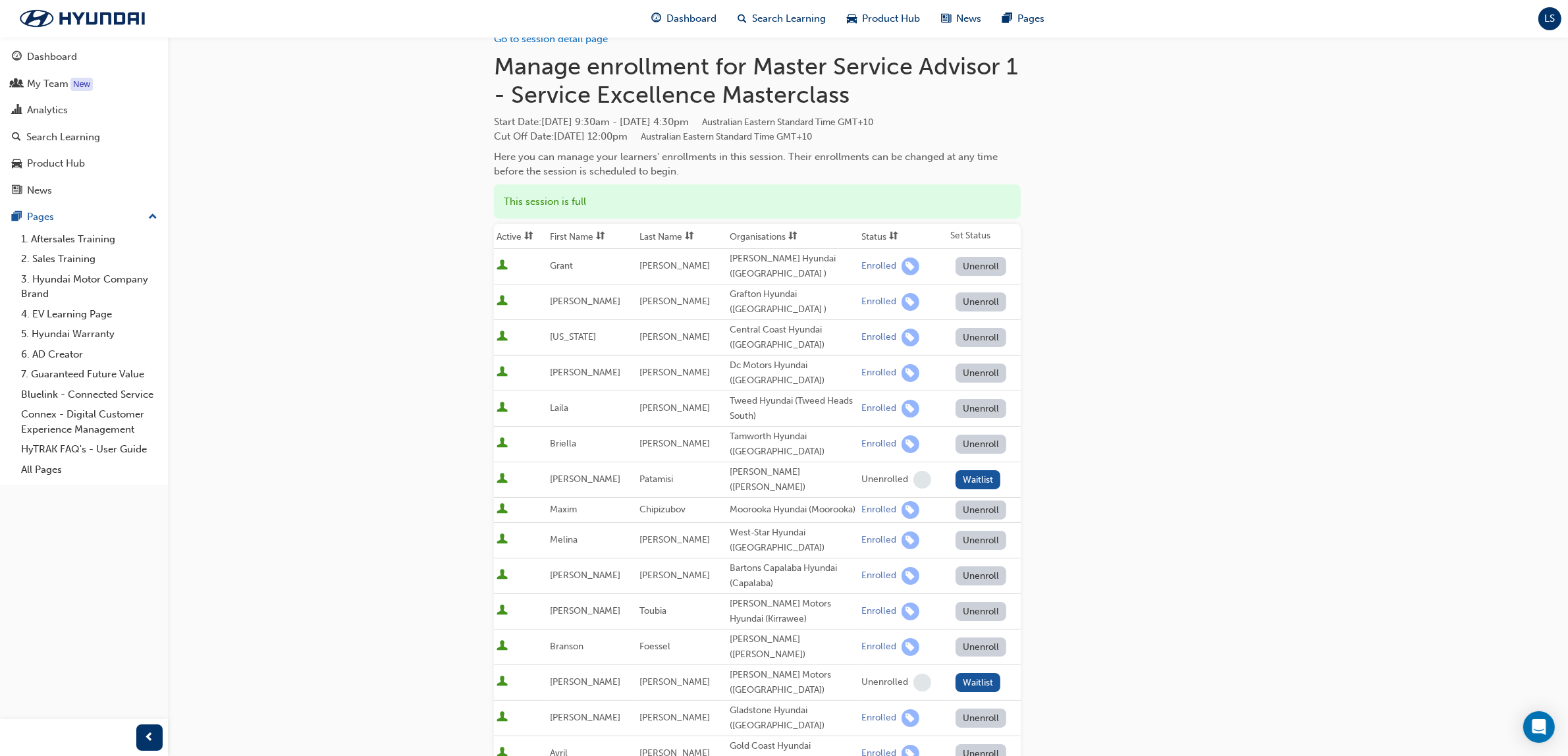
click at [662, 235] on th "Last Name" at bounding box center [682, 236] width 90 height 25
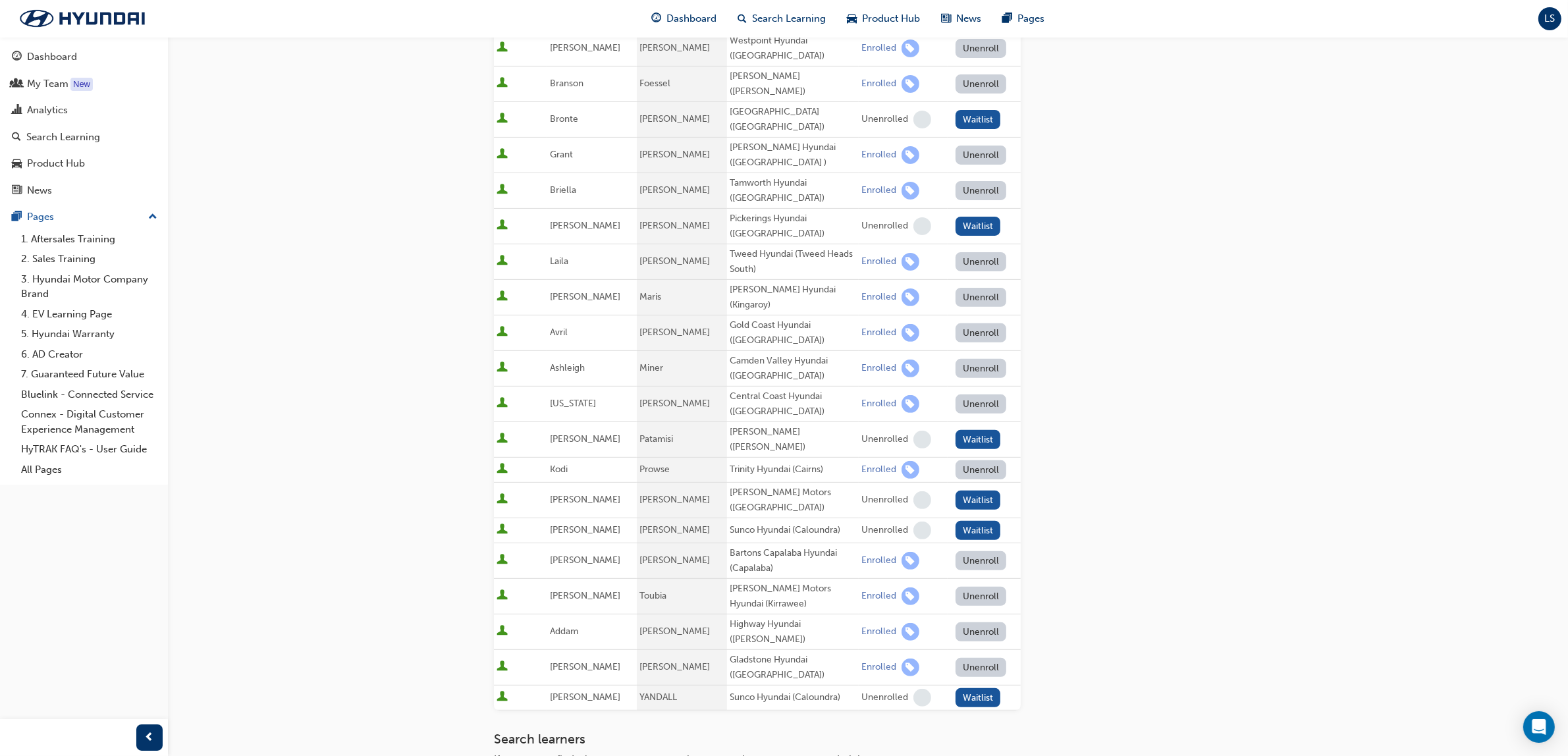
scroll to position [520, 0]
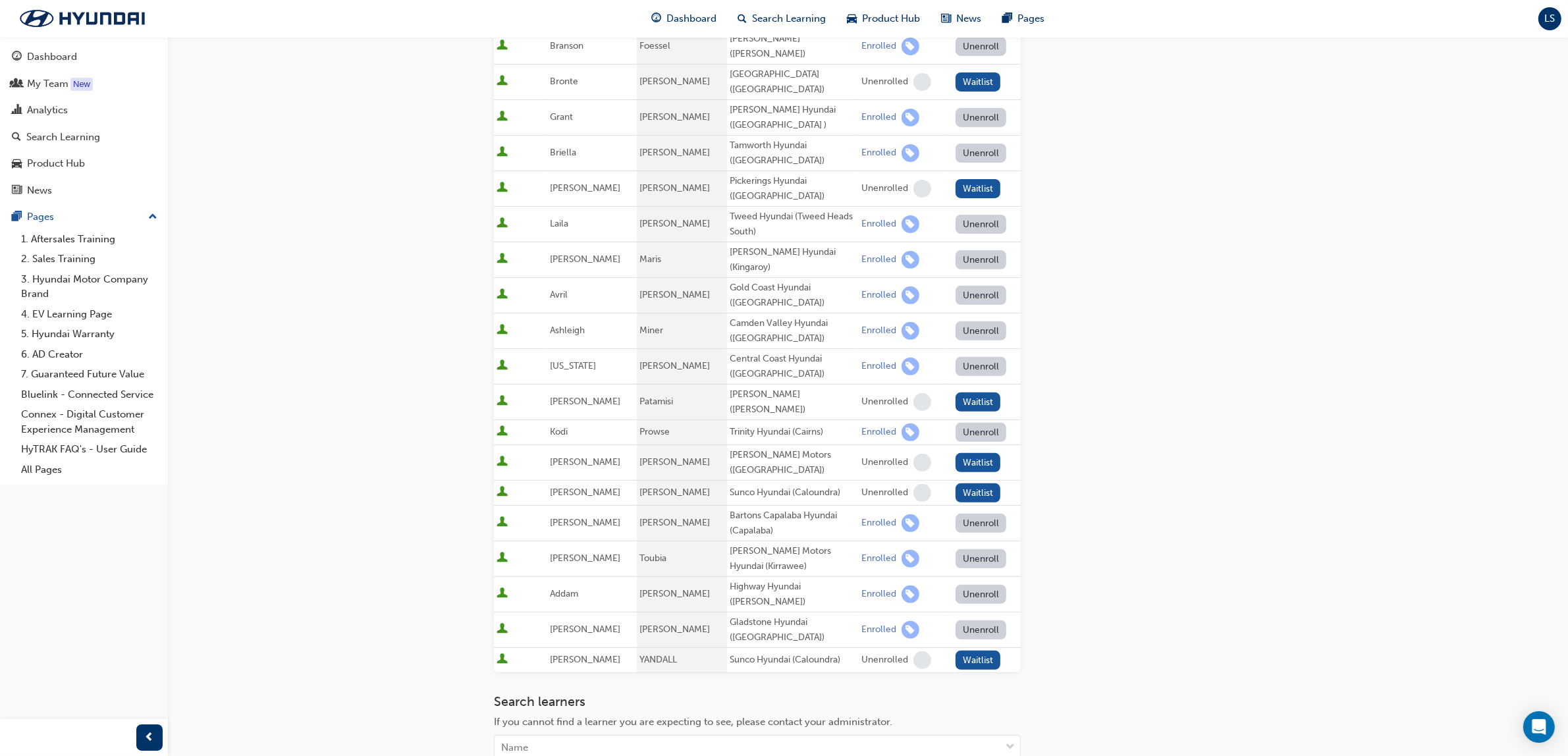
click at [672, 612] on td "[PERSON_NAME]" at bounding box center [682, 629] width 90 height 35
click at [865, 646] on div "Go to session detail page Manage enrollment for Master Service Advisor 1 - Serv…" at bounding box center [757, 203] width 527 height 1372
